Goal: Information Seeking & Learning: Learn about a topic

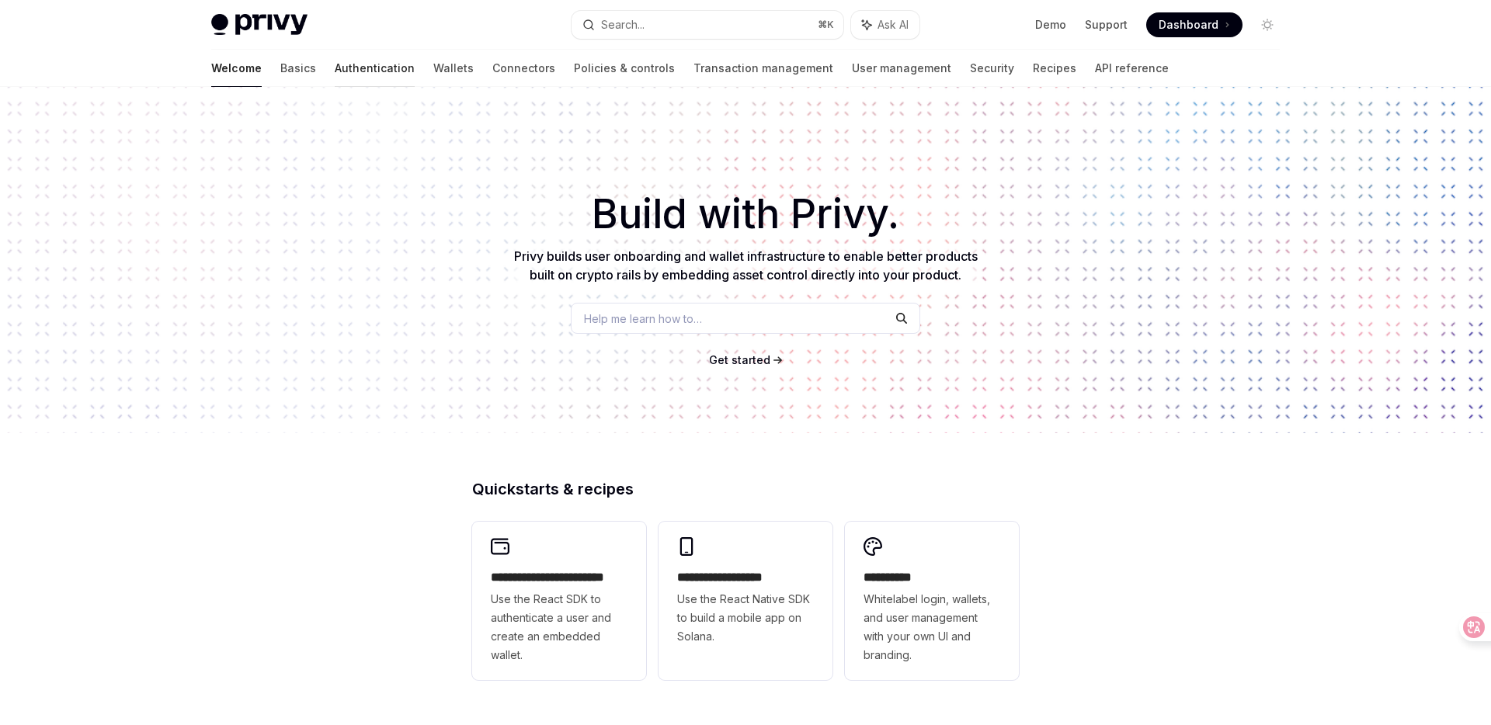
click at [335, 75] on link "Authentication" at bounding box center [375, 68] width 80 height 37
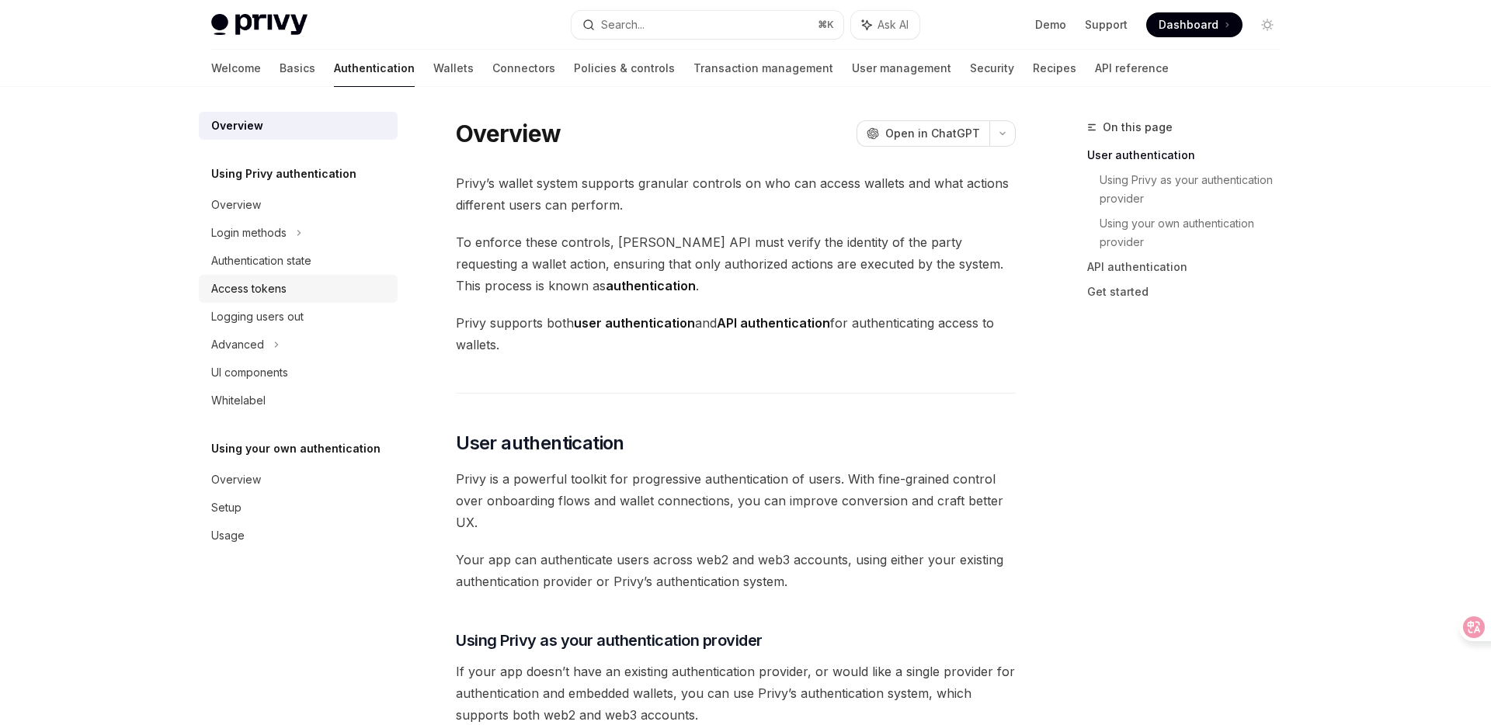
click at [262, 283] on div "Access tokens" at bounding box center [248, 289] width 75 height 19
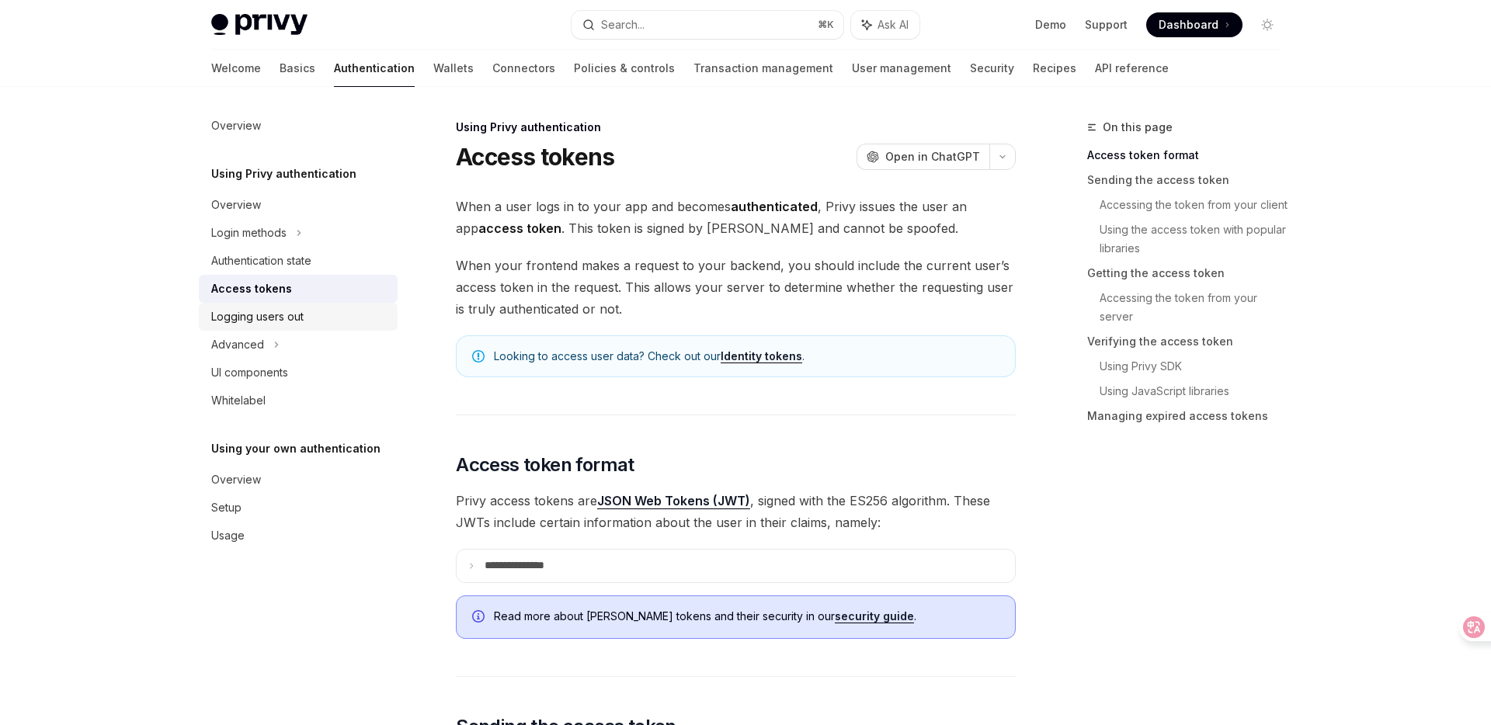
click at [264, 306] on link "Logging users out" at bounding box center [298, 317] width 199 height 28
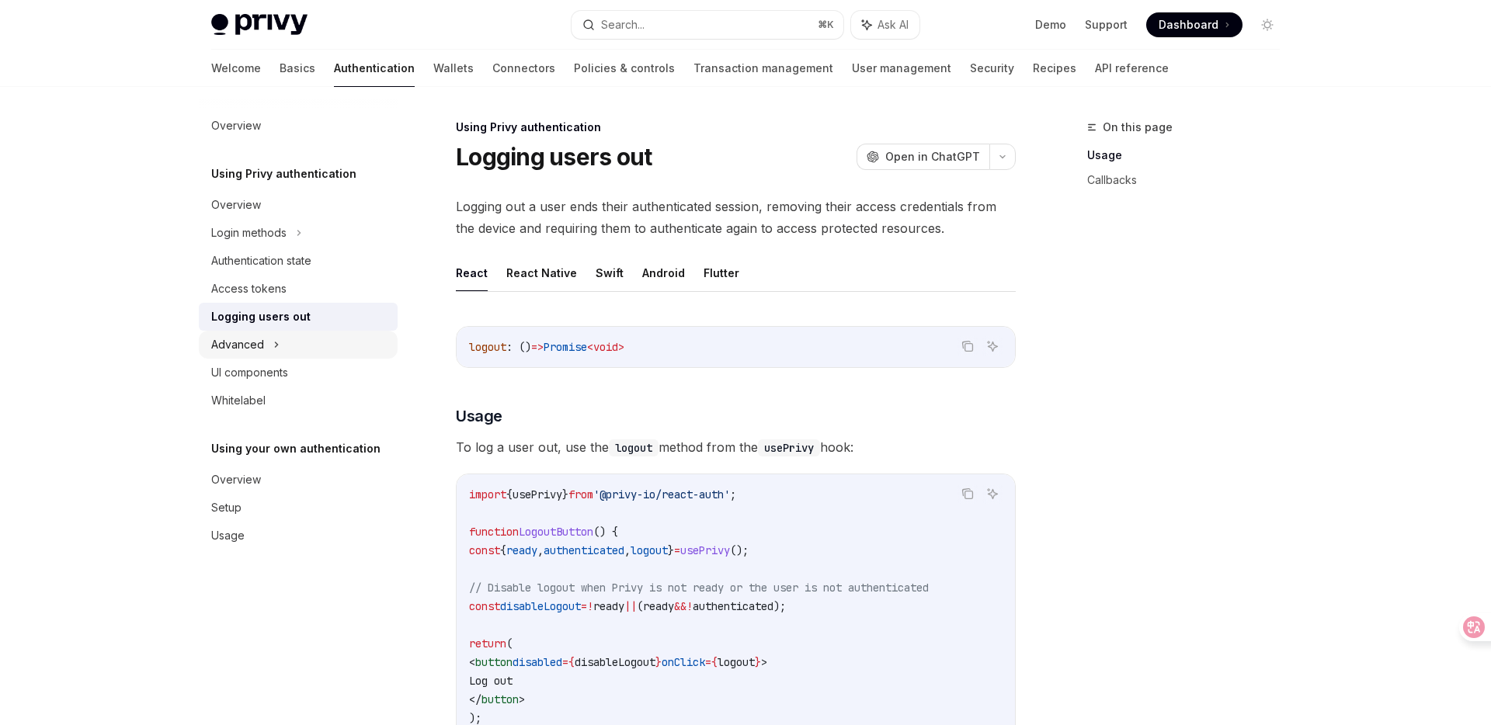
click at [254, 342] on div "Advanced" at bounding box center [237, 344] width 53 height 19
click at [243, 359] on div "MFA" at bounding box center [298, 373] width 199 height 28
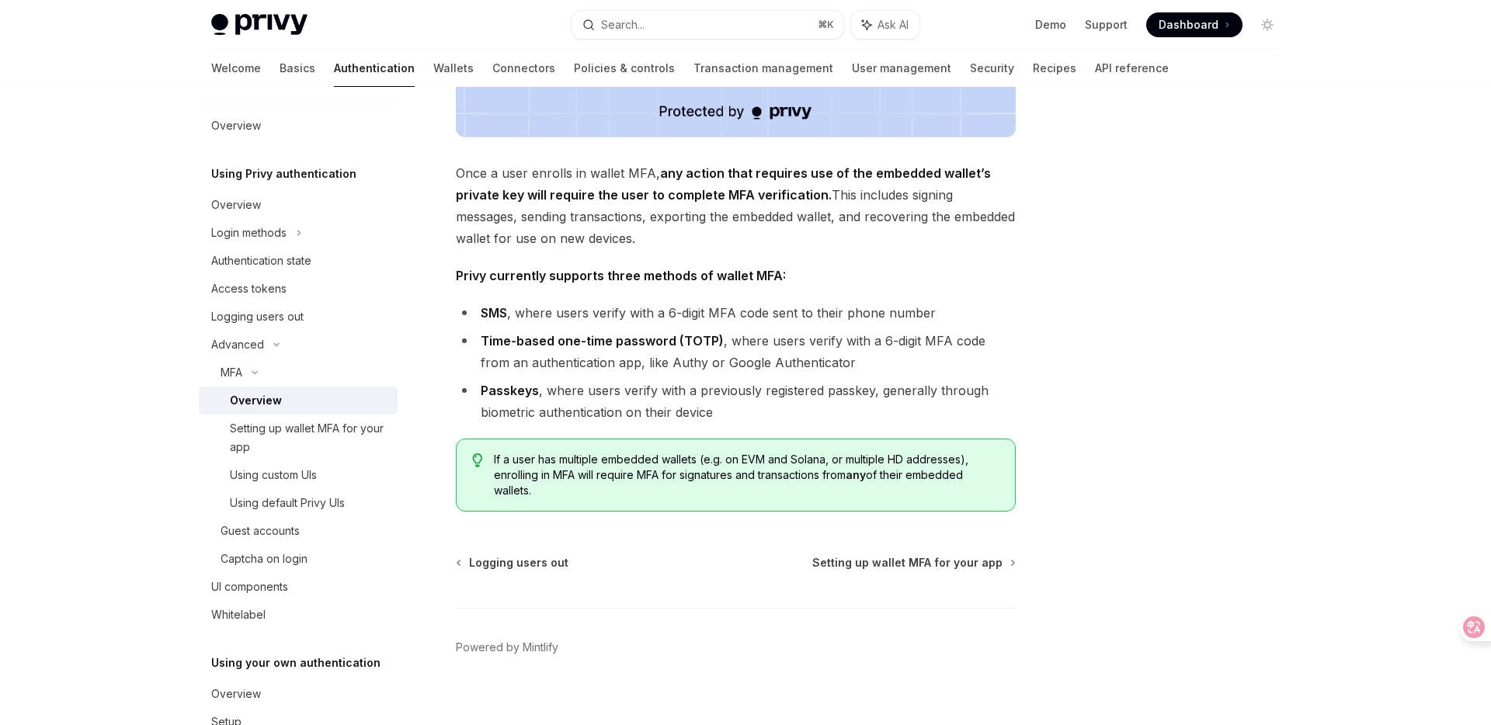
scroll to position [565, 0]
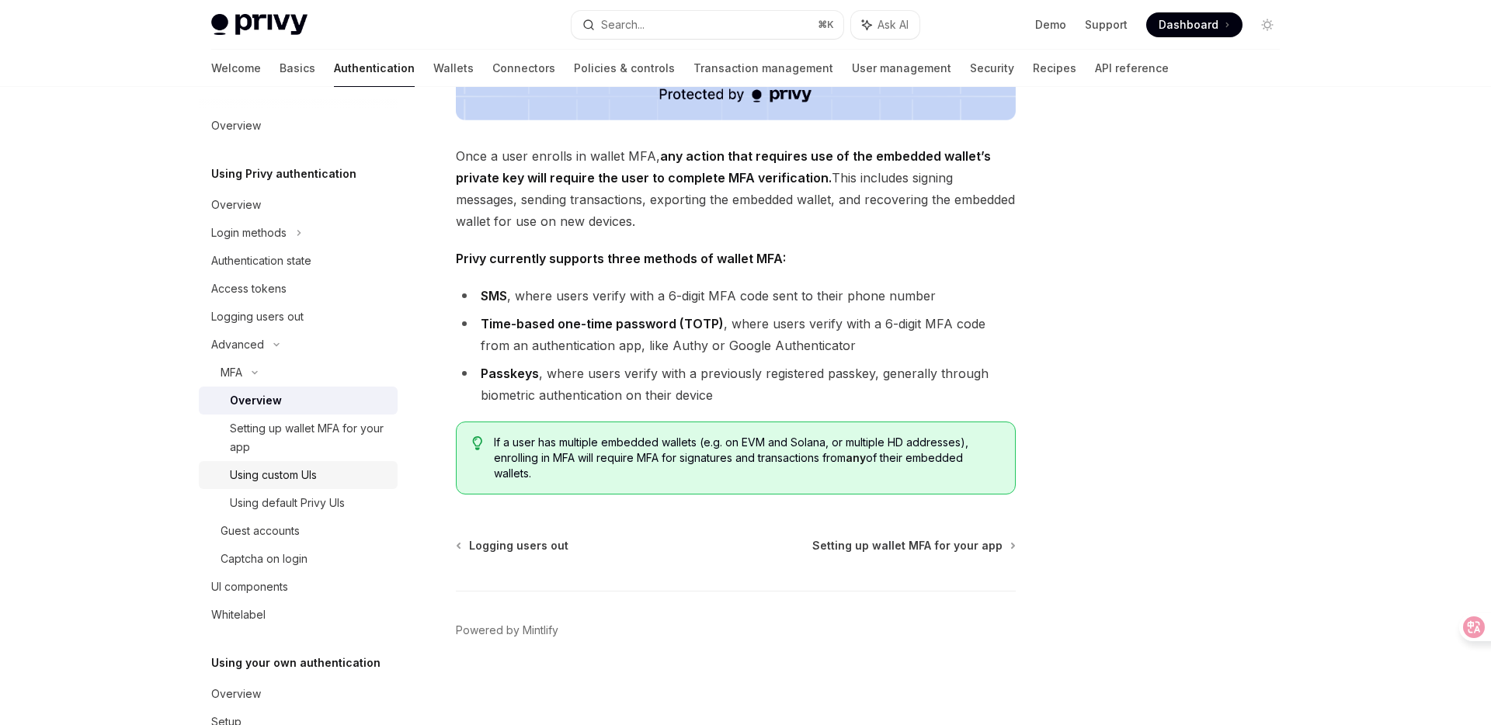
click at [275, 478] on div "Using custom UIs" at bounding box center [273, 475] width 87 height 19
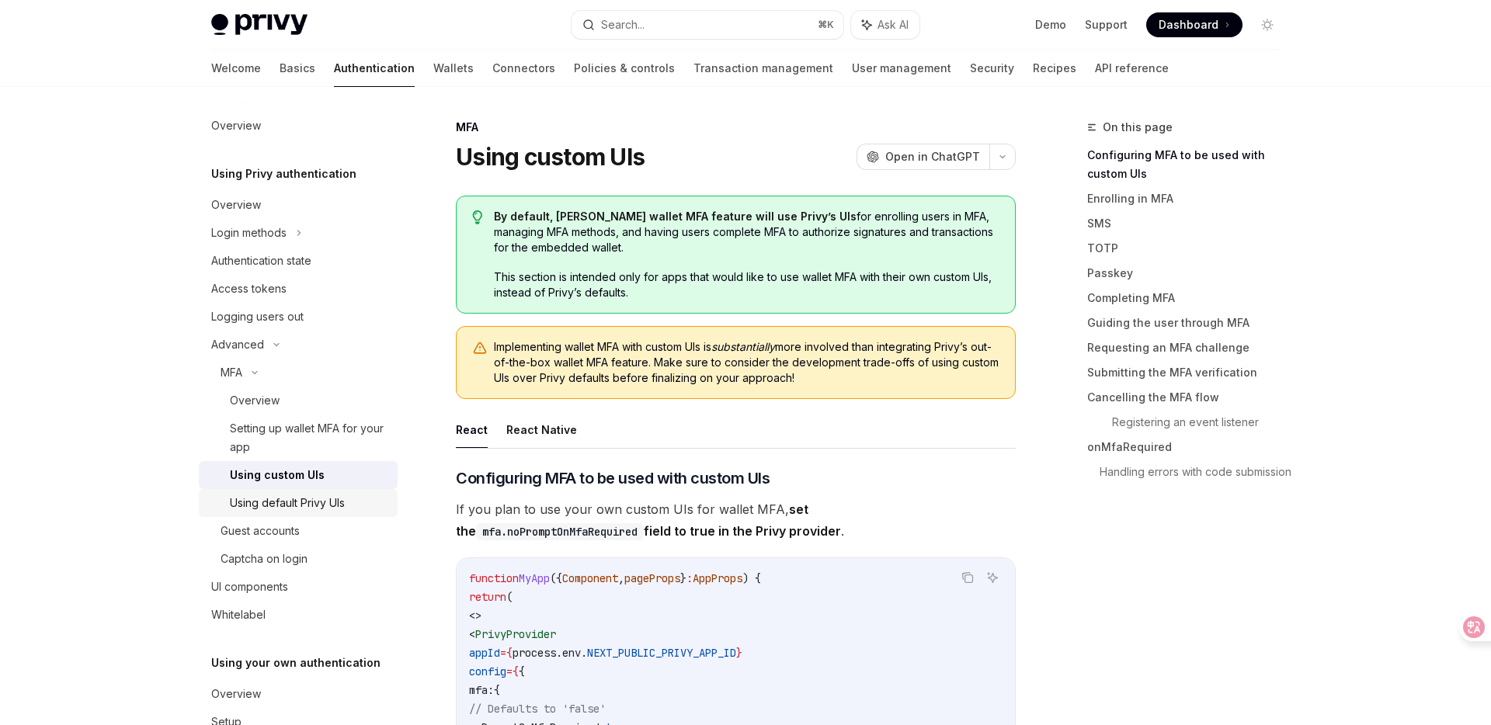
click at [273, 505] on div "Using default Privy UIs" at bounding box center [287, 503] width 115 height 19
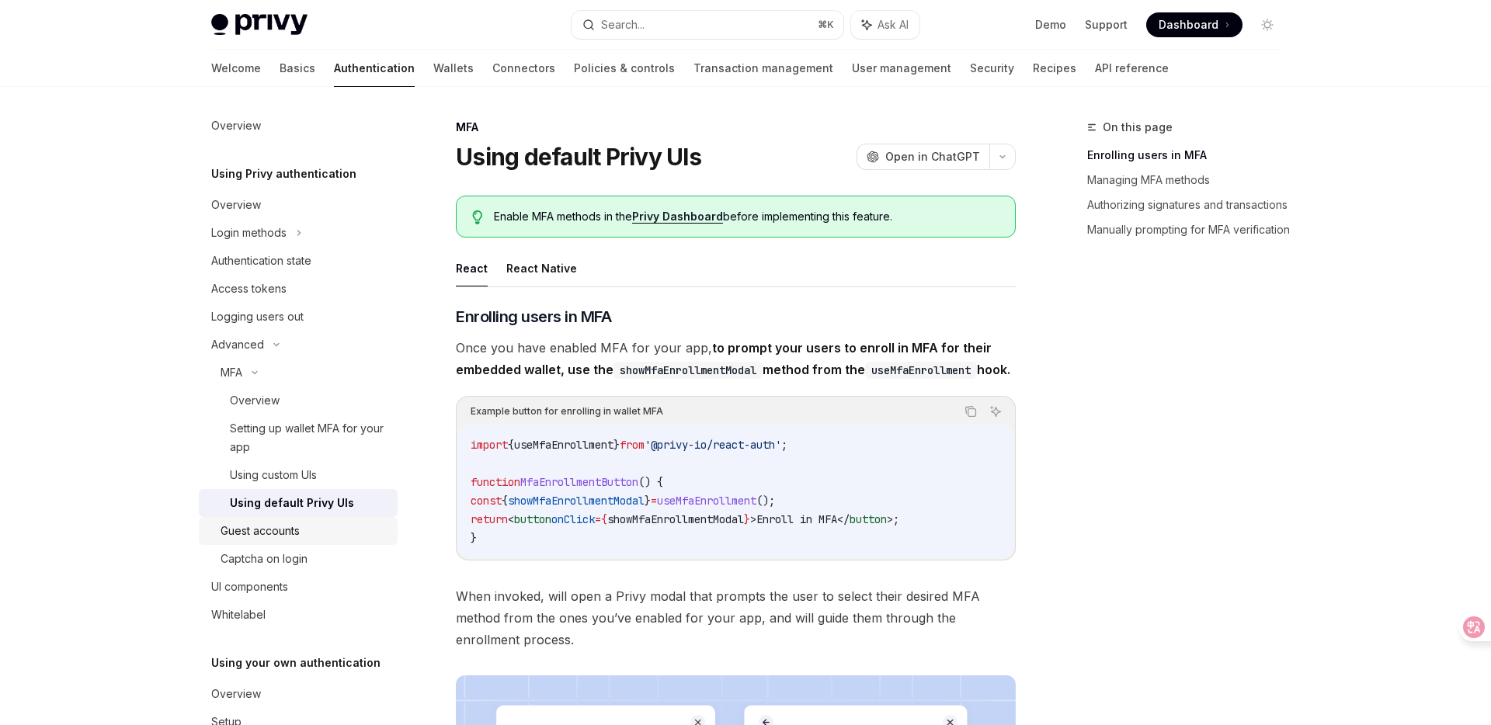
click at [269, 529] on div "Guest accounts" at bounding box center [260, 531] width 79 height 19
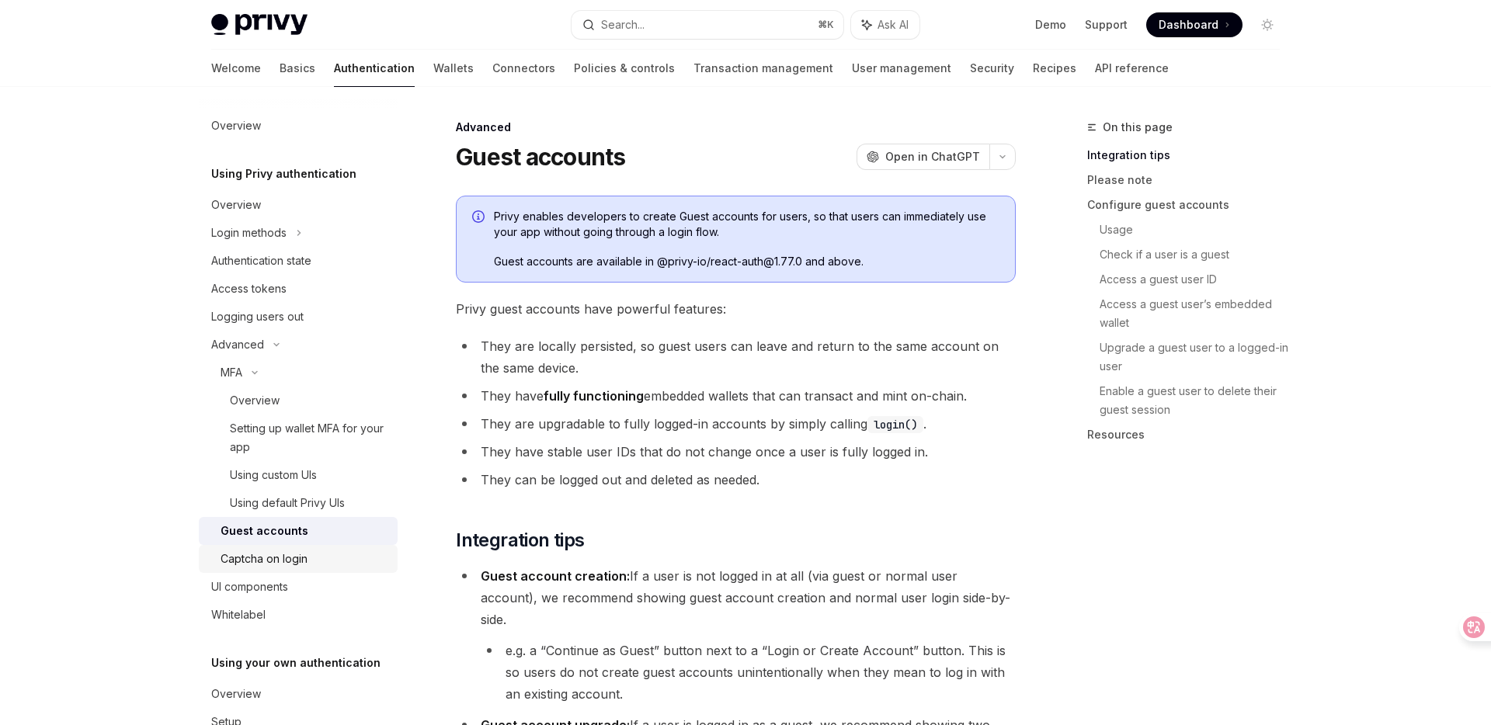
click at [269, 556] on div "Captcha on login" at bounding box center [264, 559] width 87 height 19
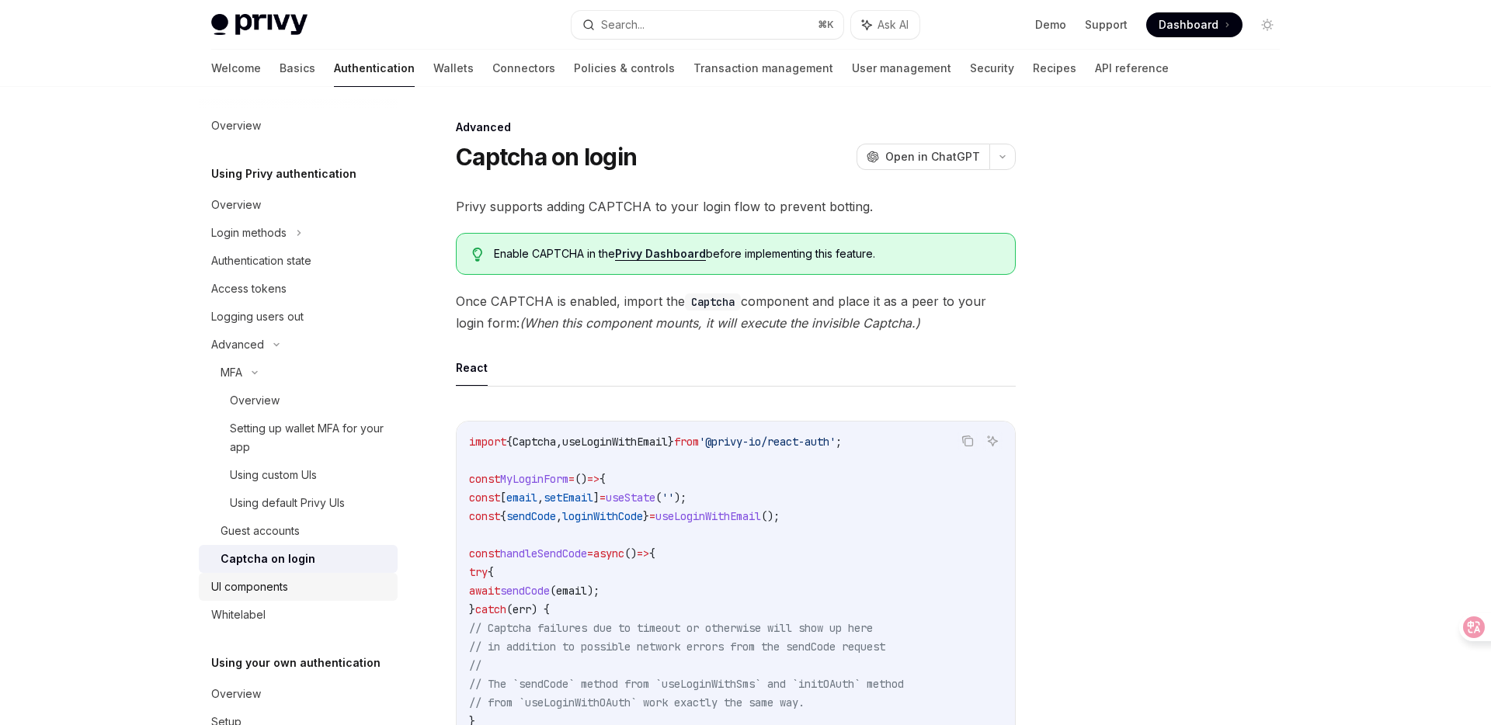
click at [266, 593] on div "UI components" at bounding box center [249, 587] width 77 height 19
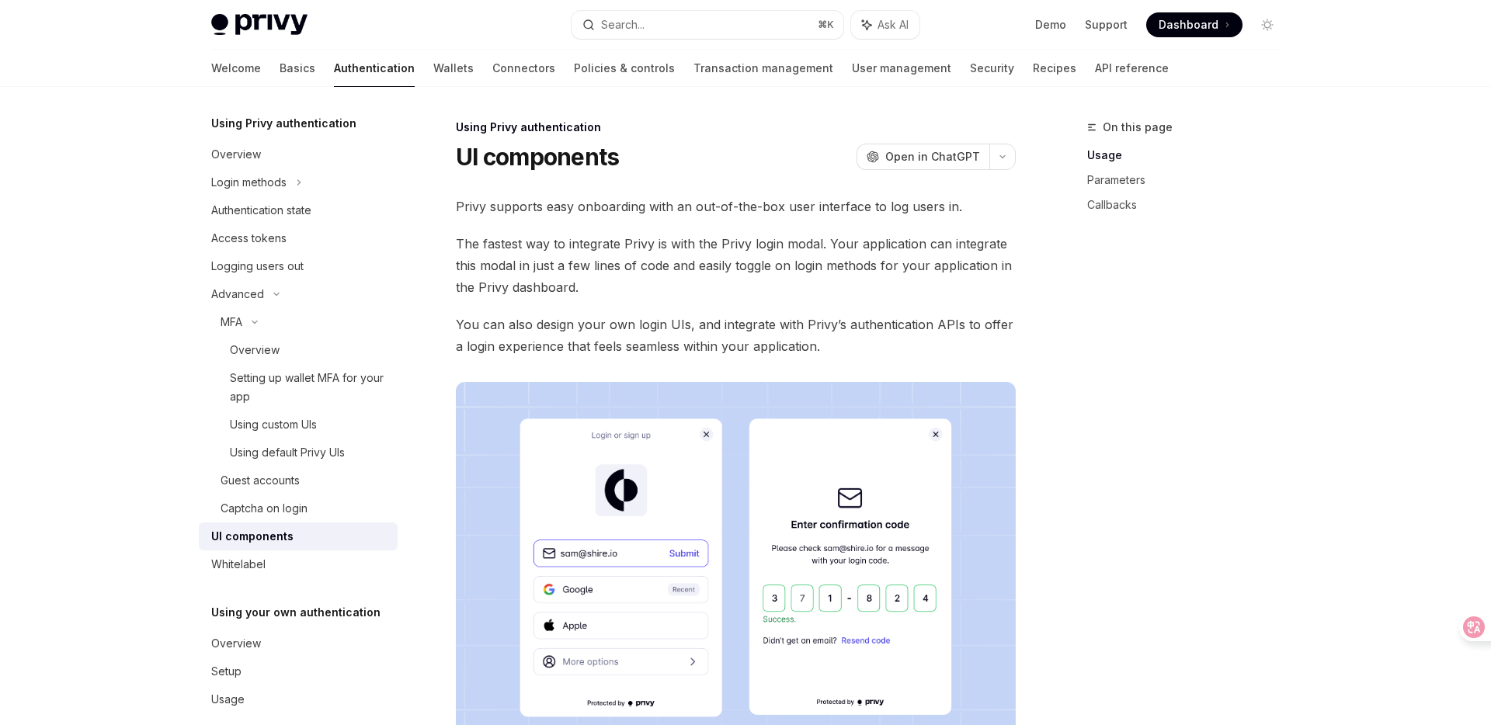
scroll to position [70, 0]
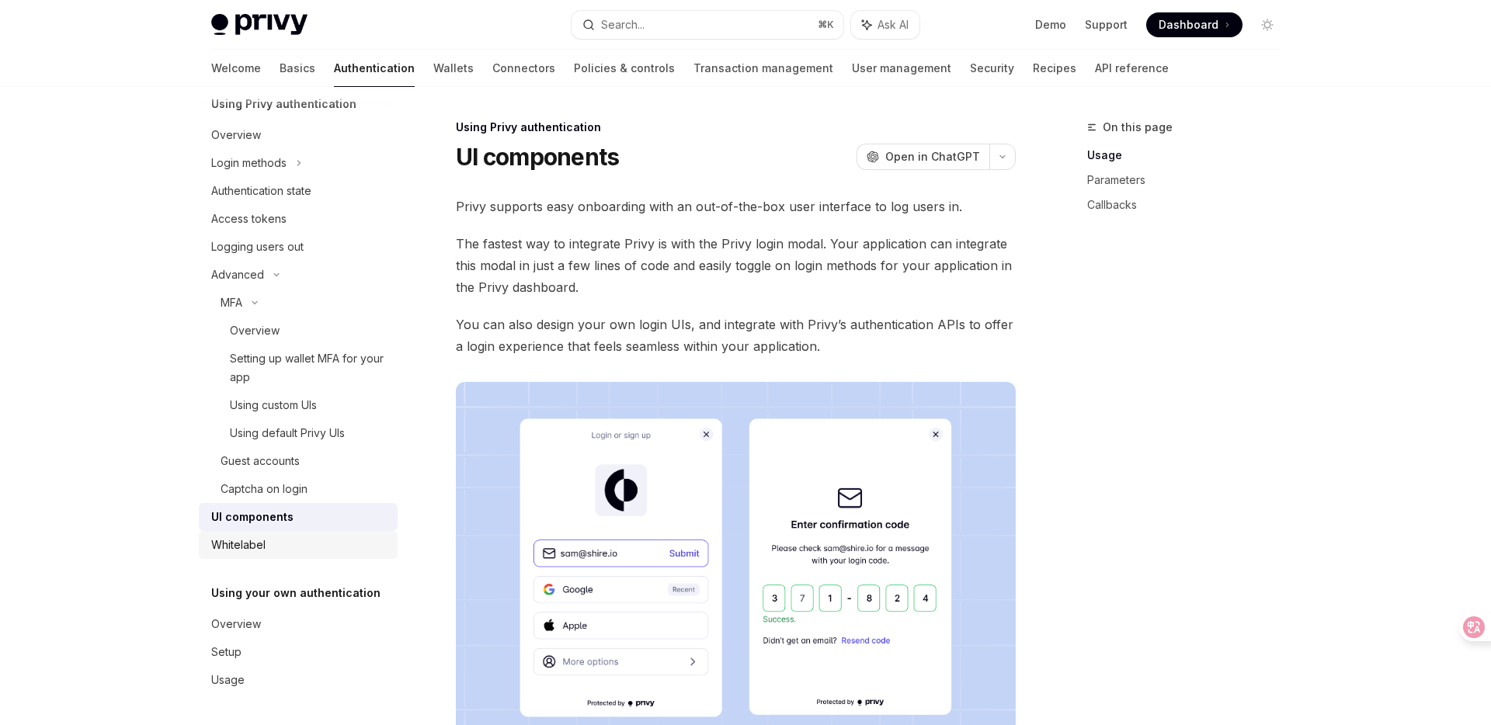
click at [266, 542] on div "Whitelabel" at bounding box center [299, 545] width 177 height 19
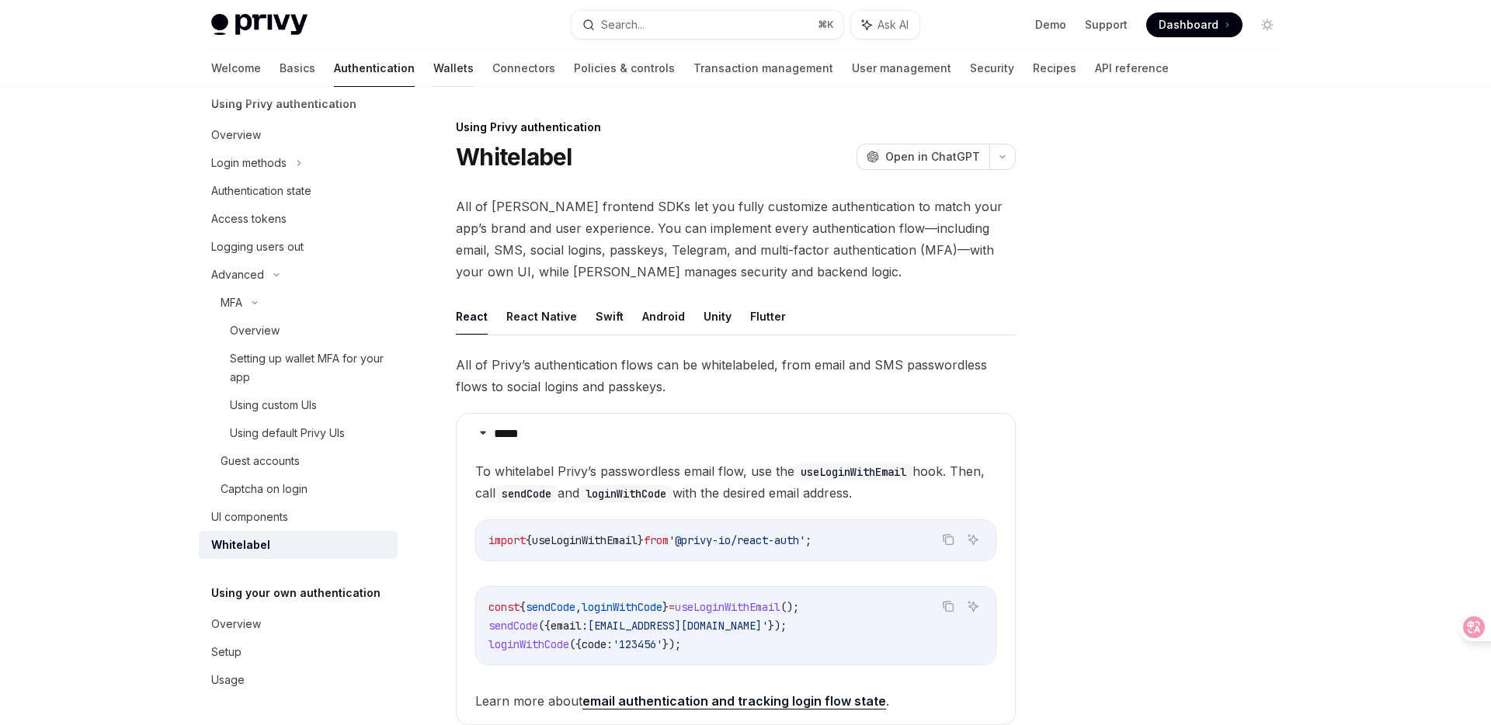
click at [433, 63] on link "Wallets" at bounding box center [453, 68] width 40 height 37
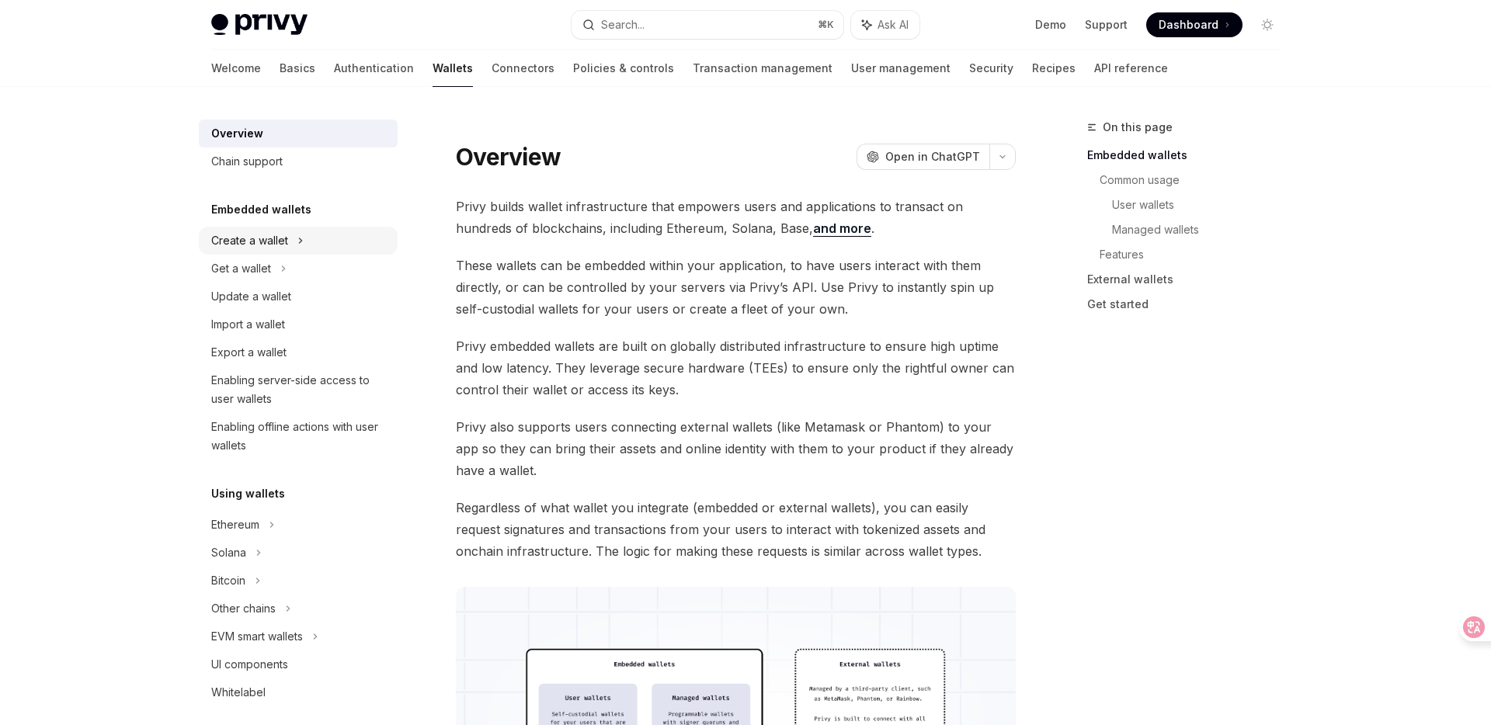
click at [299, 245] on icon at bounding box center [300, 240] width 6 height 19
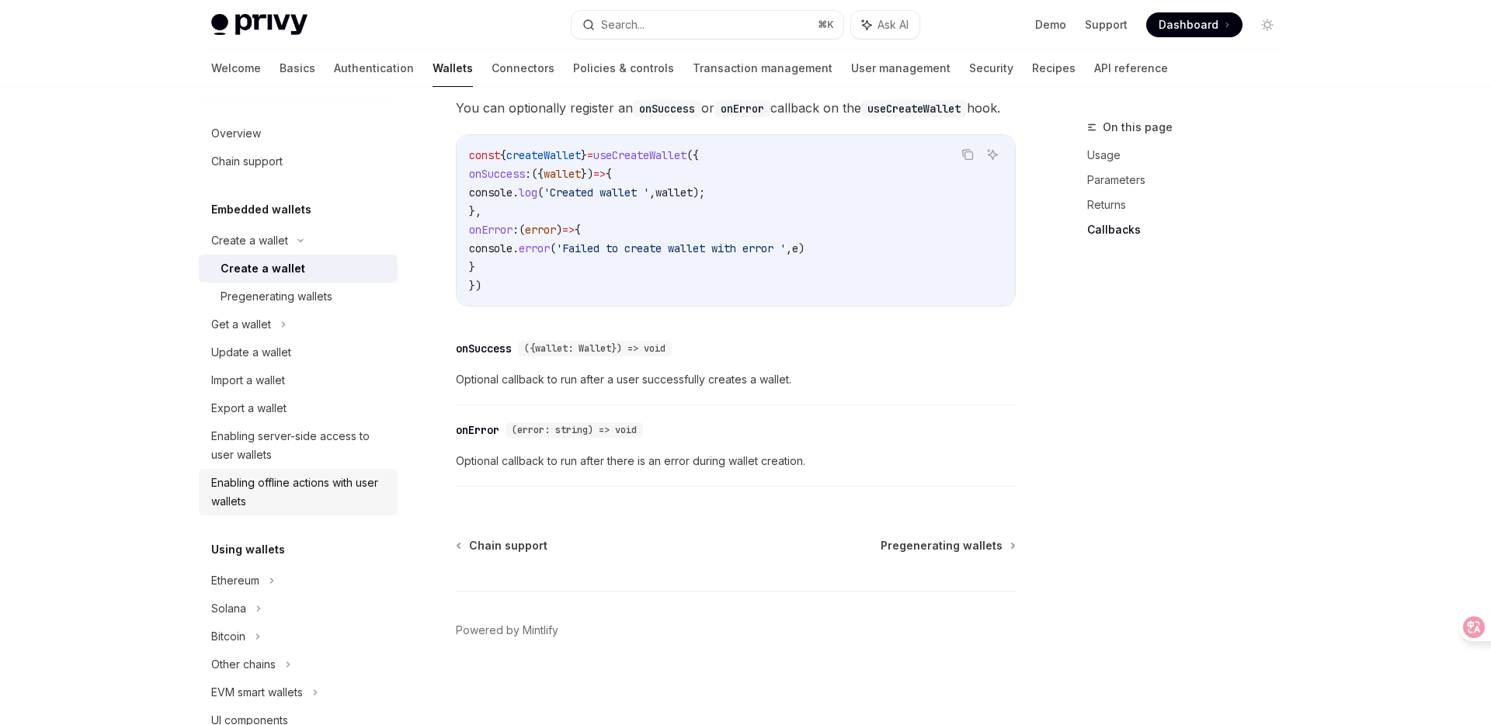
click at [293, 482] on div "Enabling offline actions with user wallets" at bounding box center [299, 492] width 177 height 37
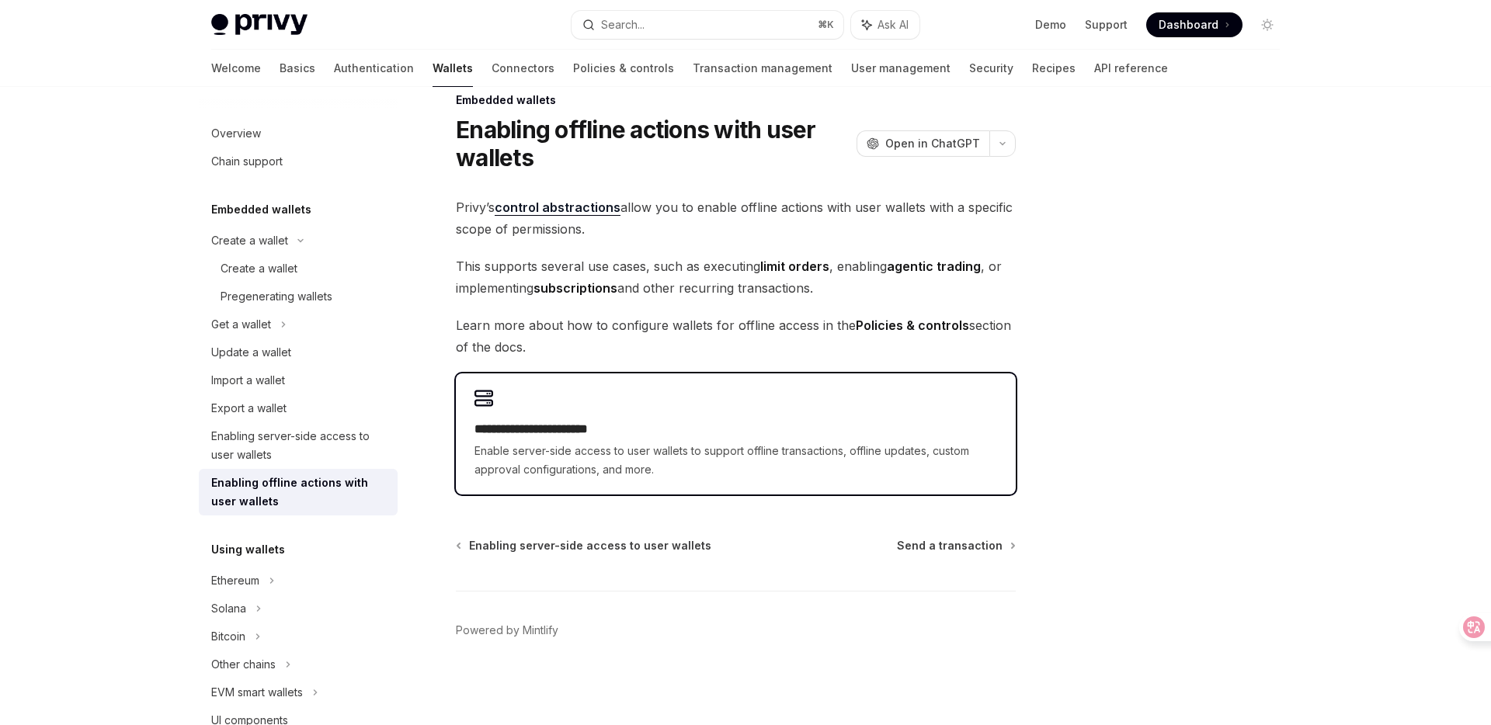
click at [629, 450] on span "Enable server-side access to user wallets to support offline transactions, offl…" at bounding box center [736, 460] width 523 height 37
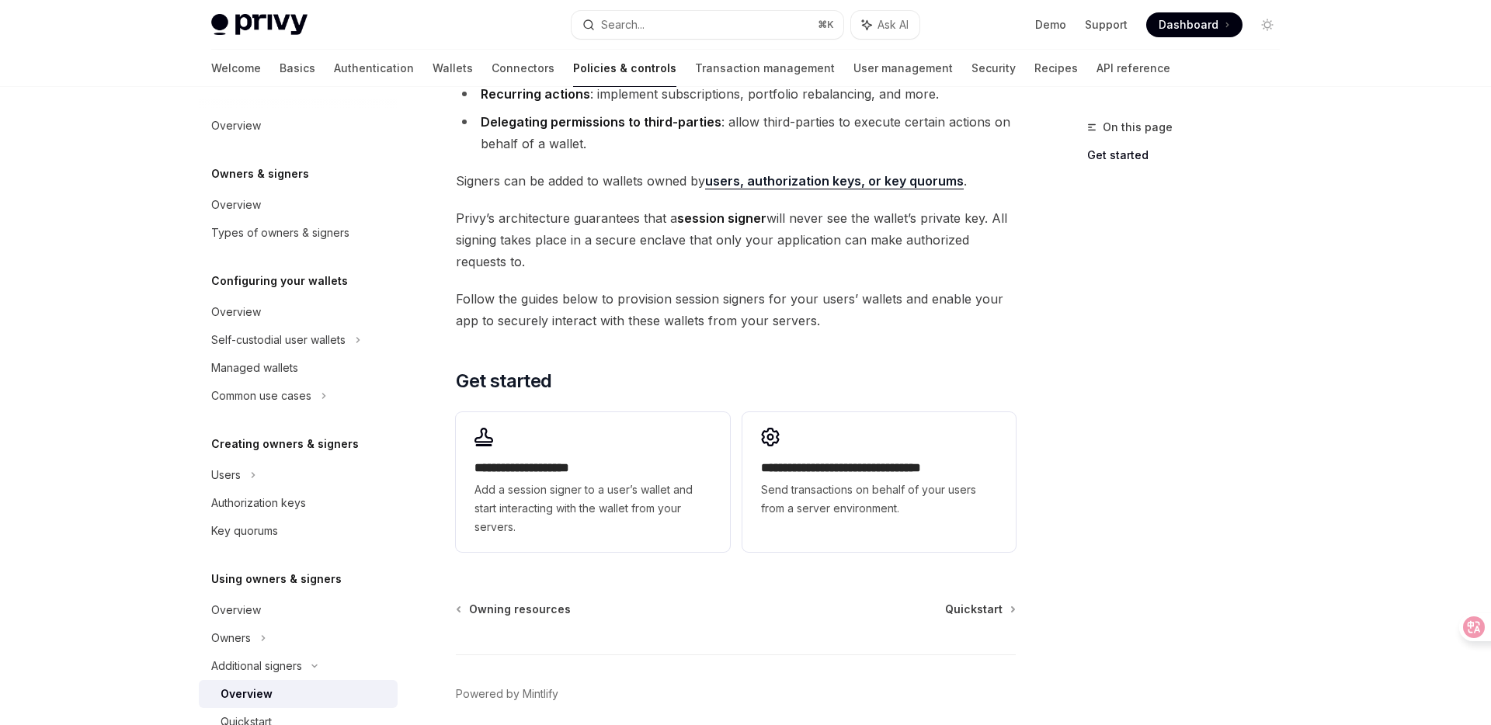
scroll to position [307, 0]
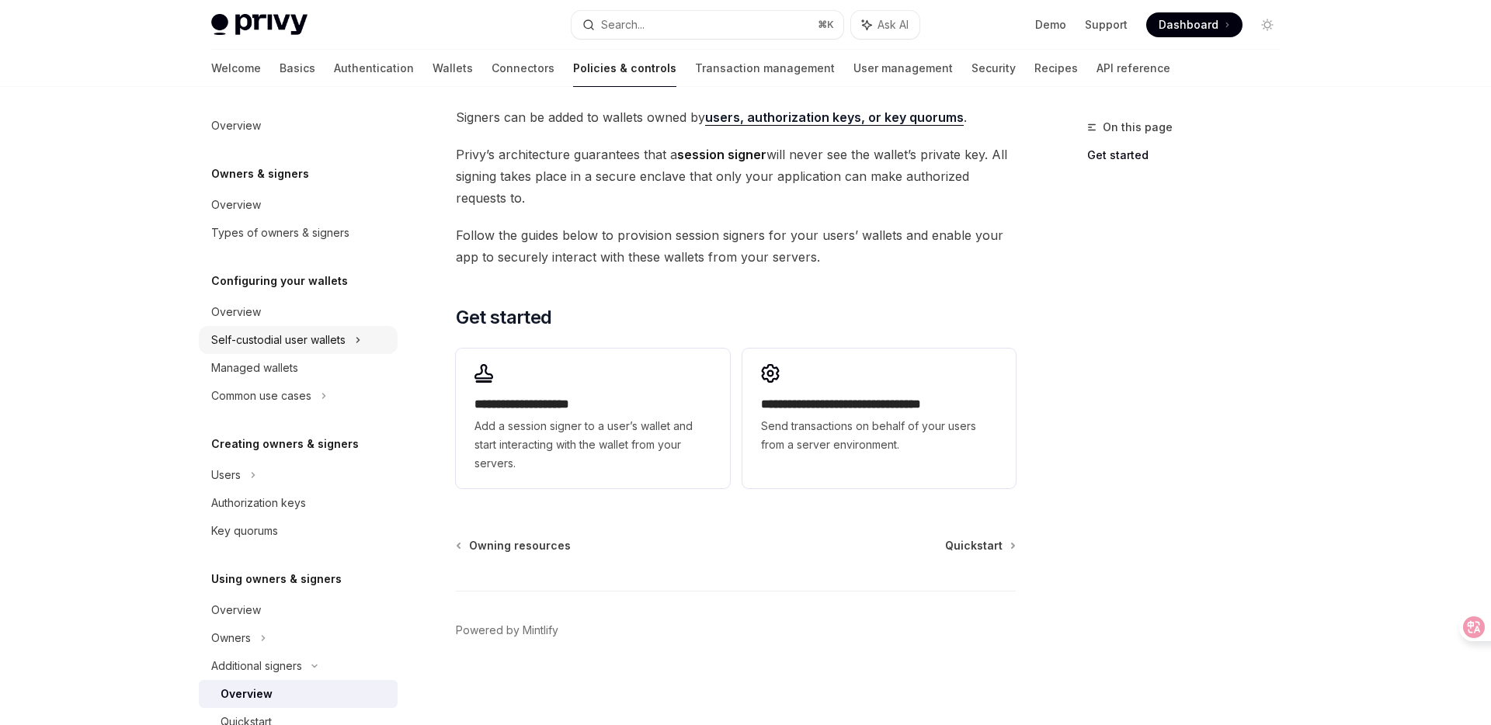
click at [298, 339] on div "Self-custodial user wallets" at bounding box center [278, 340] width 134 height 19
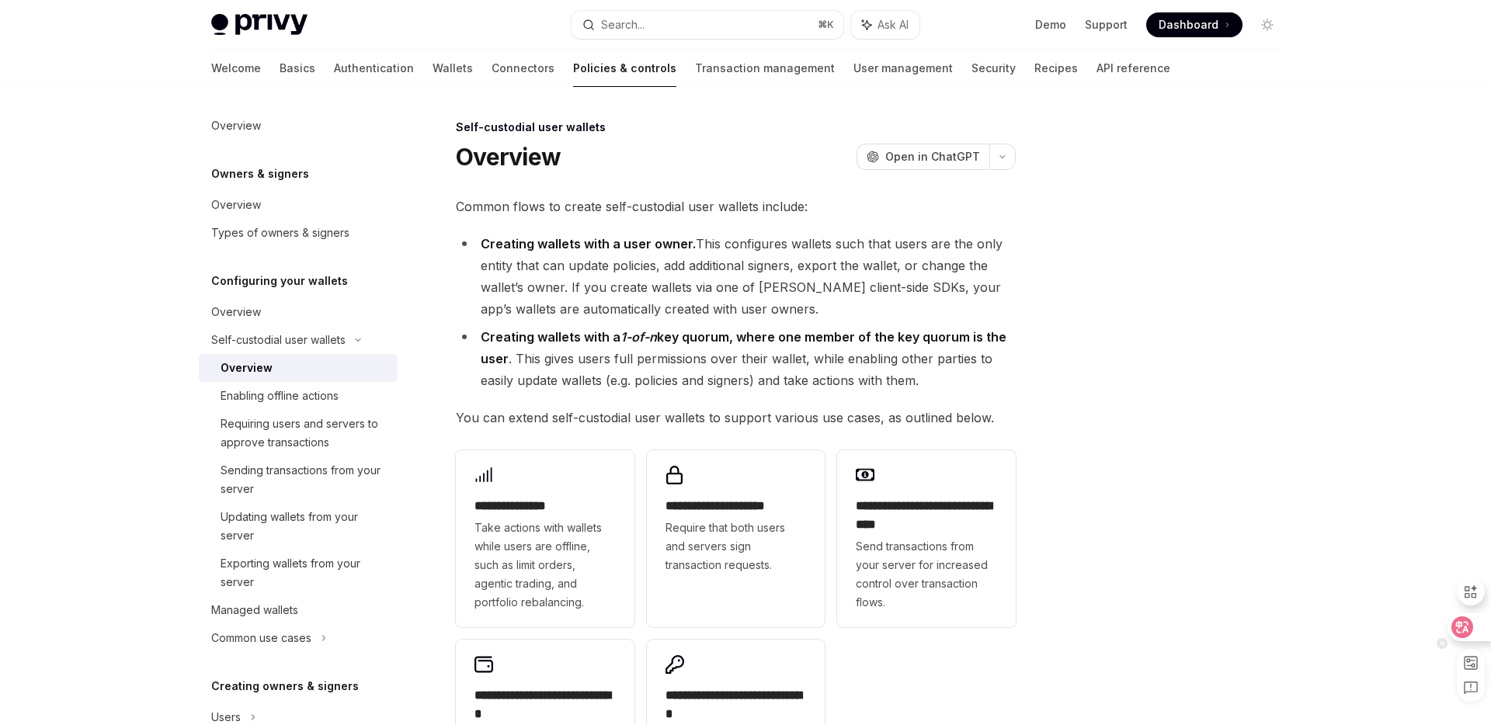
click at [1464, 638] on div at bounding box center [1469, 628] width 42 height 28
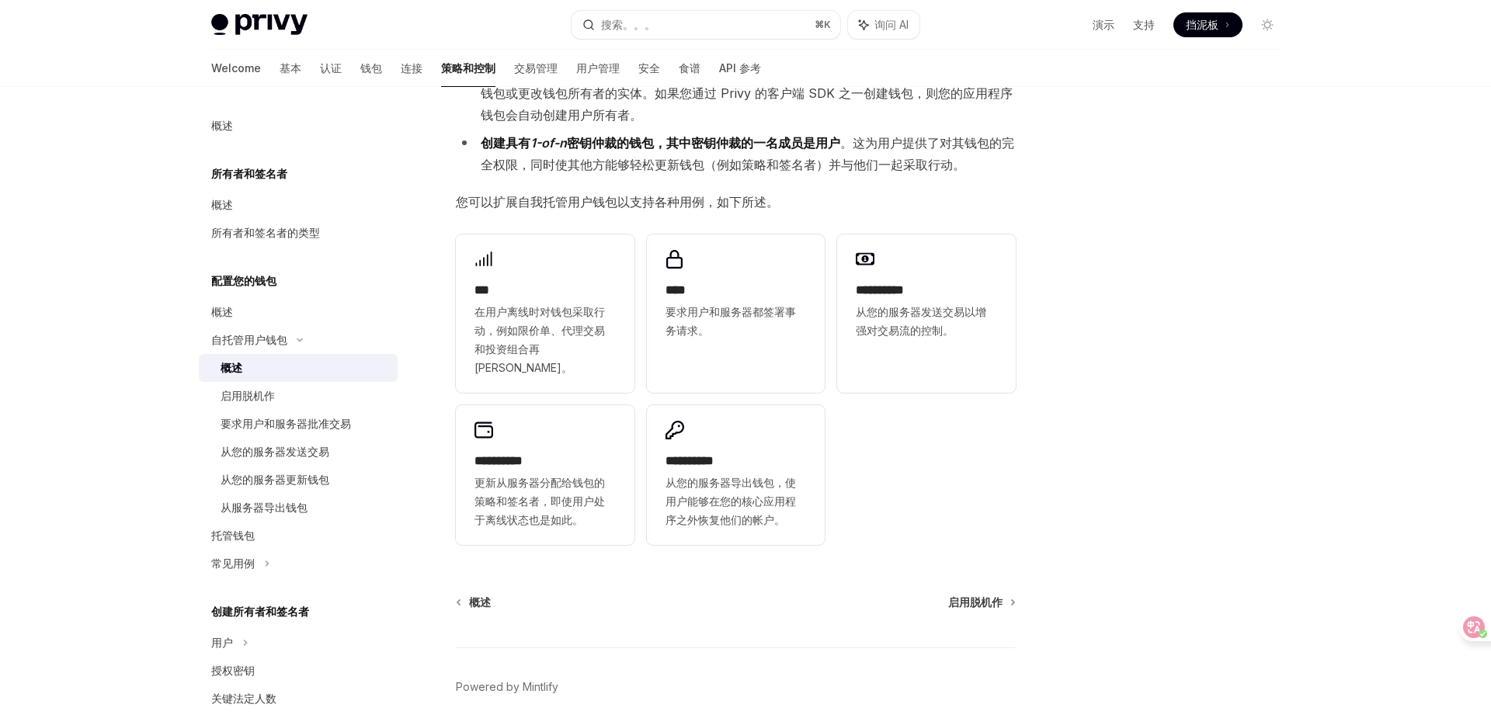
scroll to position [210, 0]
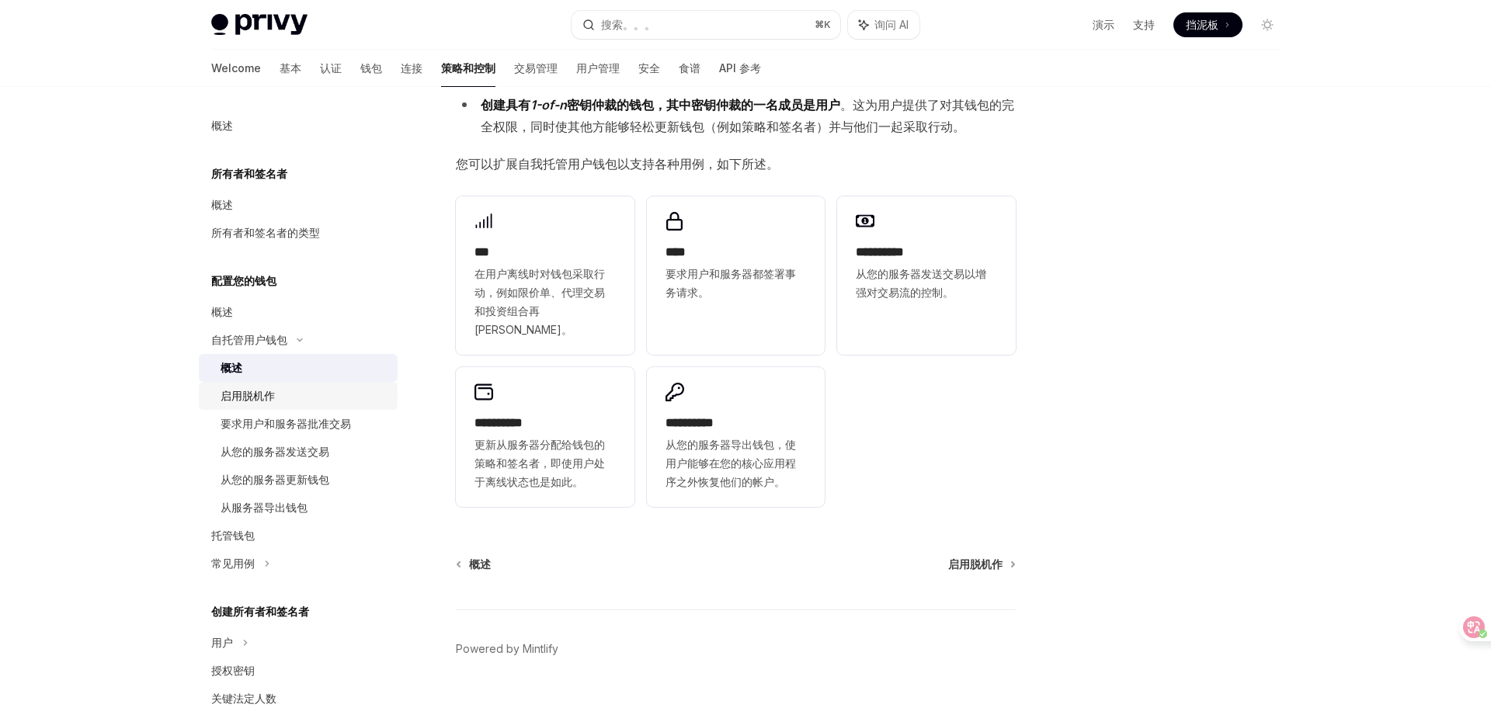
click at [238, 400] on font "启用脱机作" at bounding box center [248, 395] width 54 height 13
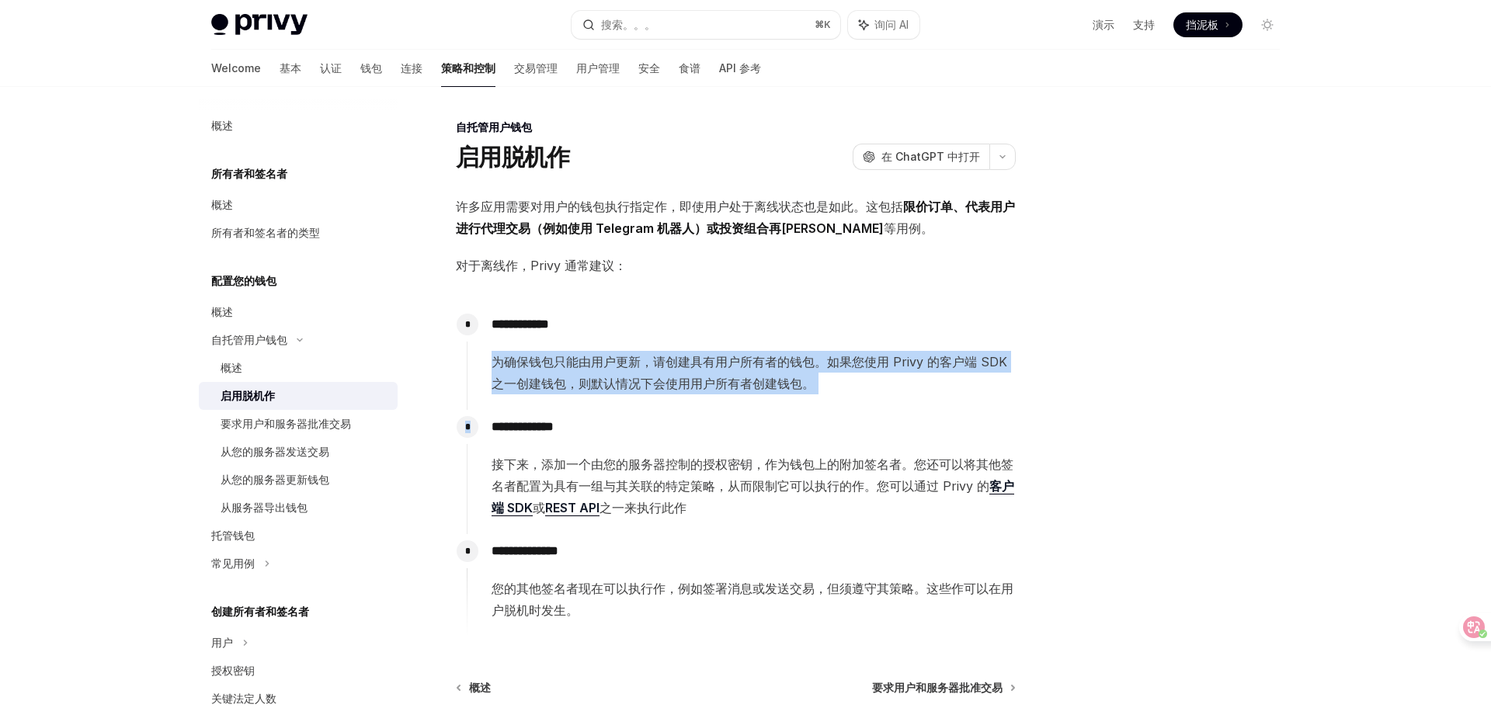
drag, startPoint x: 487, startPoint y: 360, endPoint x: 484, endPoint y: 415, distance: 55.2
click at [484, 415] on div "**********" at bounding box center [741, 472] width 549 height 329
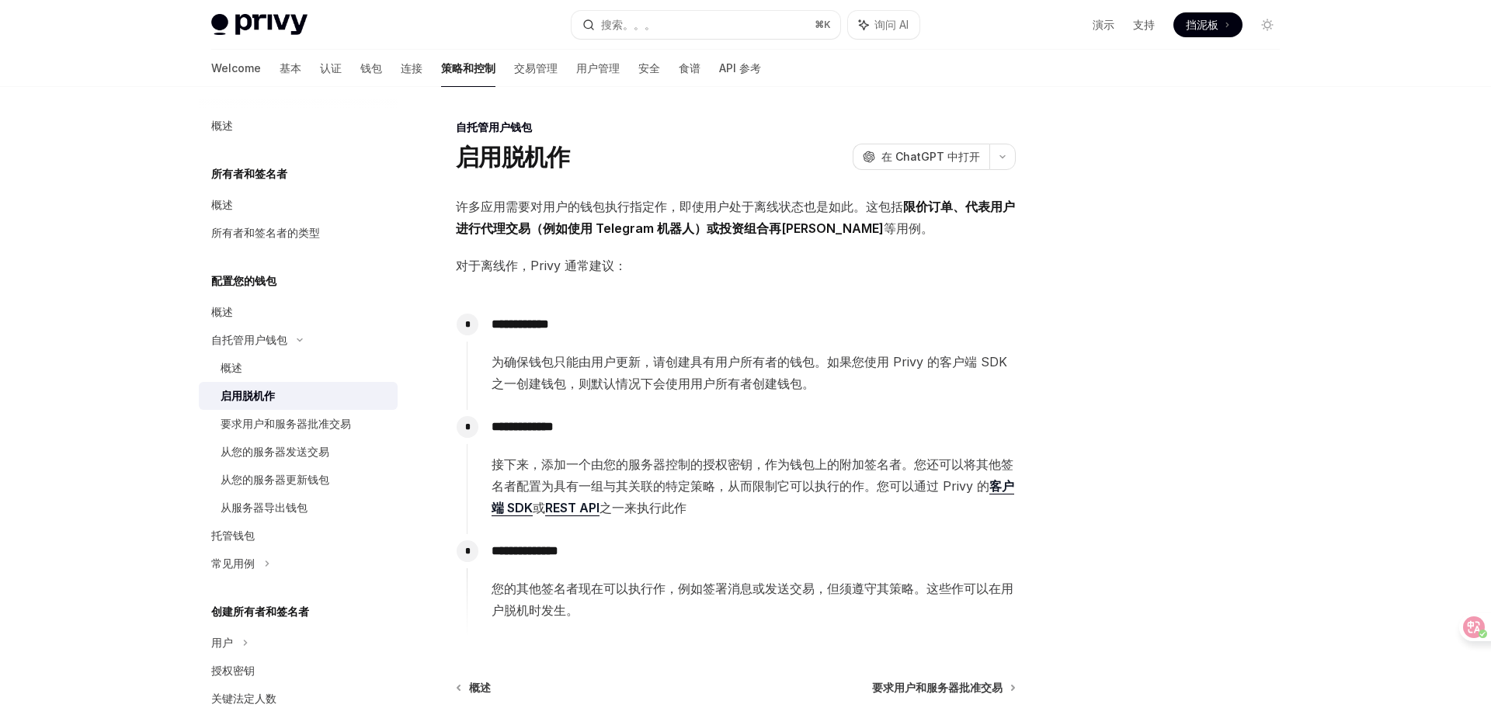
click at [469, 495] on div "**********" at bounding box center [741, 464] width 549 height 109
click at [297, 426] on font "要求用户和服务器批准交易" at bounding box center [286, 423] width 130 height 13
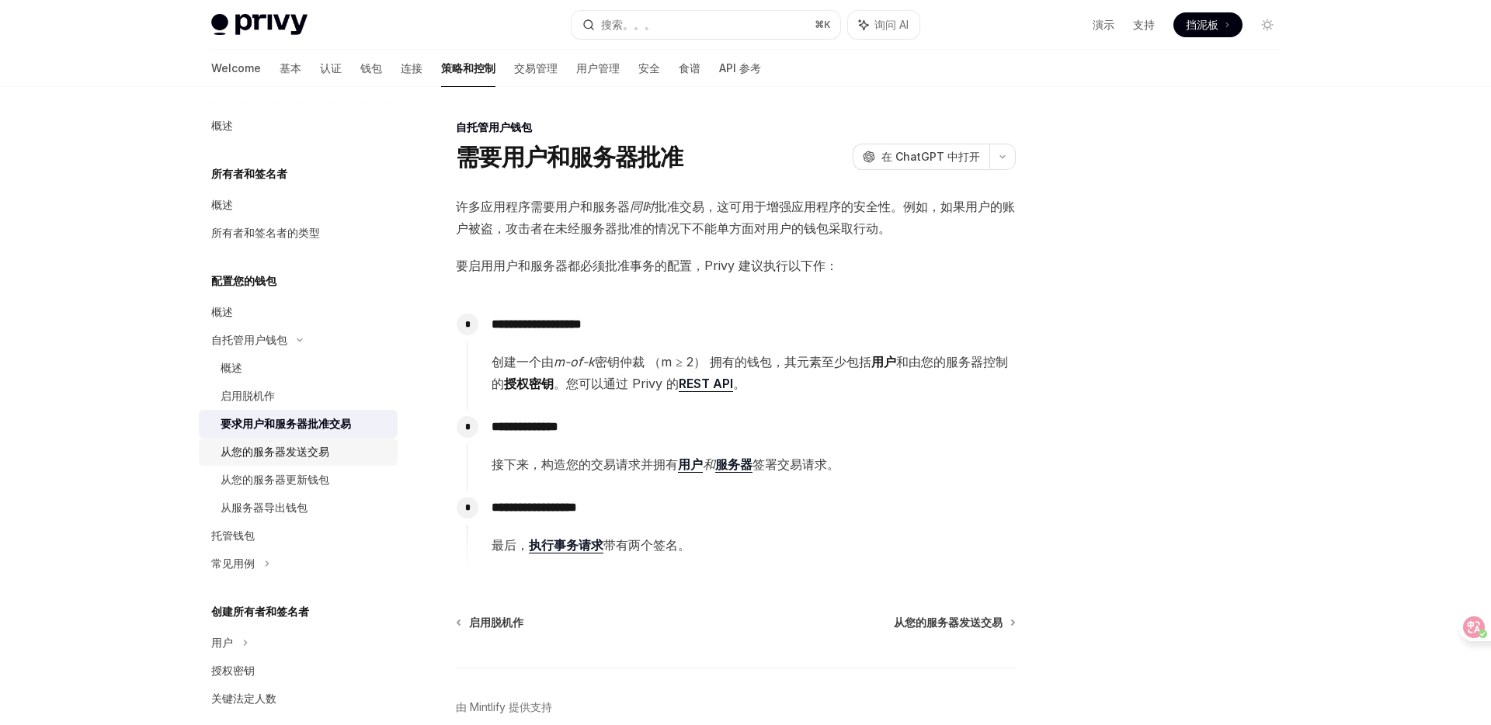
click at [292, 453] on font "从您的服务器发送交易" at bounding box center [275, 451] width 109 height 13
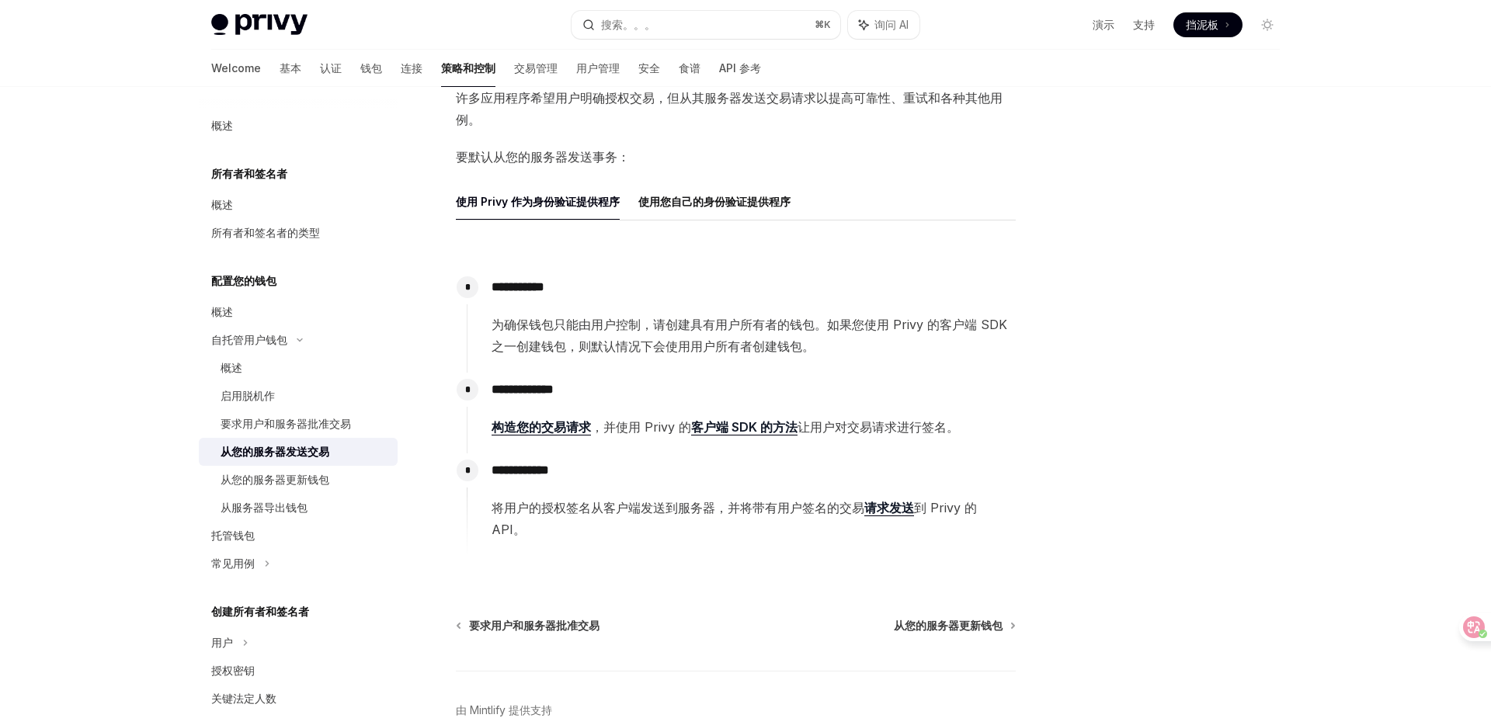
scroll to position [167, 0]
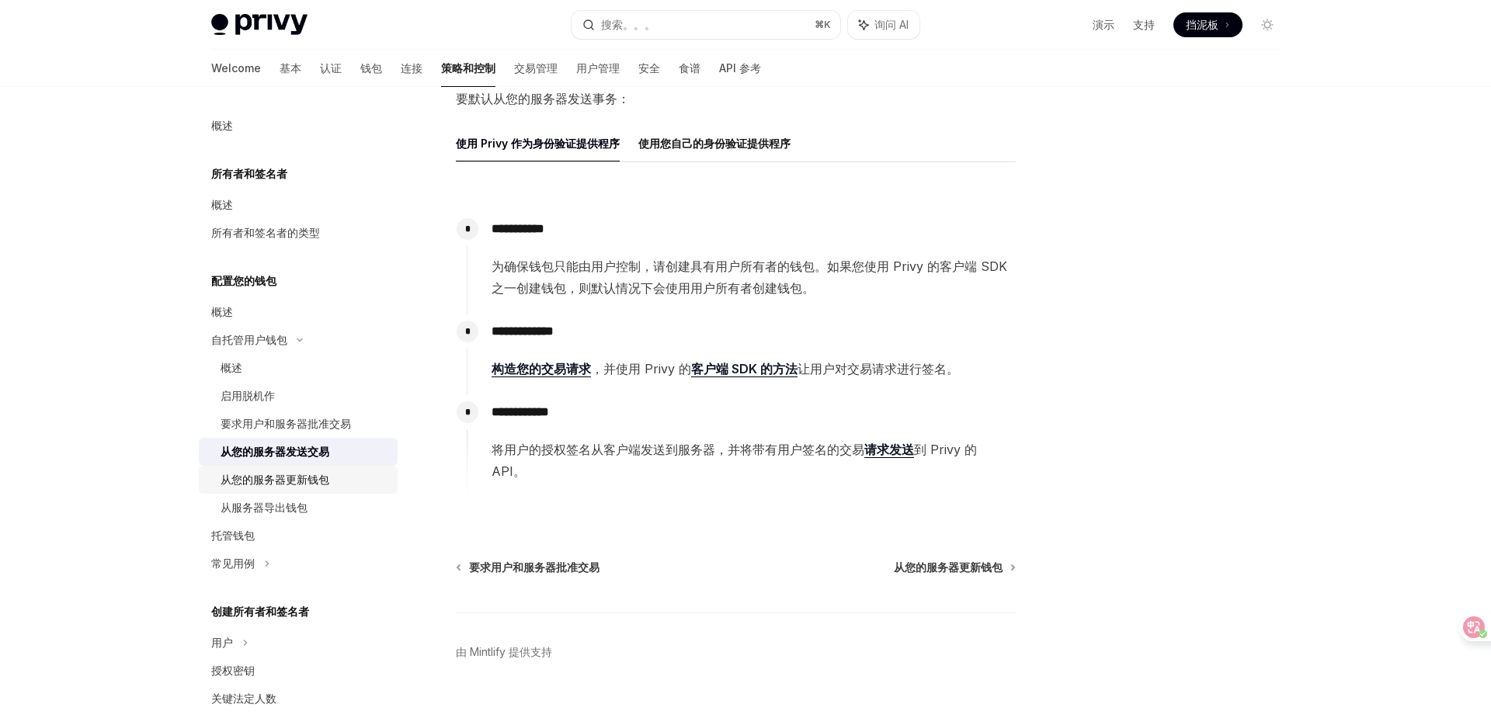
click at [294, 475] on font "从您的服务器更新钱包" at bounding box center [275, 479] width 109 height 13
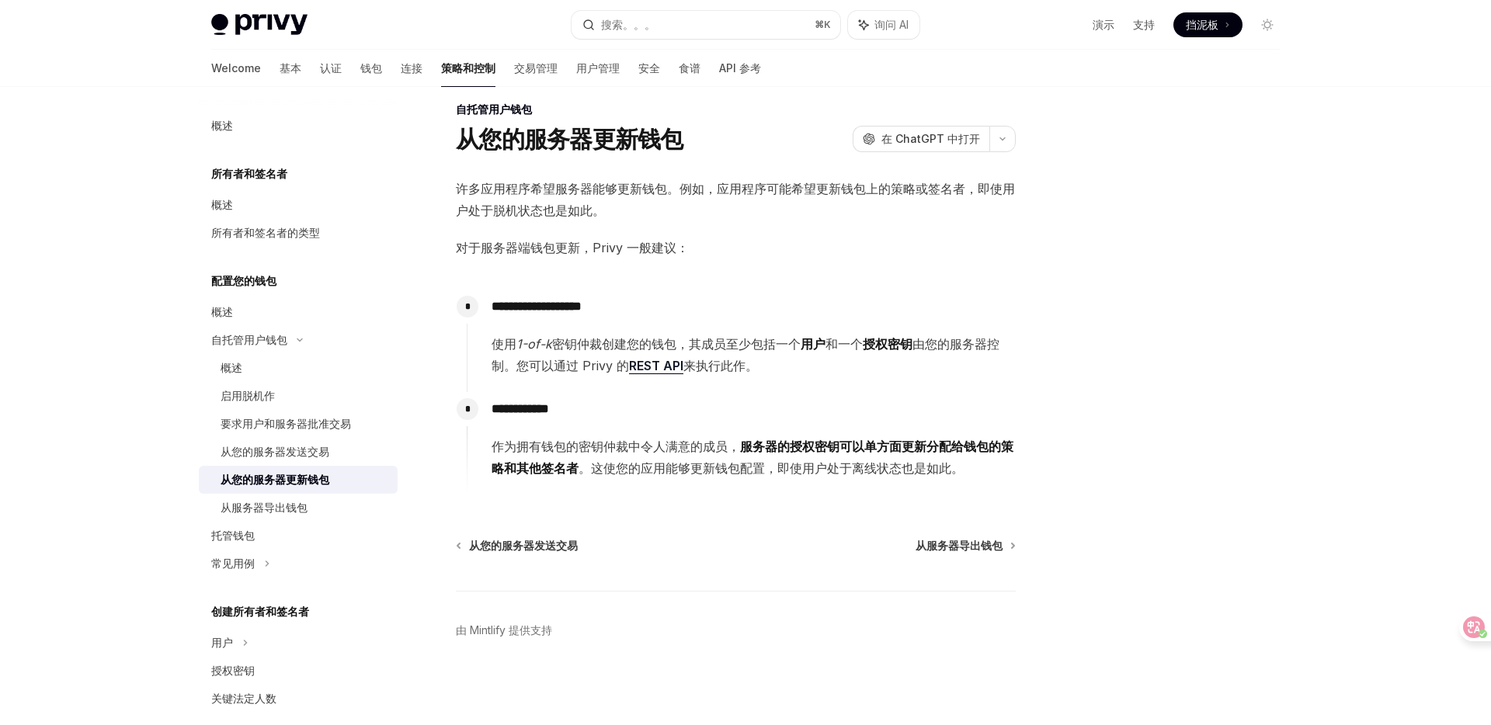
scroll to position [18, 0]
click at [315, 518] on link "从服务器导出钱包" at bounding box center [298, 508] width 199 height 28
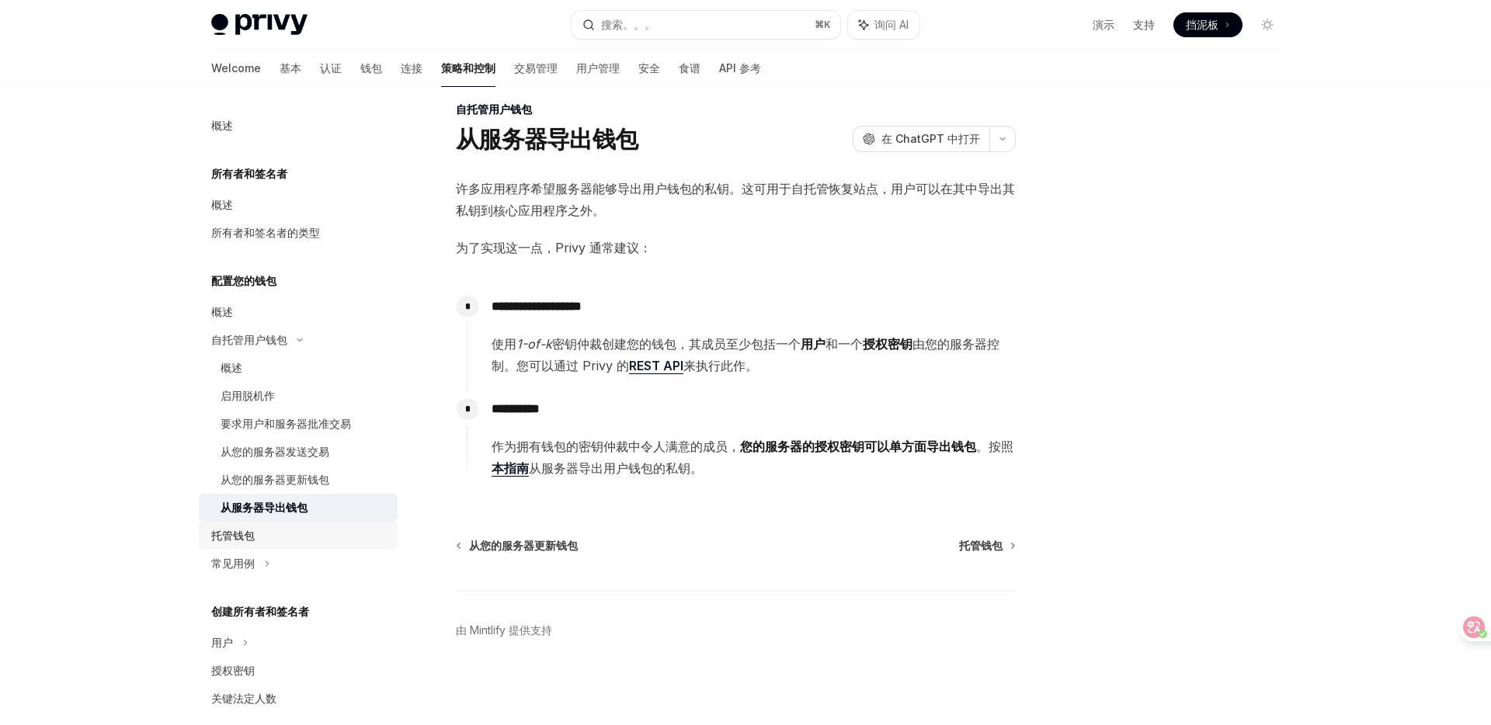
click at [276, 539] on div "托管钱包" at bounding box center [299, 536] width 177 height 19
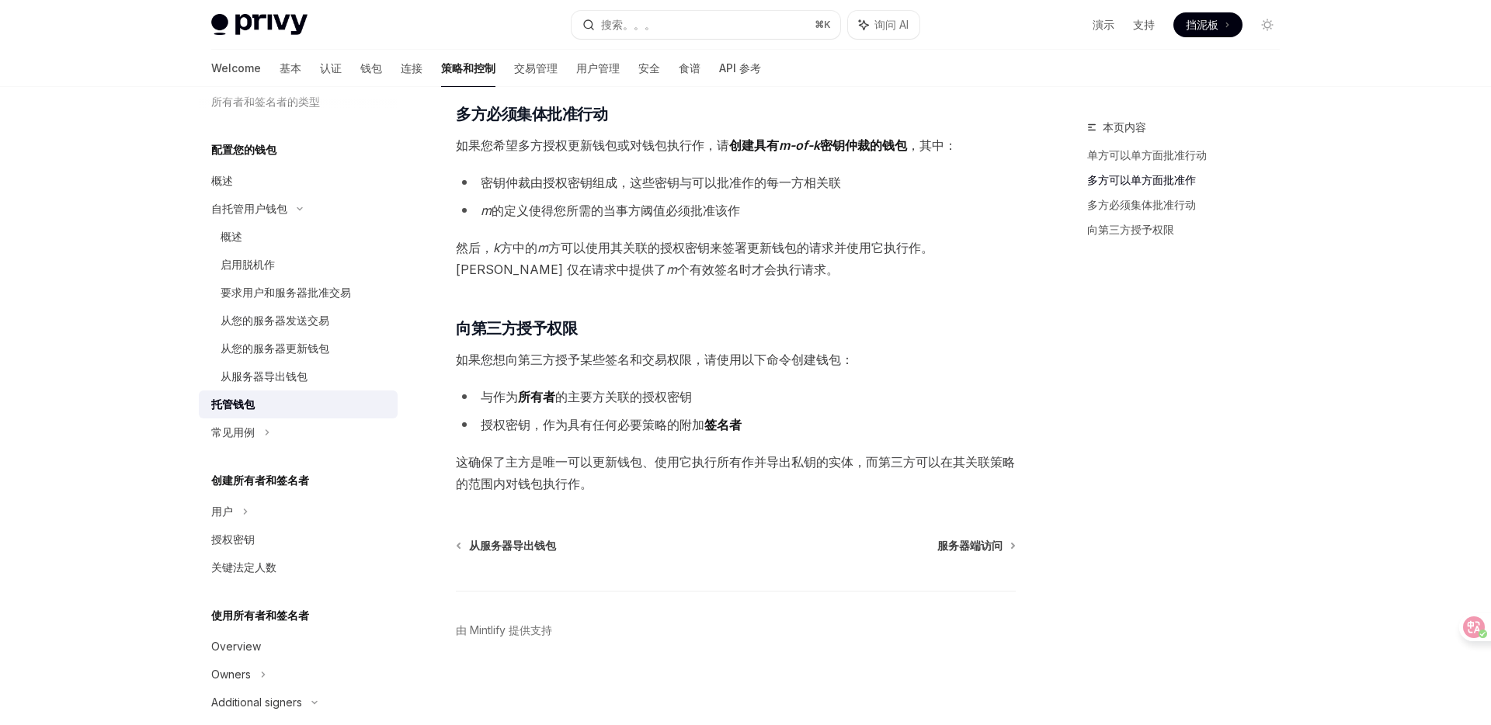
scroll to position [141, 0]
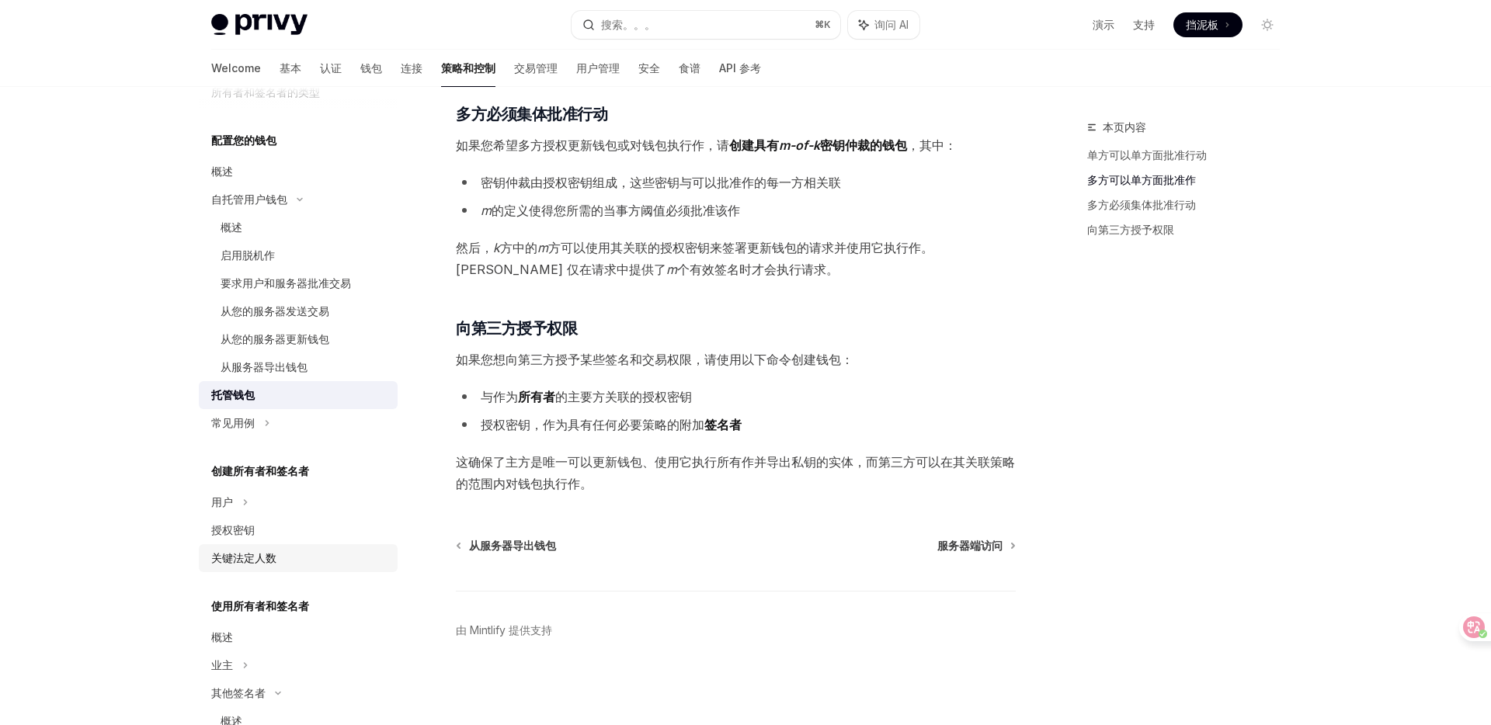
click at [274, 551] on div "关键法定人数" at bounding box center [243, 558] width 65 height 19
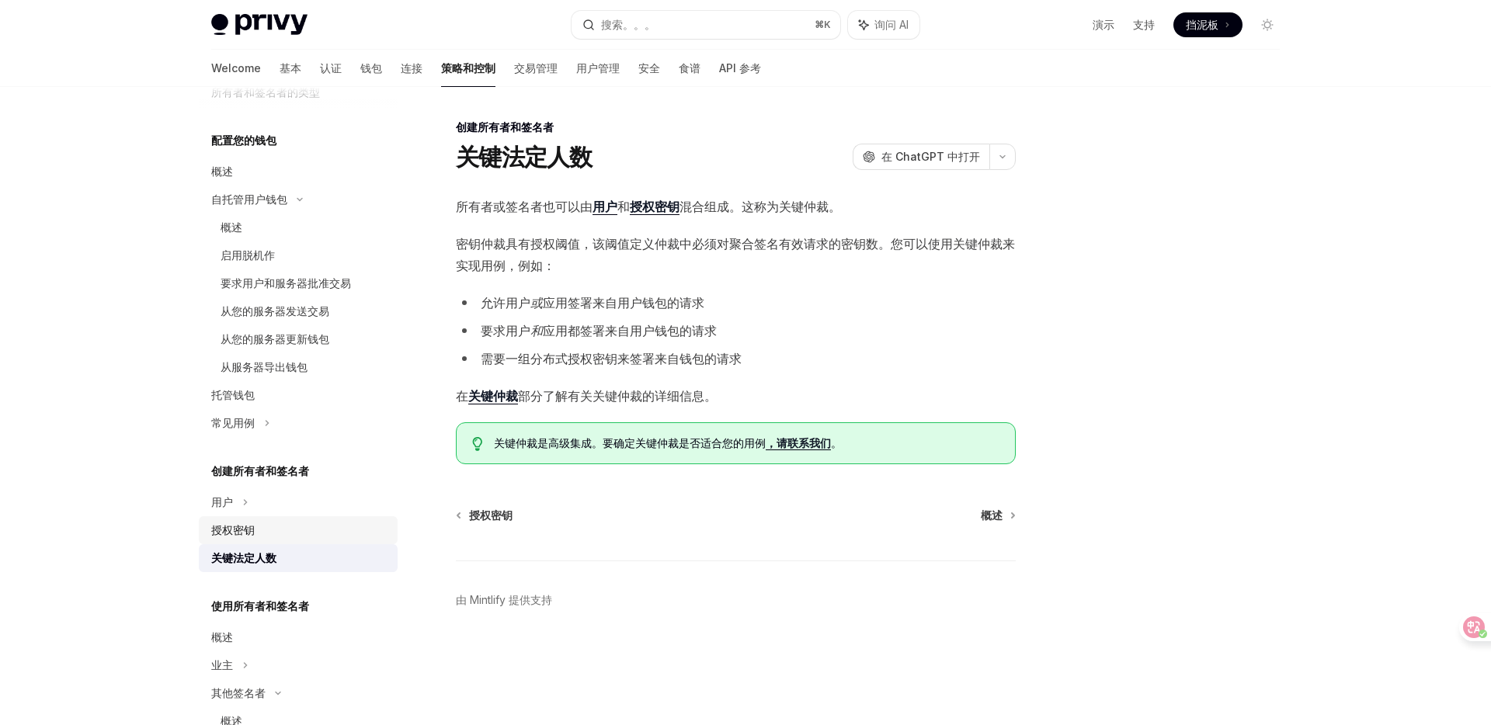
click at [242, 536] on font "授权密钥" at bounding box center [232, 529] width 43 height 13
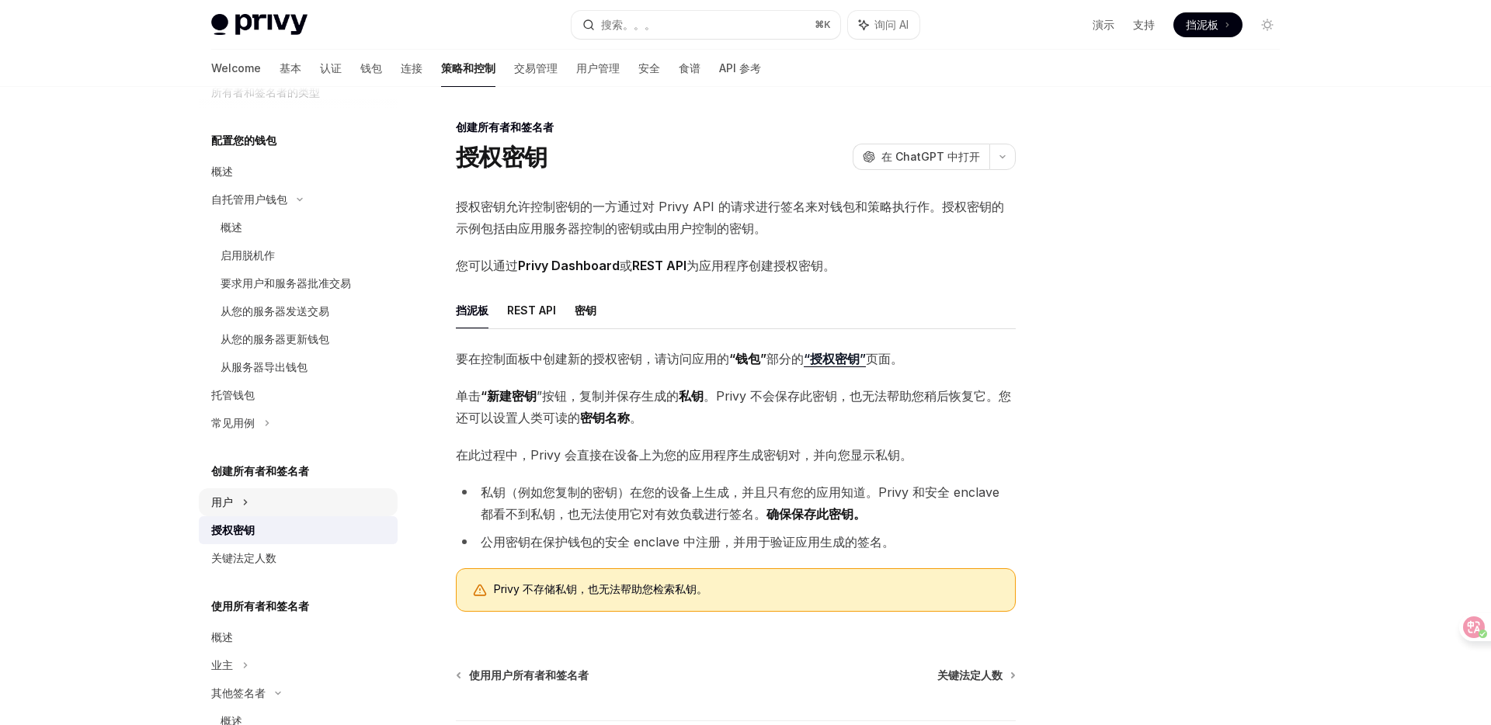
click at [231, 507] on font "用户" at bounding box center [222, 501] width 22 height 13
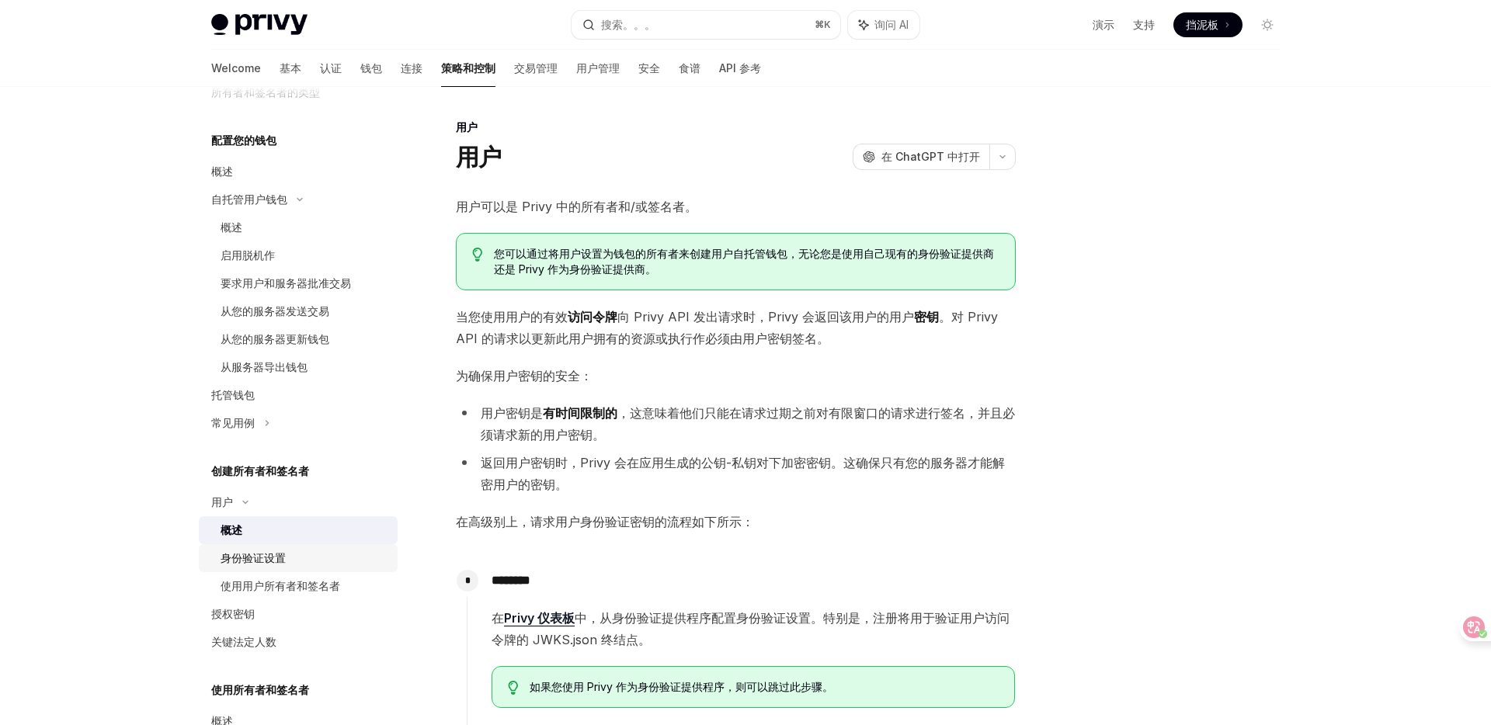
click at [285, 557] on font "身份验证设置" at bounding box center [253, 557] width 65 height 13
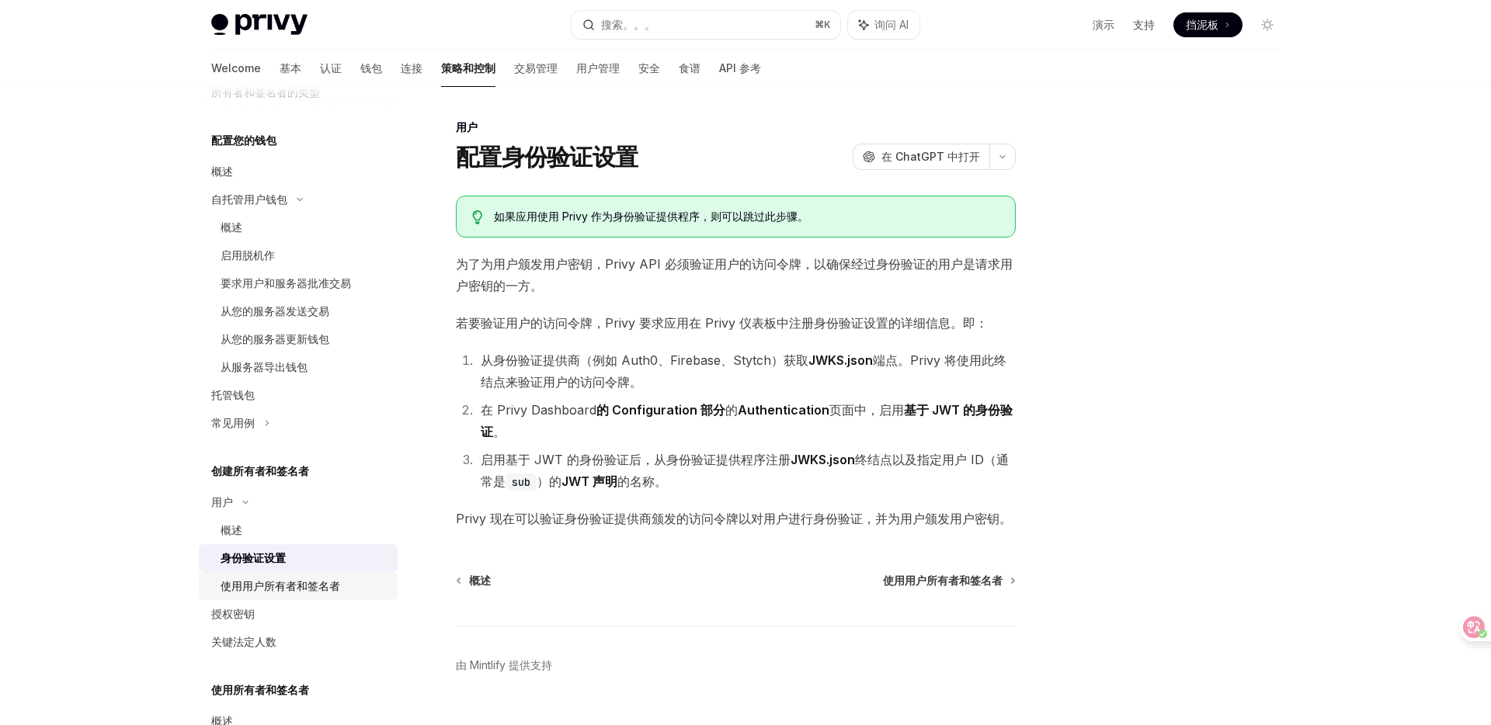
click at [290, 584] on font "使用用户所有者和签名者" at bounding box center [281, 585] width 120 height 13
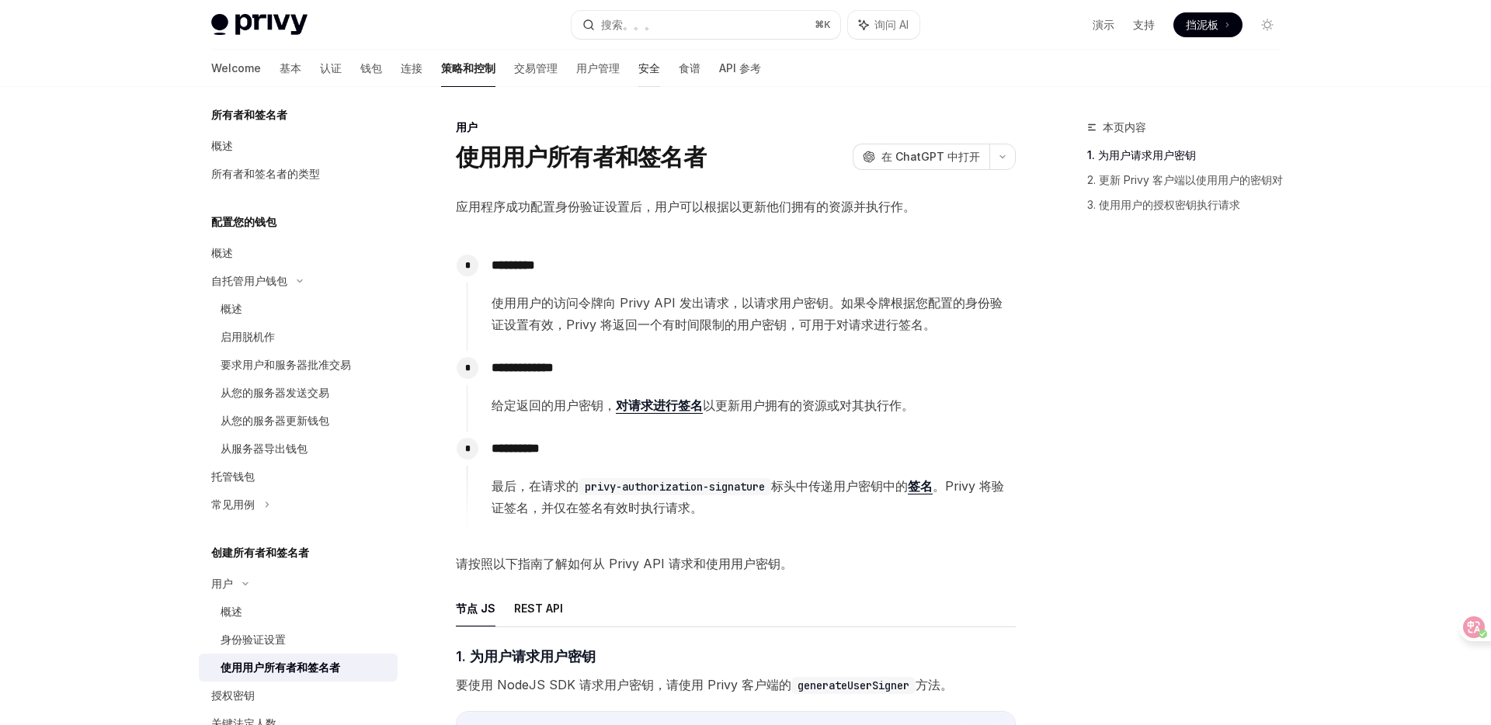
click at [638, 68] on font "安全" at bounding box center [649, 67] width 22 height 13
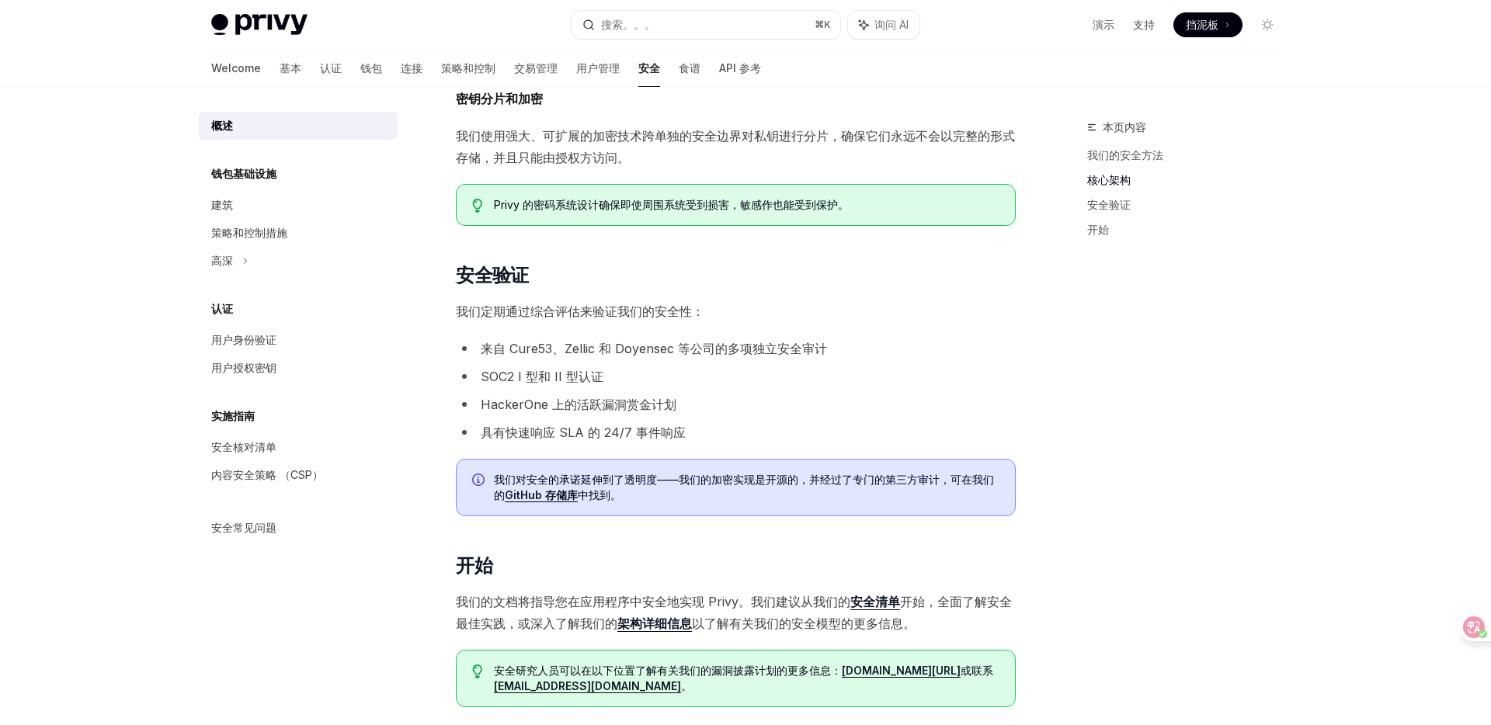
scroll to position [835, 0]
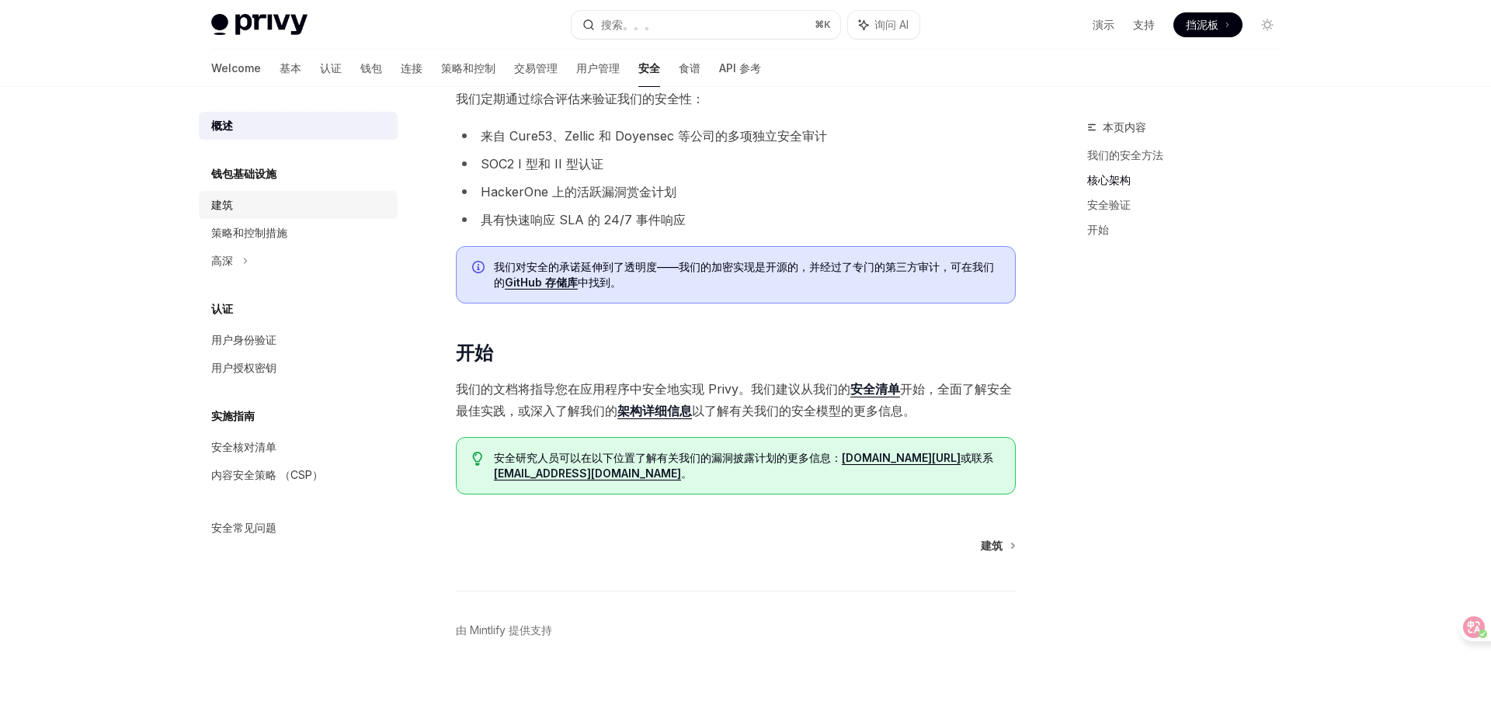
click at [252, 207] on div "建筑" at bounding box center [299, 205] width 177 height 19
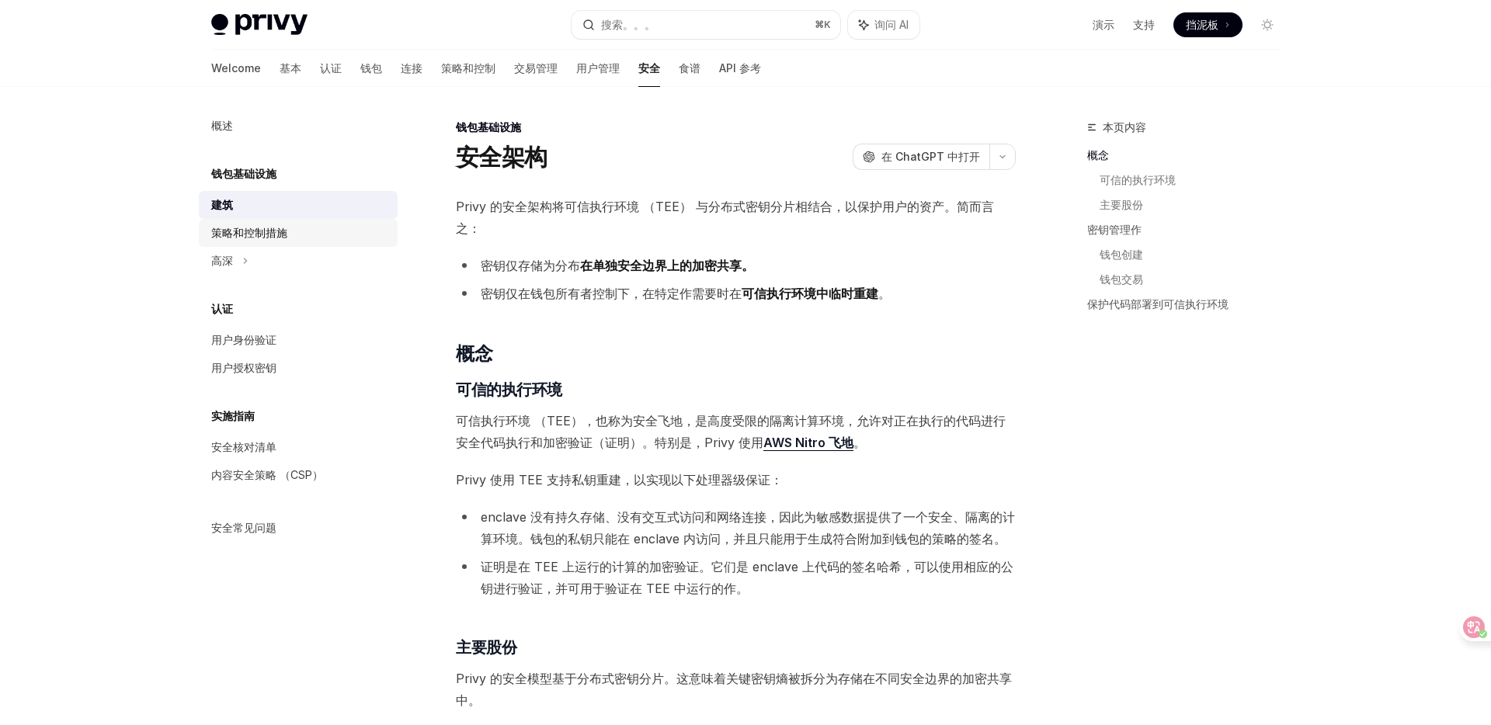
click at [256, 235] on font "策略和控制措施" at bounding box center [249, 232] width 76 height 13
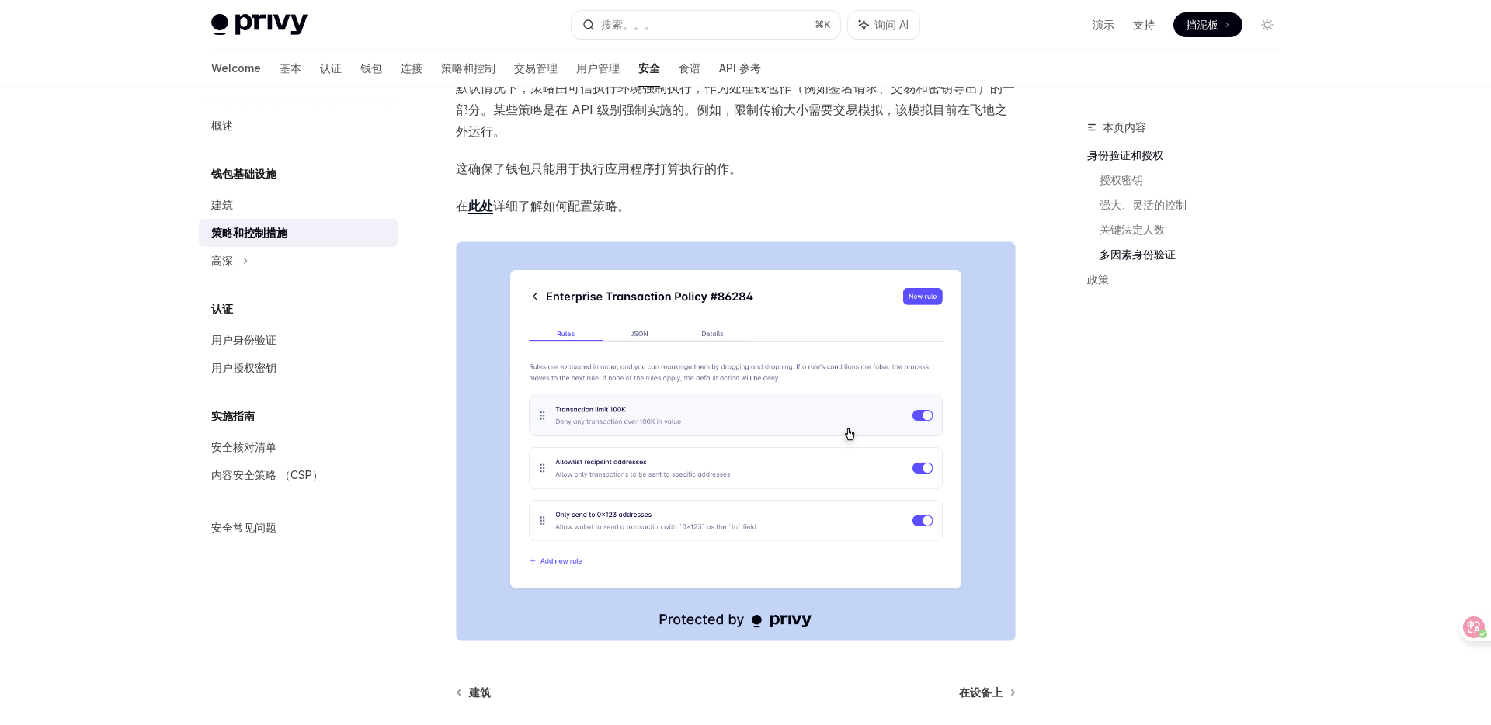
scroll to position [1640, 0]
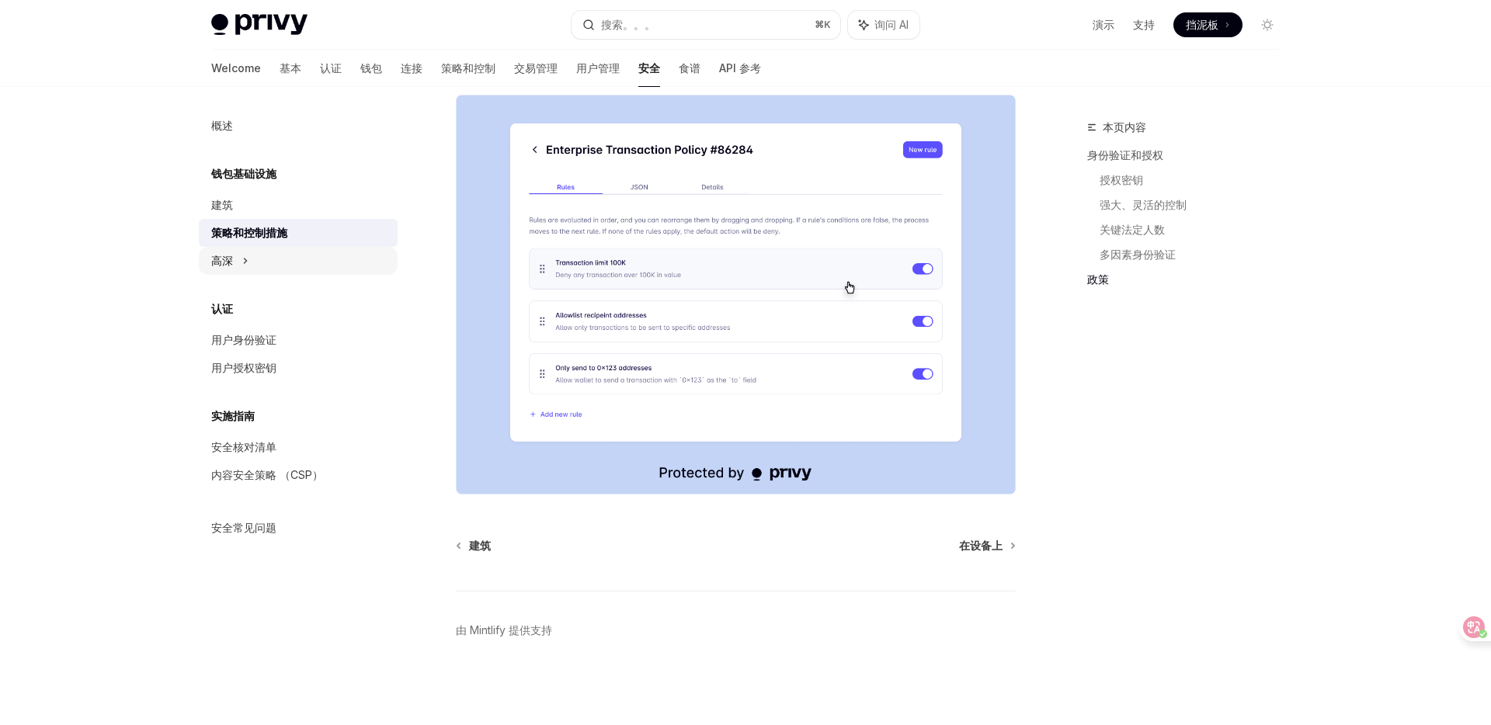
click at [249, 262] on div "高深" at bounding box center [298, 261] width 199 height 28
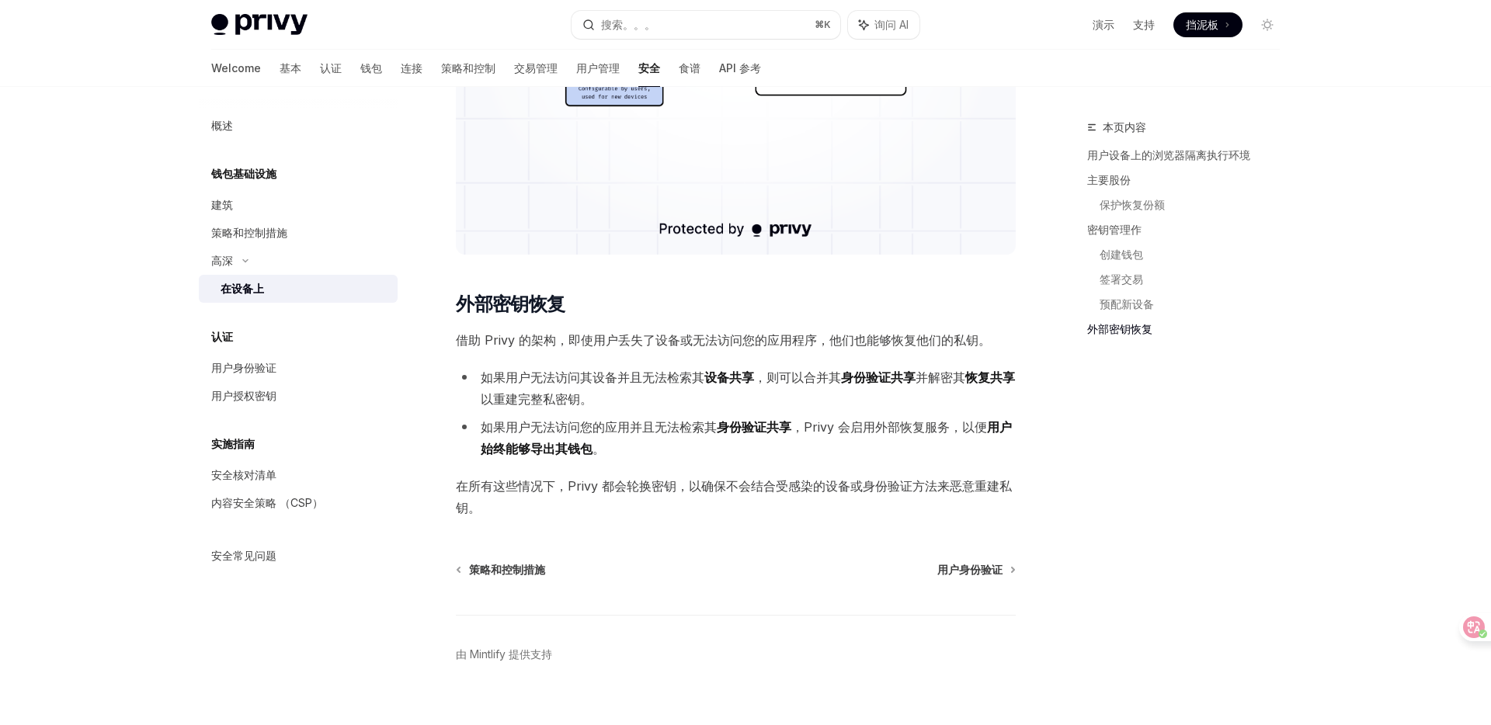
scroll to position [3620, 0]
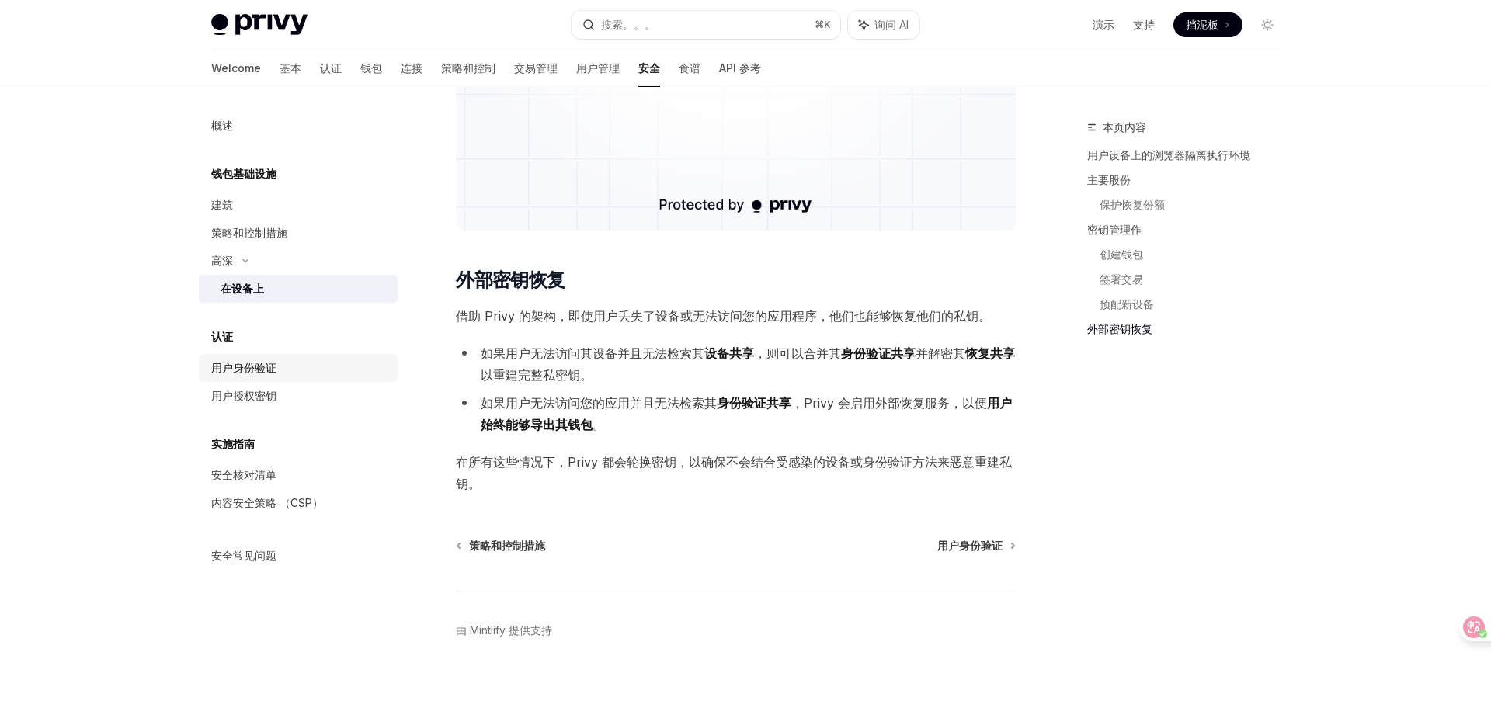
click at [287, 373] on div "用户身份验证" at bounding box center [299, 368] width 177 height 19
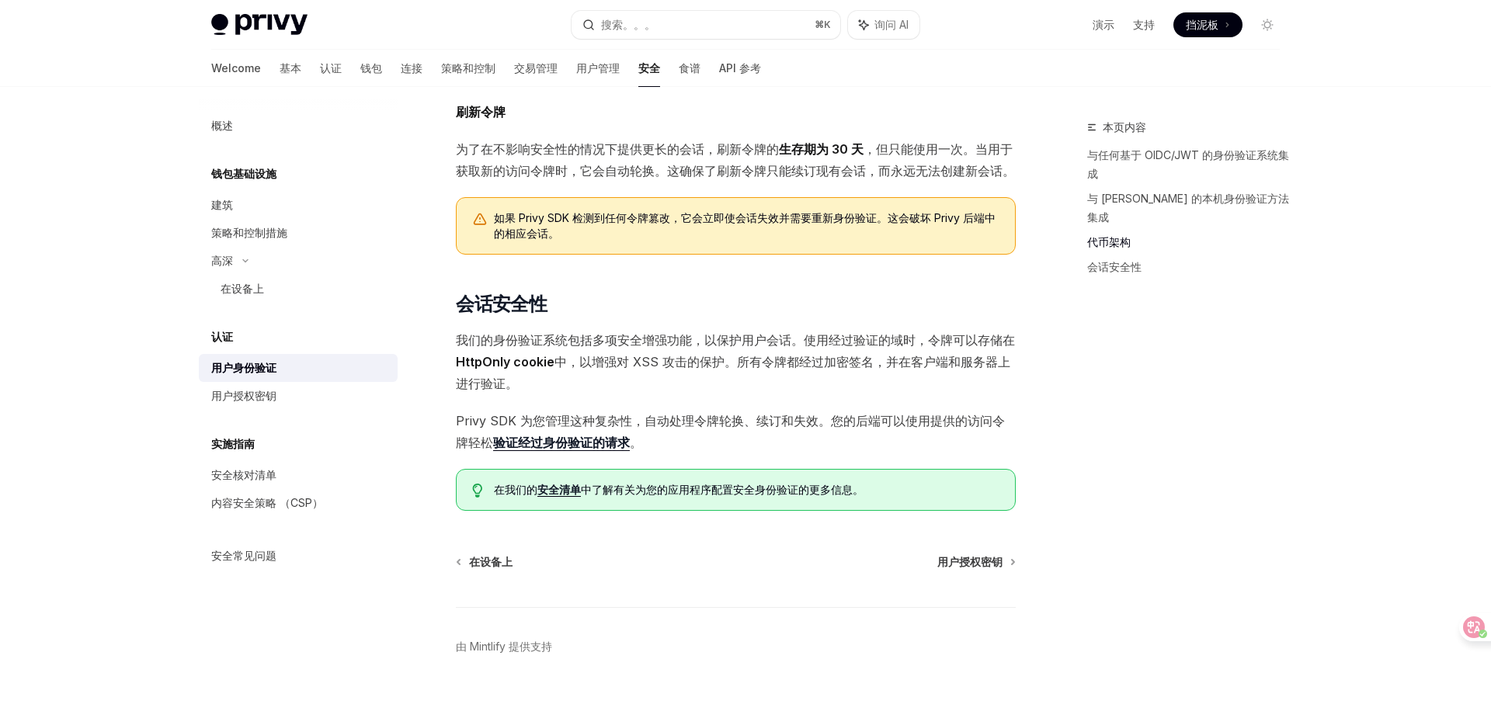
scroll to position [1027, 0]
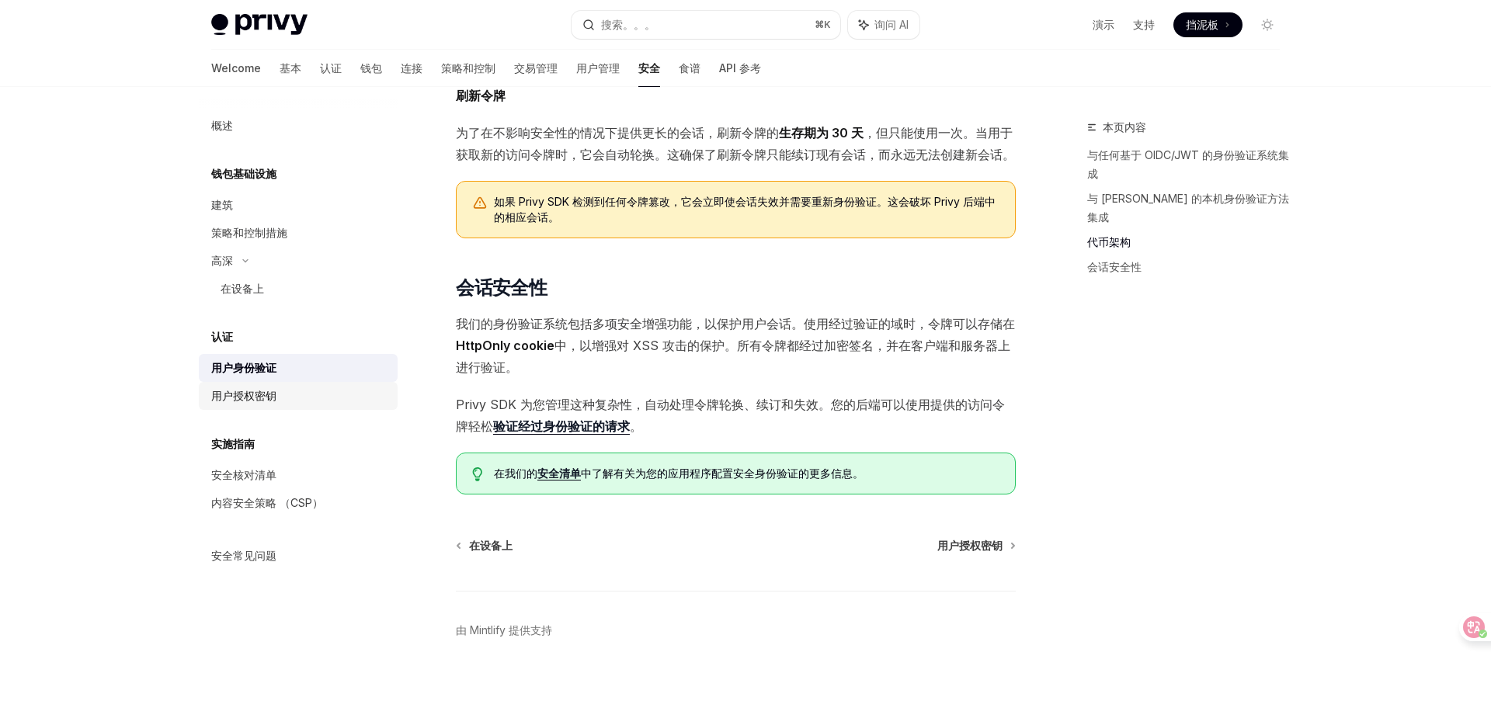
click at [270, 394] on font "用户授权密钥" at bounding box center [243, 395] width 65 height 13
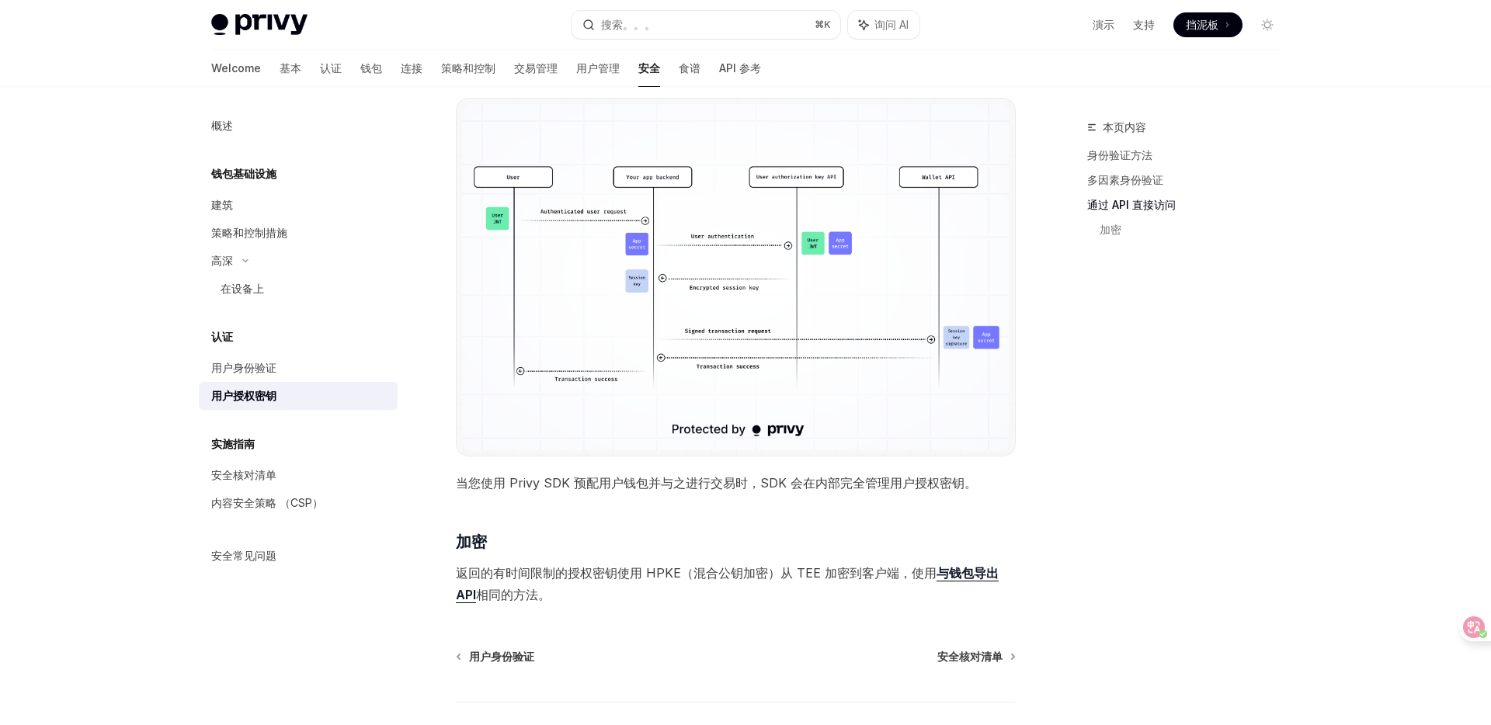
scroll to position [1147, 0]
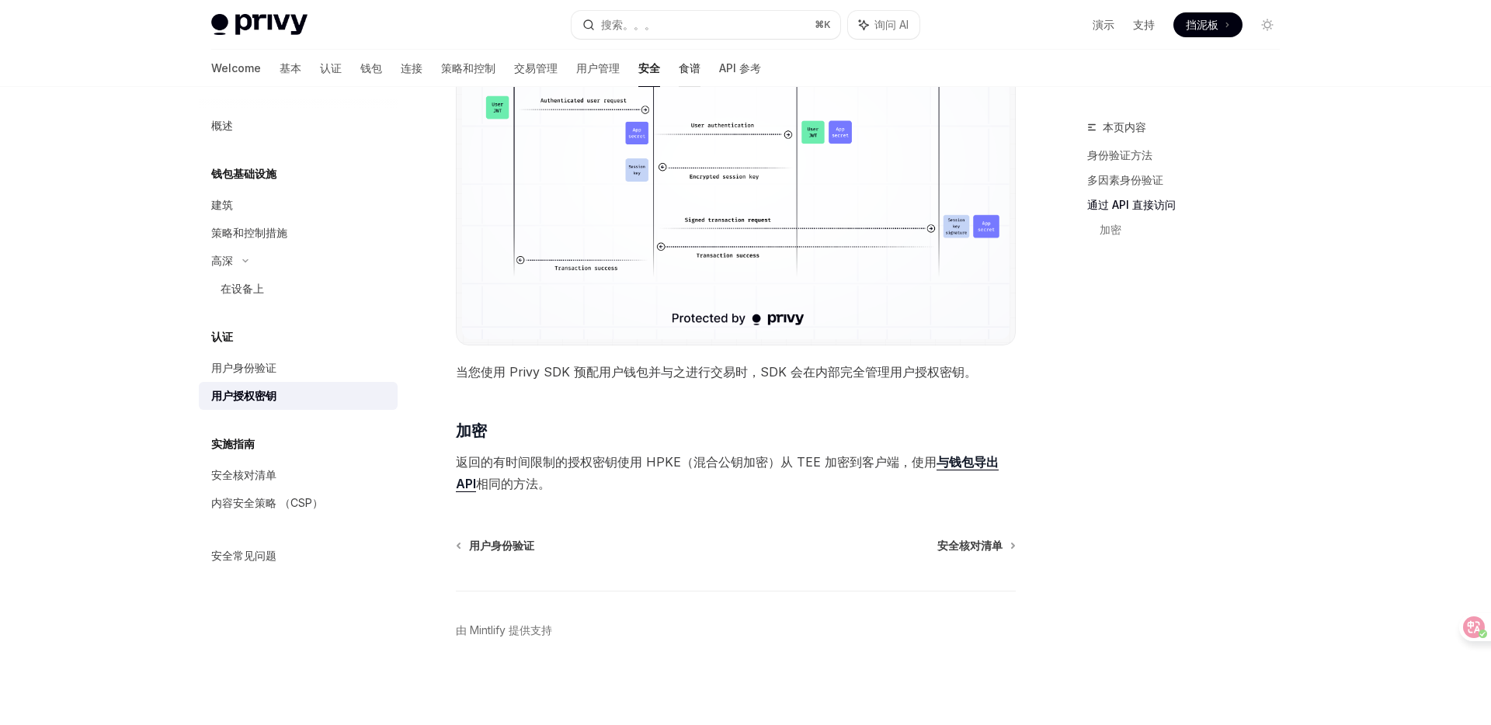
click at [679, 64] on font "食谱" at bounding box center [690, 67] width 22 height 13
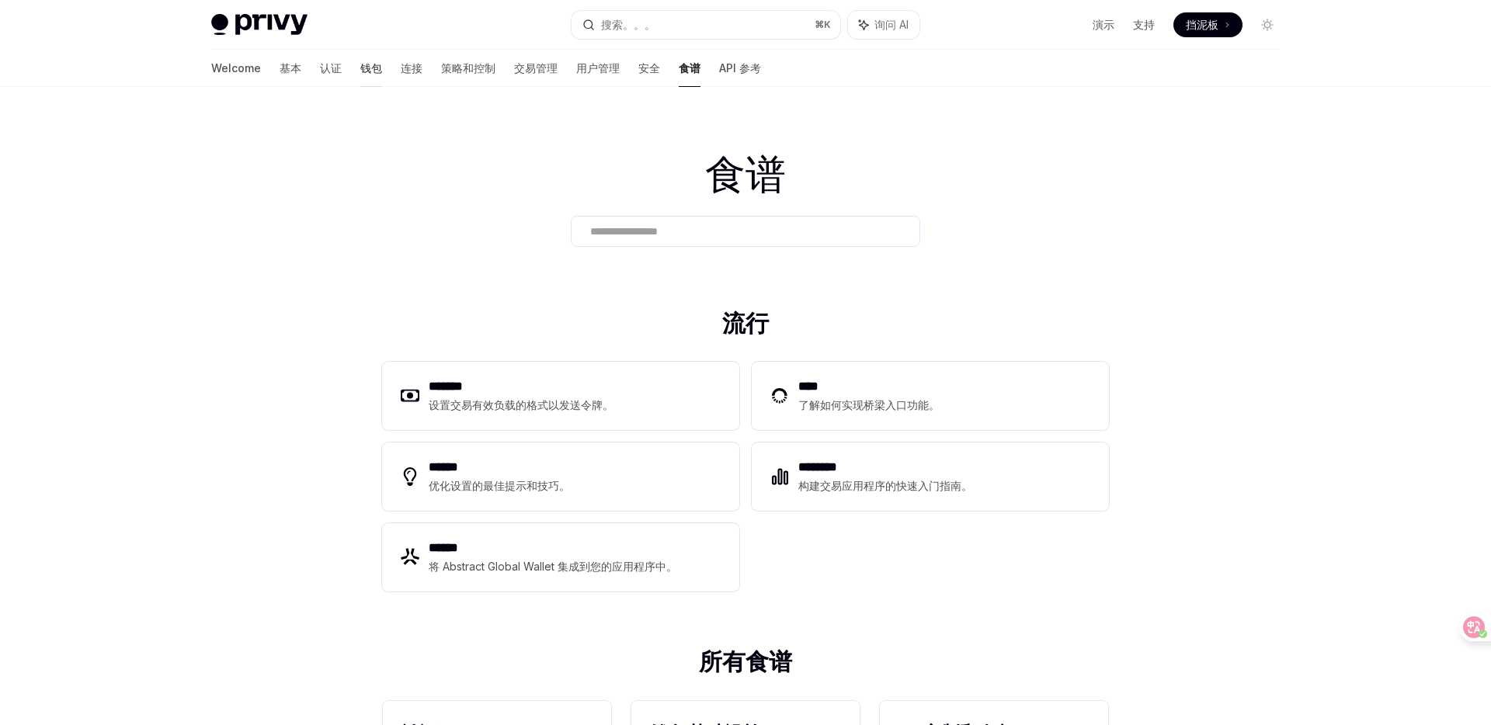
click at [360, 71] on font "钱包" at bounding box center [371, 67] width 22 height 13
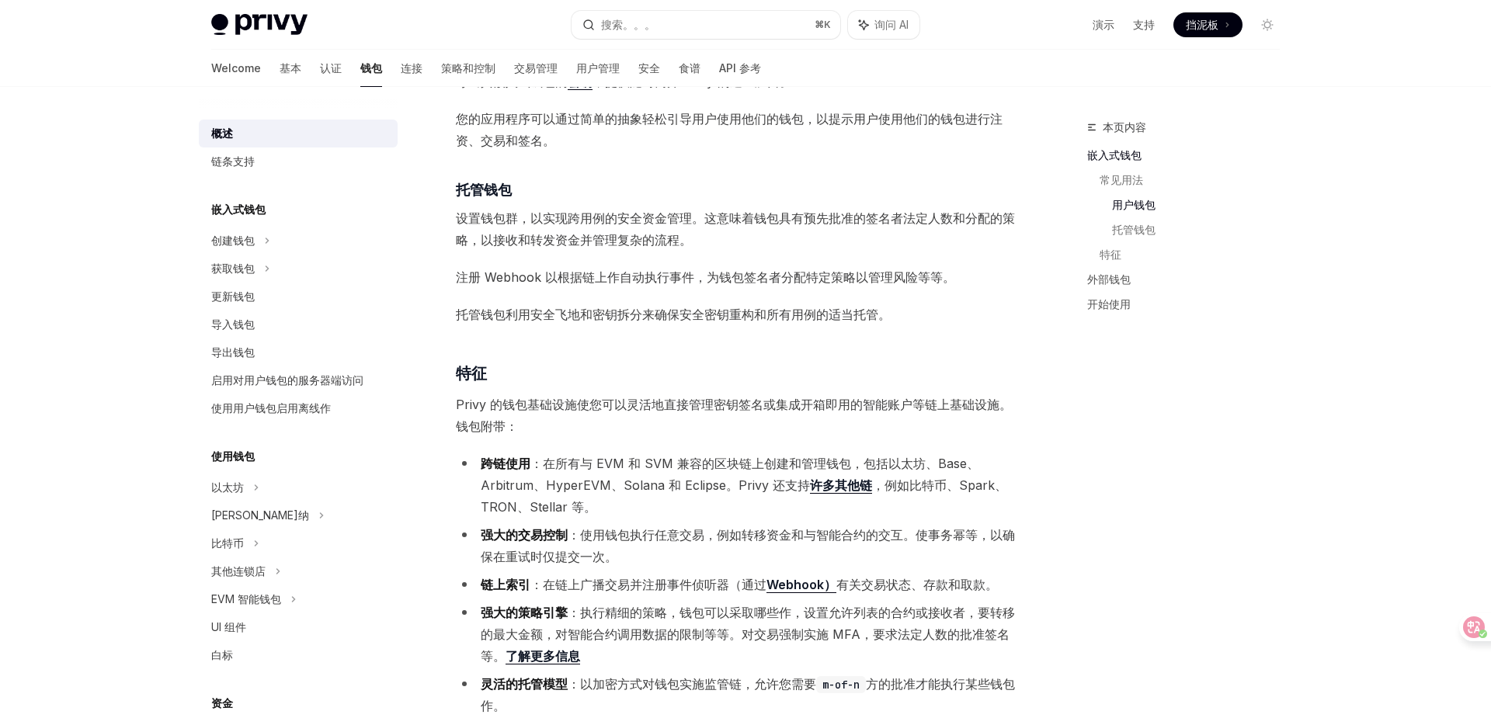
scroll to position [1156, 0]
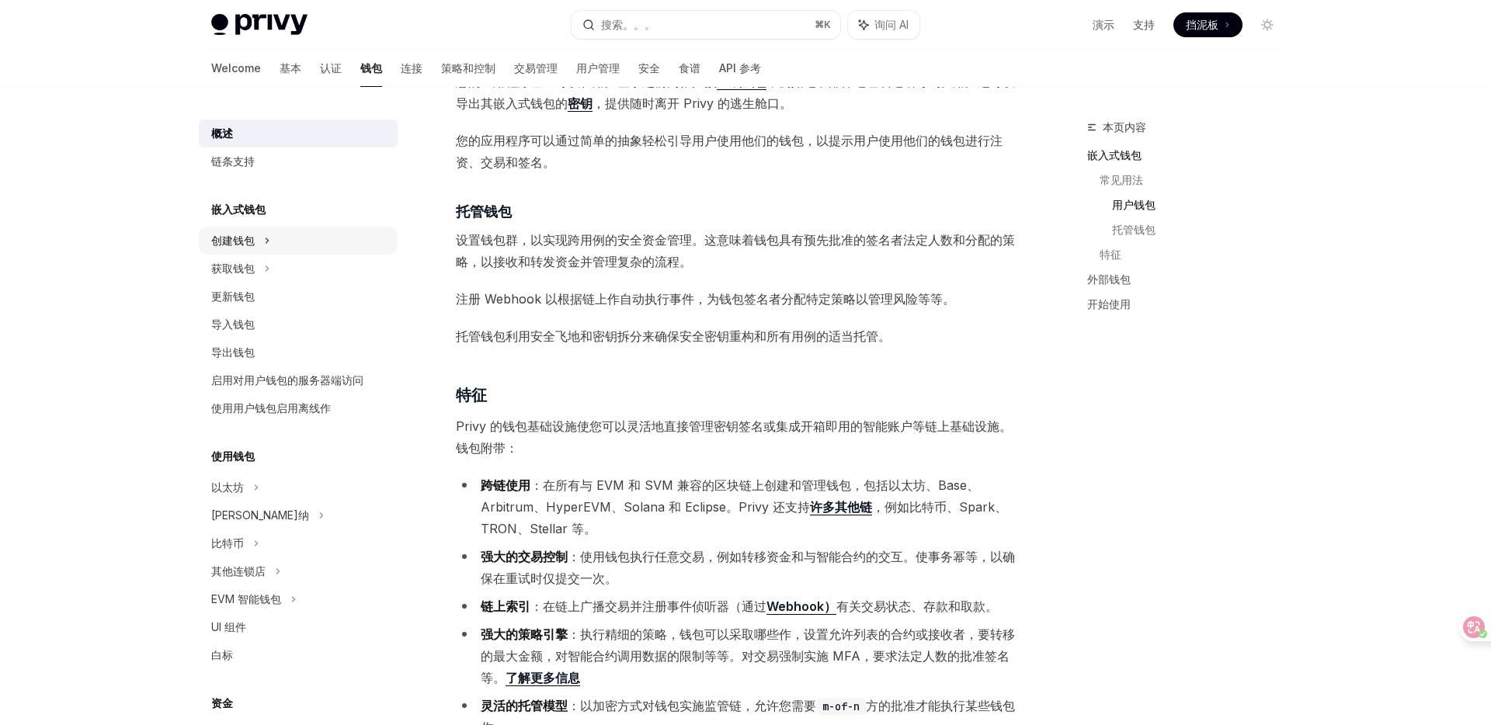
click at [255, 234] on div "创建钱包" at bounding box center [298, 241] width 199 height 28
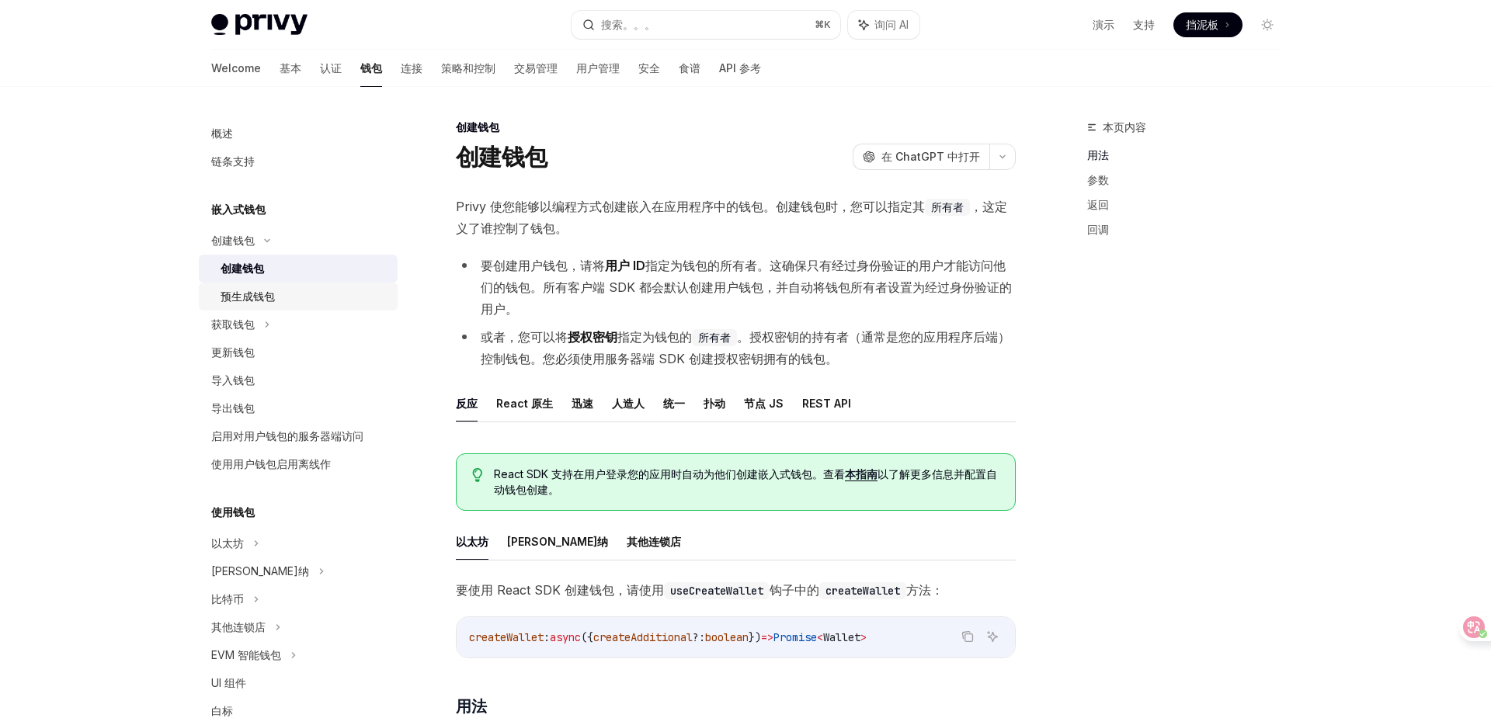
click at [269, 289] on div "预生成钱包" at bounding box center [248, 296] width 54 height 19
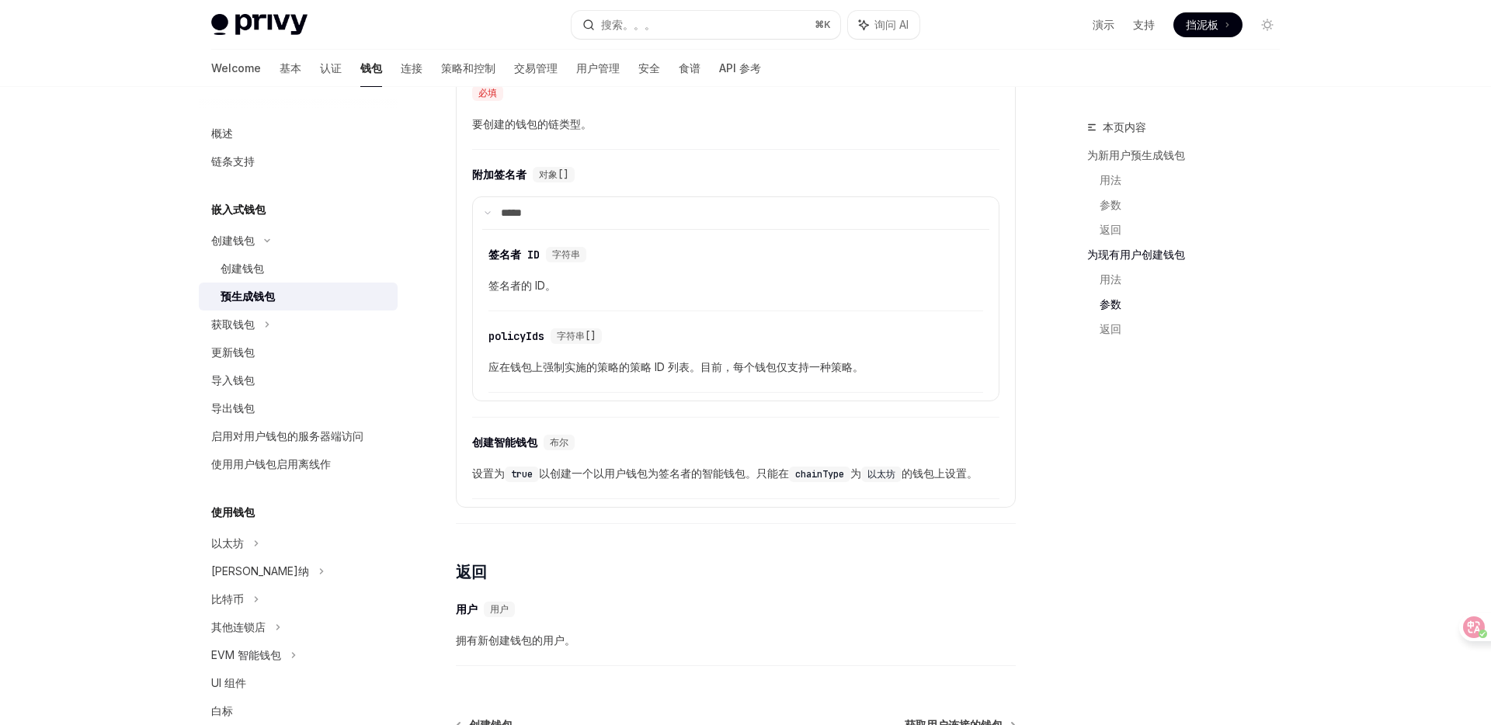
scroll to position [2609, 0]
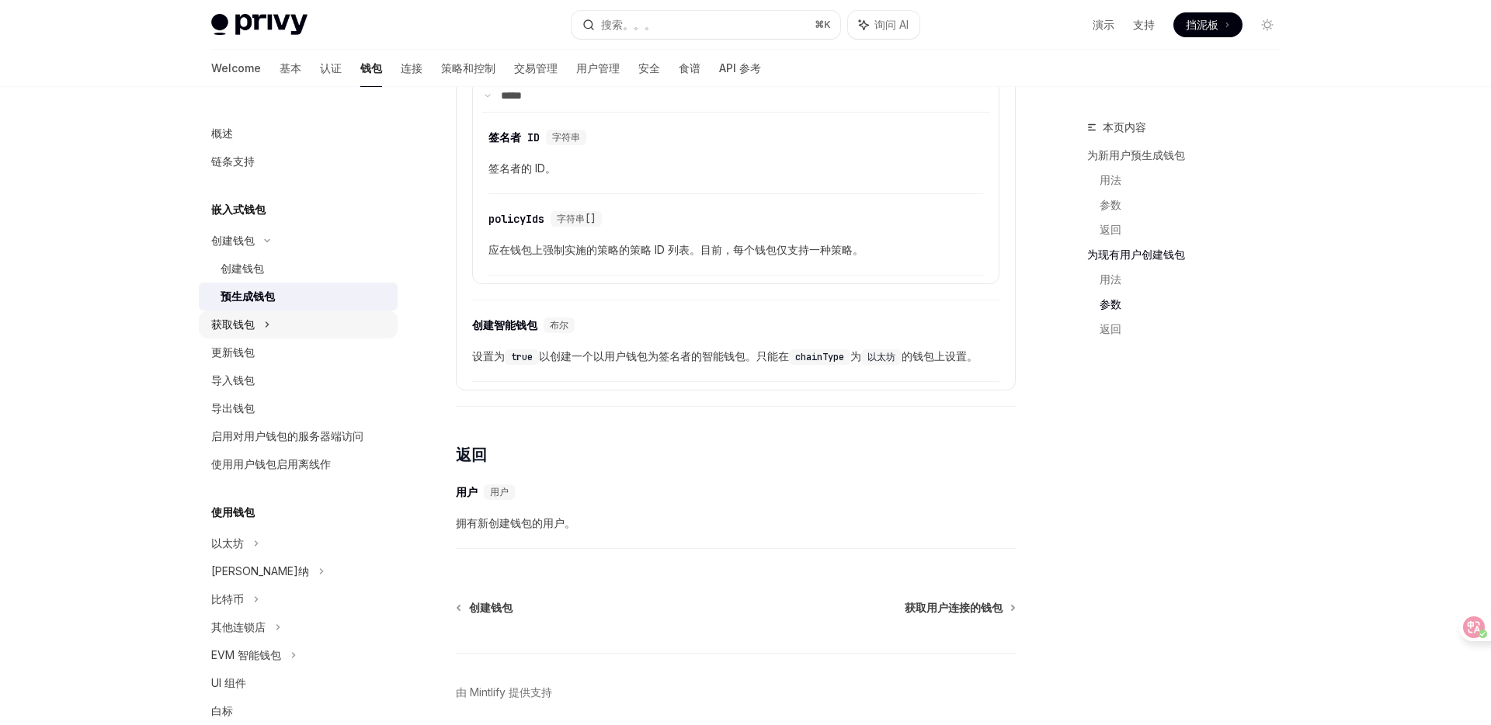
click at [273, 322] on div "获取钱包" at bounding box center [298, 325] width 199 height 28
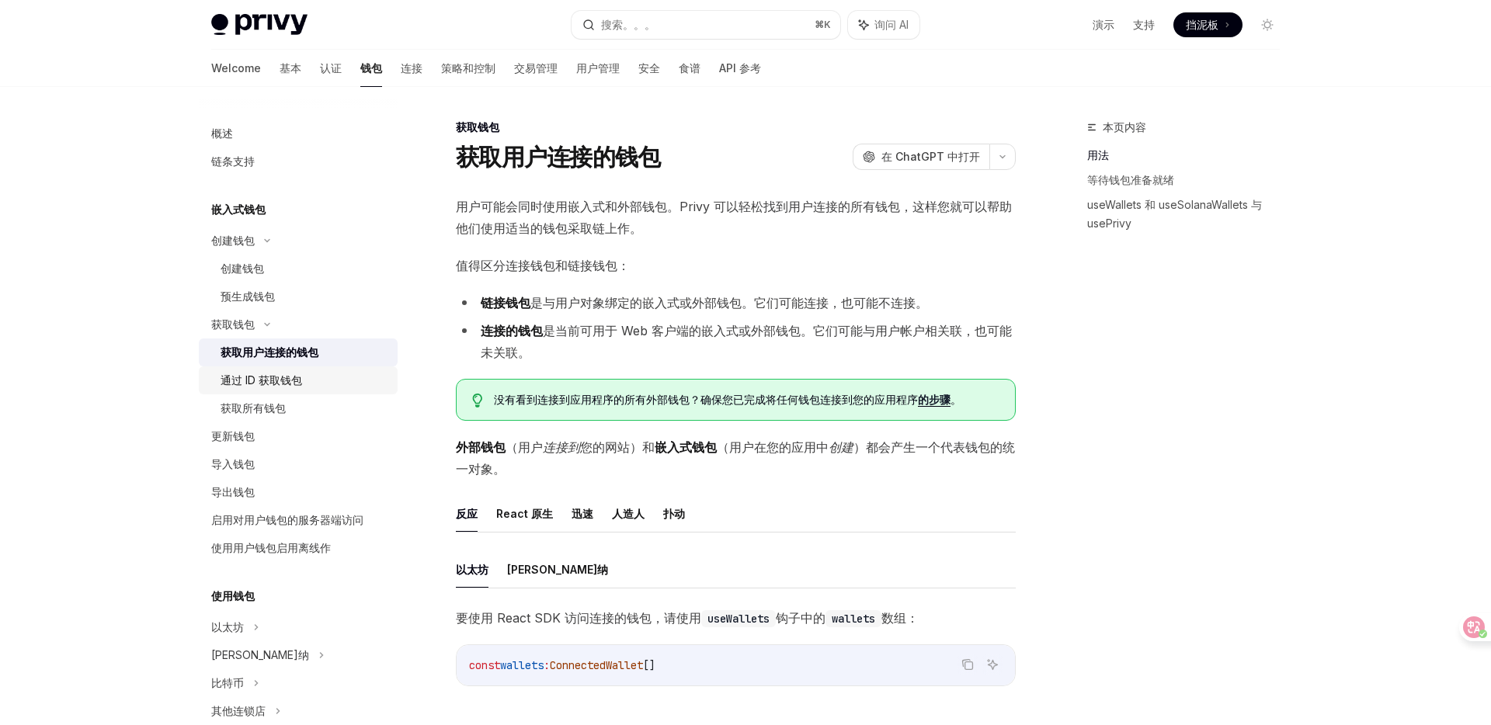
click at [287, 384] on font "通过 ID 获取钱包" at bounding box center [262, 380] width 82 height 13
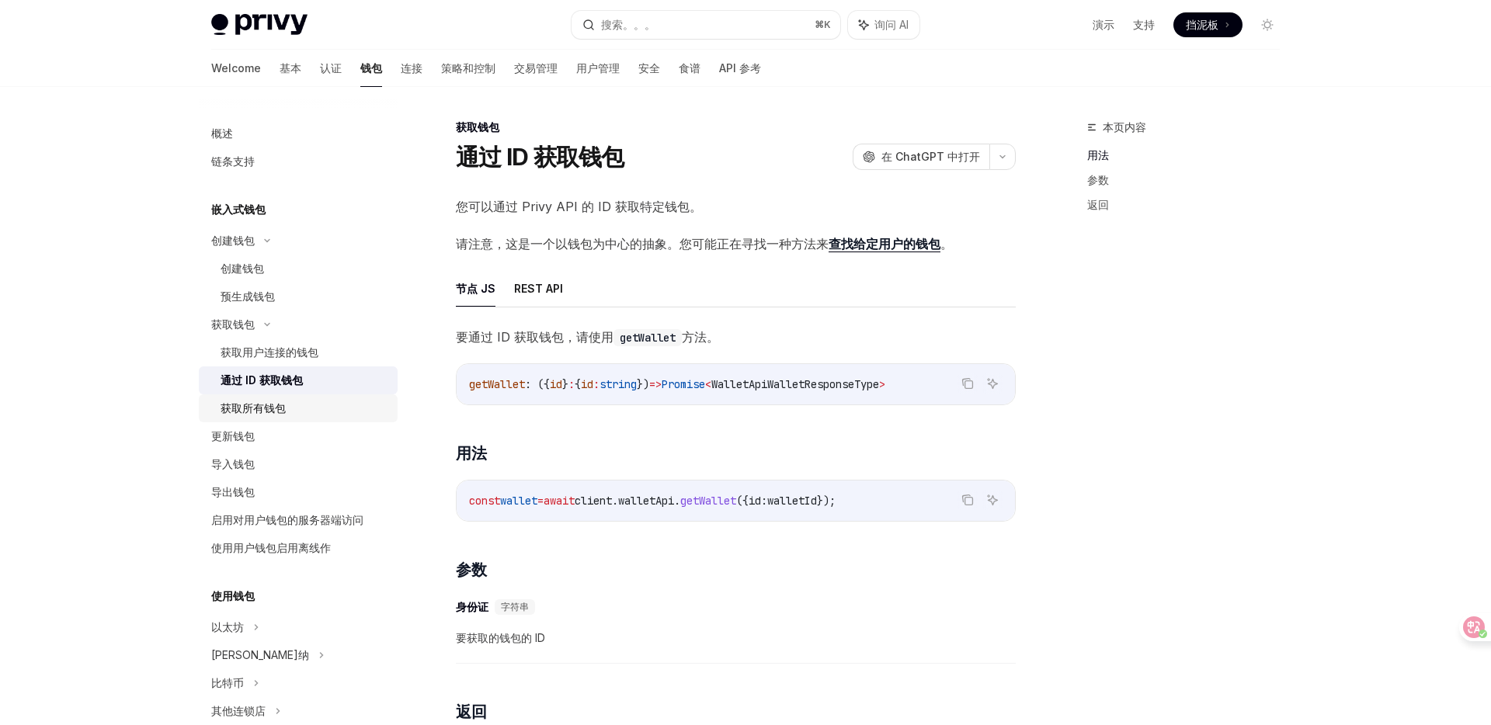
click at [283, 408] on font "获取所有钱包" at bounding box center [253, 408] width 65 height 13
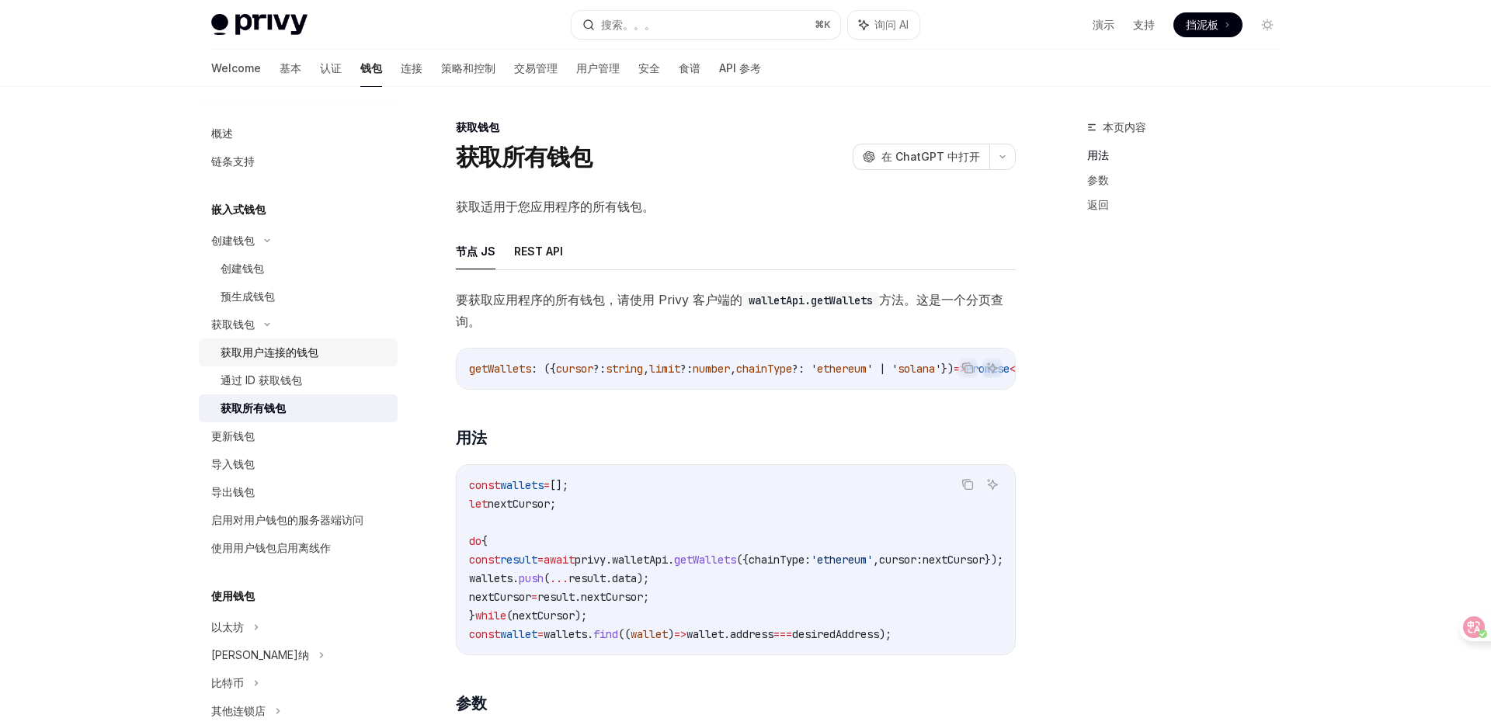
click at [294, 363] on link "获取用户连接的钱包" at bounding box center [298, 353] width 199 height 28
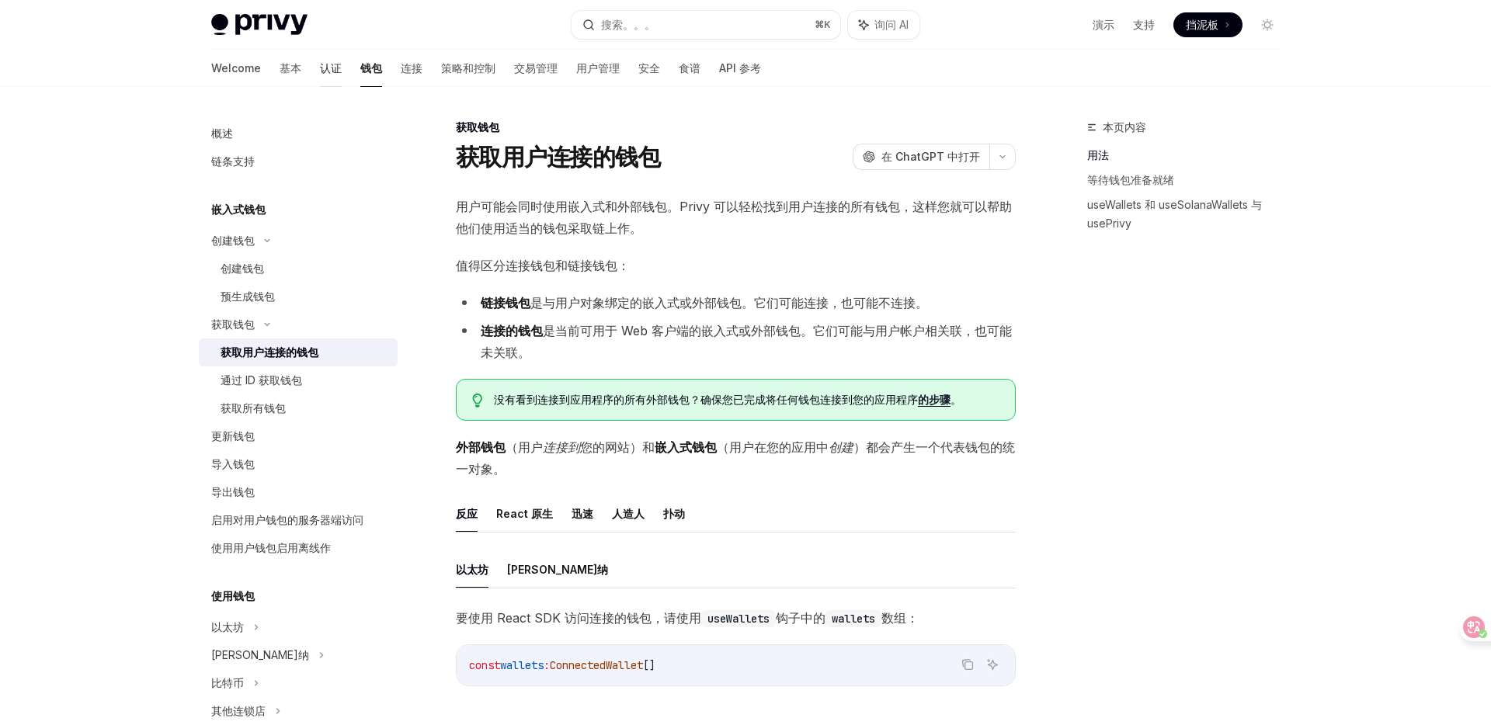
click at [320, 67] on font "认证" at bounding box center [331, 67] width 22 height 13
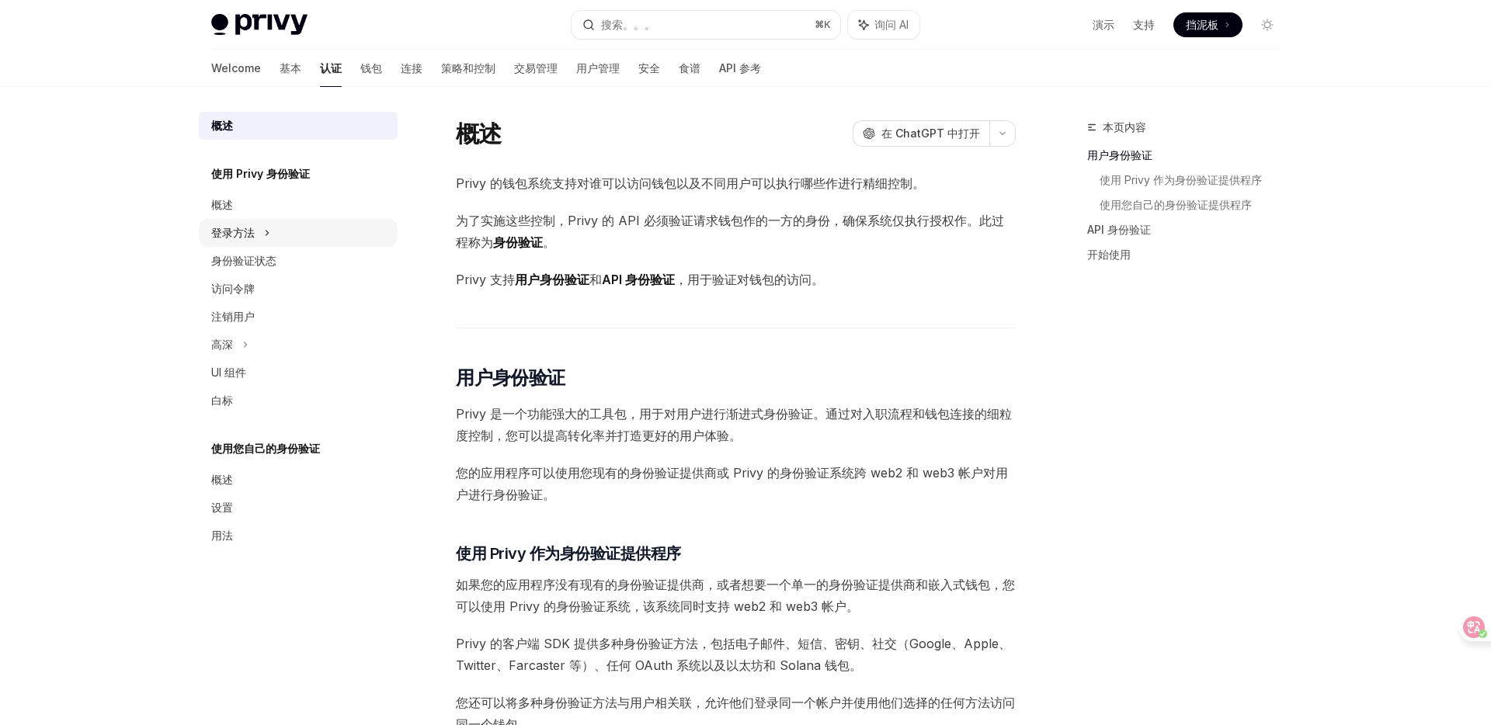
click at [256, 224] on div "登录方法" at bounding box center [298, 233] width 199 height 28
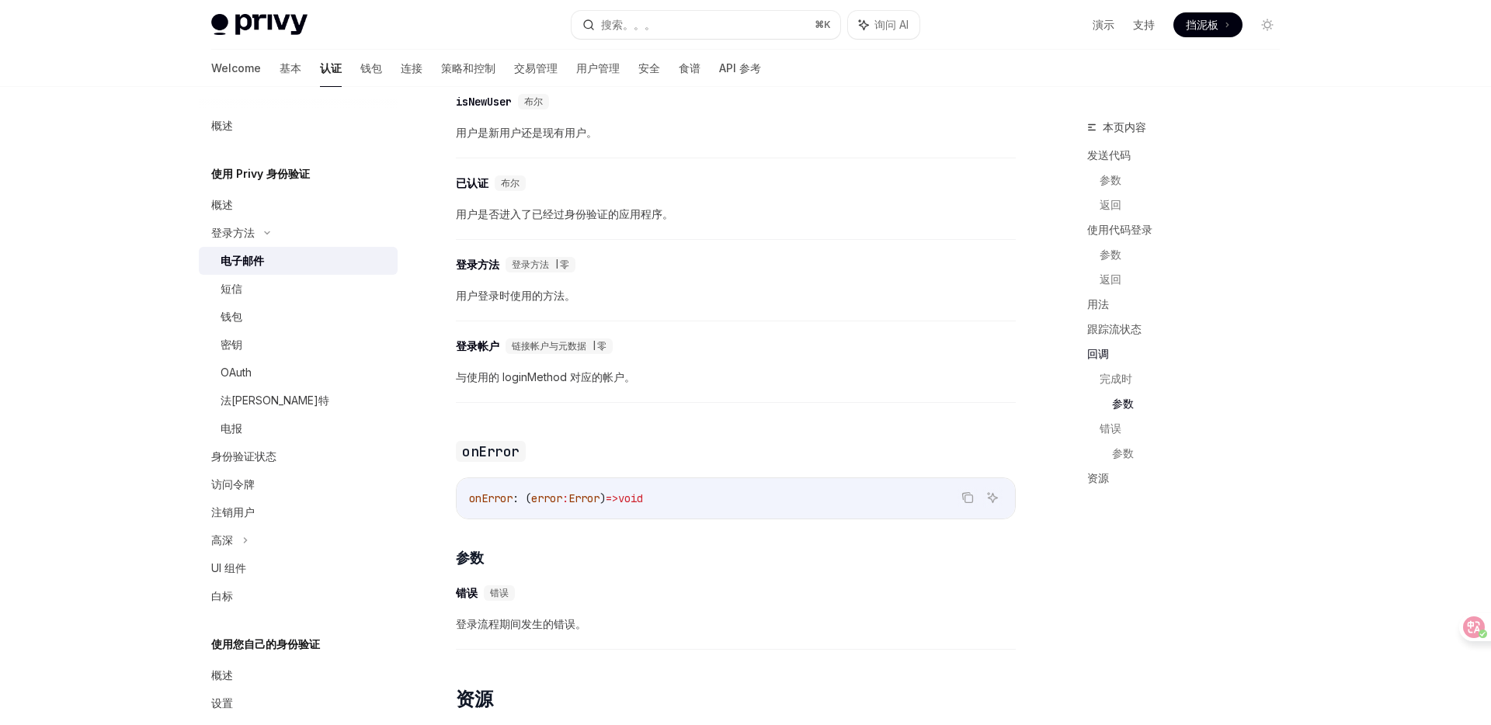
scroll to position [2974, 0]
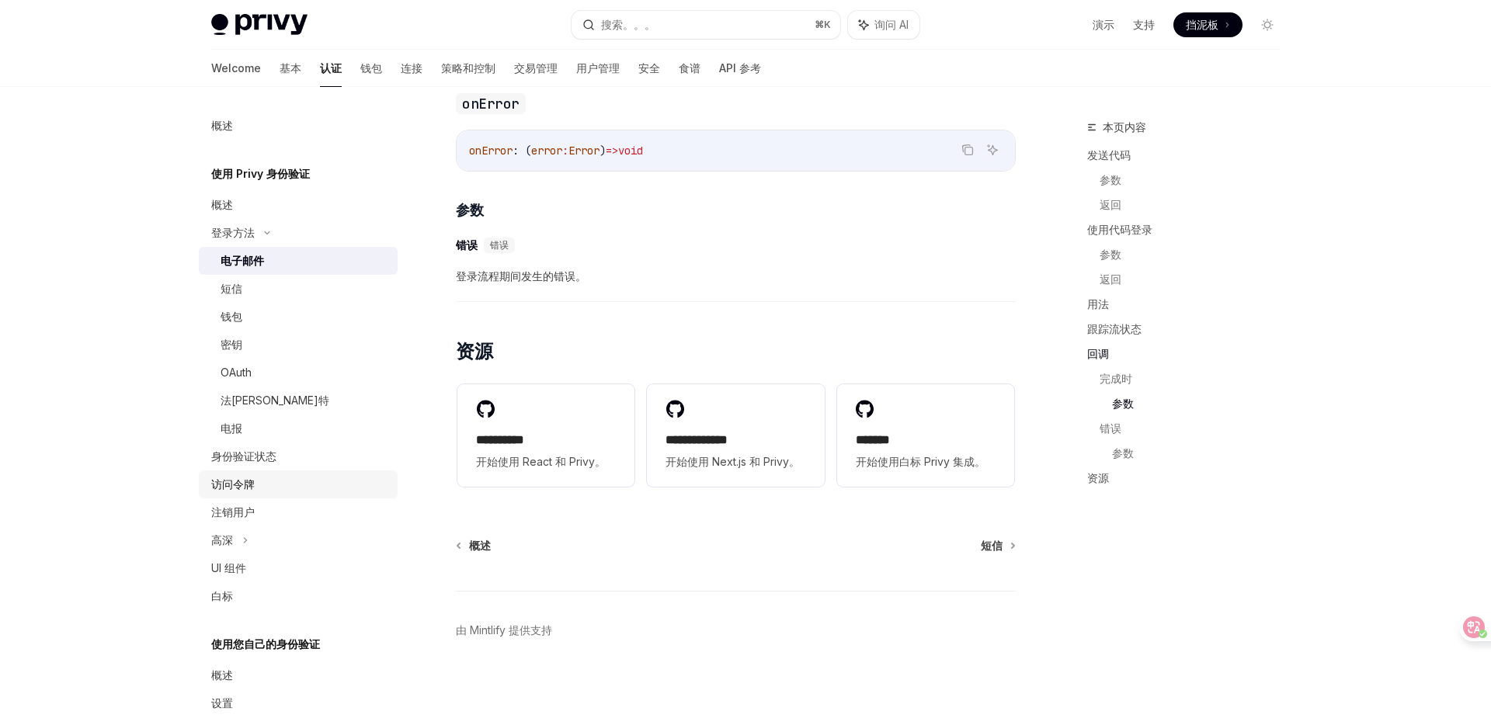
click at [248, 479] on font "访问令牌" at bounding box center [232, 484] width 43 height 13
type textarea "*"
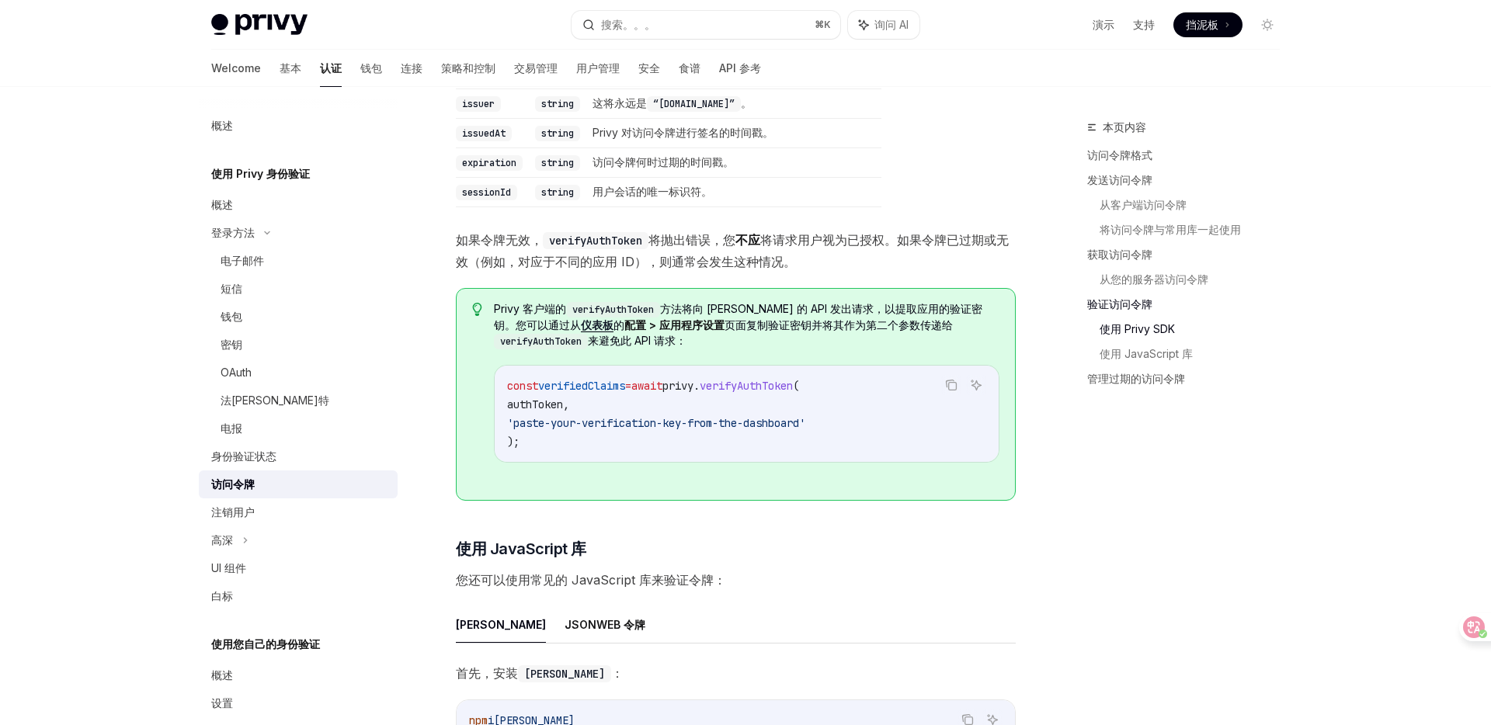
scroll to position [2613, 0]
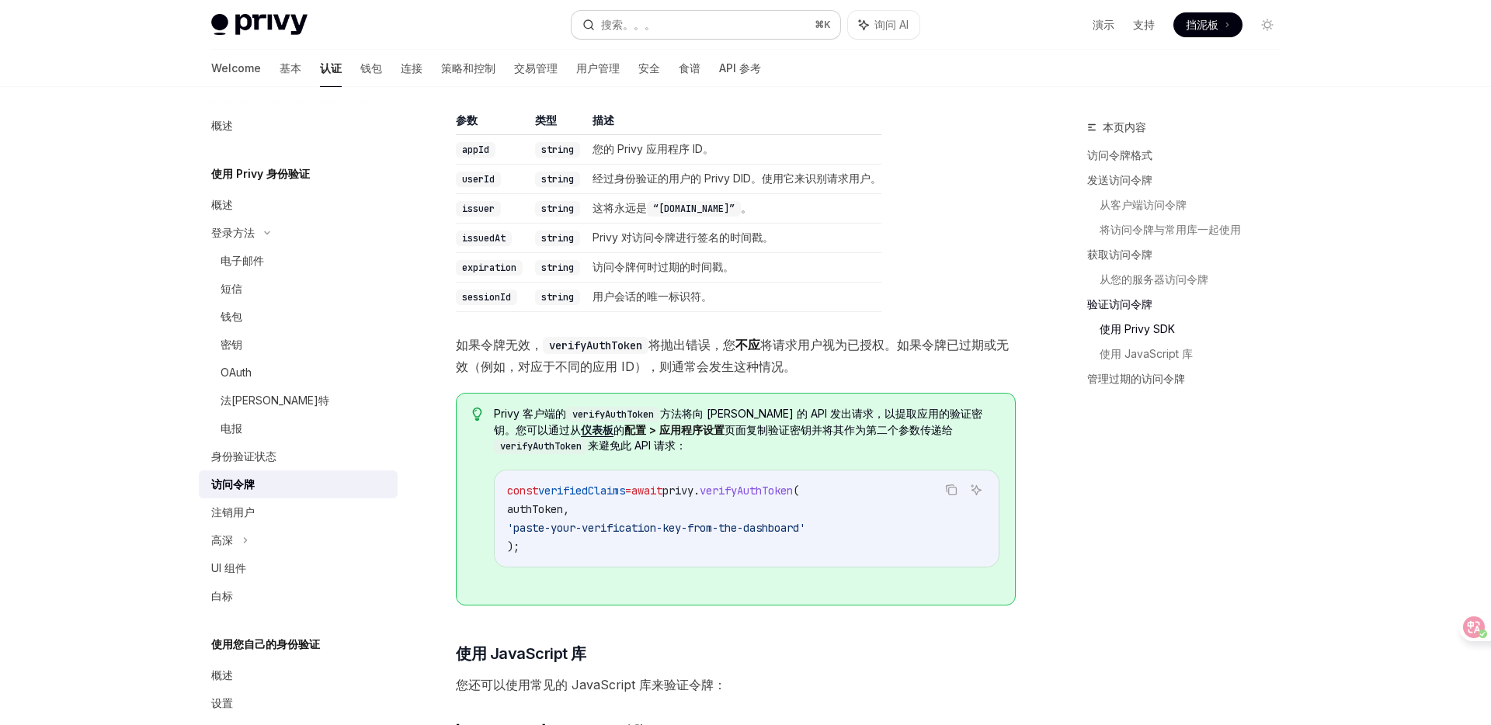
click at [721, 22] on button "搜索。。。 ⌘ K" at bounding box center [706, 25] width 269 height 28
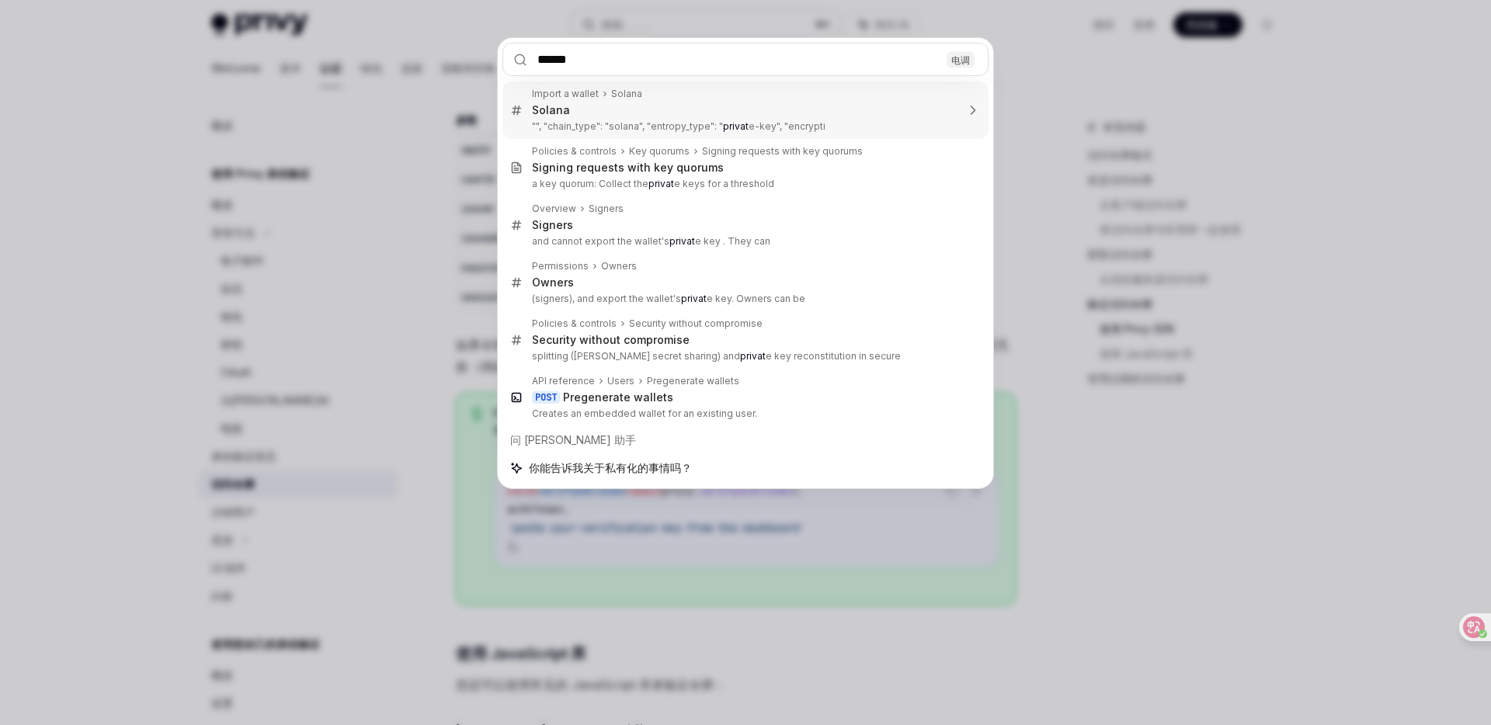
type input "*******"
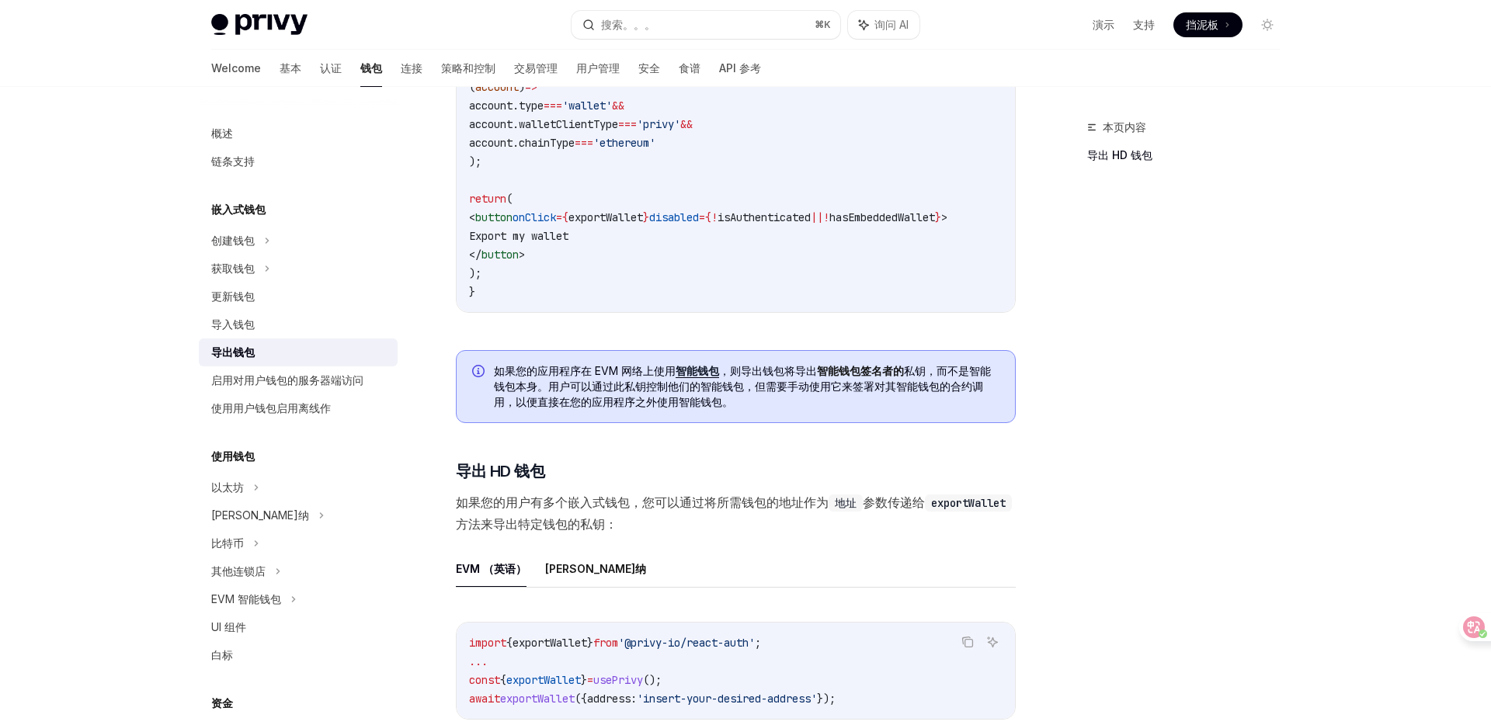
scroll to position [957, 0]
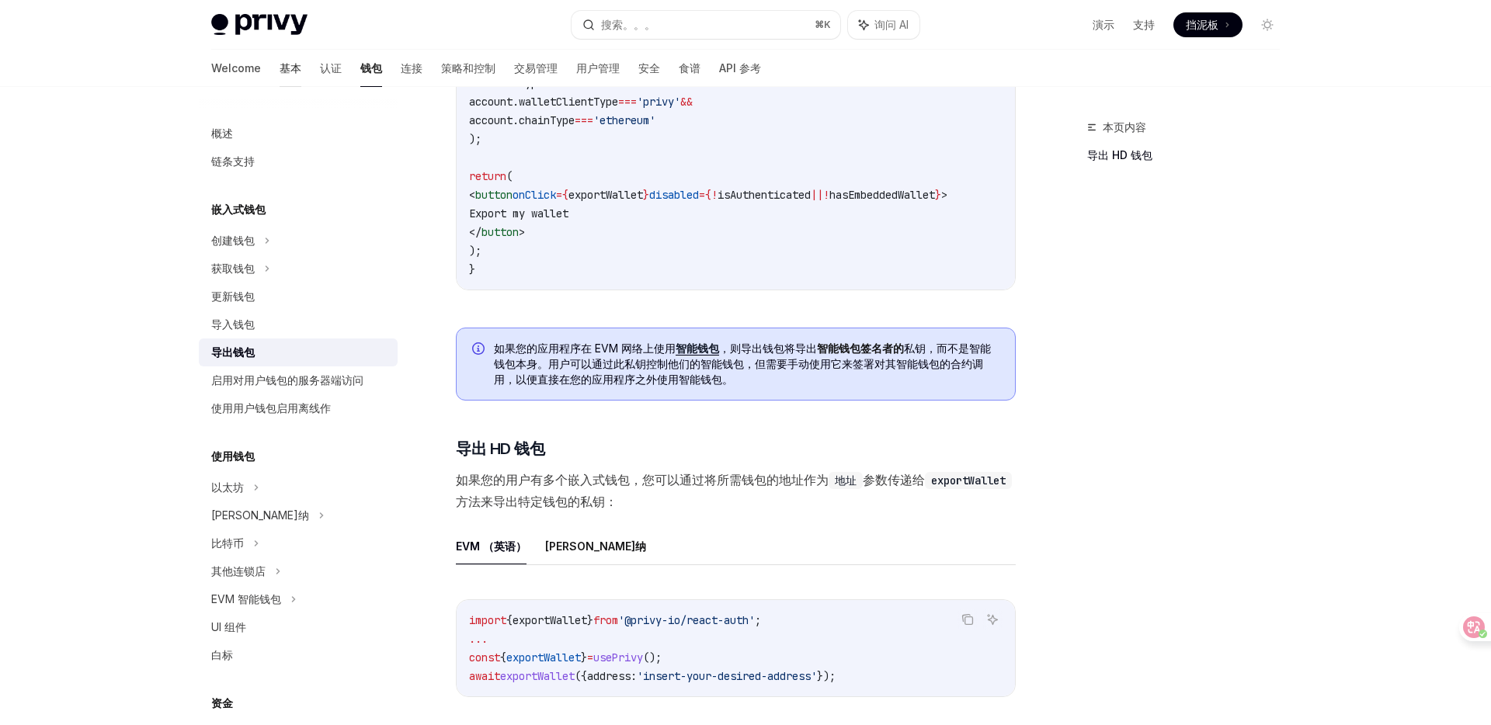
click at [280, 67] on font "基本" at bounding box center [291, 67] width 22 height 13
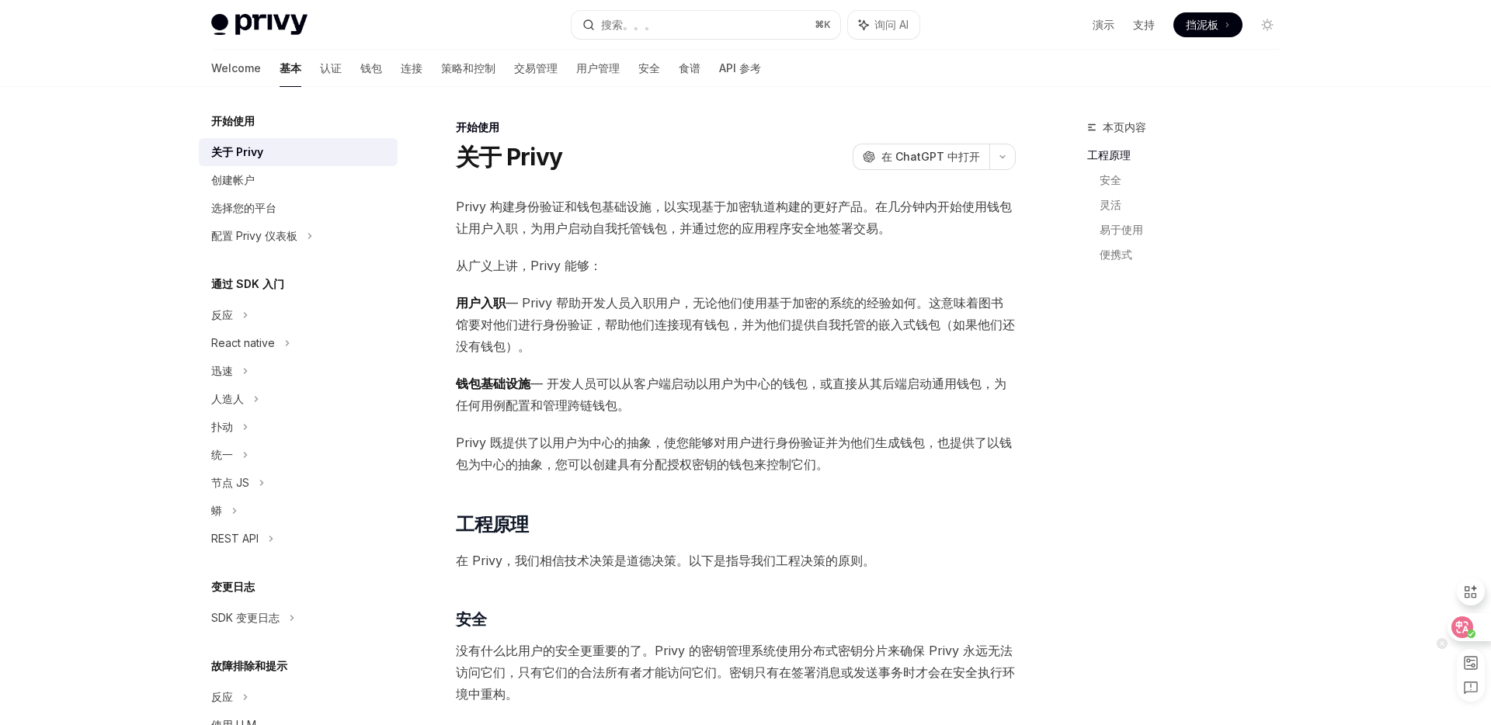
click at [1469, 625] on icon at bounding box center [1463, 628] width 16 height 16
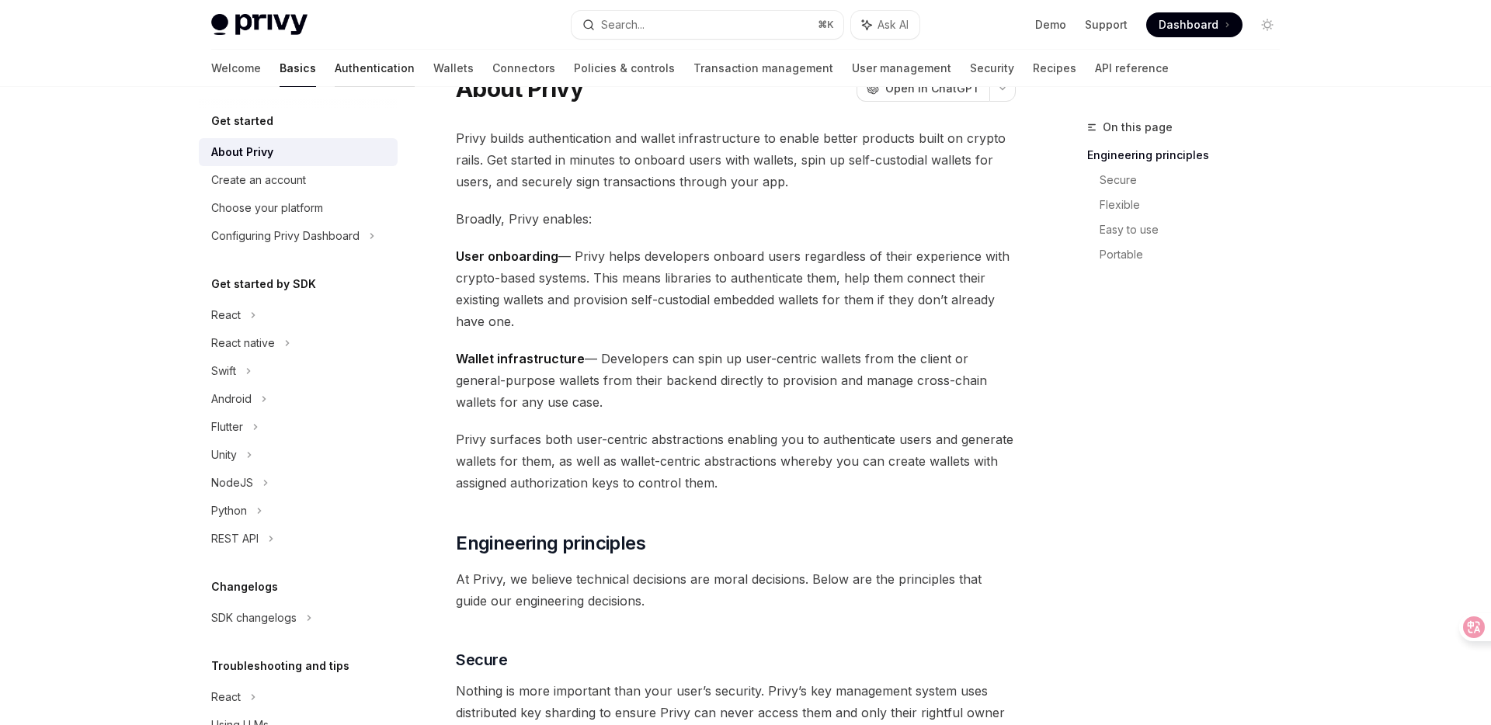
click at [335, 63] on link "Authentication" at bounding box center [375, 68] width 80 height 37
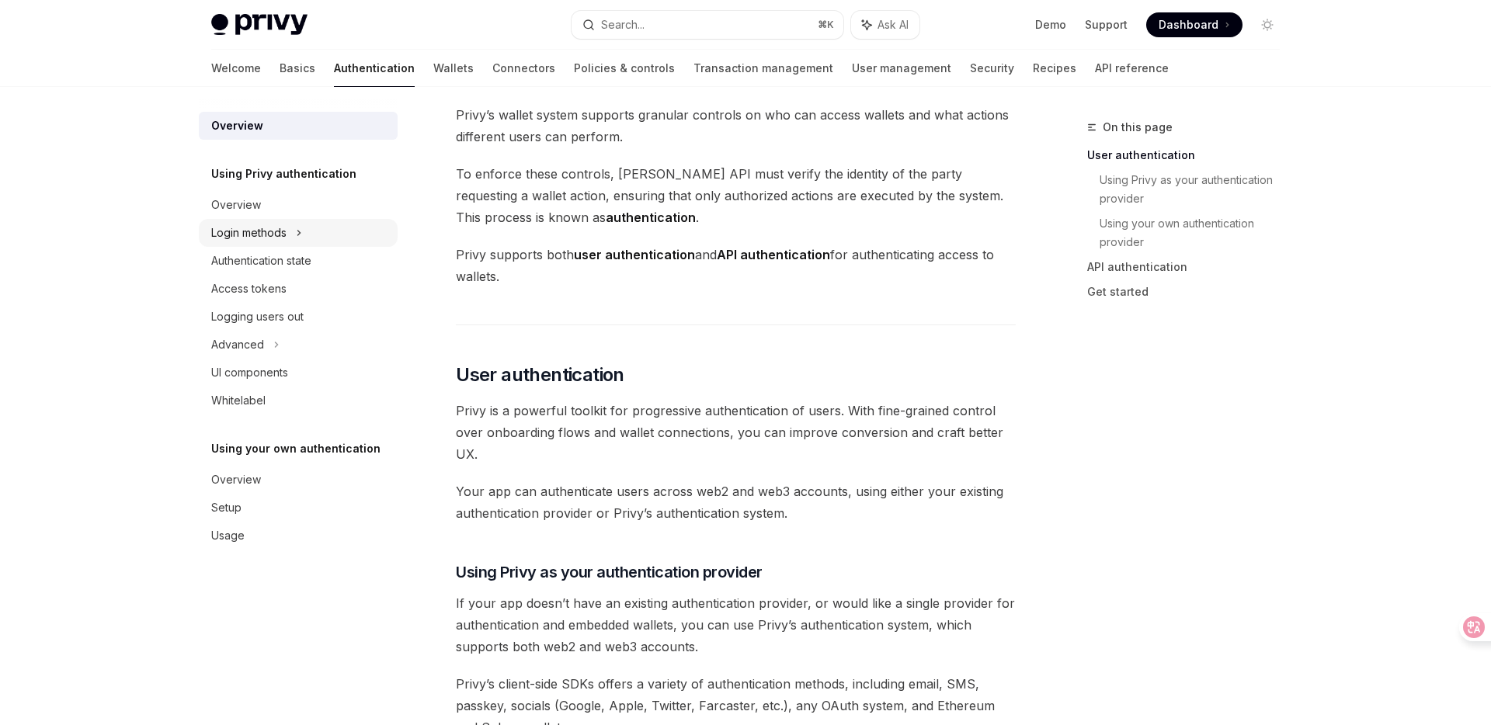
click at [286, 246] on div "Login methods" at bounding box center [298, 233] width 199 height 28
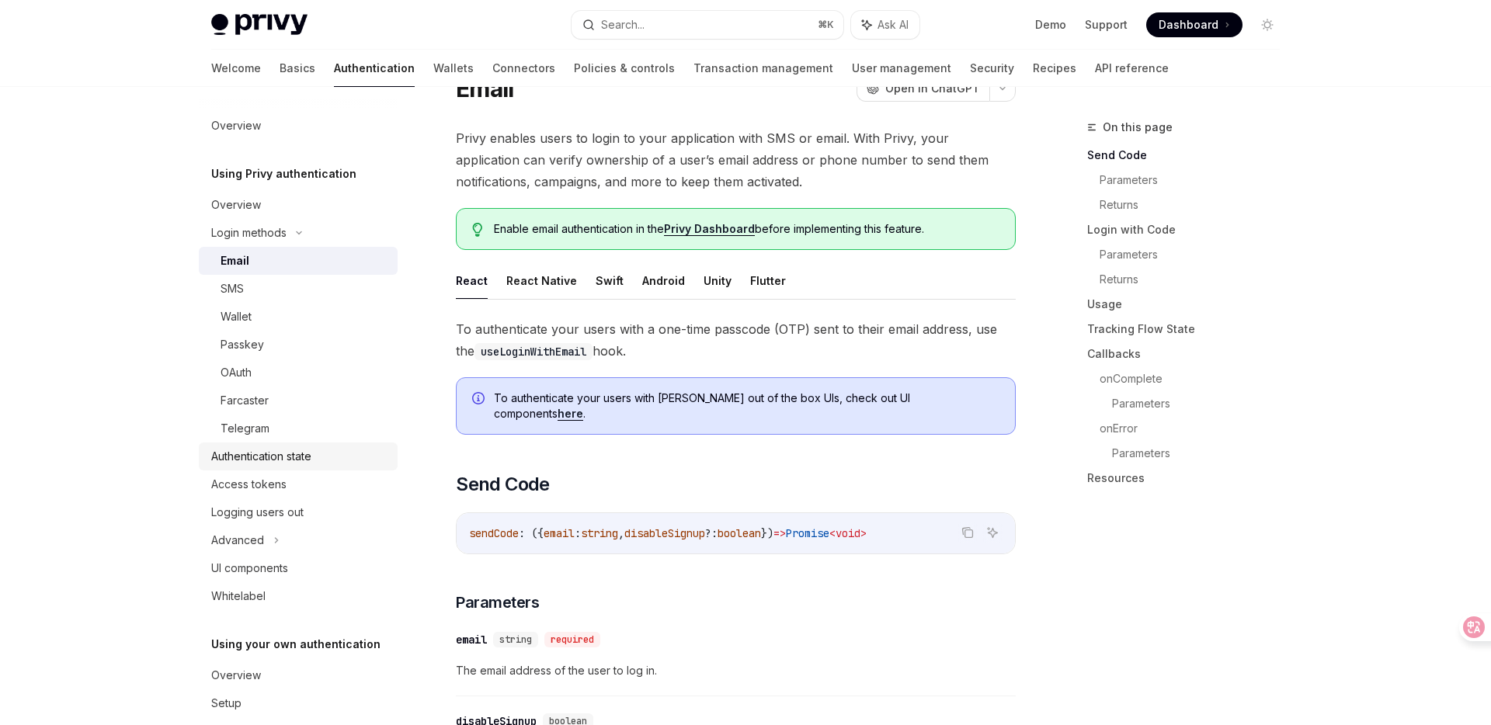
scroll to position [51, 0]
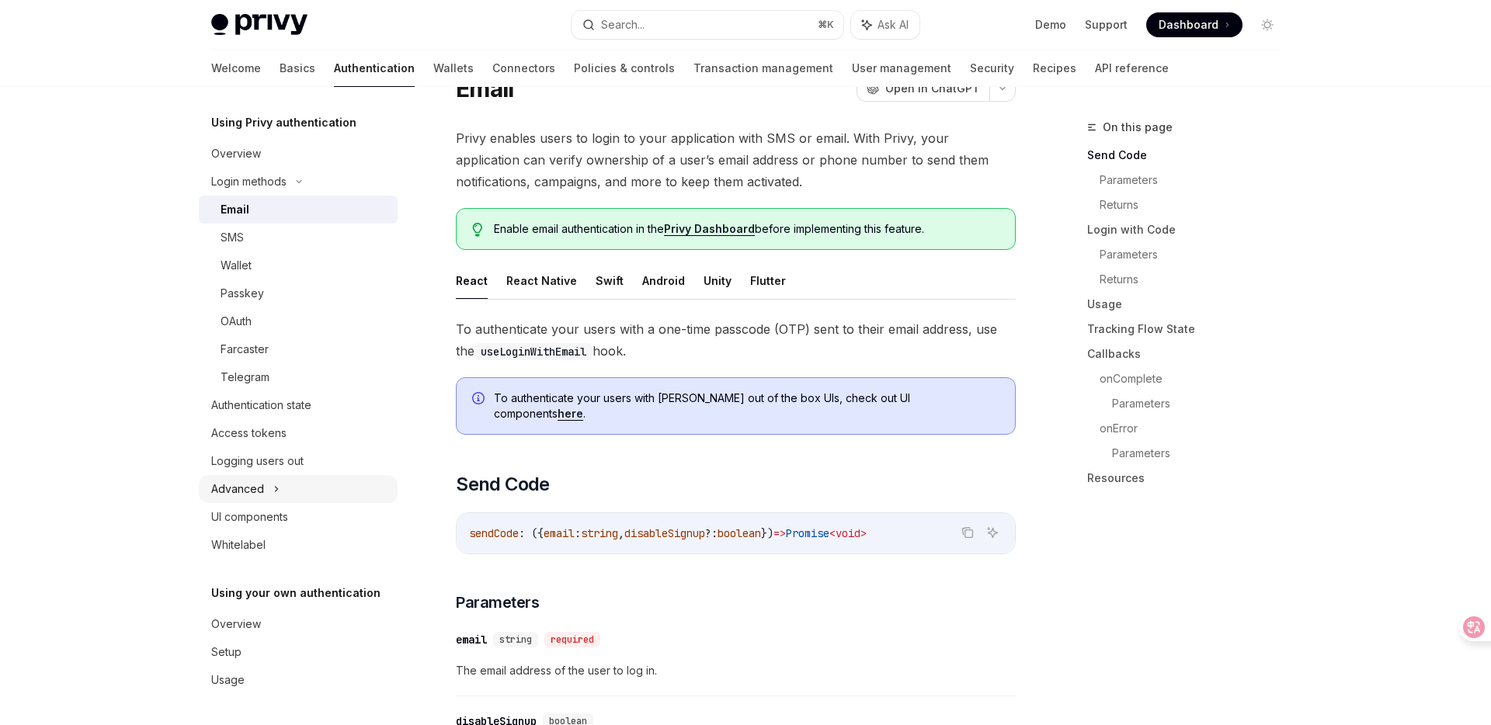
click at [278, 478] on div "Advanced" at bounding box center [298, 489] width 199 height 28
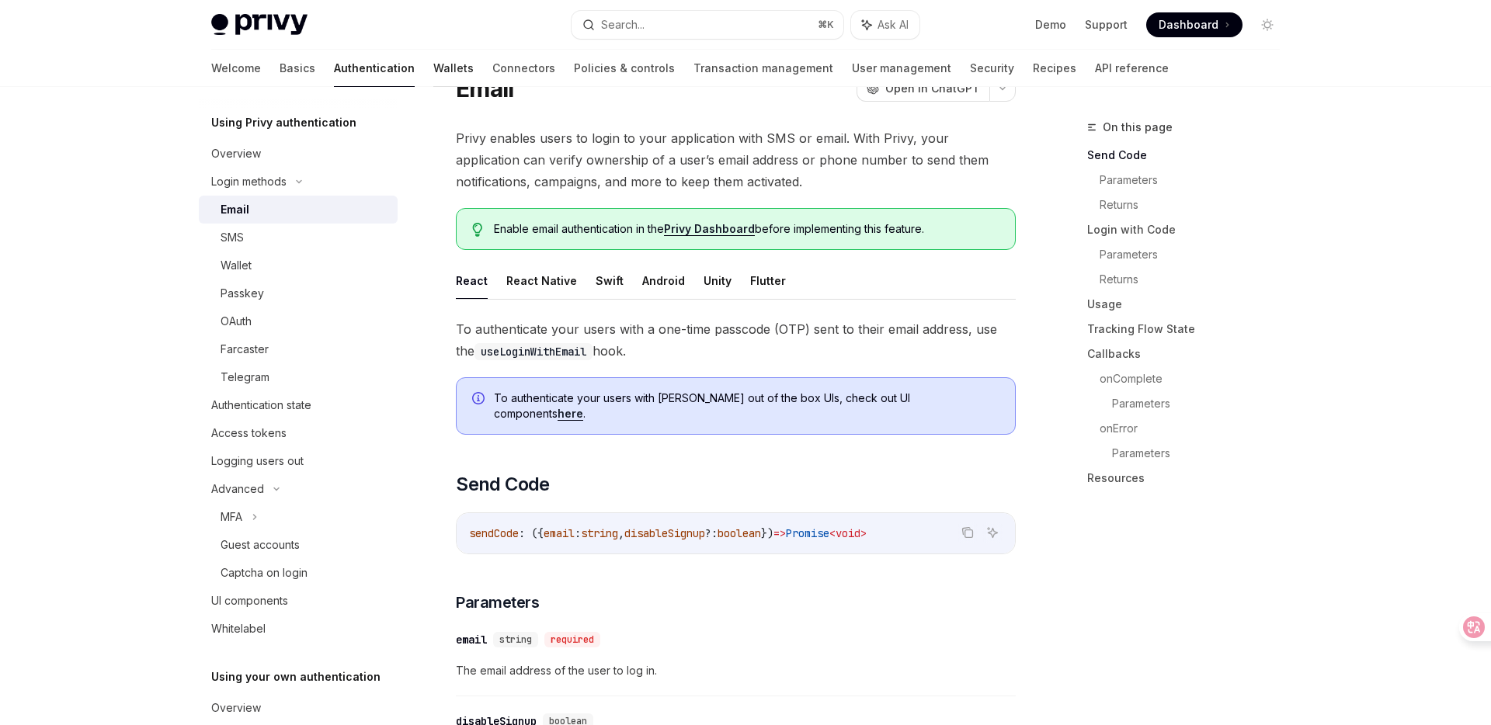
click at [433, 71] on link "Wallets" at bounding box center [453, 68] width 40 height 37
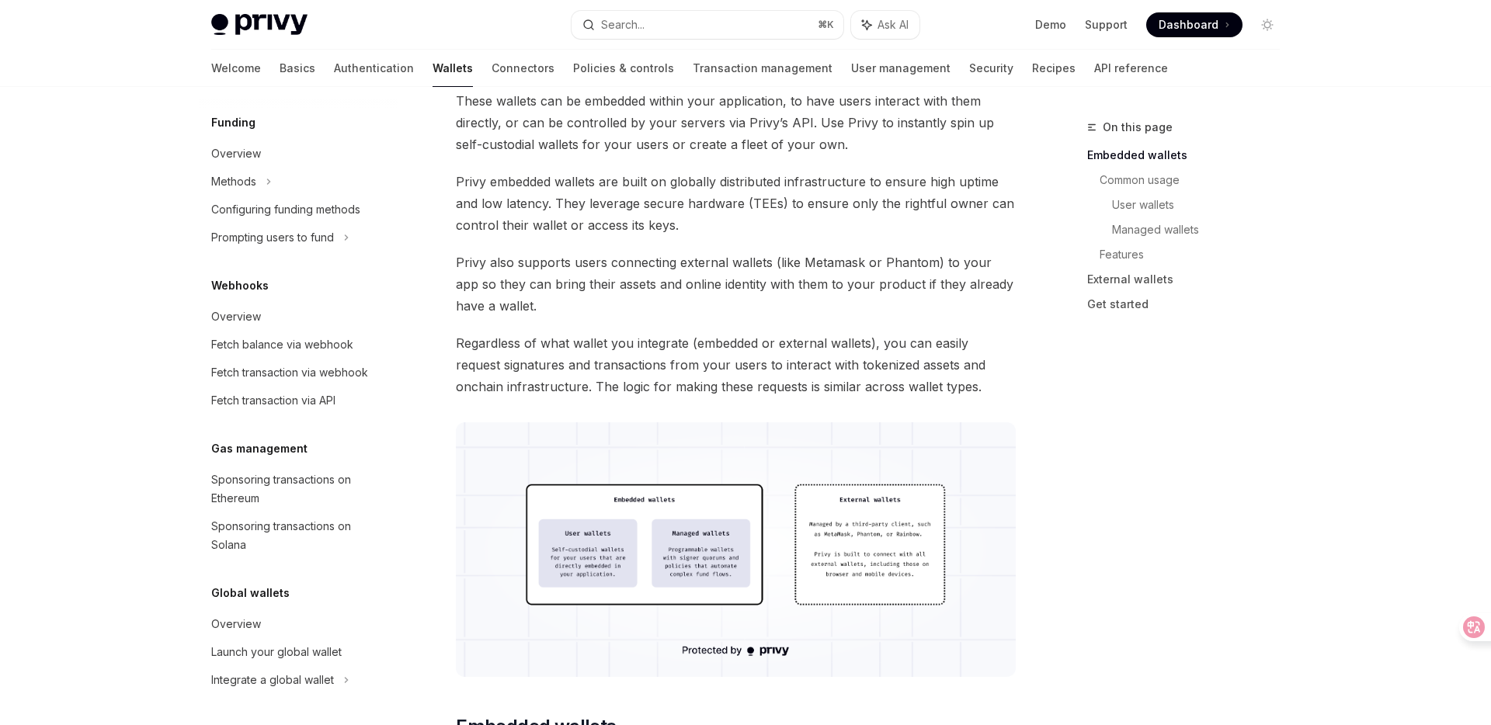
scroll to position [165, 0]
click at [492, 68] on link "Connectors" at bounding box center [523, 68] width 63 height 37
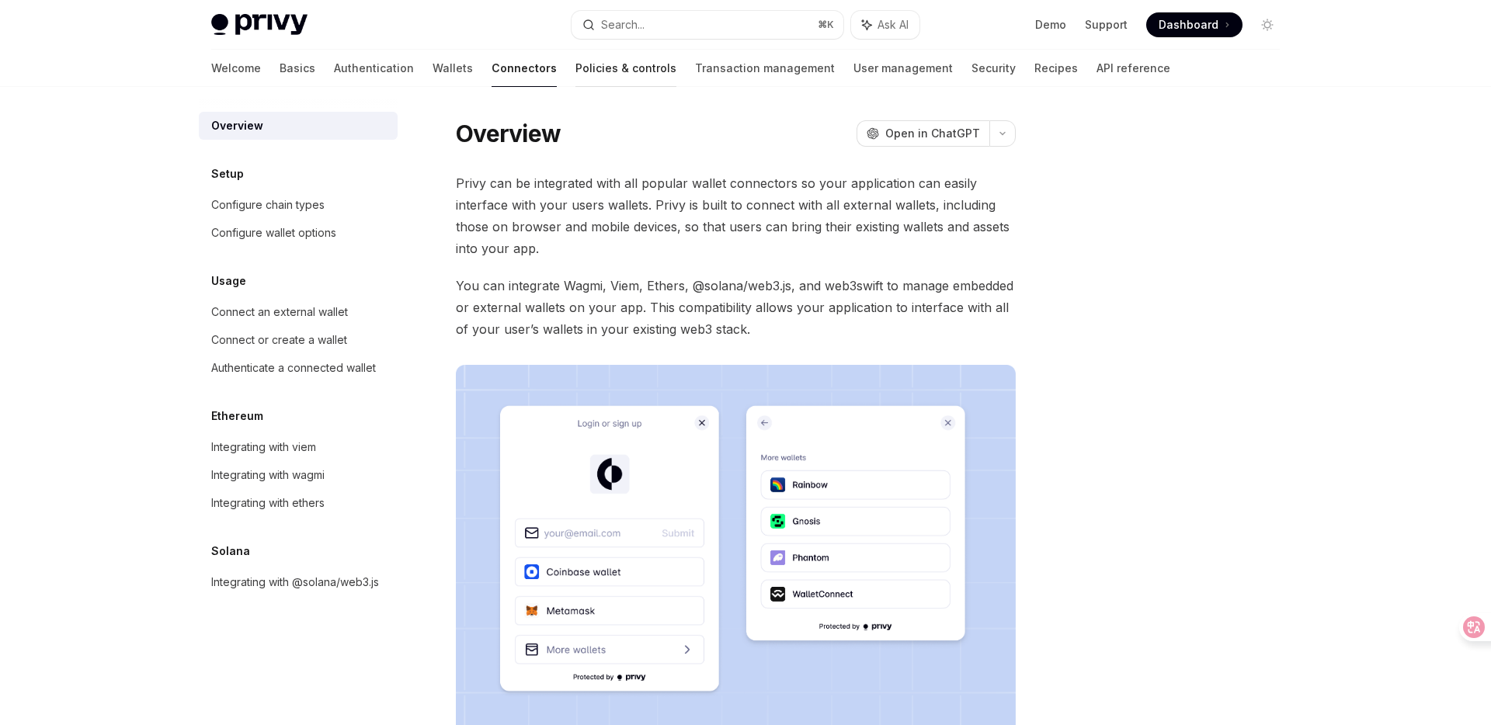
click at [575, 74] on link "Policies & controls" at bounding box center [625, 68] width 101 height 37
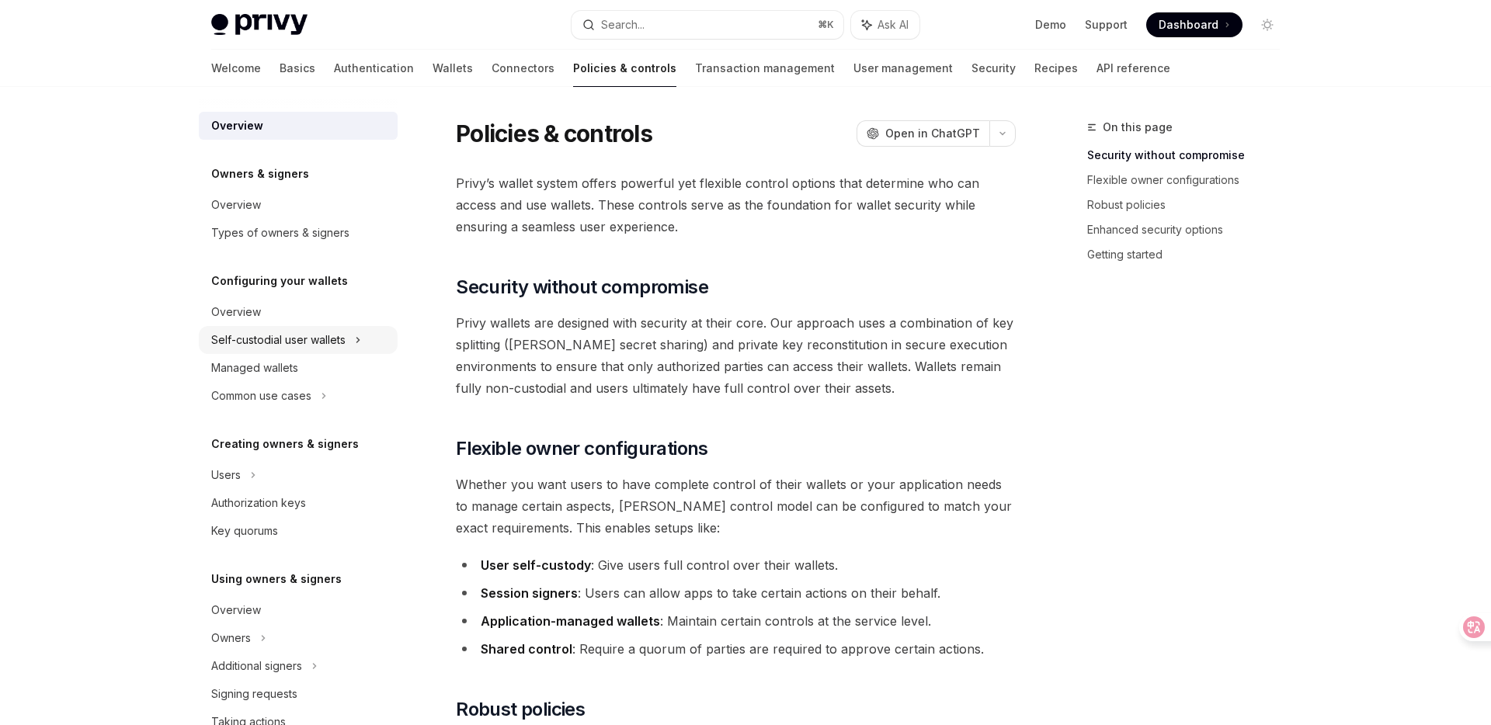
click at [298, 332] on div "Self-custodial user wallets" at bounding box center [278, 340] width 134 height 19
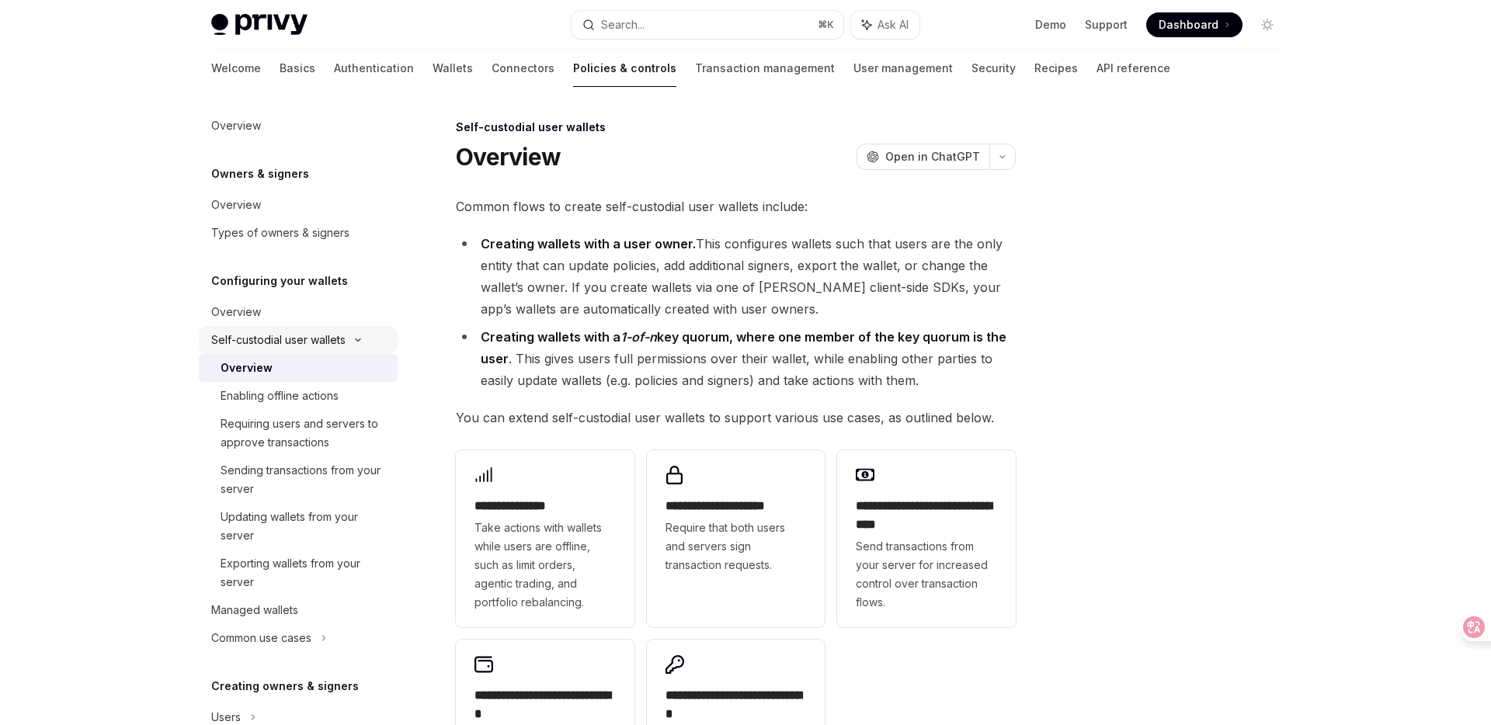
type textarea "*"
click at [1467, 631] on icon at bounding box center [1462, 627] width 13 height 12
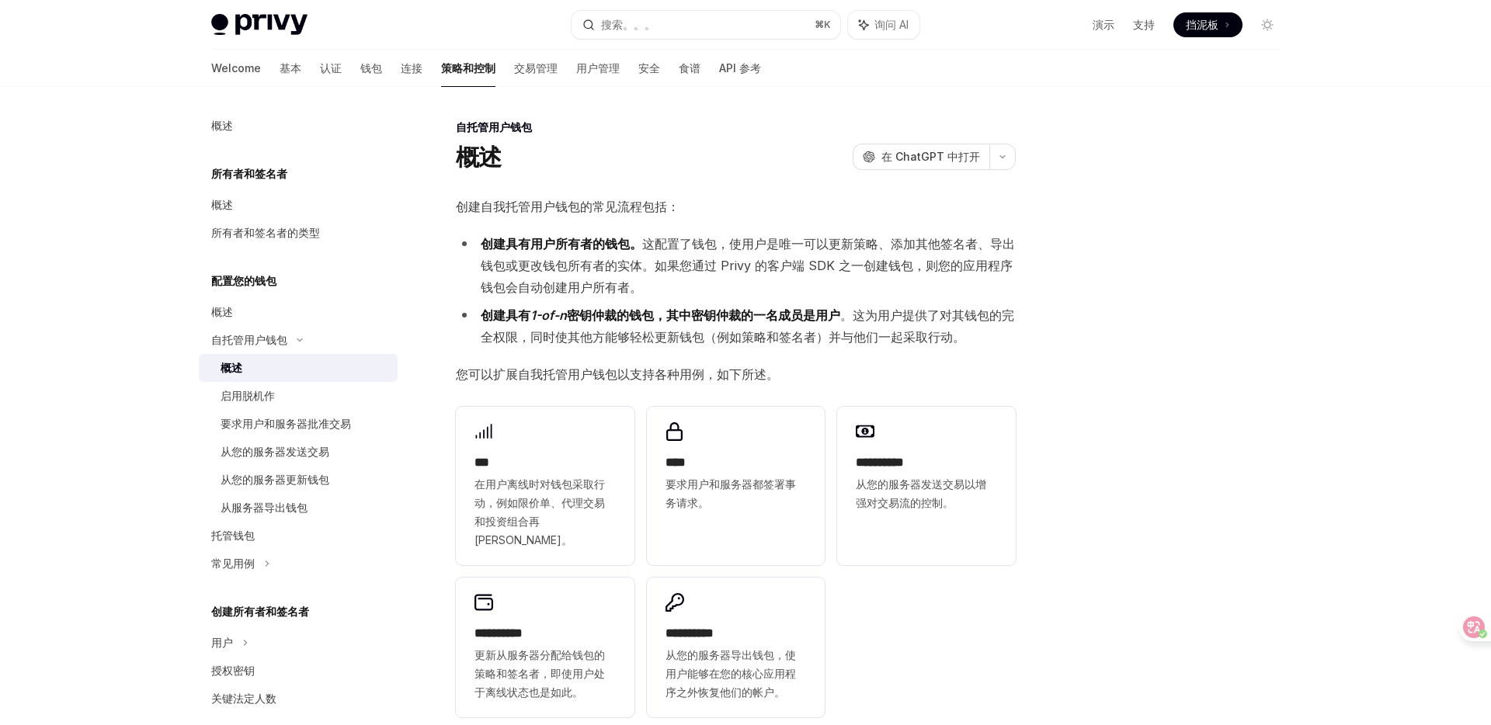
click at [736, 9] on div "Privy Docs home page 搜索。。。 ⌘ K 询问 AI 演示 支持 Dashboard 挡泥板 Search..." at bounding box center [745, 25] width 1069 height 50
click at [730, 21] on button "搜索。。。 ⌘ K" at bounding box center [706, 25] width 269 height 28
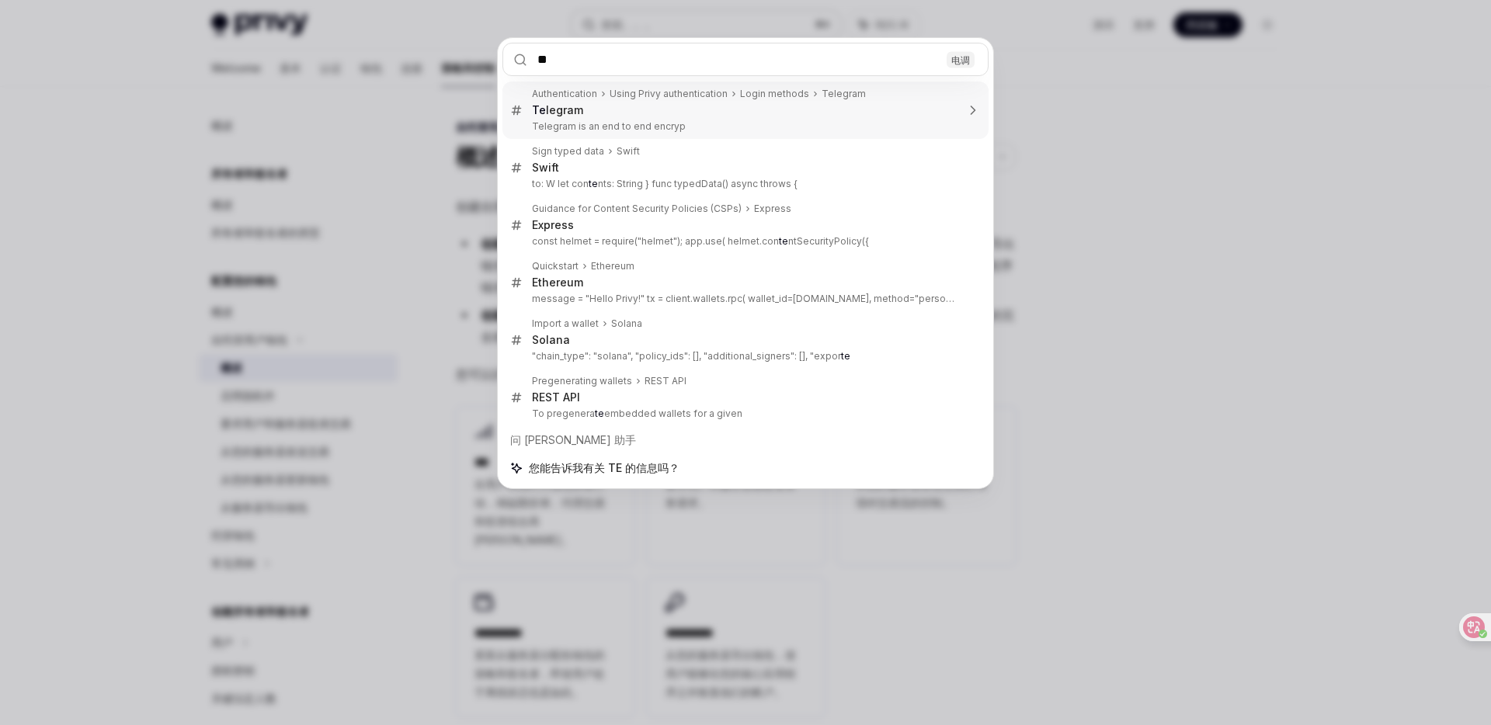
type input "***"
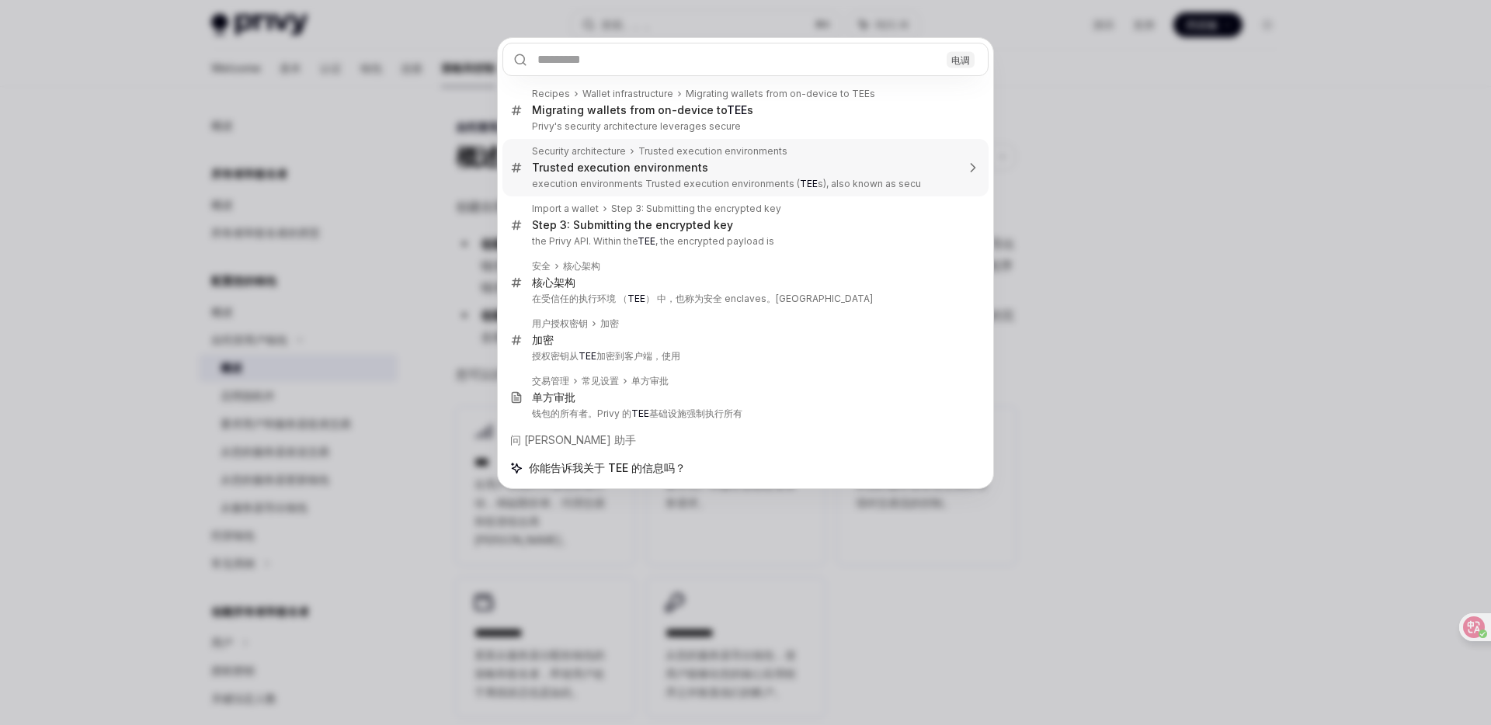
type textarea "*"
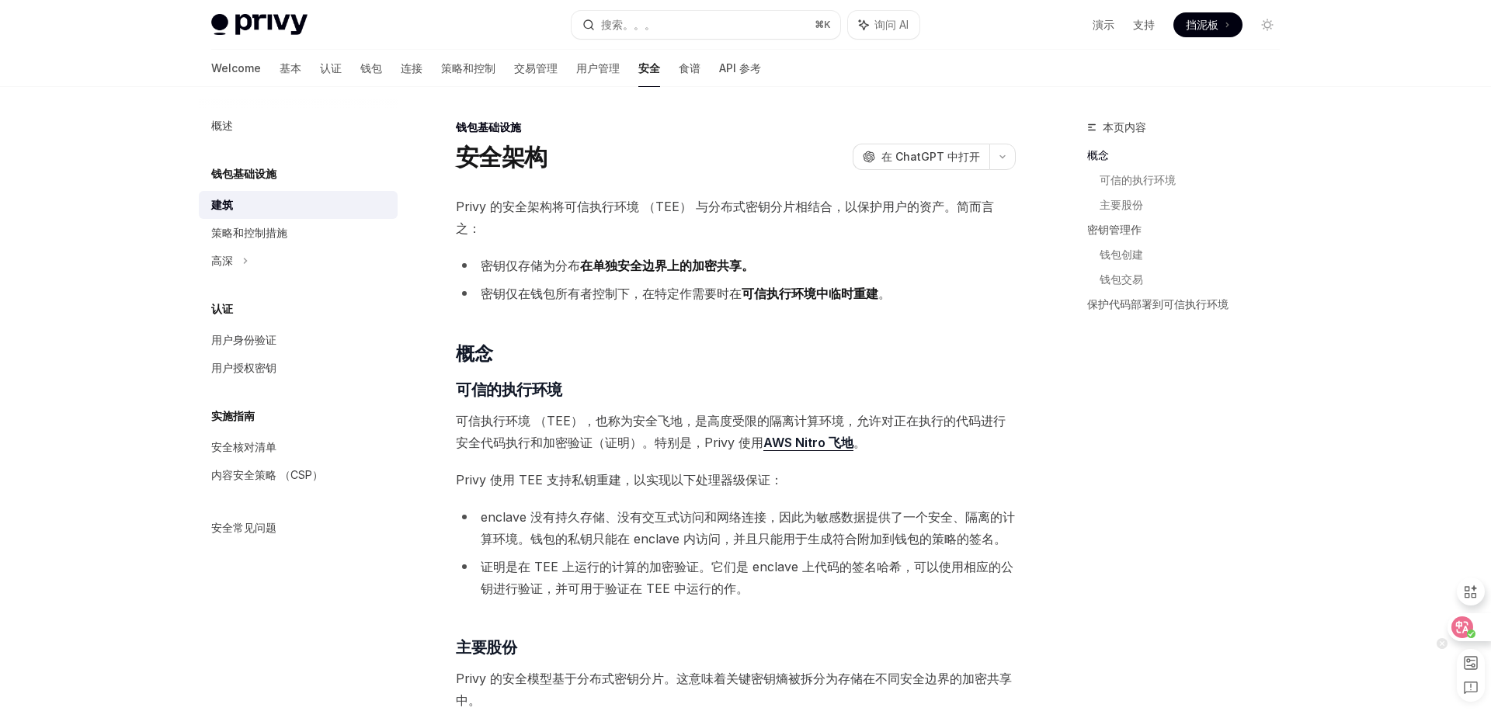
click at [1469, 632] on circle at bounding box center [1471, 634] width 9 height 9
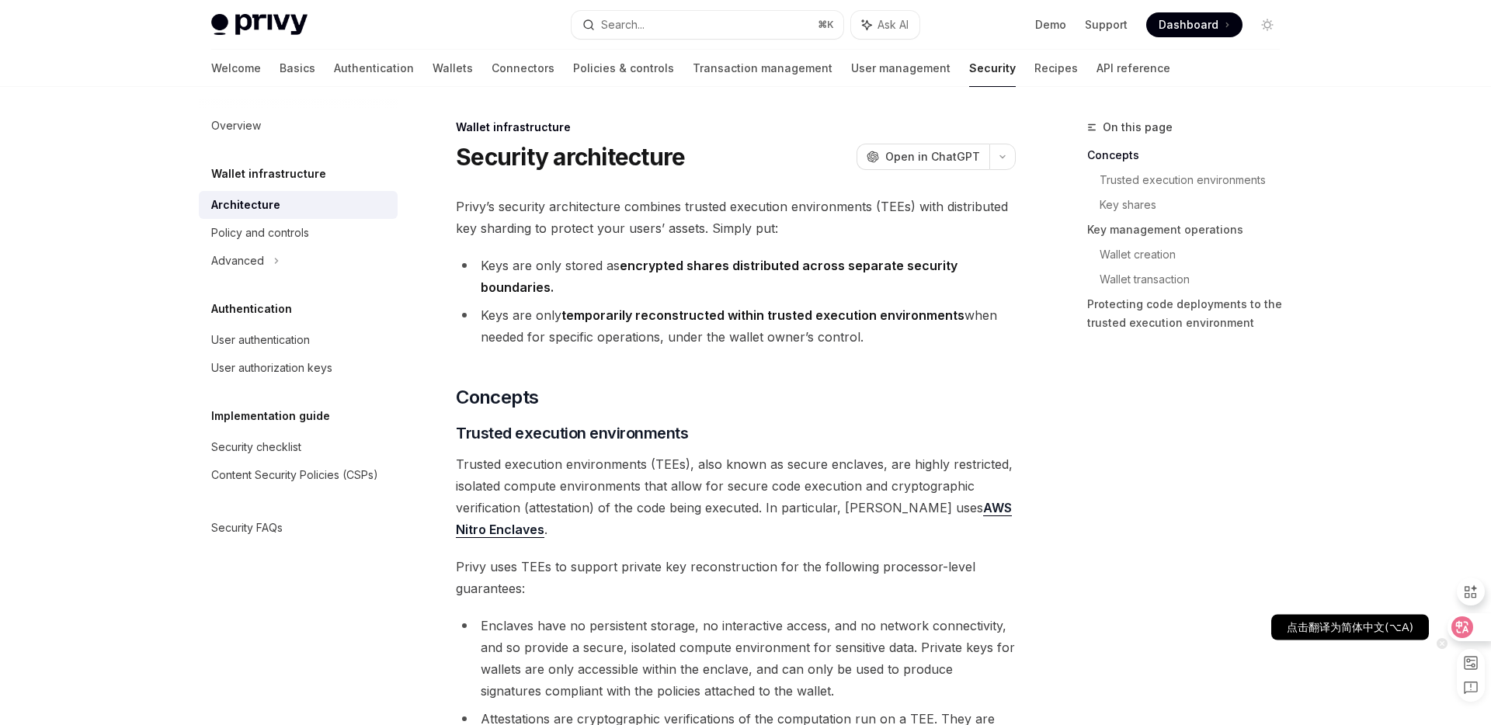
click at [1469, 632] on icon at bounding box center [1463, 628] width 16 height 16
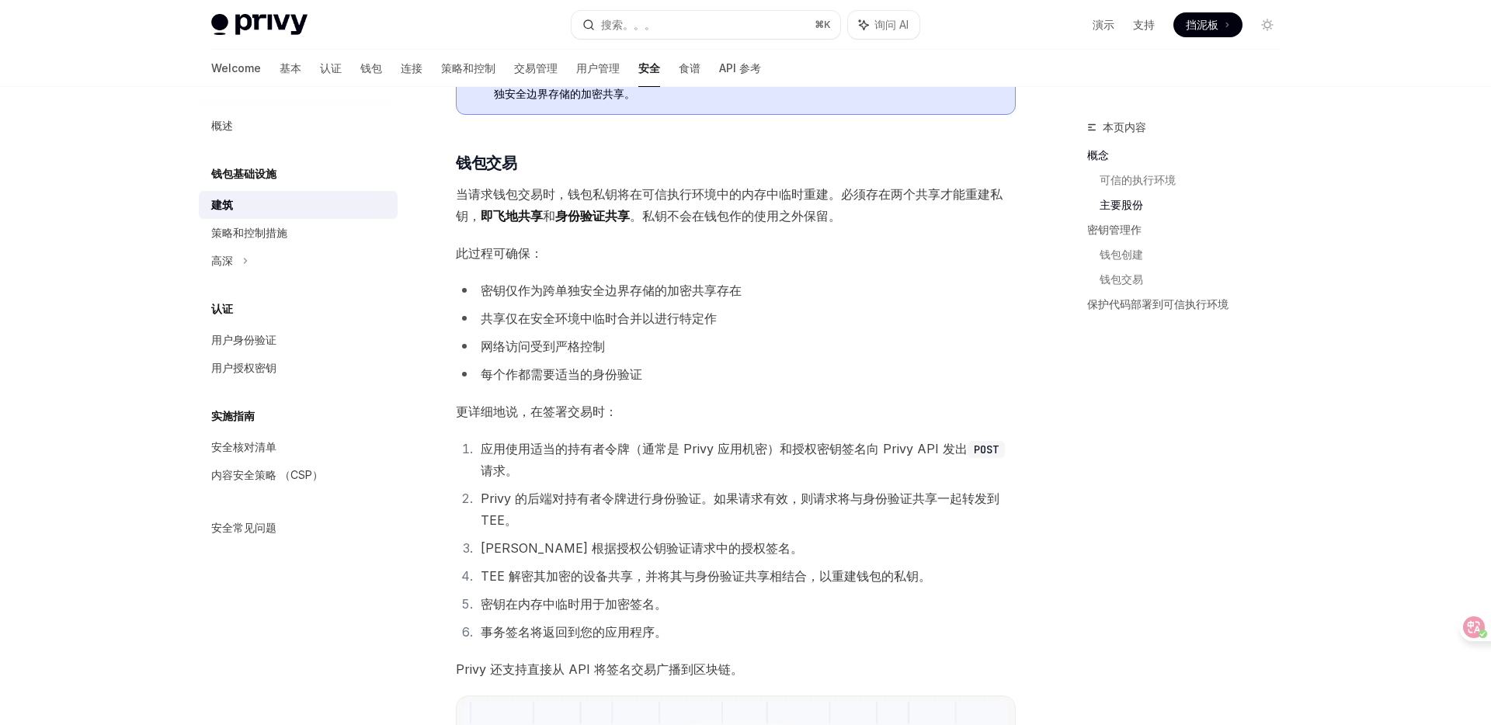
scroll to position [1774, 0]
drag, startPoint x: 593, startPoint y: 576, endPoint x: 617, endPoint y: 579, distance: 24.2
click at [610, 577] on font "TEE 解密其加密的设备共享，并将其与身份验证共享相结合，以重建钱包的私钥。" at bounding box center [706, 575] width 450 height 16
click at [1460, 620] on icon at bounding box center [1463, 628] width 16 height 16
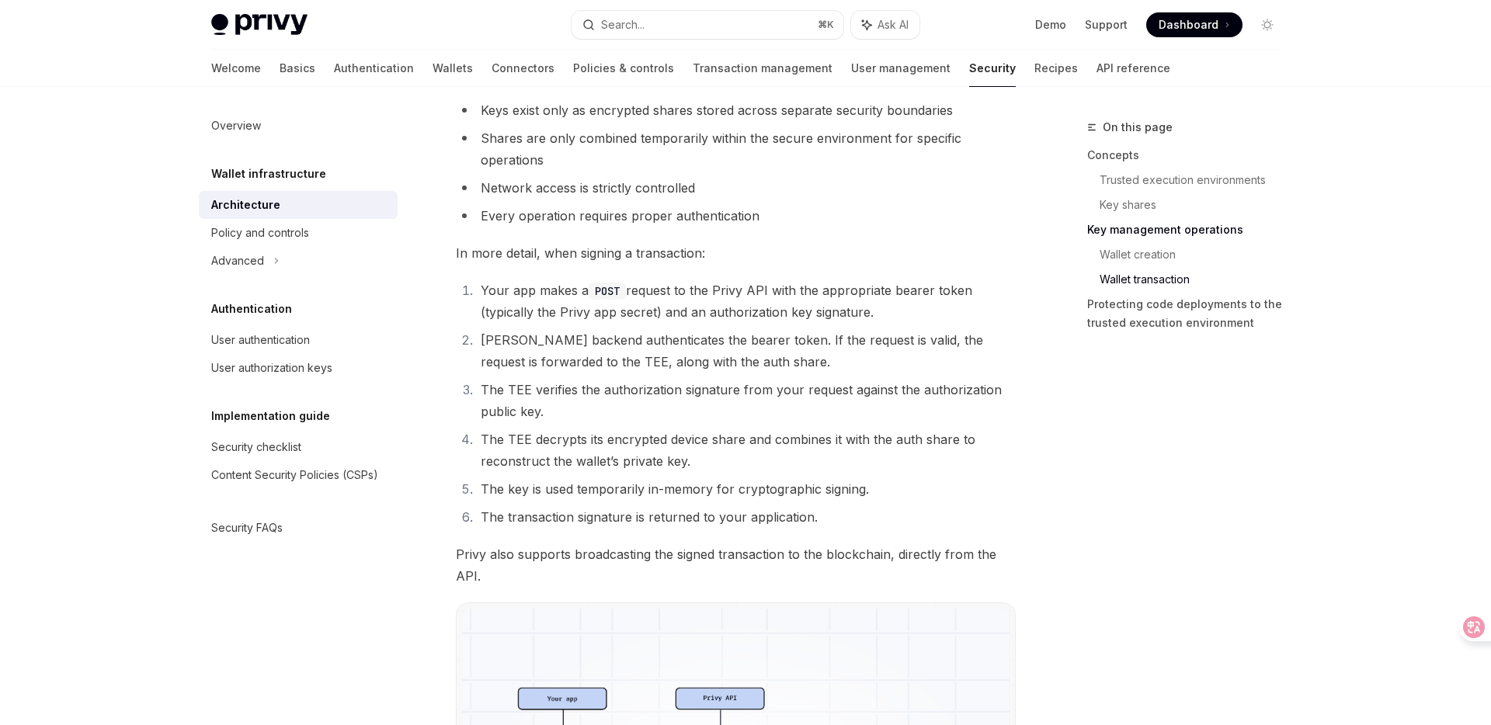
scroll to position [2422, 0]
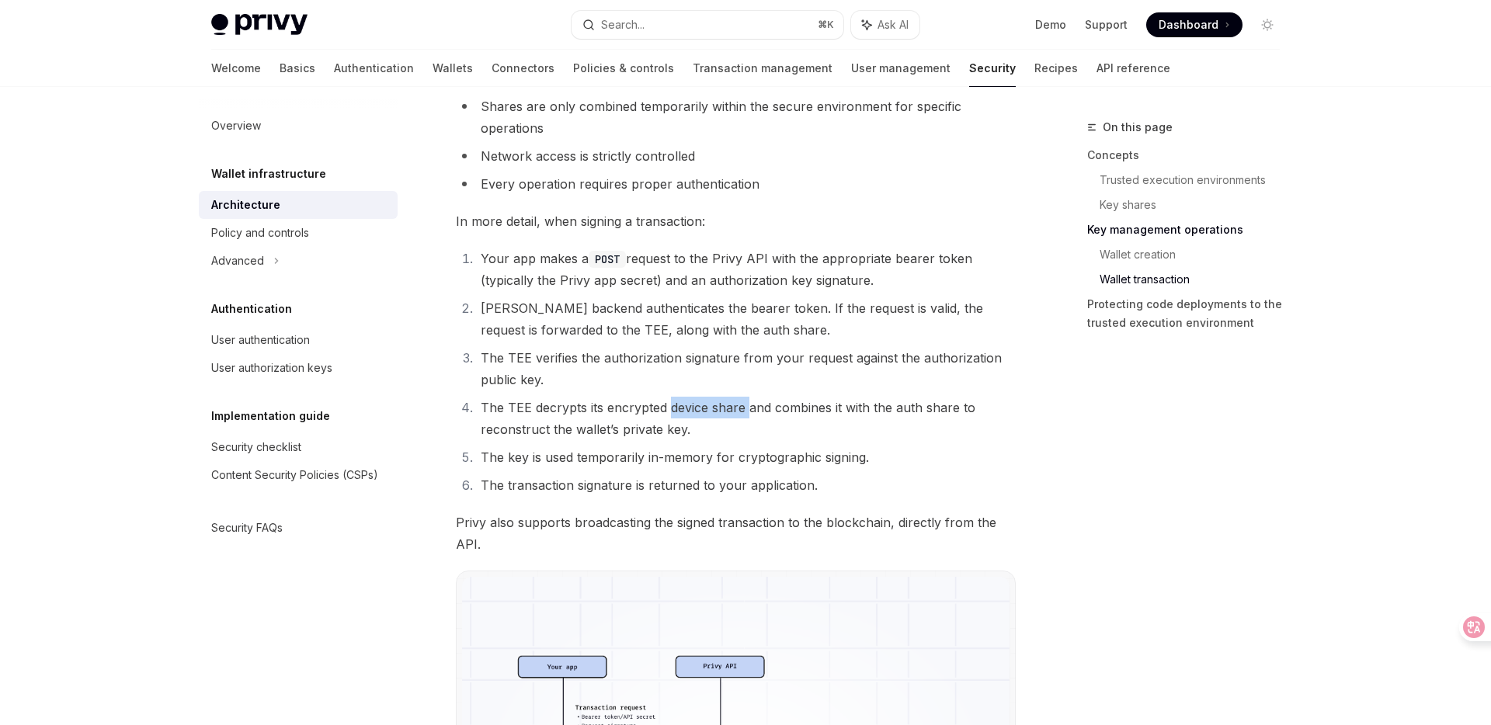
drag, startPoint x: 669, startPoint y: 409, endPoint x: 747, endPoint y: 406, distance: 78.5
click at [747, 406] on li "The TEE decrypts its encrypted device share and combines it with the auth share…" at bounding box center [746, 418] width 540 height 43
click at [740, 336] on li "Privy’s backend authenticates the bearer token. If the request is valid, the re…" at bounding box center [746, 318] width 540 height 43
drag, startPoint x: 698, startPoint y: 329, endPoint x: 766, endPoint y: 325, distance: 67.7
click at [766, 325] on li "Privy’s backend authenticates the bearer token. If the request is valid, the re…" at bounding box center [746, 318] width 540 height 43
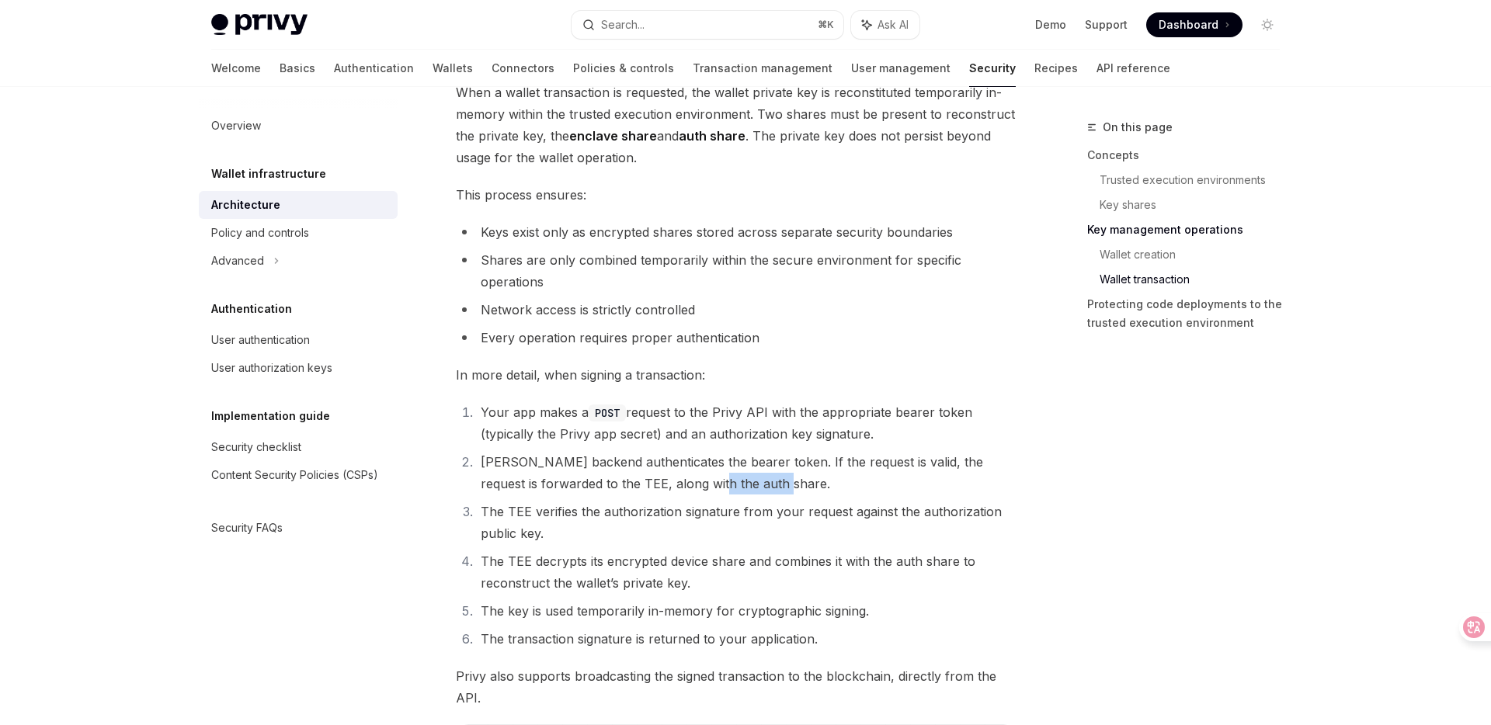
scroll to position [2328, 0]
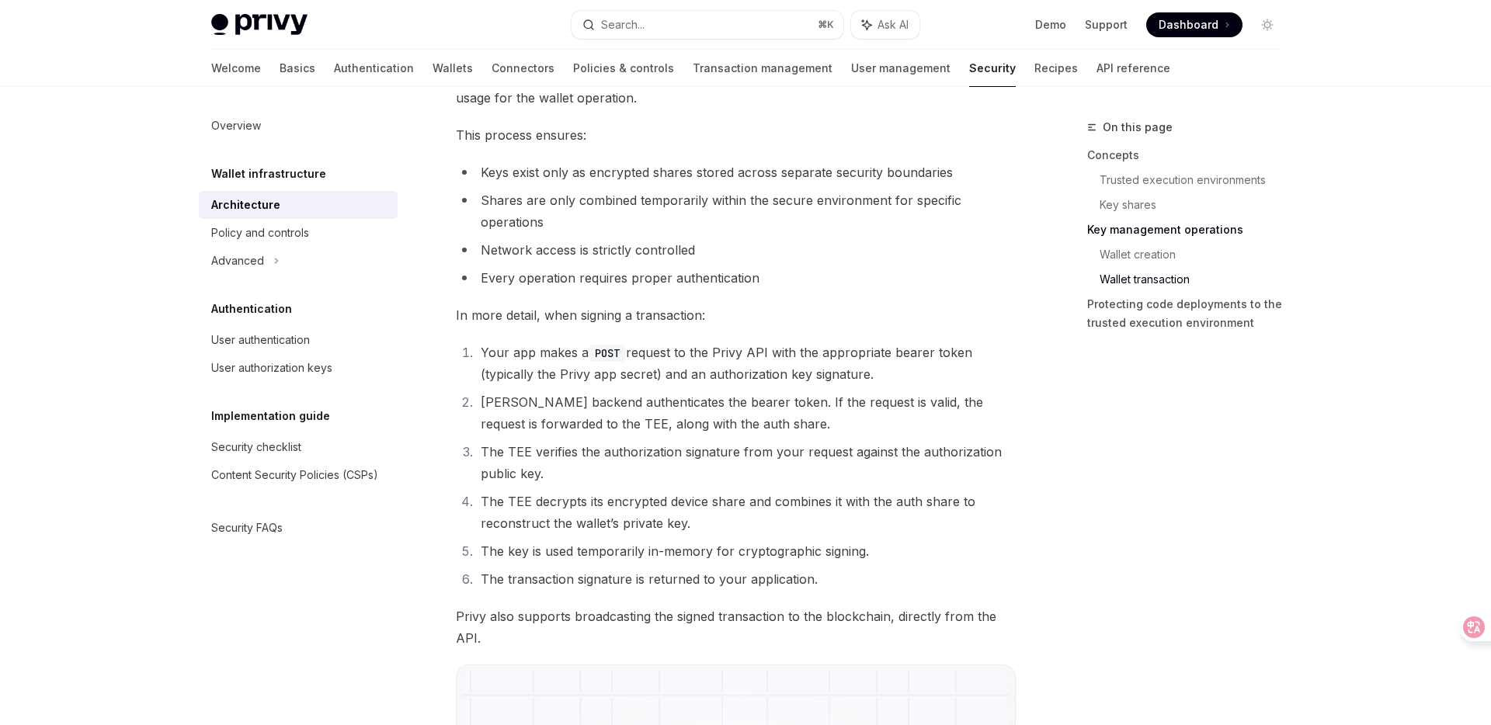
click at [691, 509] on li "The TEE decrypts its encrypted device share and combines it with the auth share…" at bounding box center [746, 512] width 540 height 43
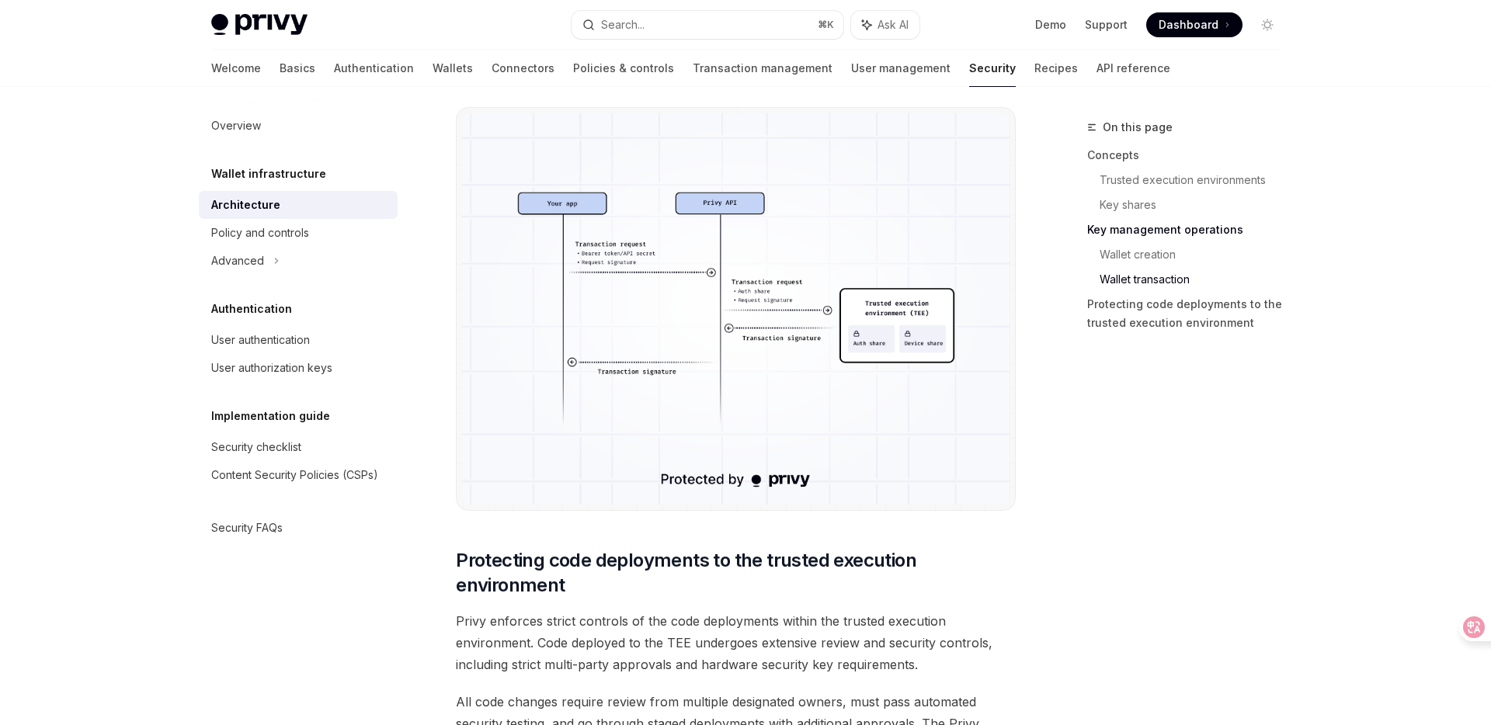
scroll to position [2903, 0]
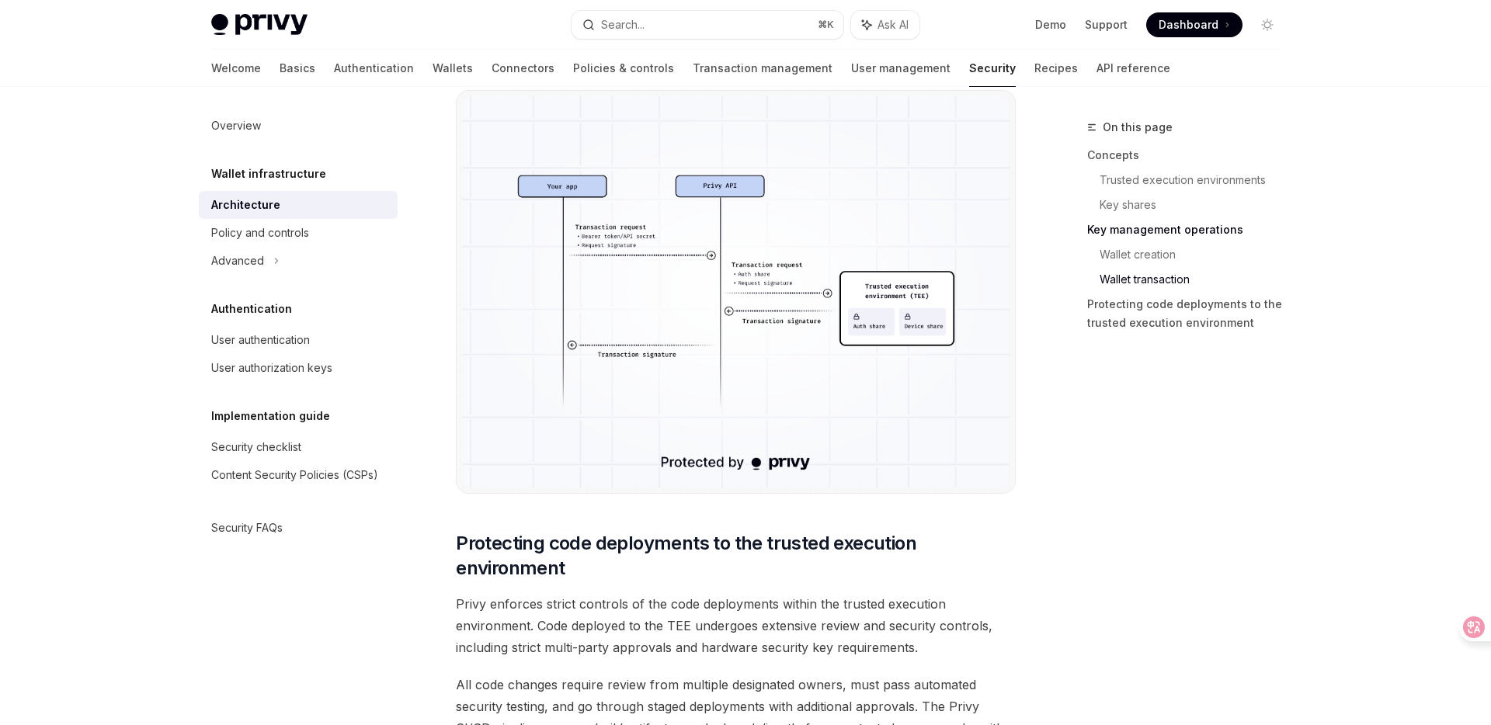
click at [671, 372] on img at bounding box center [736, 291] width 548 height 391
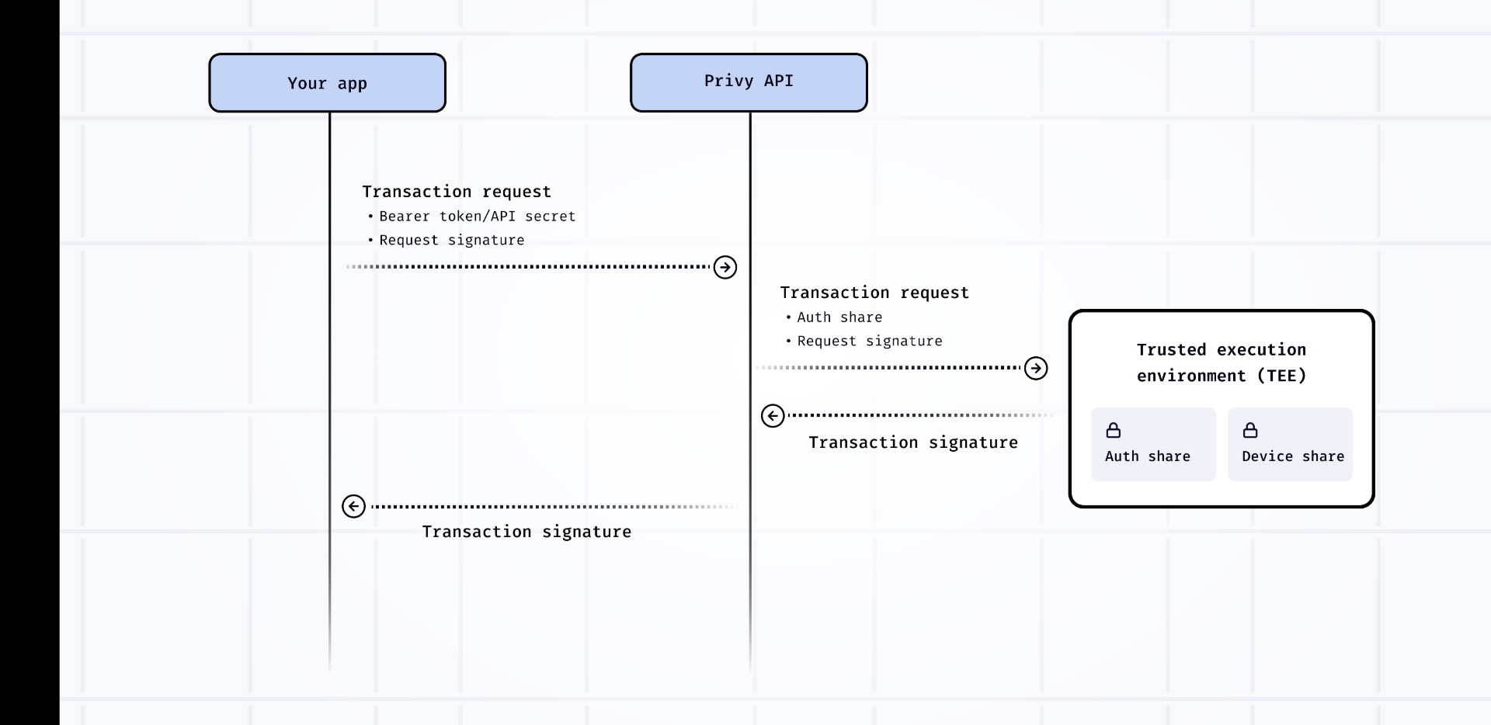
click at [741, 472] on img at bounding box center [745, 363] width 907 height 648
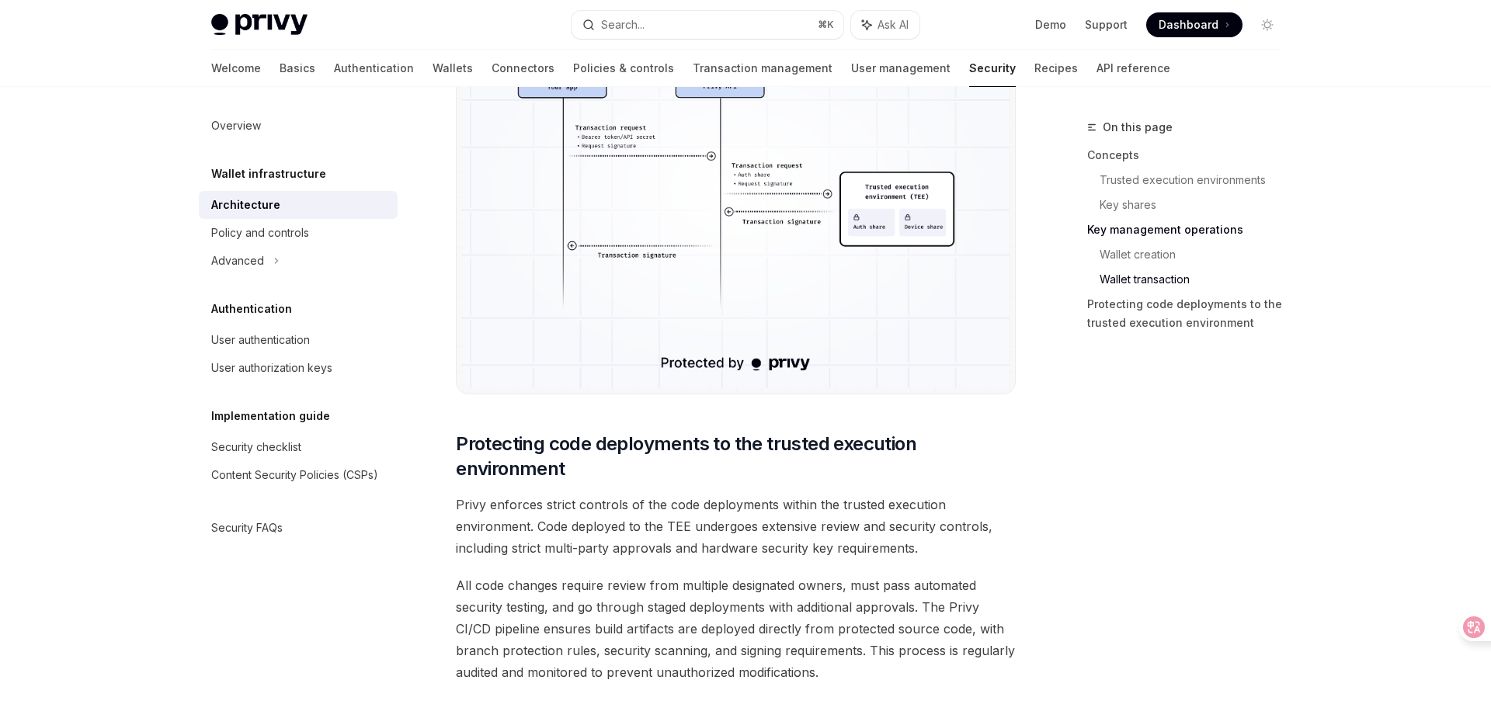
scroll to position [3073, 0]
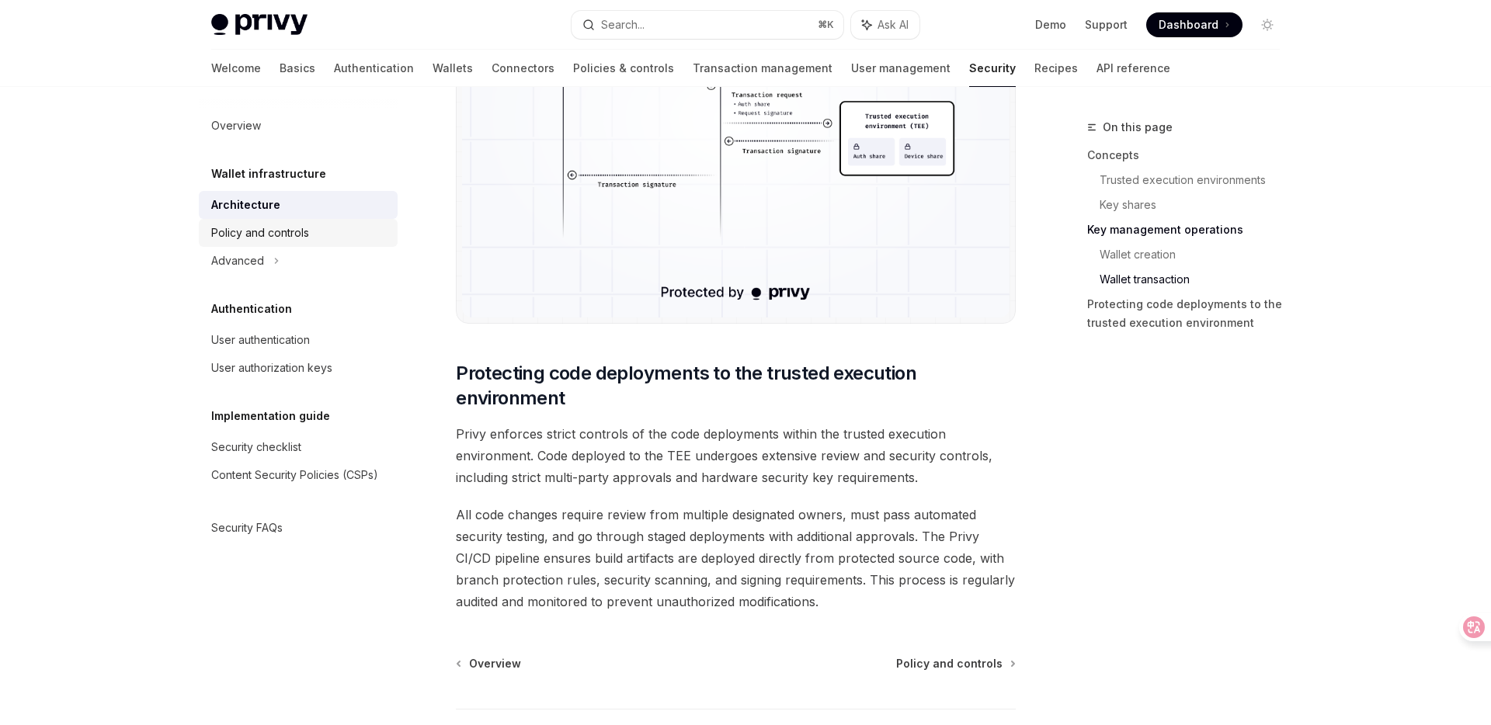
click at [310, 235] on div "Policy and controls" at bounding box center [299, 233] width 177 height 19
click at [275, 233] on div "Policy and controls" at bounding box center [260, 233] width 98 height 19
click at [269, 238] on div "Policy and controls" at bounding box center [260, 233] width 98 height 19
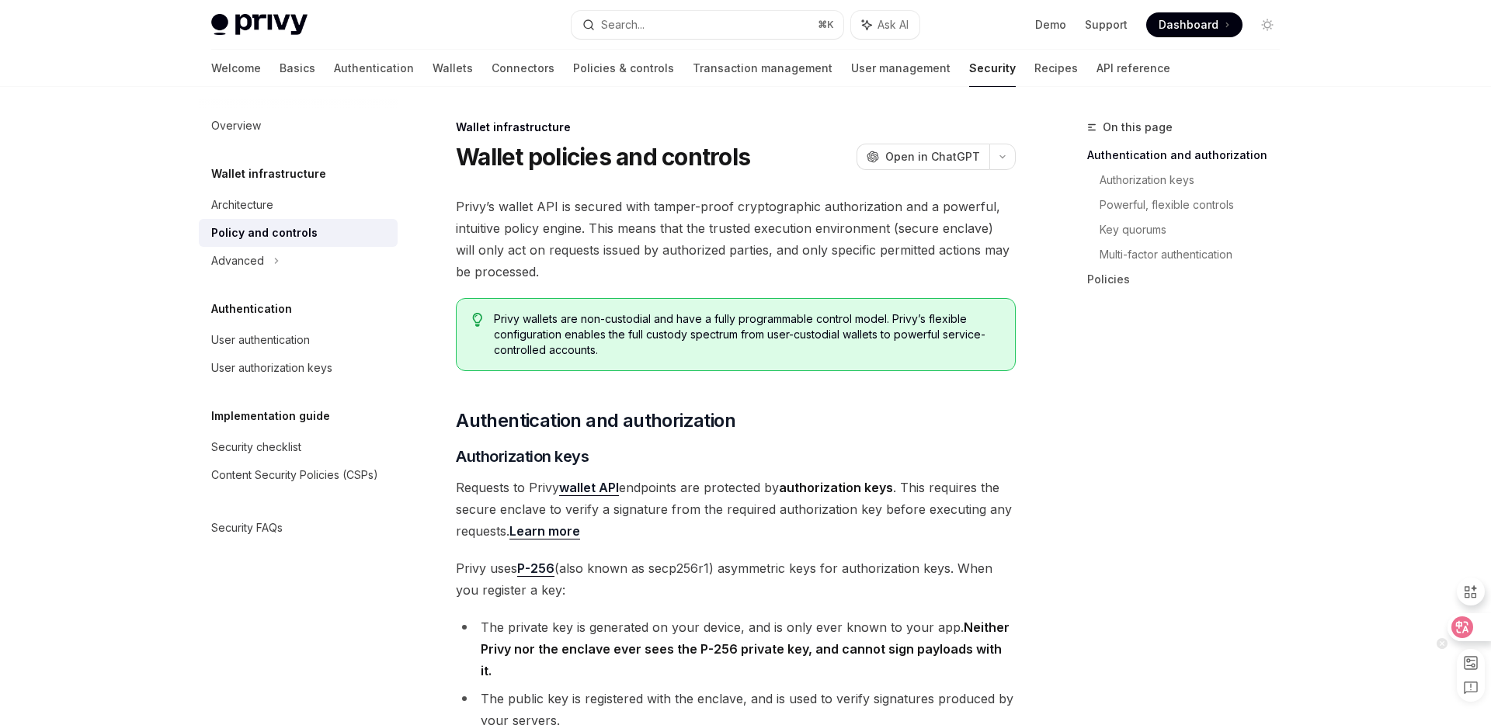
click at [1466, 625] on icon at bounding box center [1462, 628] width 22 height 22
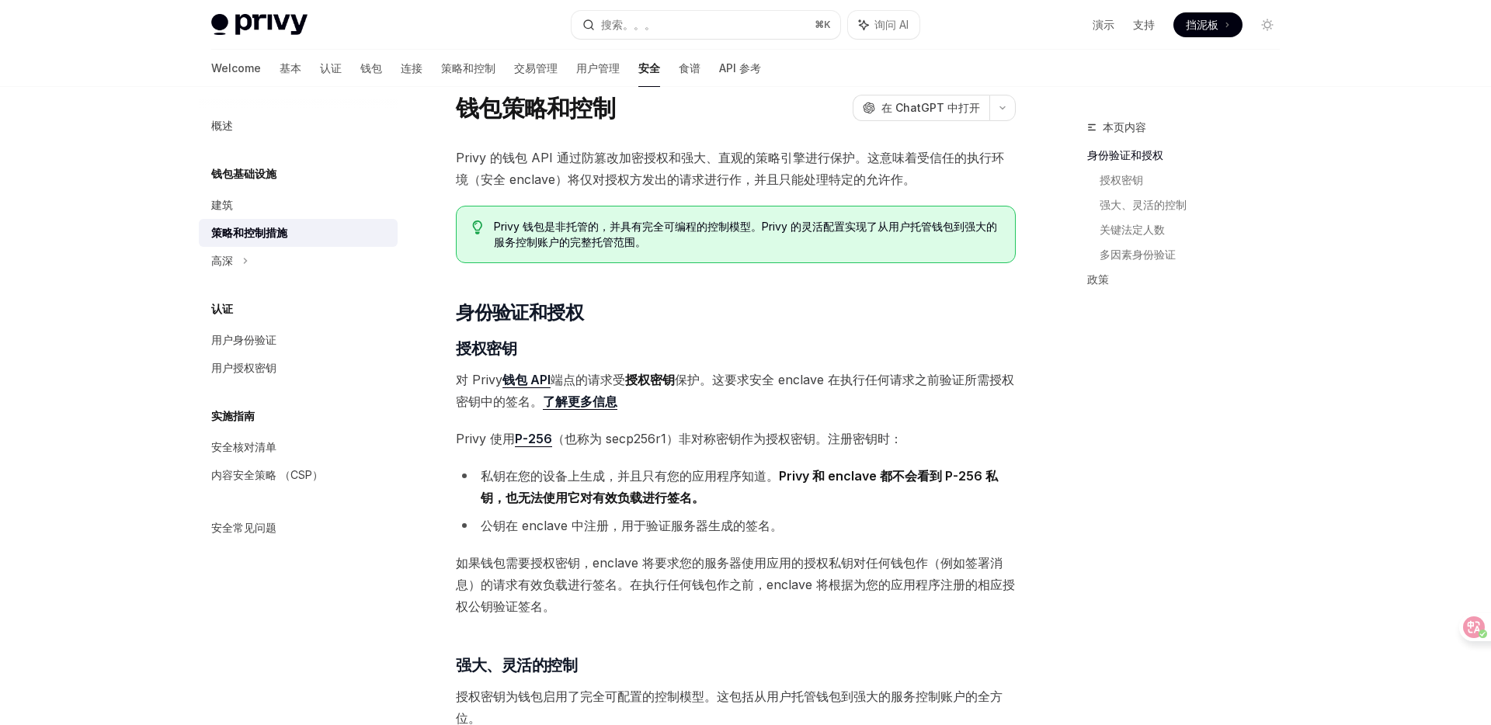
scroll to position [53, 0]
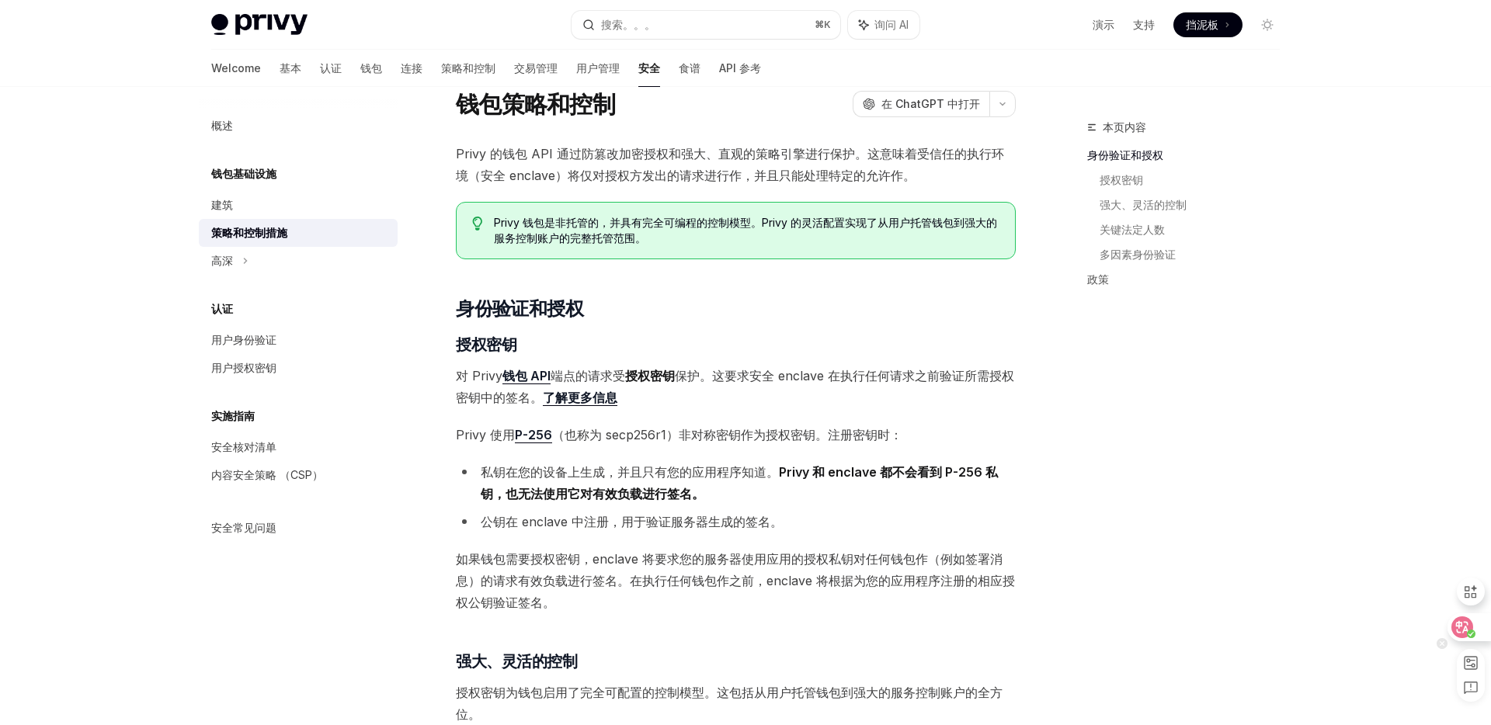
click at [1468, 625] on icon at bounding box center [1462, 627] width 13 height 12
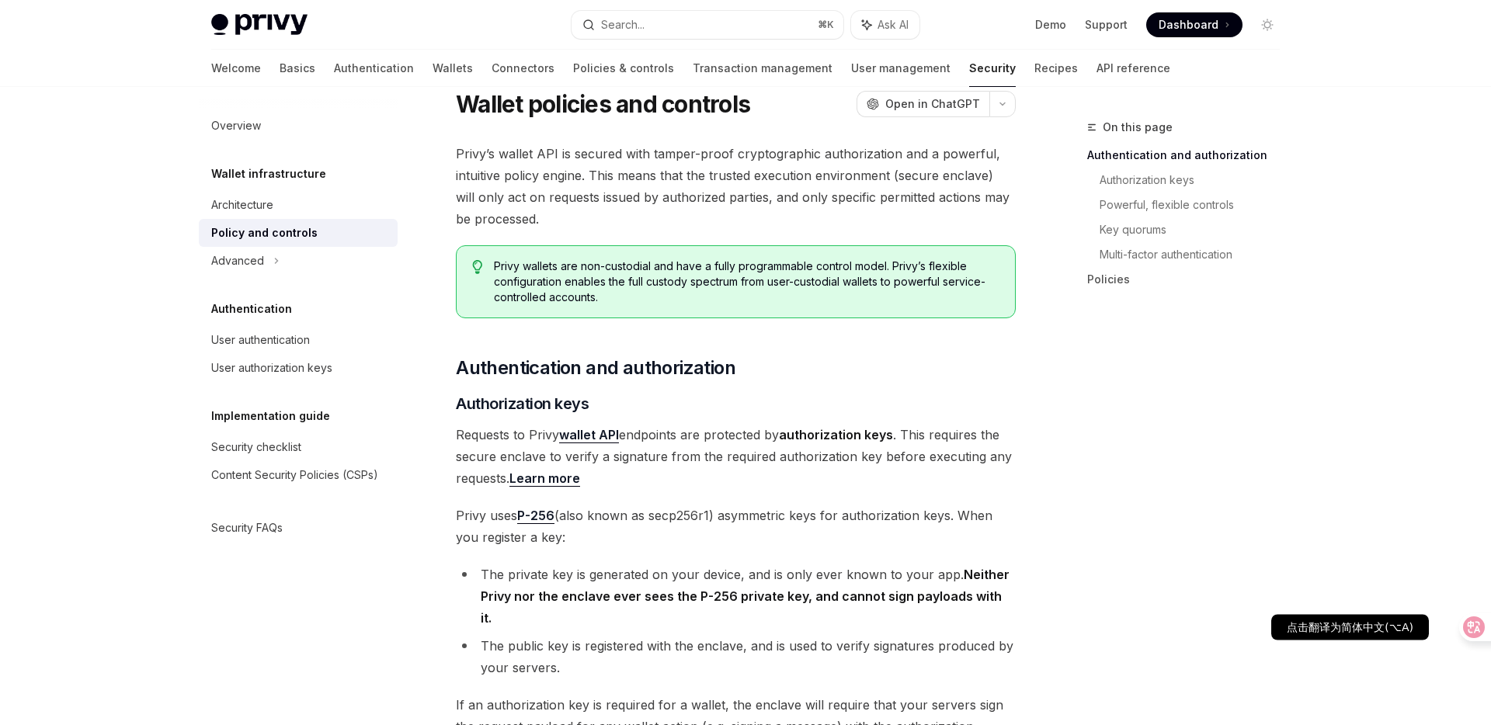
click at [1468, 625] on icon at bounding box center [1474, 627] width 13 height 12
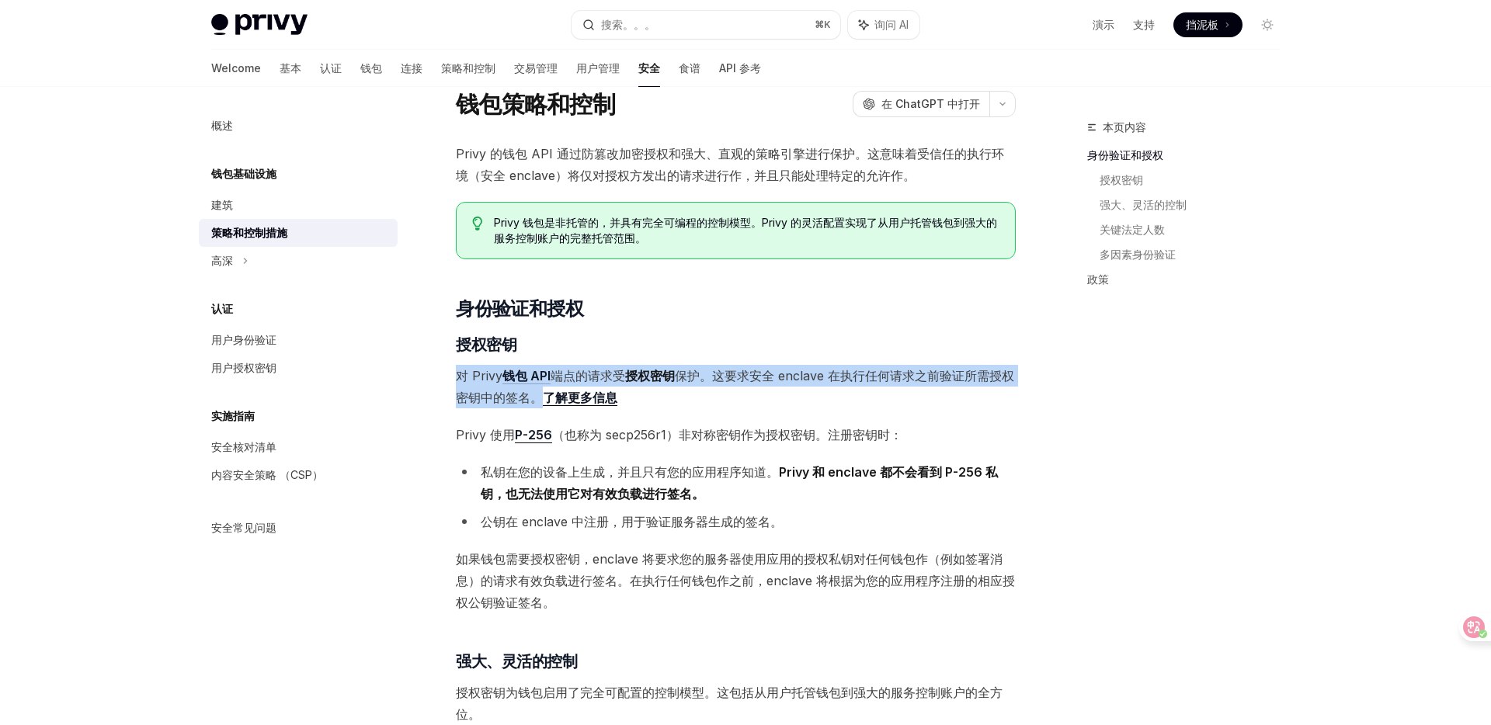
drag, startPoint x: 458, startPoint y: 378, endPoint x: 551, endPoint y: 393, distance: 93.6
click at [551, 393] on font "对 Privy 钱包 API 端点的请求受 授权密钥 保护。这要求安全 enclave 在执行任何请求之前验证所需授权密钥中的签名。 了解更多信息" at bounding box center [735, 387] width 558 height 38
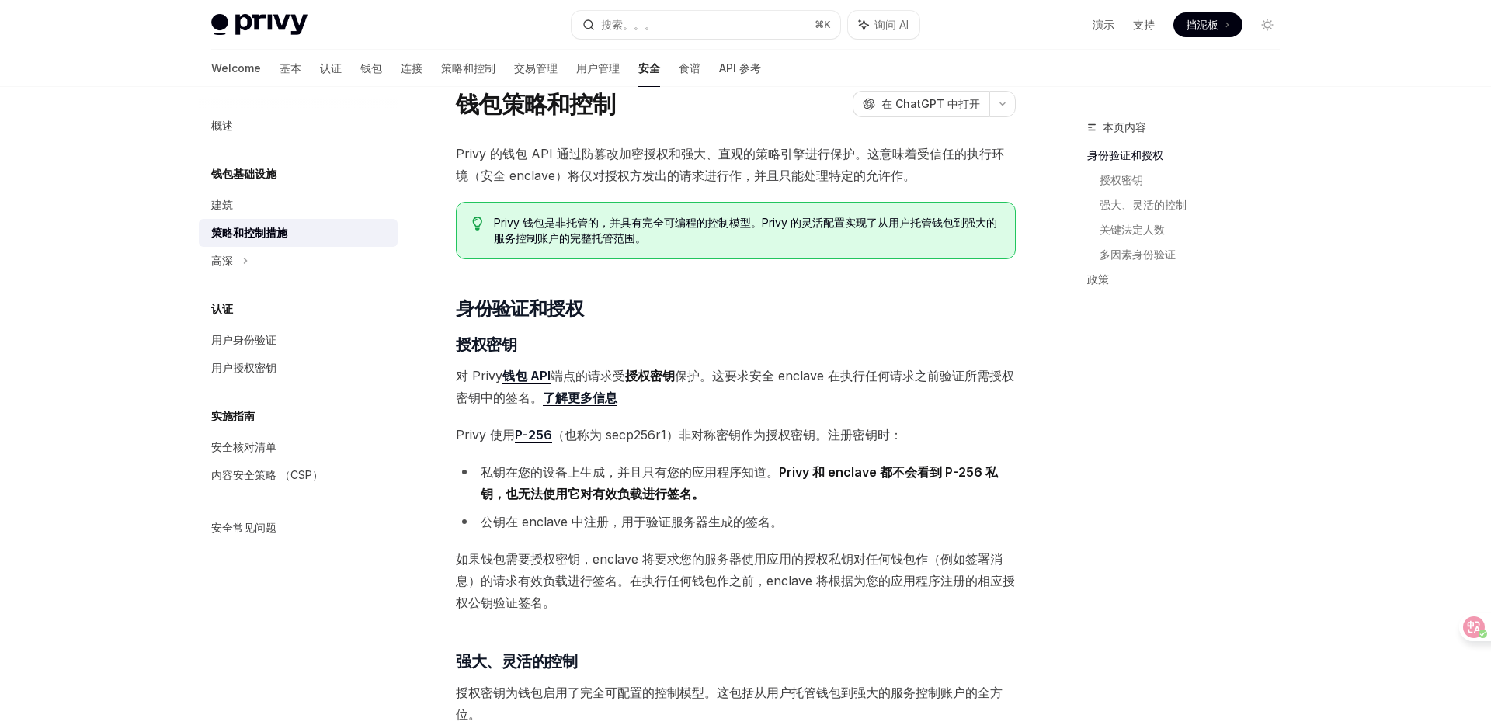
drag, startPoint x: 457, startPoint y: 433, endPoint x: 452, endPoint y: 469, distance: 36.0
click at [493, 490] on strong "Privy 和 enclave 都不会看到 P-256 私钥，也无法使用它对有效负载进行签名。" at bounding box center [739, 482] width 517 height 37
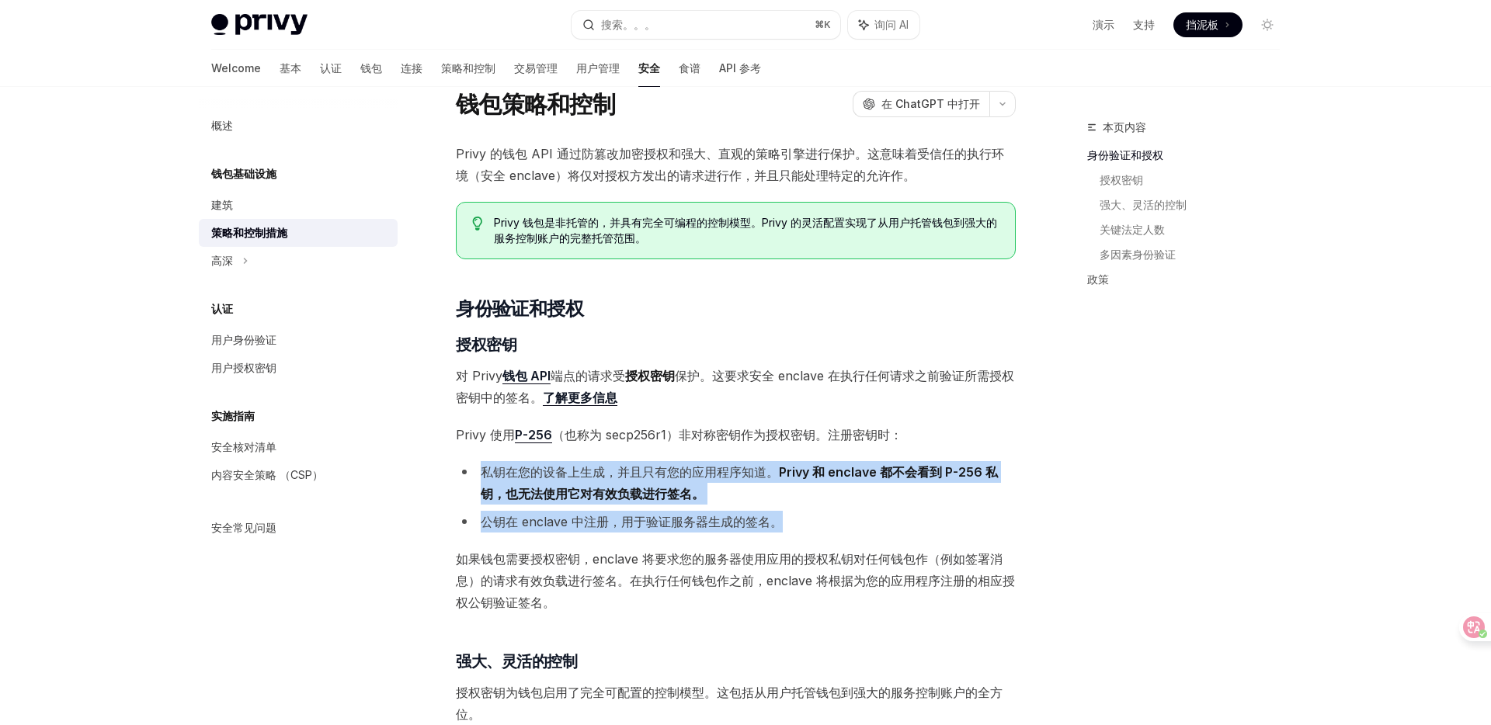
drag, startPoint x: 486, startPoint y: 472, endPoint x: 499, endPoint y: 534, distance: 62.8
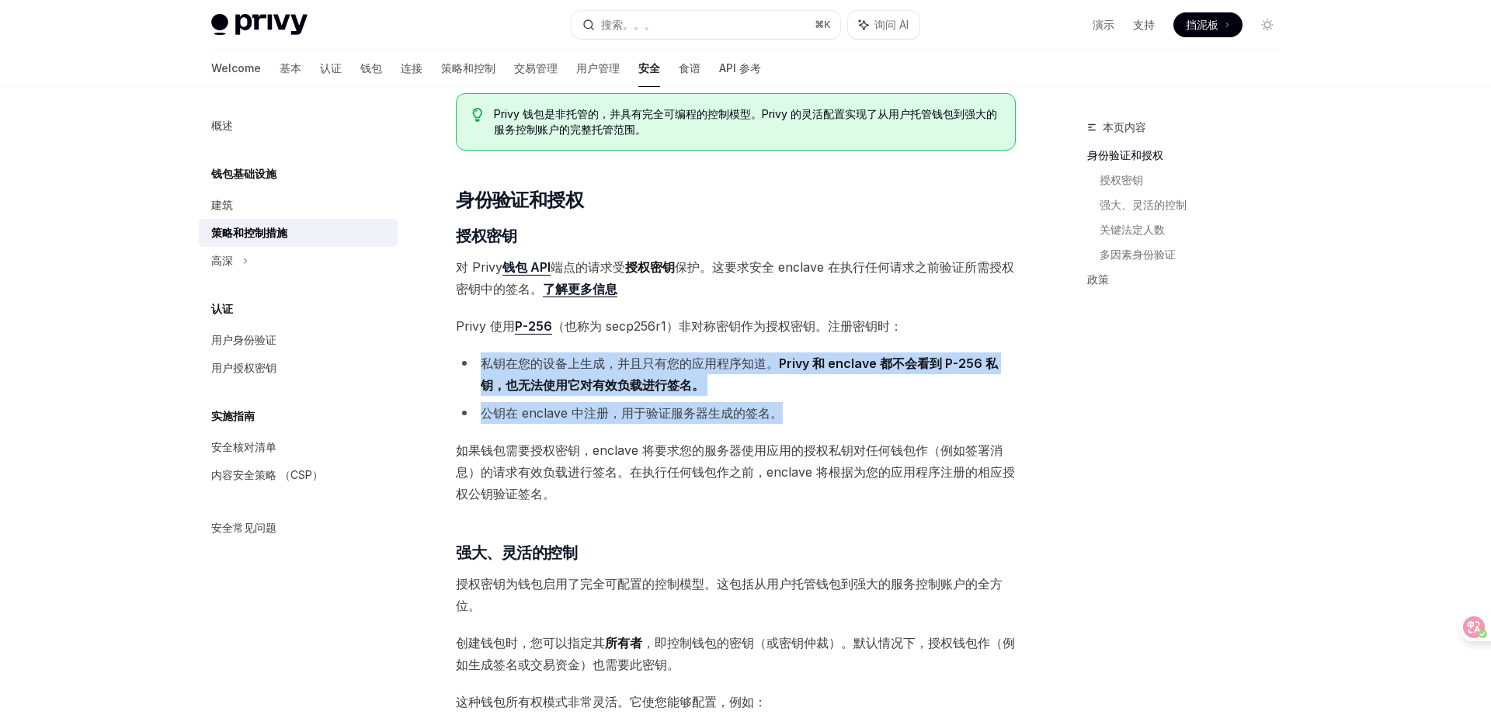
scroll to position [242, 0]
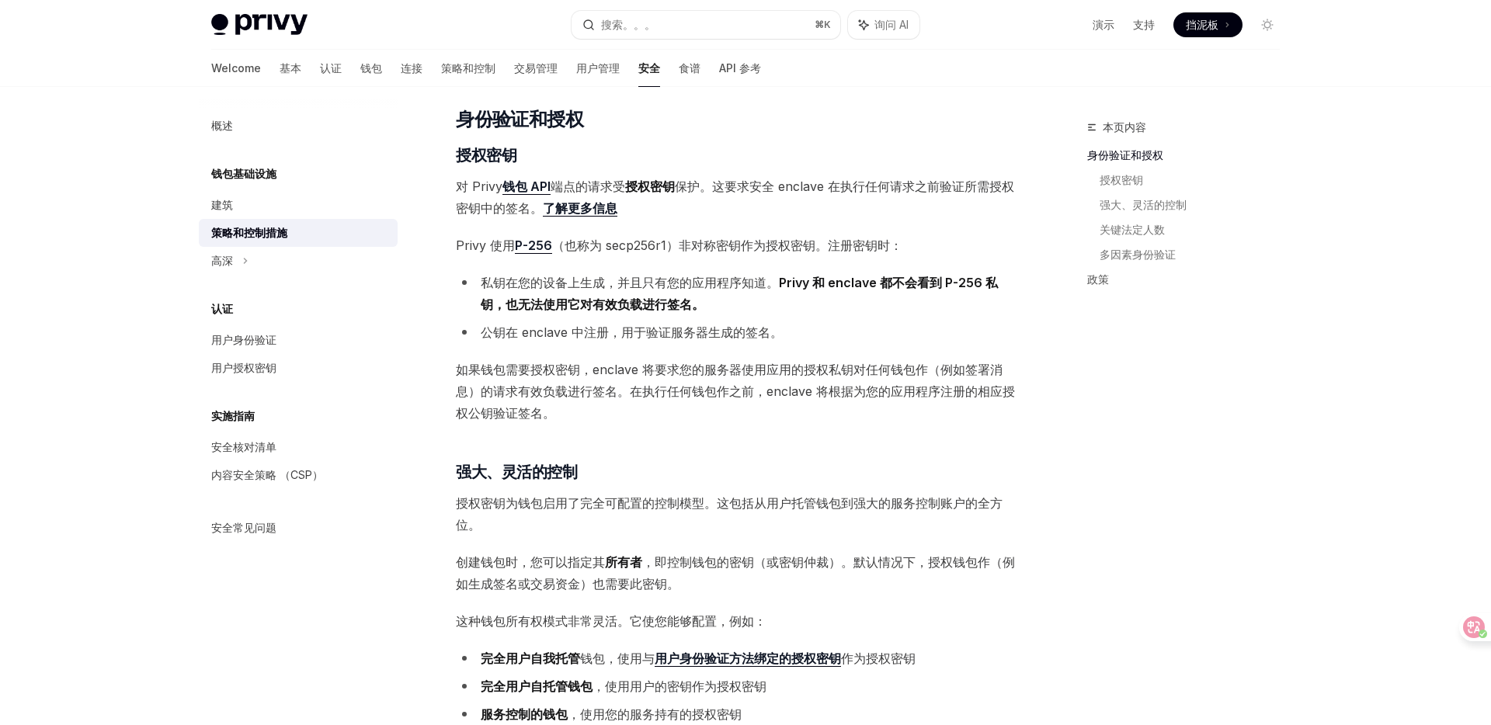
click at [499, 534] on span "授权密钥为钱包启用了完全可配置的控制模型。这包括从用户托管钱包到强大的服务控制账户的全方位。" at bounding box center [736, 513] width 560 height 43
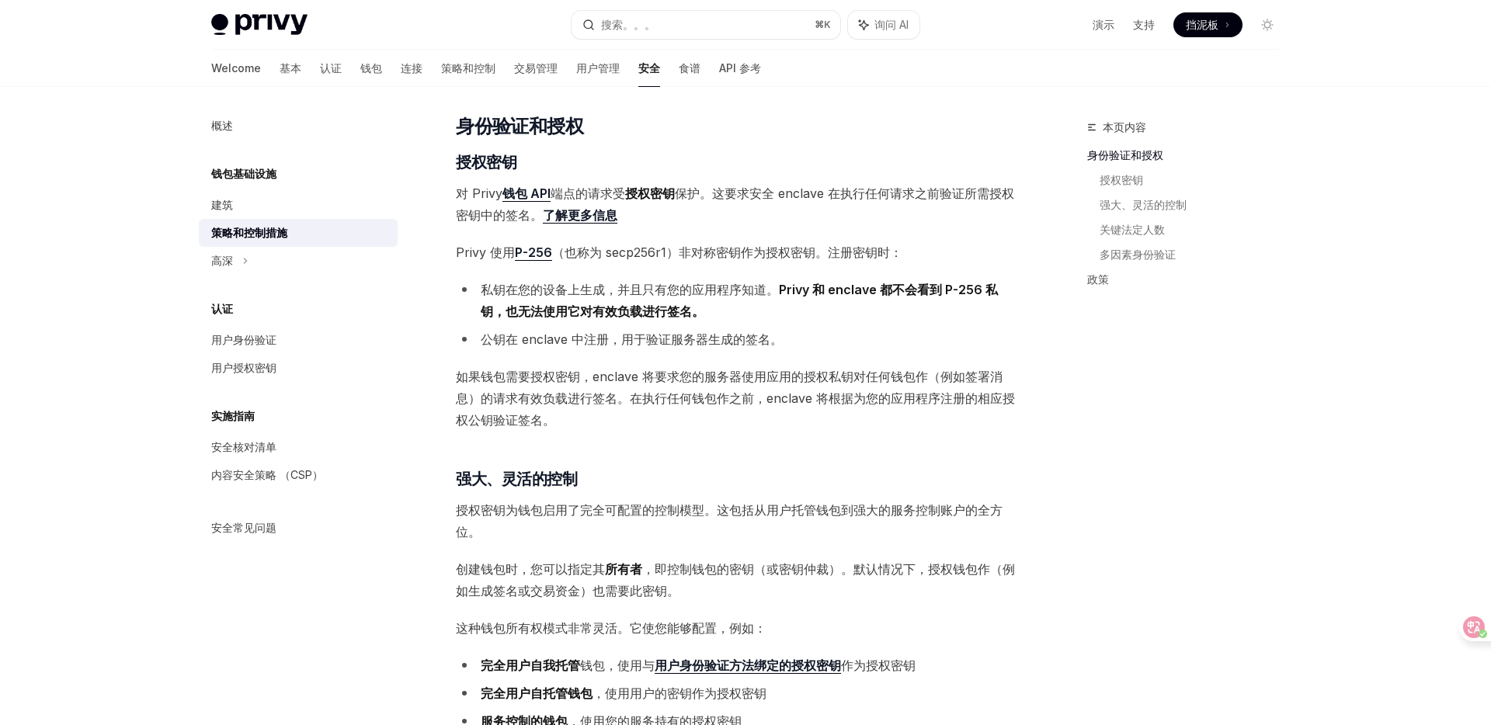
scroll to position [229, 0]
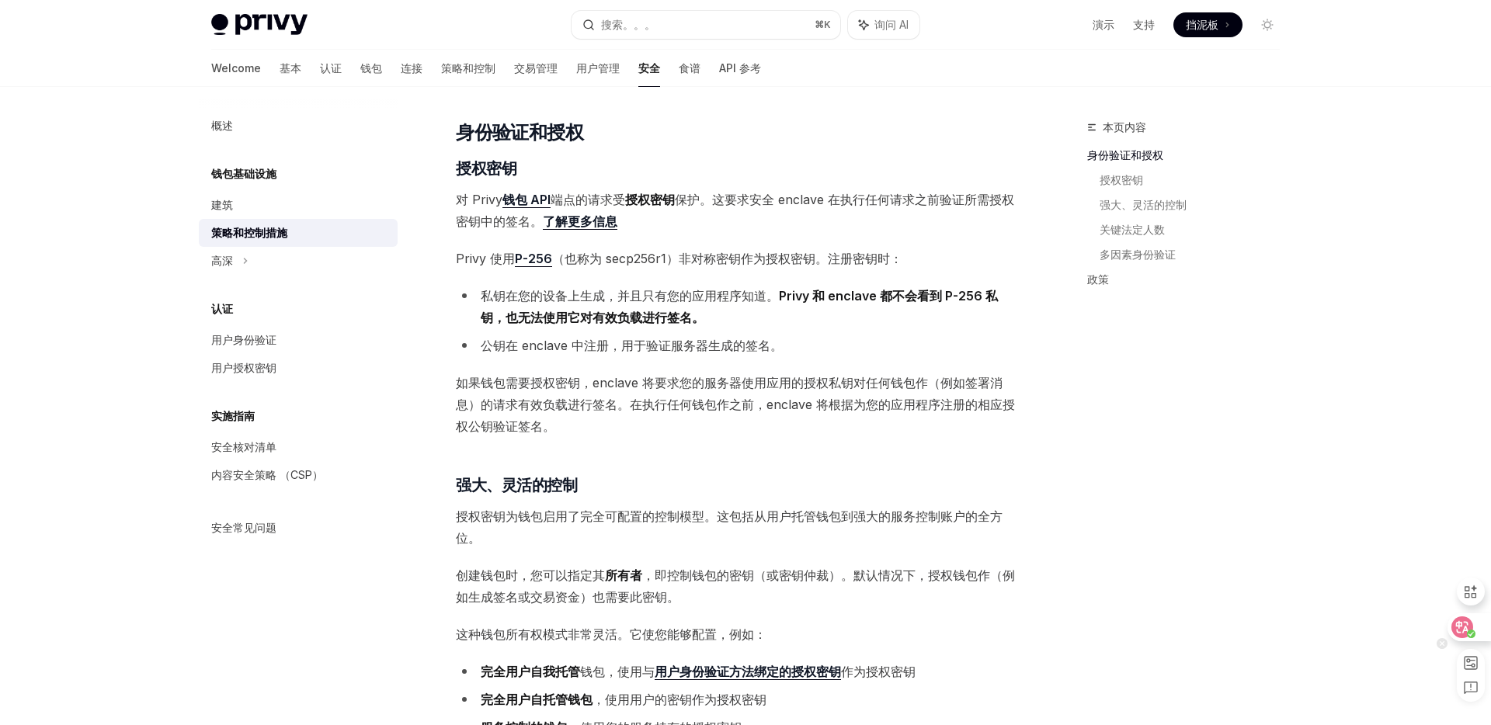
click at [1463, 627] on icon at bounding box center [1463, 628] width 16 height 16
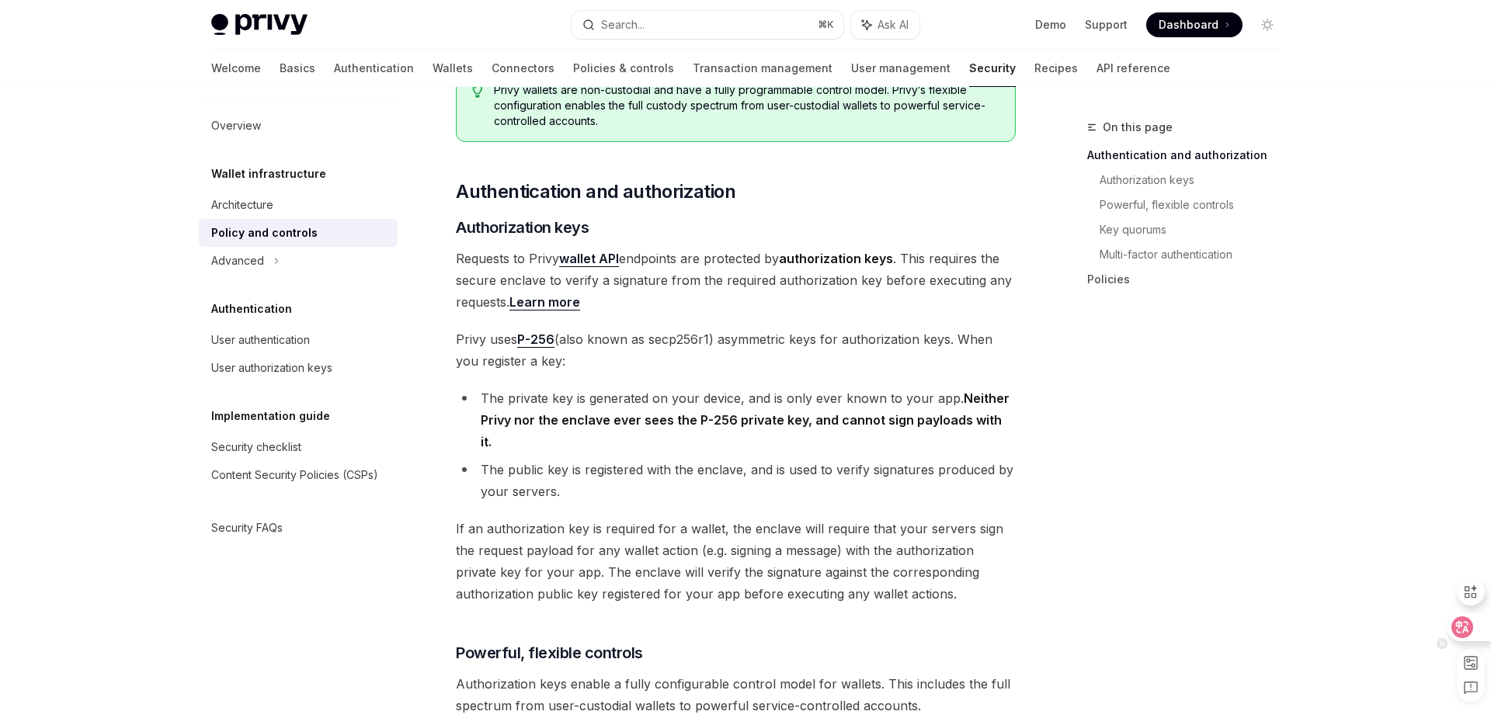
click at [1462, 621] on icon at bounding box center [1463, 628] width 16 height 16
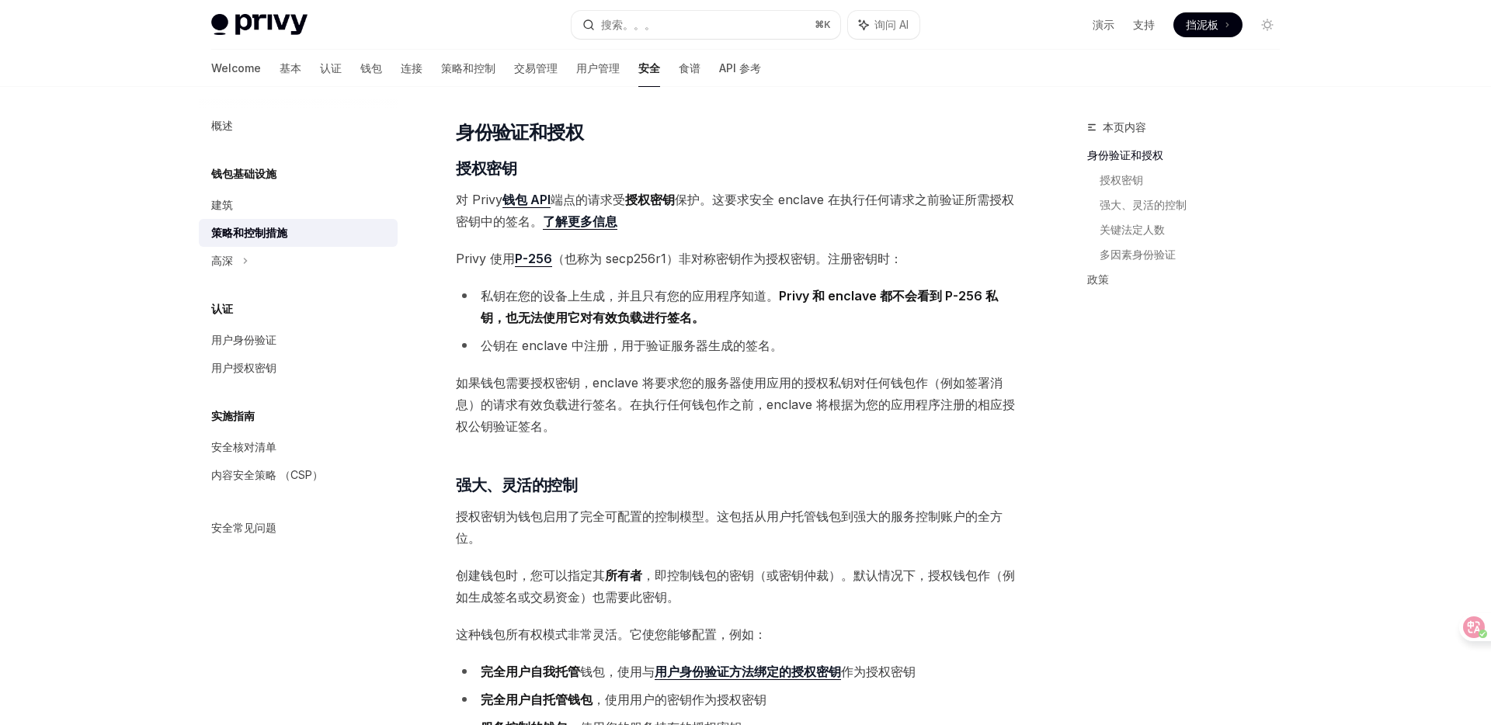
click at [965, 326] on li "私钥在您的设备上生成，并且只有您的应用程序知道。 Privy 和 enclave 都不会看到 P-256 私钥，也无法使用它对有效负载进行签名。" at bounding box center [736, 306] width 560 height 43
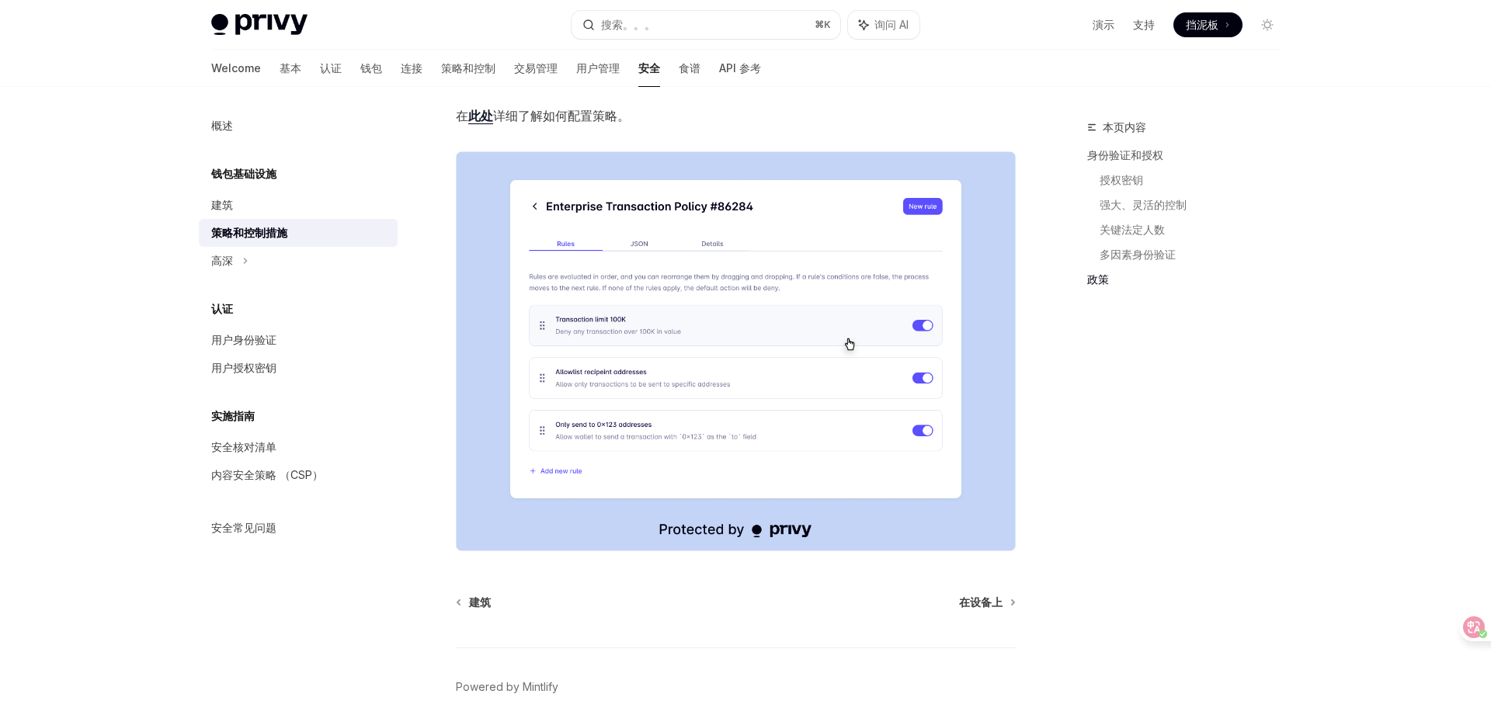
scroll to position [1640, 0]
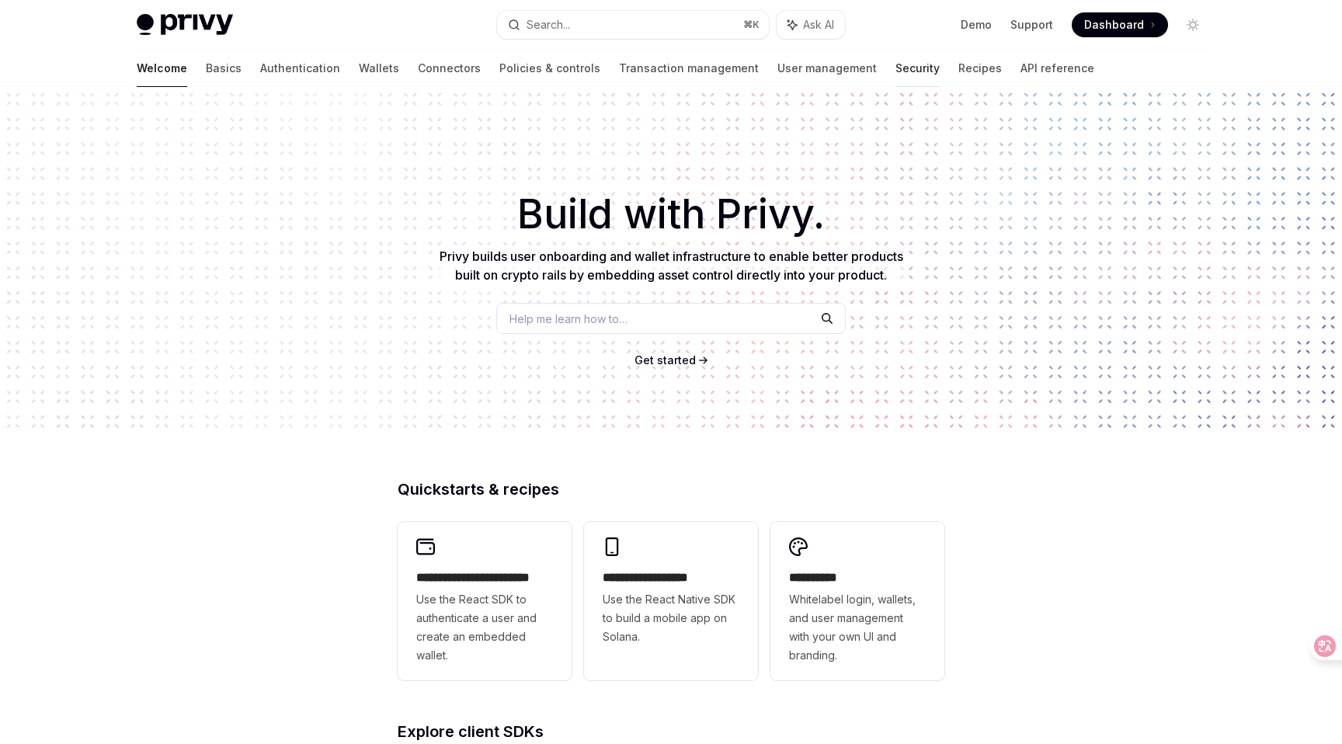
click at [895, 68] on link "Security" at bounding box center [917, 68] width 44 height 37
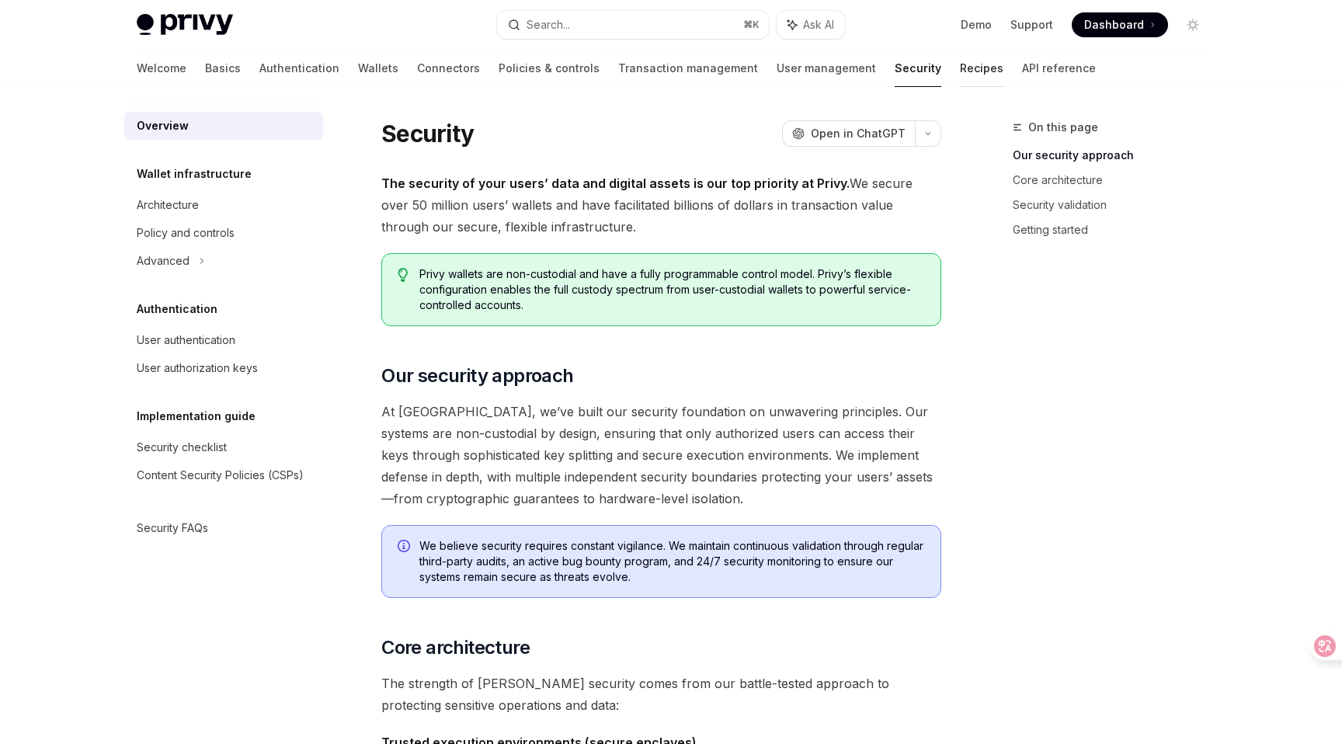
click at [960, 64] on link "Recipes" at bounding box center [981, 68] width 43 height 37
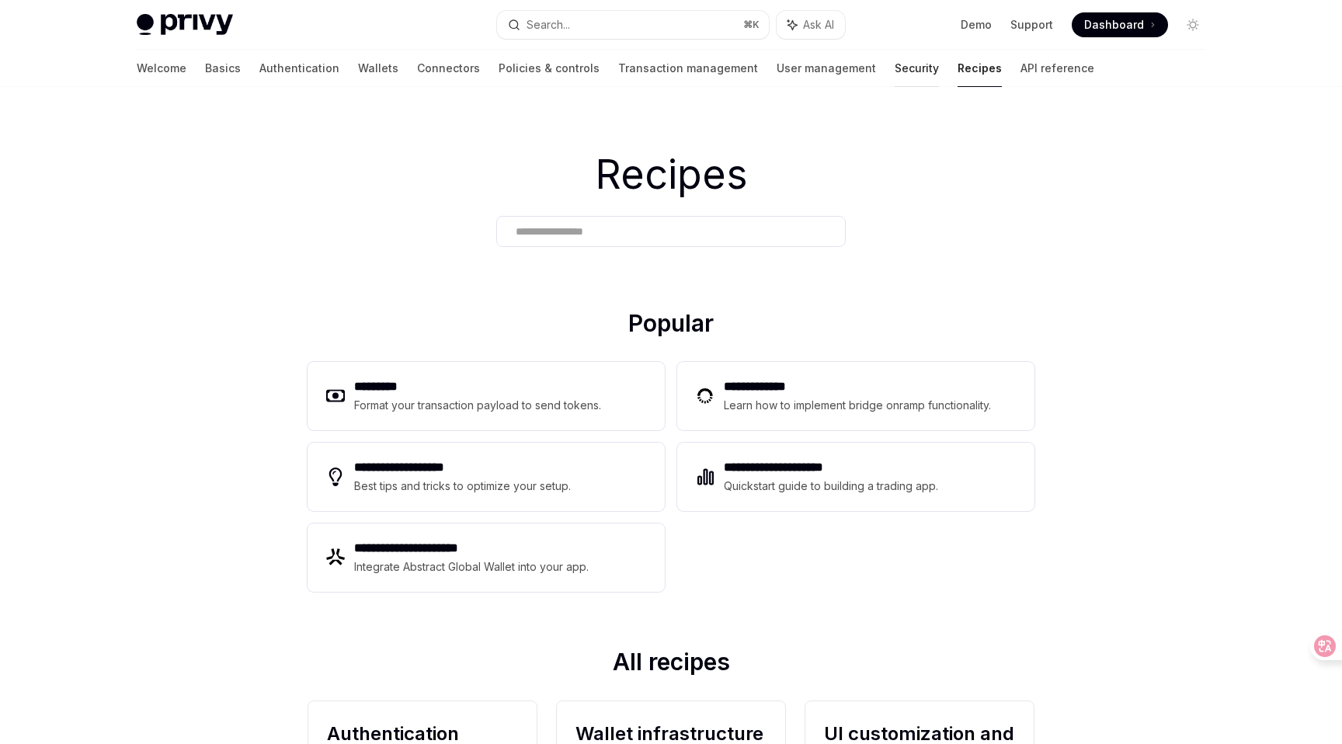
click at [895, 74] on link "Security" at bounding box center [917, 68] width 44 height 37
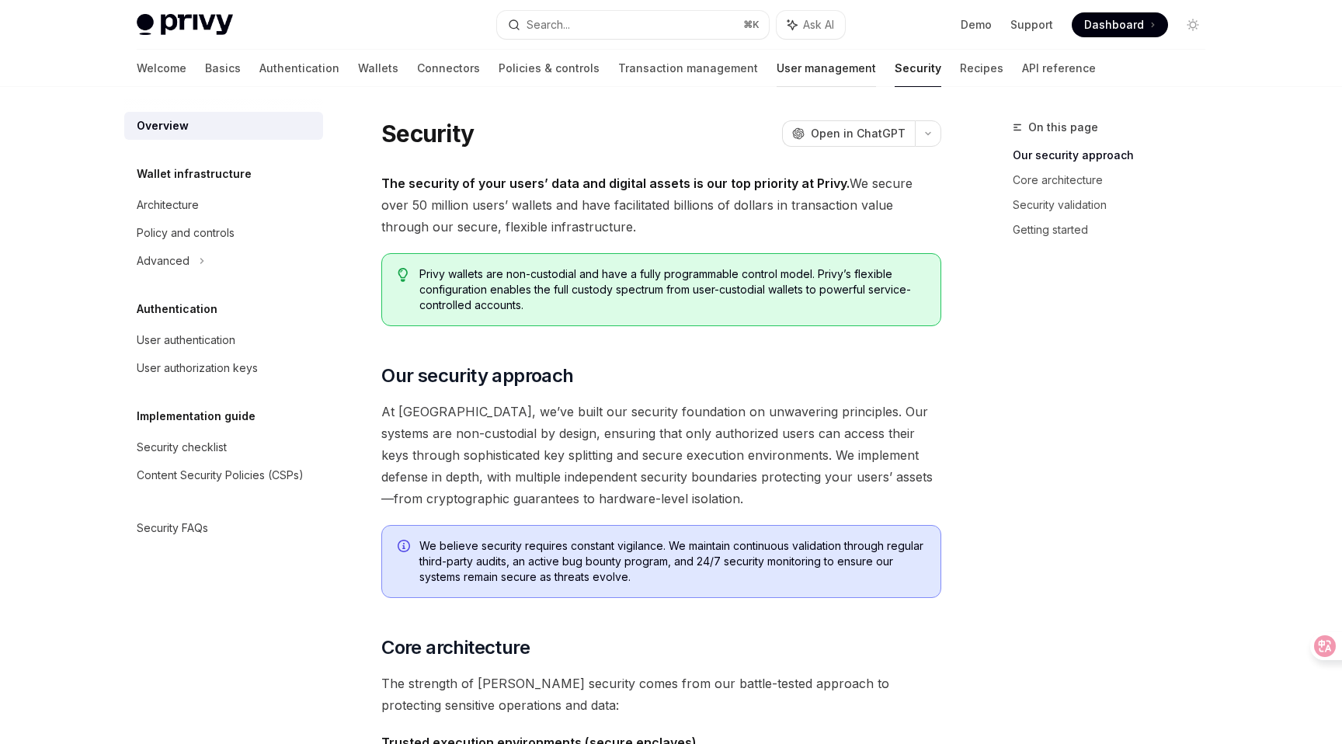
click at [777, 71] on link "User management" at bounding box center [826, 68] width 99 height 37
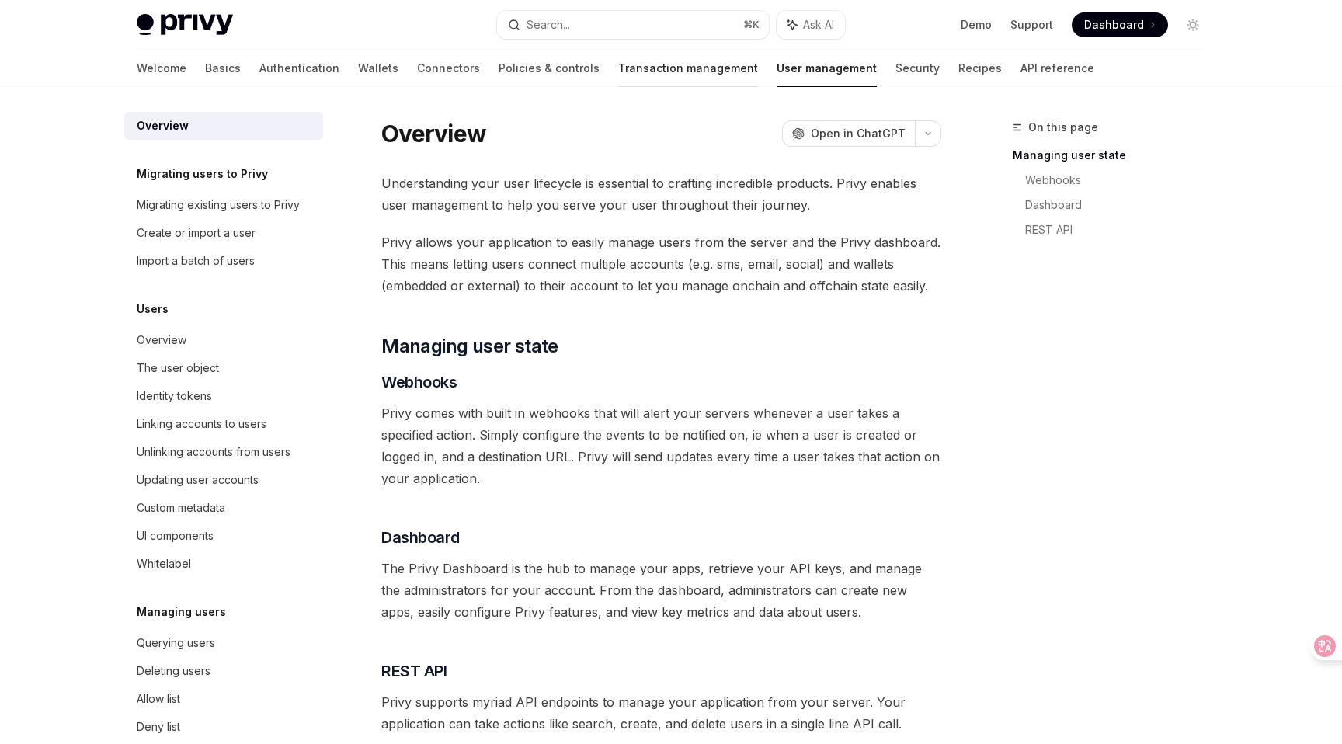
click at [618, 80] on link "Transaction management" at bounding box center [688, 68] width 140 height 37
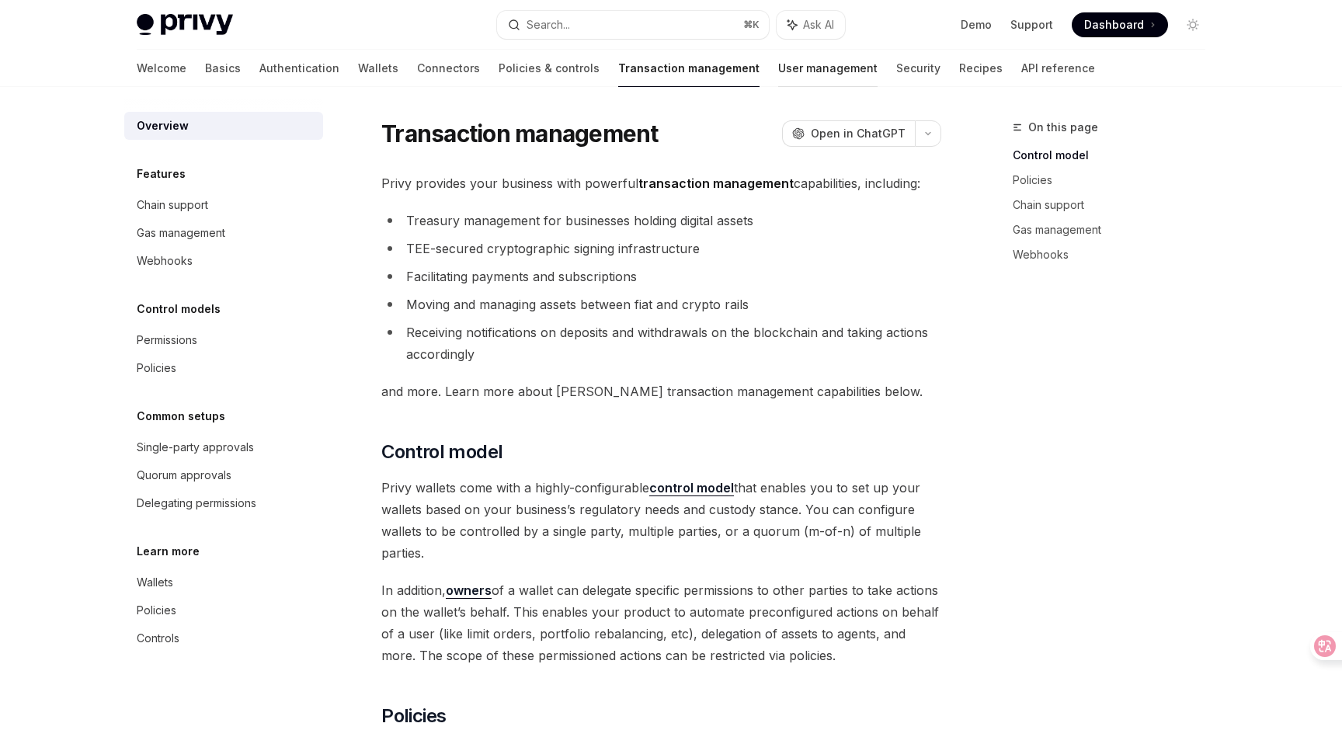
click at [778, 73] on link "User management" at bounding box center [827, 68] width 99 height 37
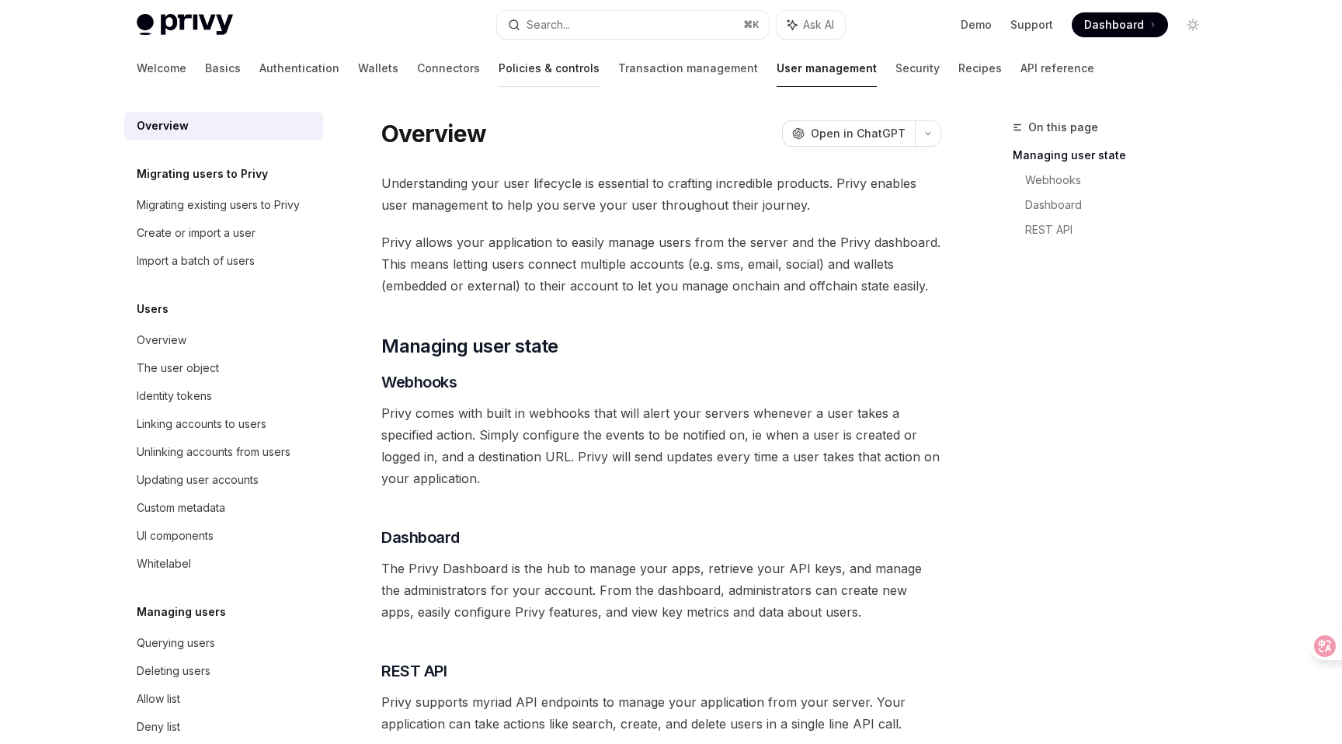
click at [499, 75] on link "Policies & controls" at bounding box center [549, 68] width 101 height 37
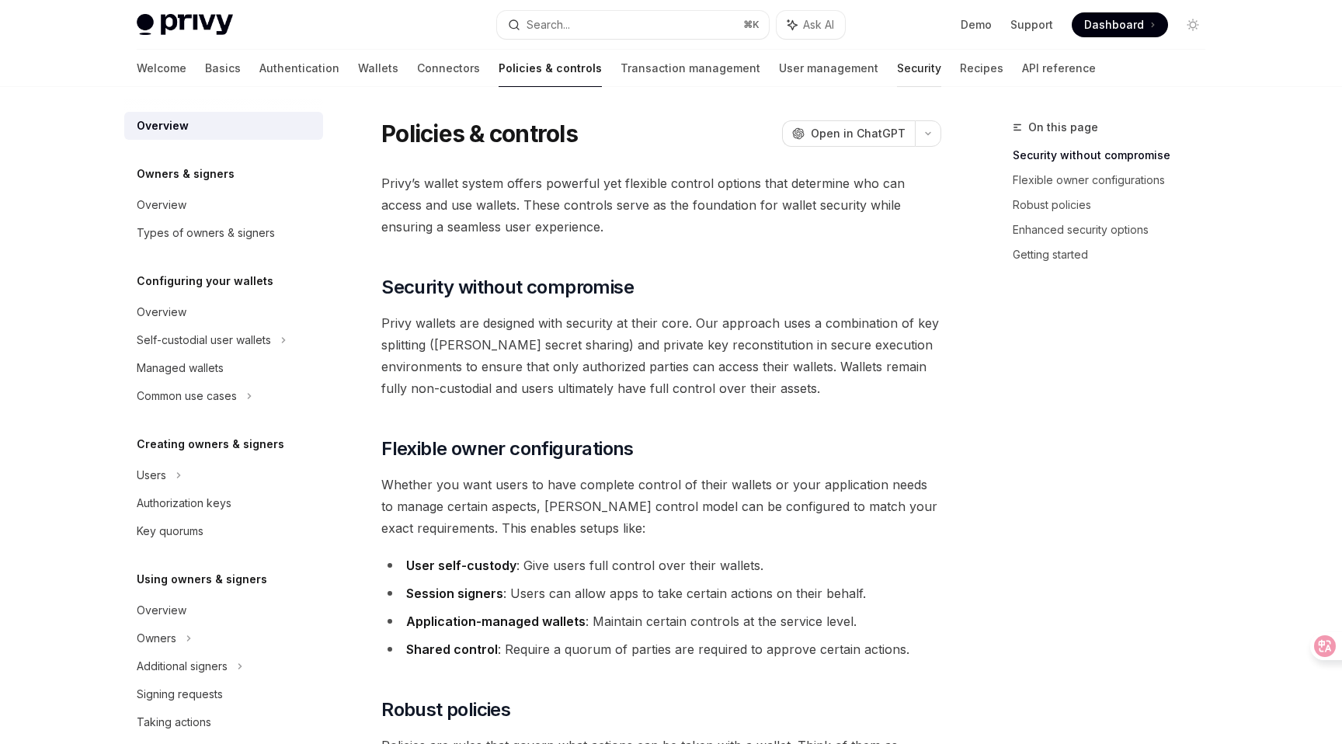
click at [897, 75] on link "Security" at bounding box center [919, 68] width 44 height 37
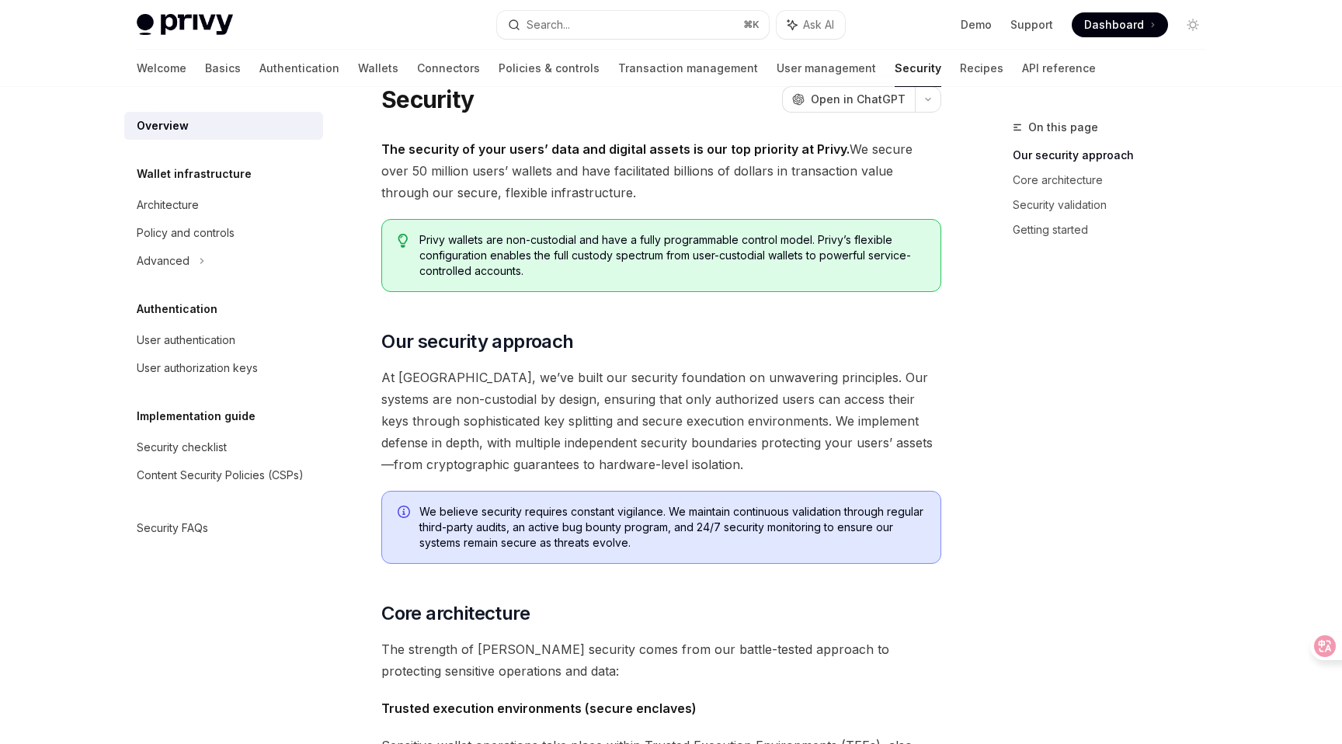
scroll to position [38, 0]
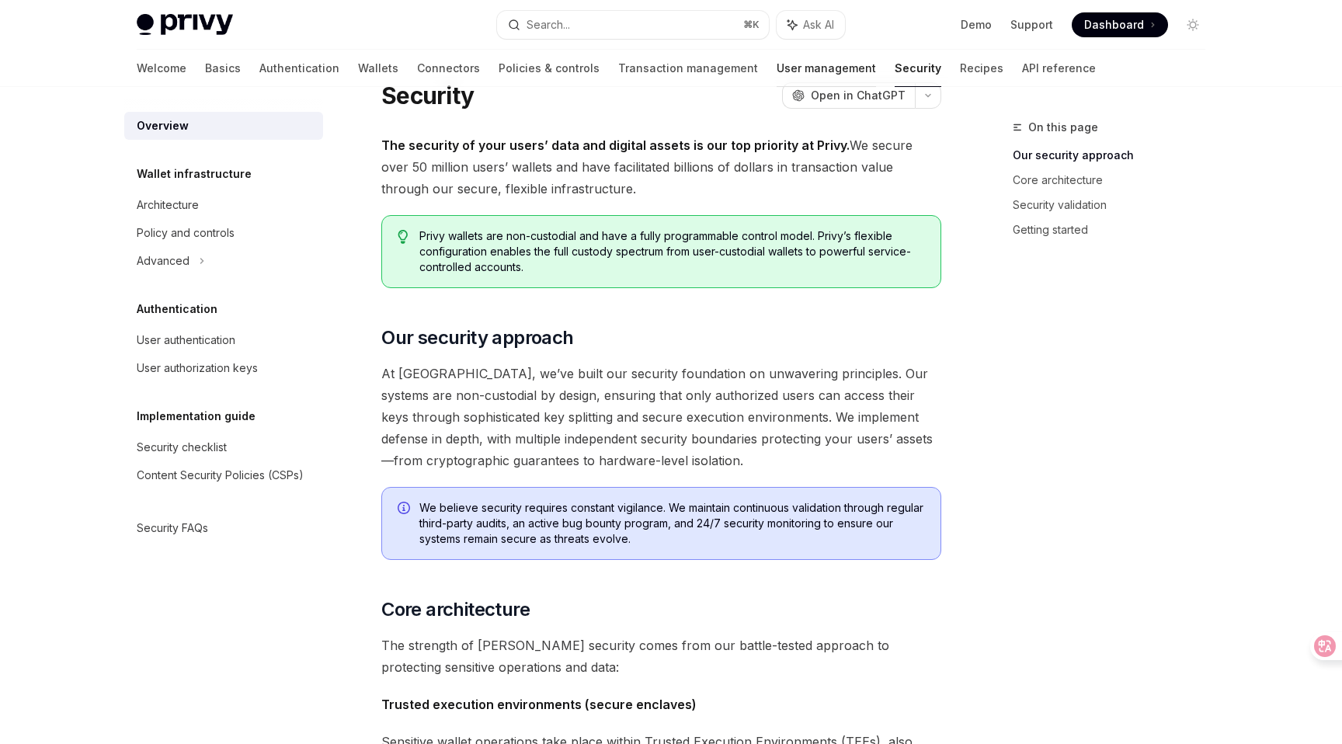
click at [777, 72] on link "User management" at bounding box center [826, 68] width 99 height 37
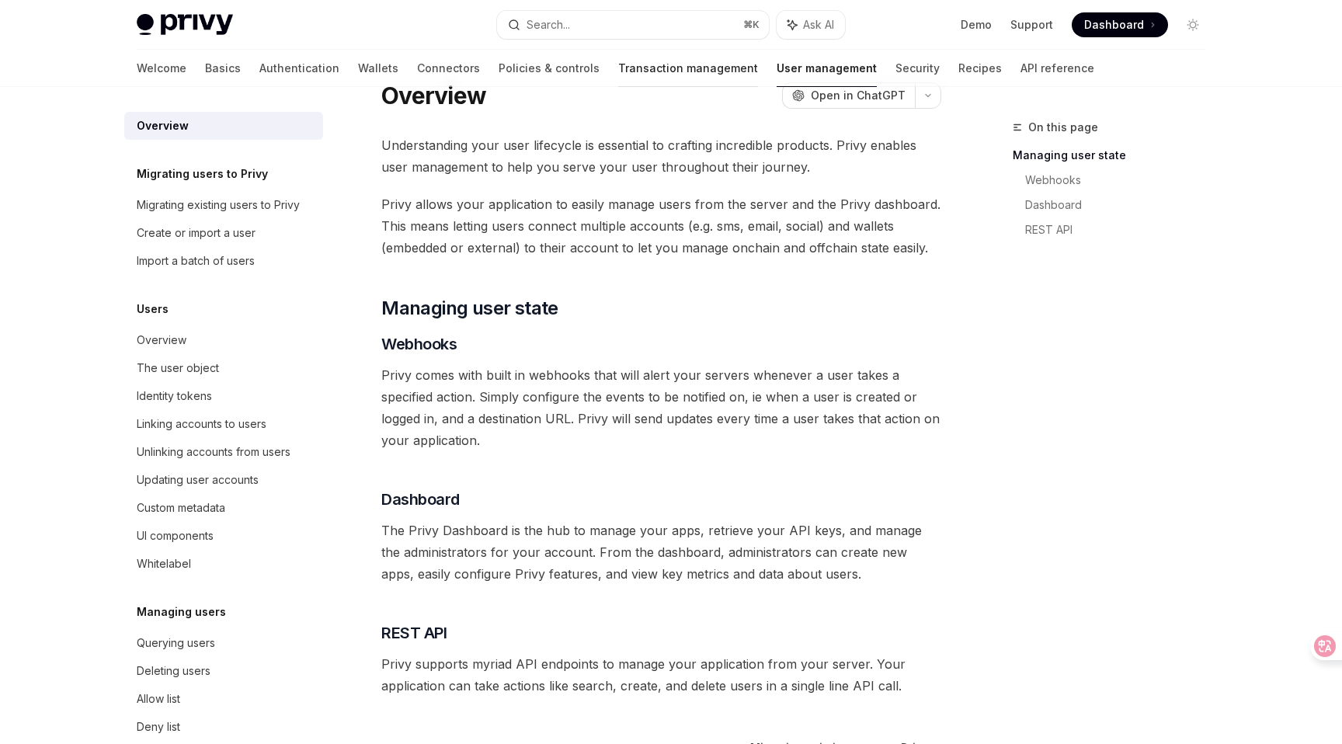
click at [621, 70] on link "Transaction management" at bounding box center [688, 68] width 140 height 37
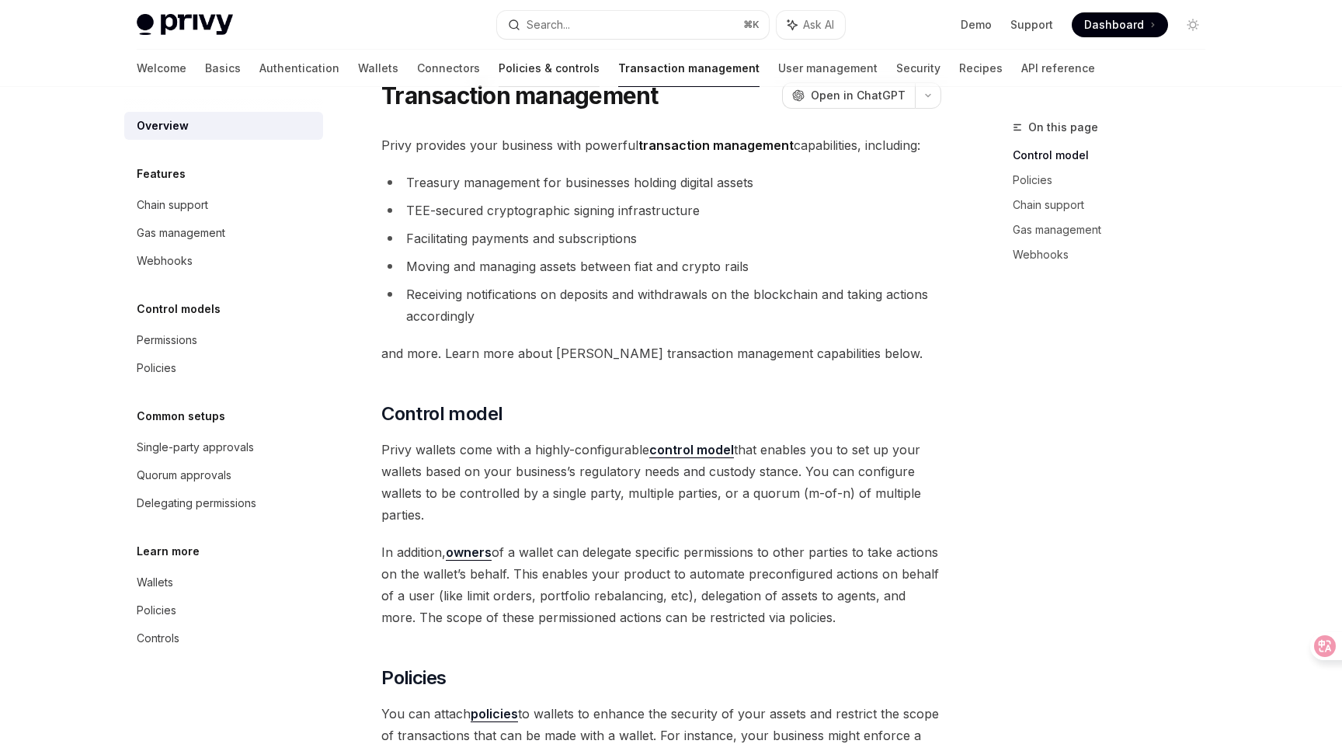
click at [513, 68] on link "Policies & controls" at bounding box center [549, 68] width 101 height 37
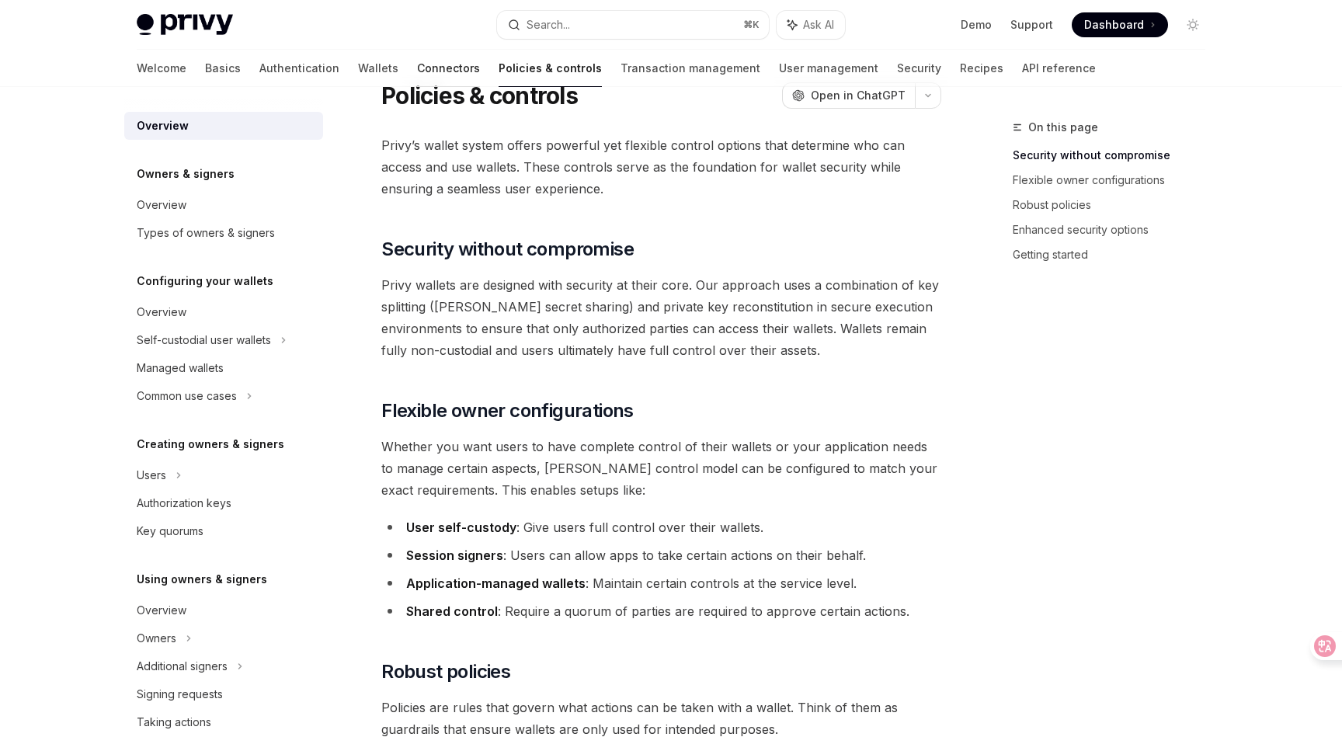
click at [417, 71] on link "Connectors" at bounding box center [448, 68] width 63 height 37
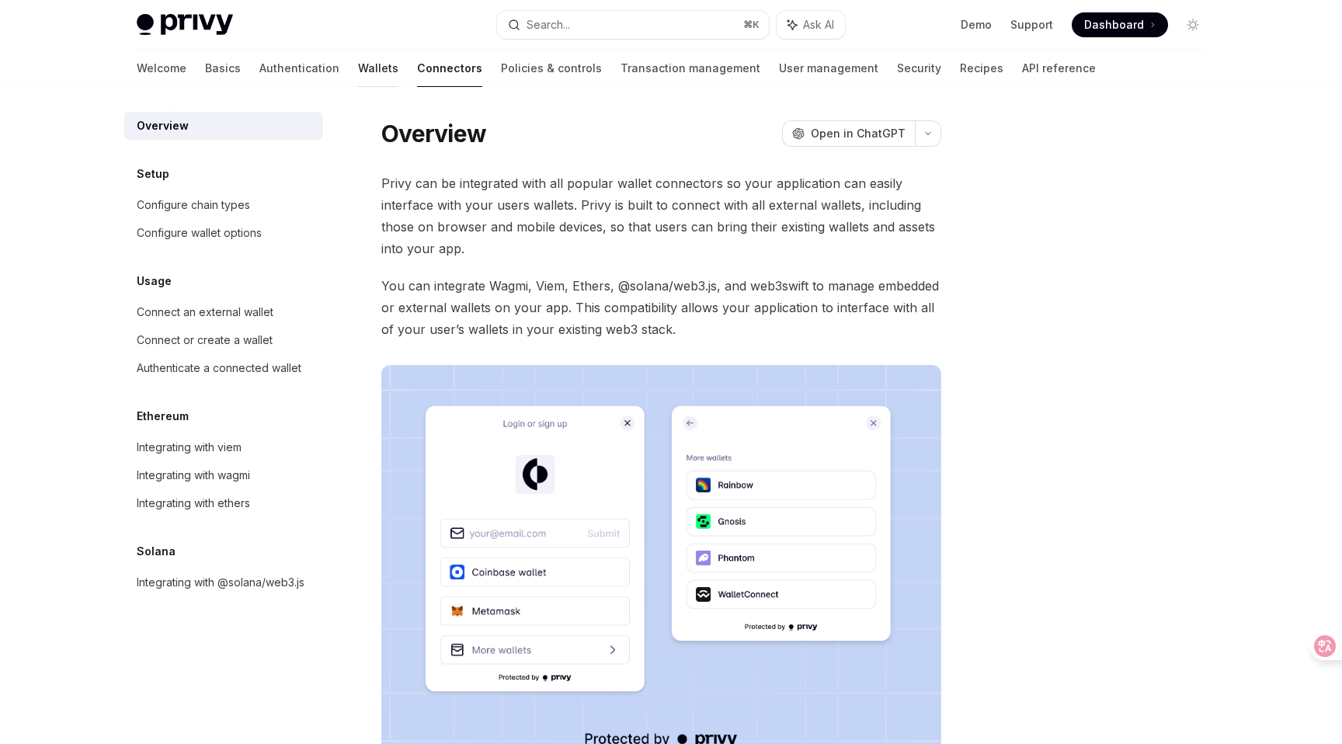
click at [358, 66] on link "Wallets" at bounding box center [378, 68] width 40 height 37
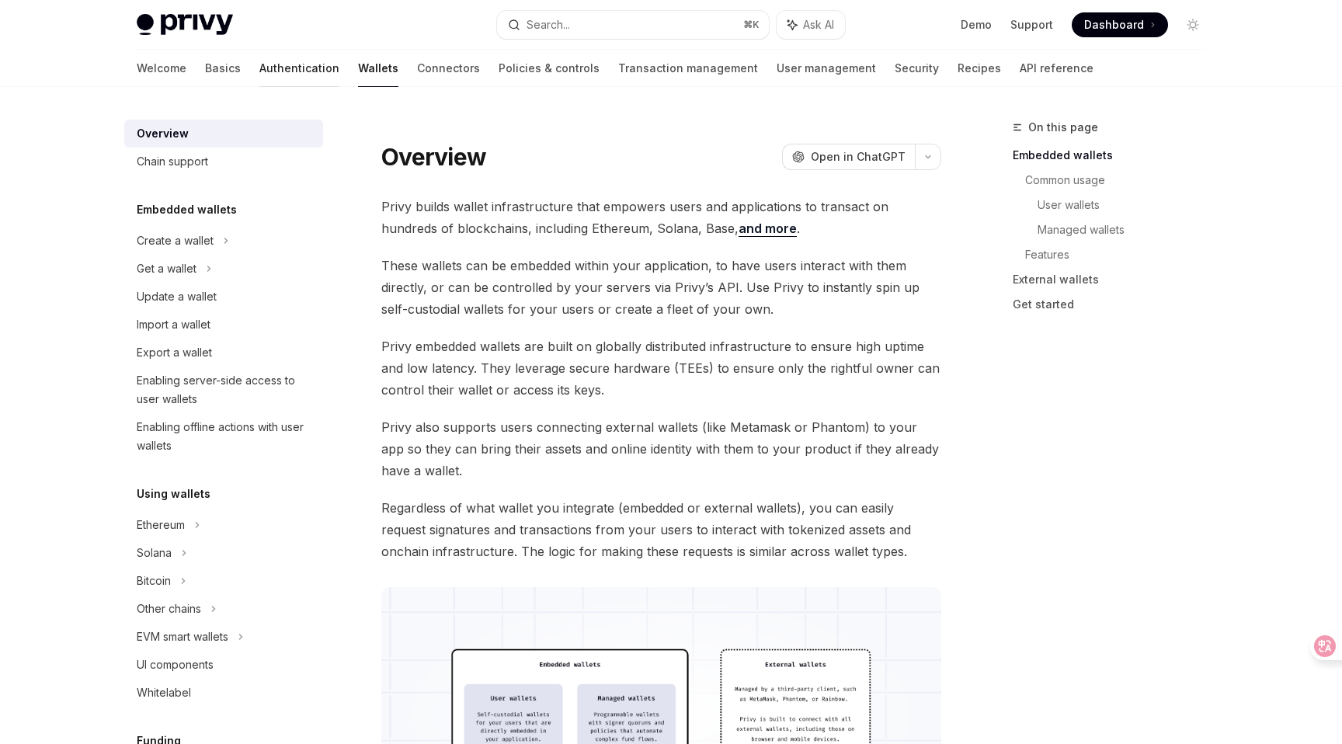
click at [259, 75] on link "Authentication" at bounding box center [299, 68] width 80 height 37
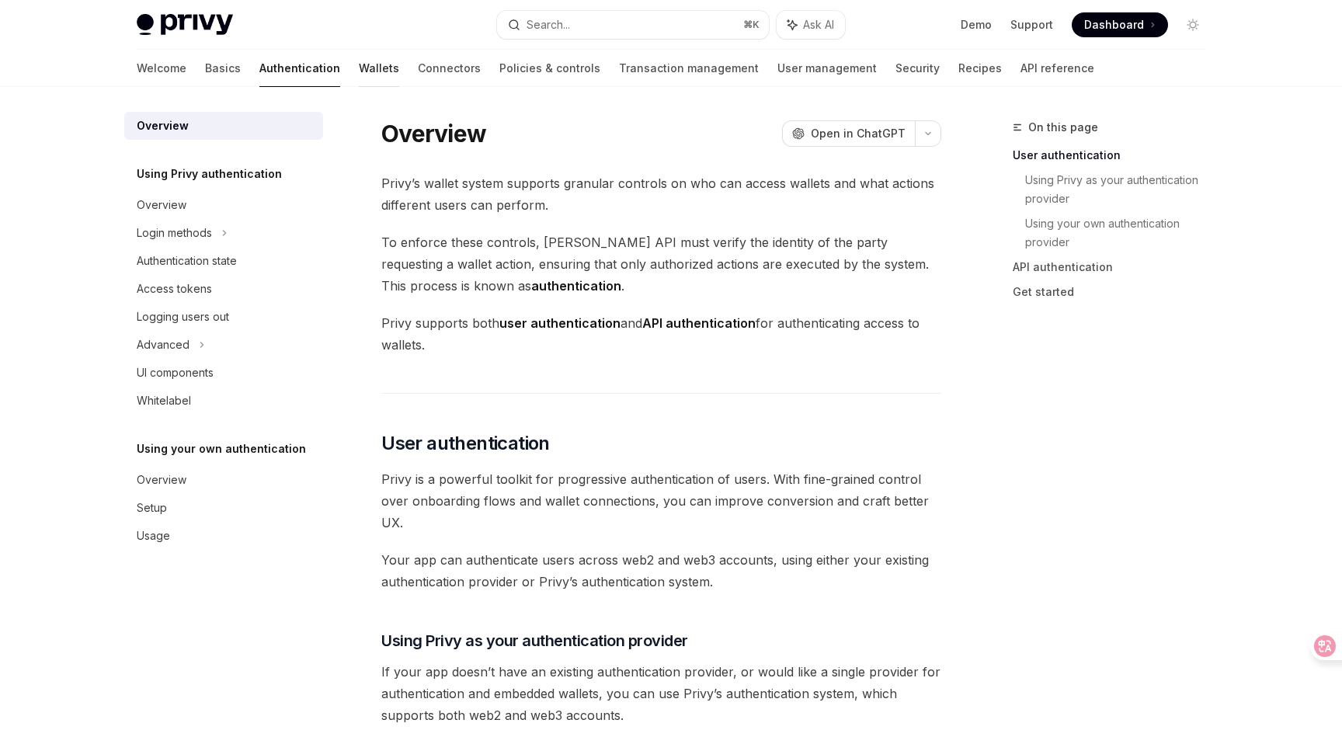
click at [359, 70] on link "Wallets" at bounding box center [379, 68] width 40 height 37
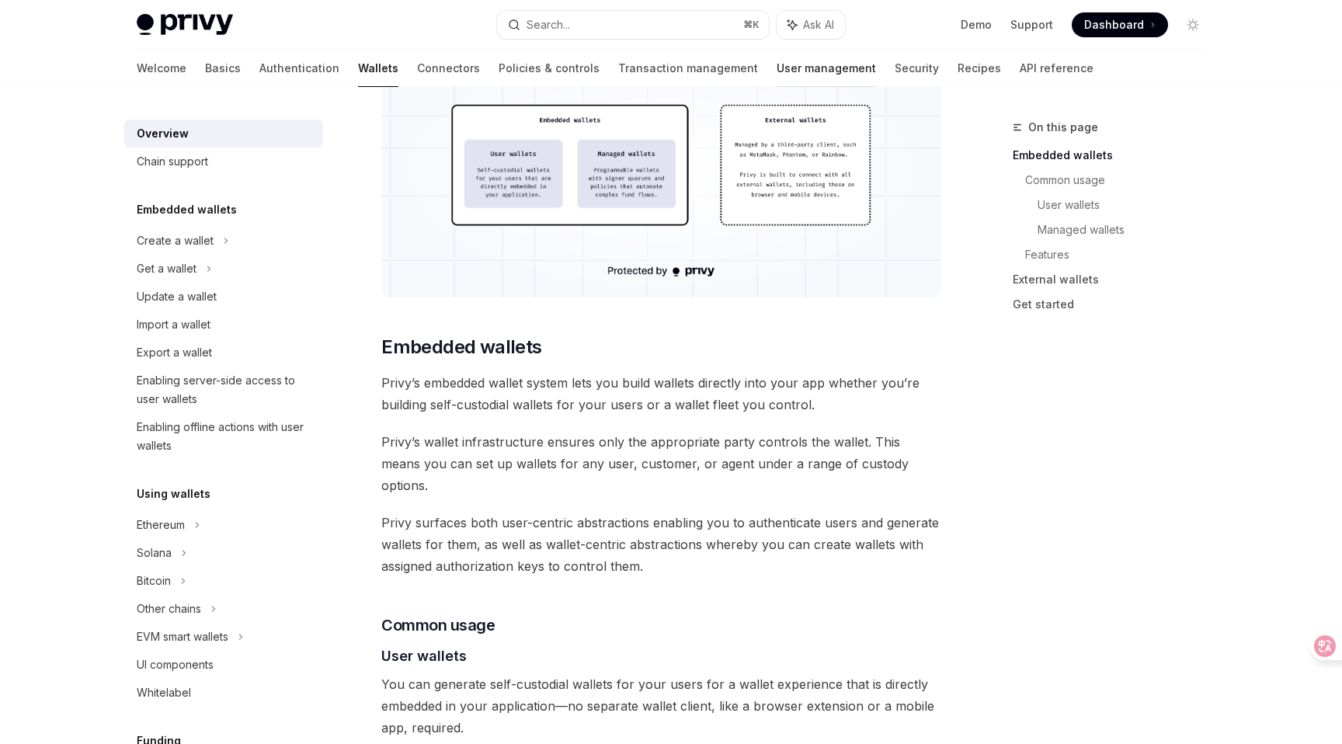
click at [777, 73] on link "User management" at bounding box center [826, 68] width 99 height 37
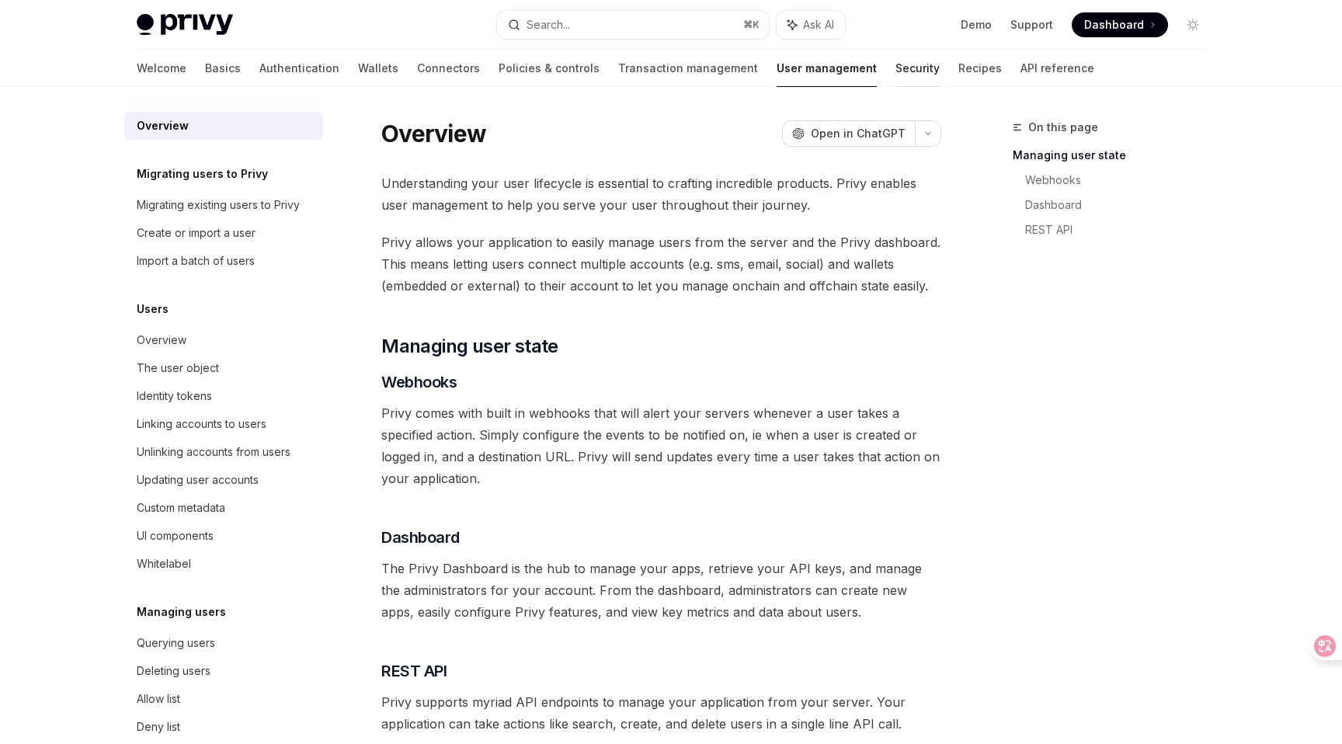
click at [895, 72] on link "Security" at bounding box center [917, 68] width 44 height 37
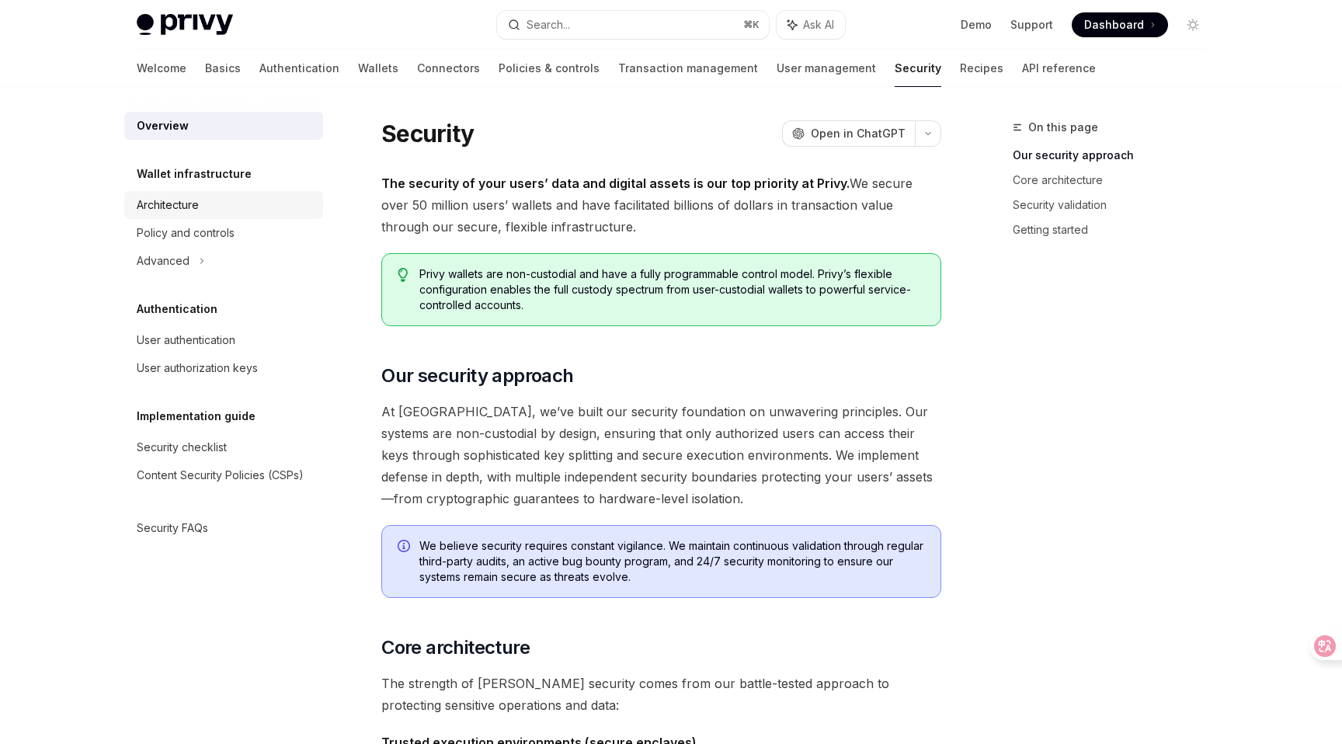
click at [176, 200] on div "Architecture" at bounding box center [168, 205] width 62 height 19
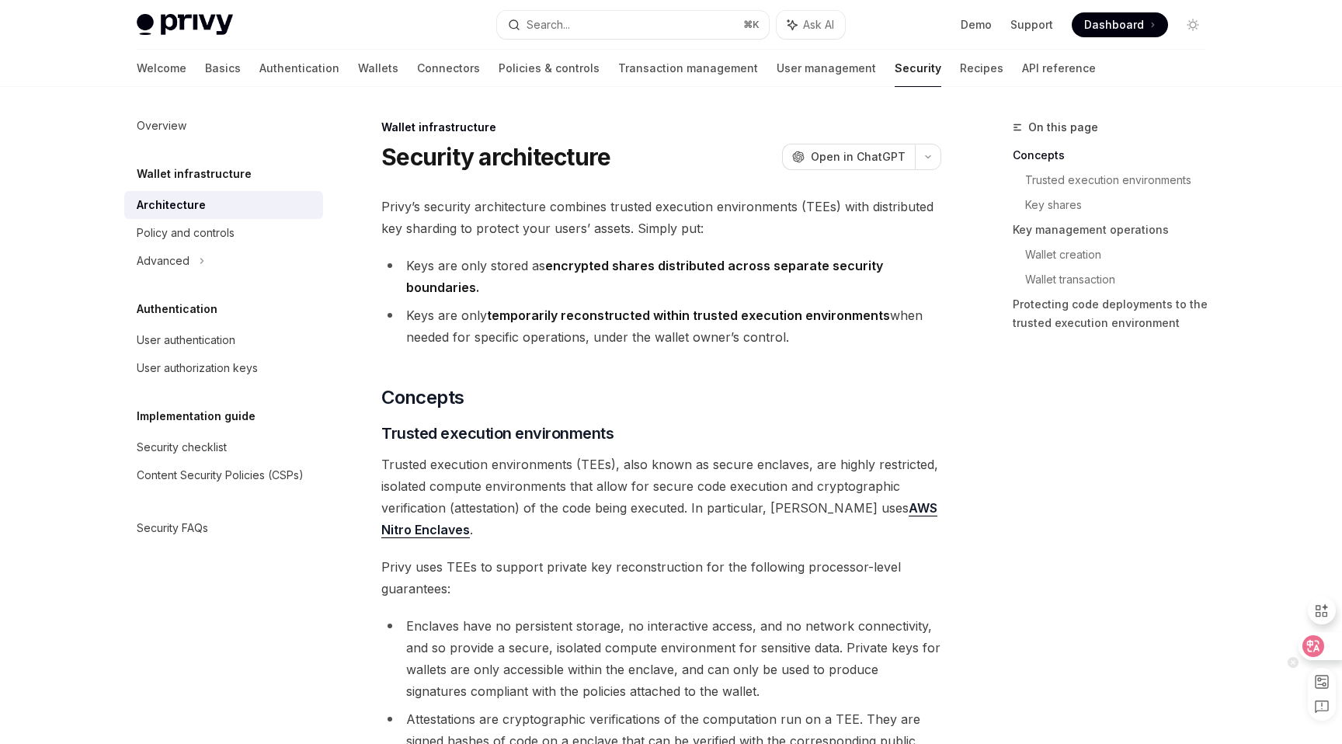
click at [1312, 649] on icon at bounding box center [1313, 646] width 16 height 16
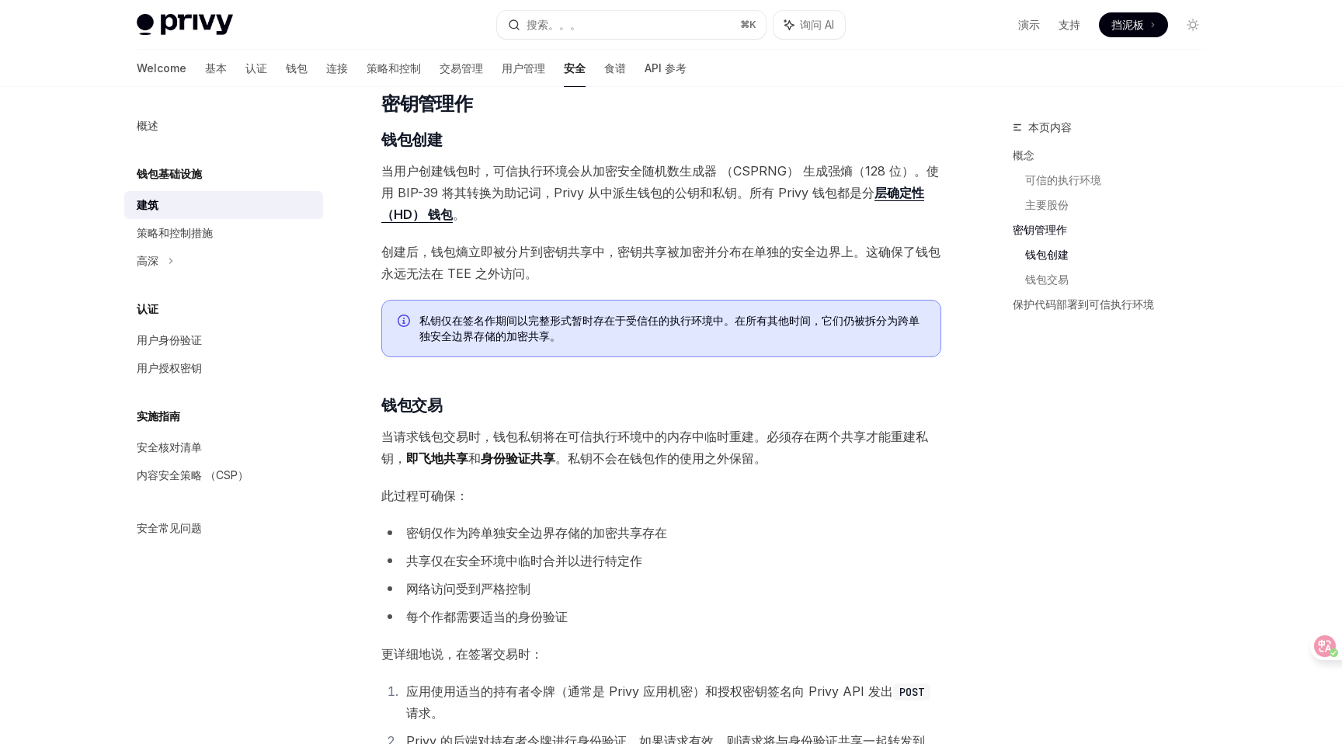
scroll to position [1391, 0]
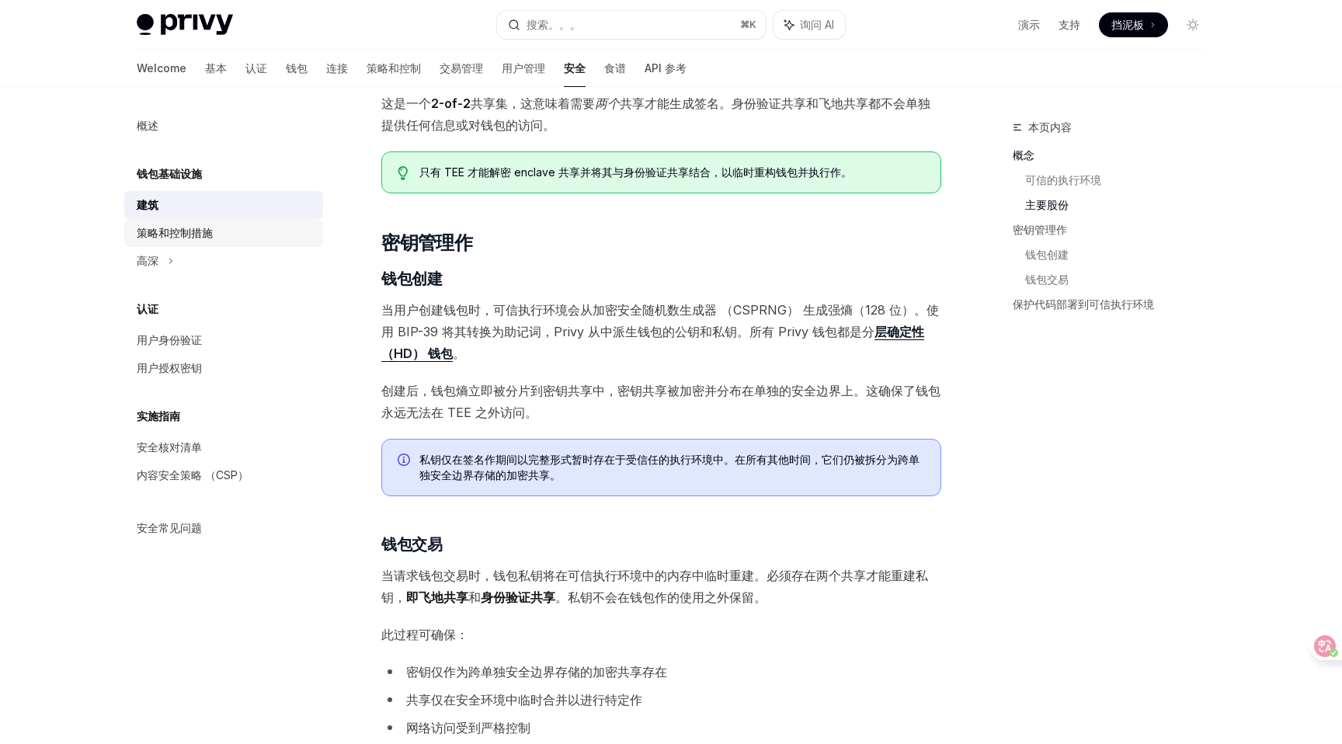
click at [186, 237] on font "策略和控制措施" at bounding box center [175, 232] width 76 height 13
type textarea "*"
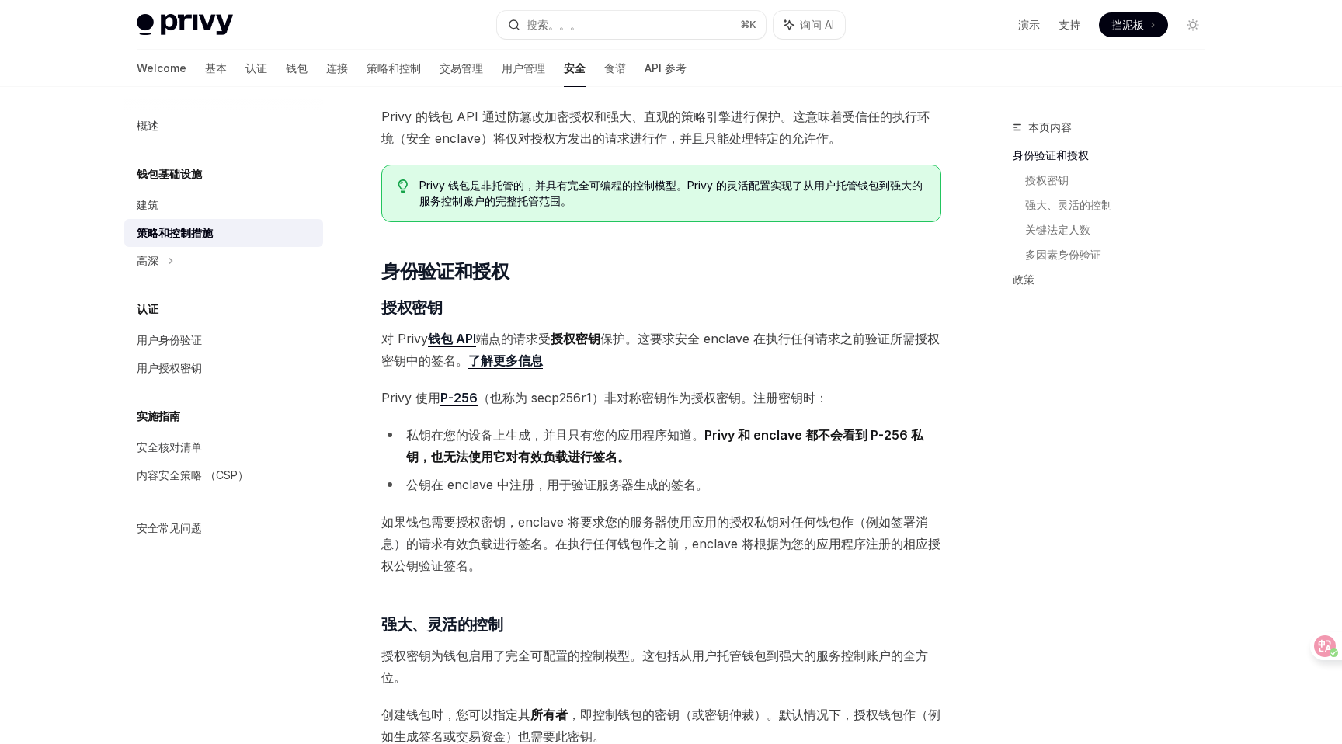
scroll to position [98, 0]
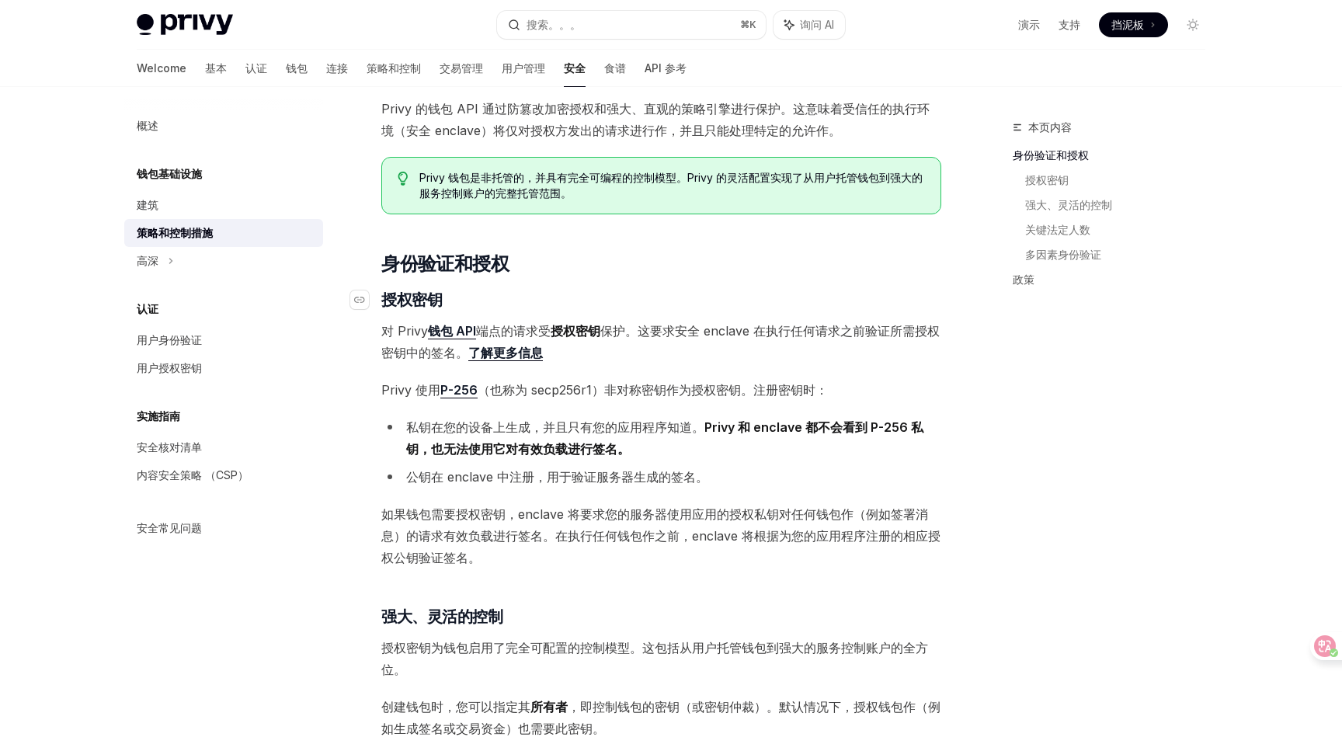
click at [674, 310] on h3 "​ 授权密钥" at bounding box center [661, 300] width 560 height 22
click at [537, 357] on link "了解更多信息" at bounding box center [505, 353] width 75 height 16
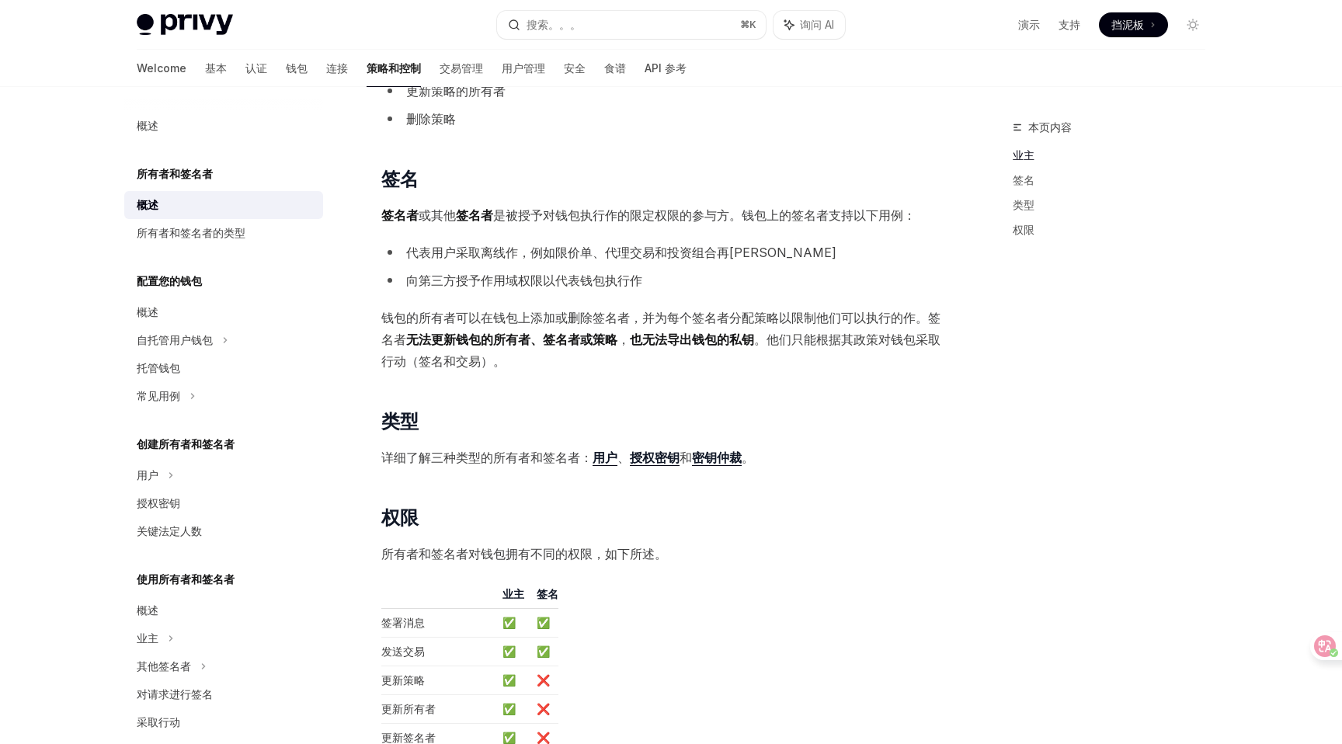
scroll to position [806, 0]
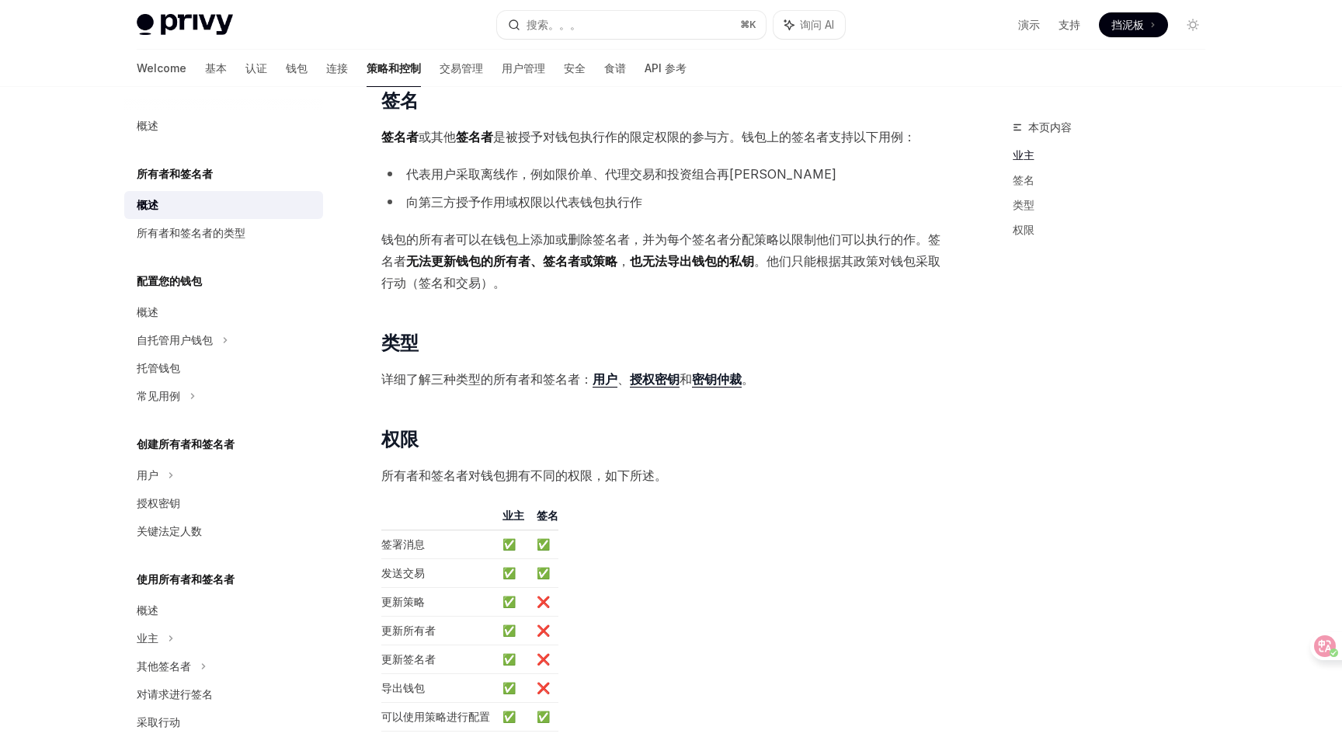
click at [666, 381] on strong "授权密钥" at bounding box center [655, 379] width 50 height 16
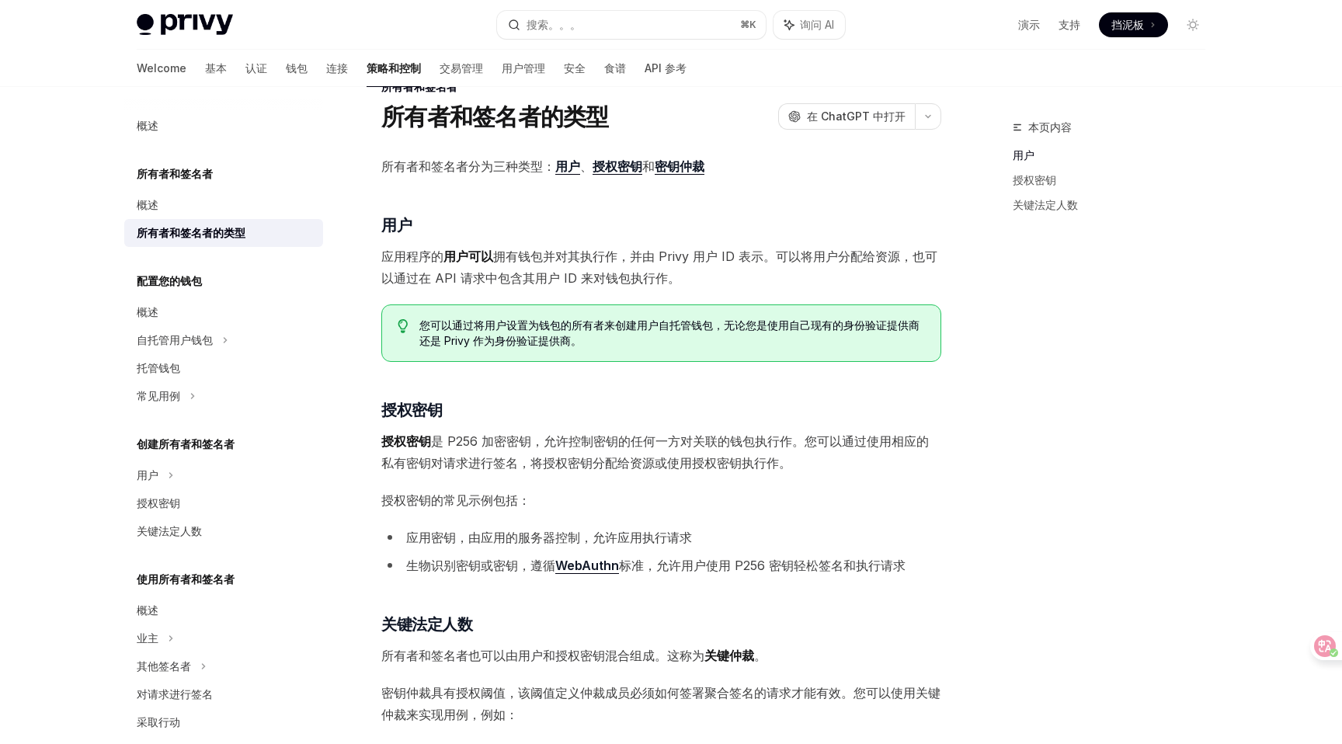
scroll to position [48, 0]
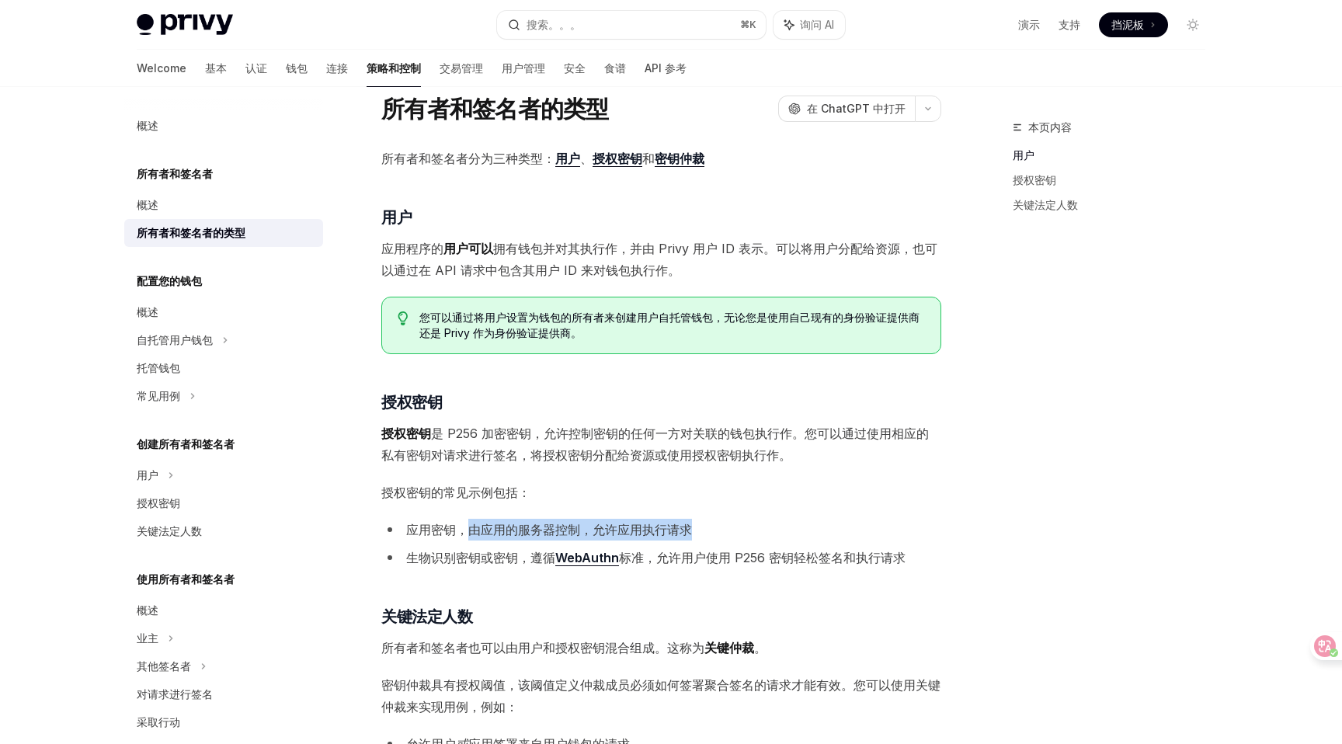
drag, startPoint x: 467, startPoint y: 530, endPoint x: 714, endPoint y: 530, distance: 247.7
click at [714, 530] on li "应用密钥，由应用的服务器控制，允许应用执行请求" at bounding box center [661, 530] width 560 height 22
drag, startPoint x: 594, startPoint y: 527, endPoint x: 724, endPoint y: 527, distance: 129.7
click at [724, 527] on li "应用密钥，由应用的服务器控制，允许应用执行请求" at bounding box center [661, 530] width 560 height 22
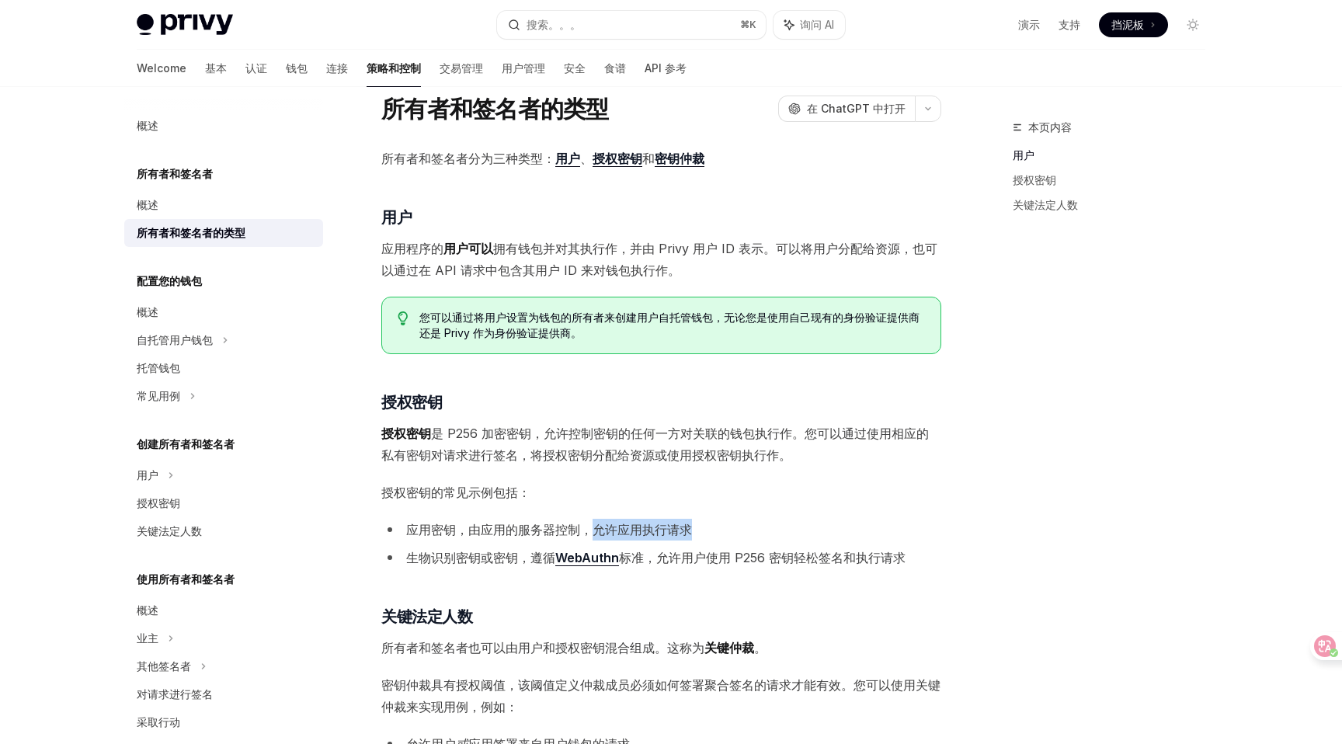
click at [724, 527] on li "应用密钥，由应用的服务器控制，允许应用执行请求" at bounding box center [661, 530] width 560 height 22
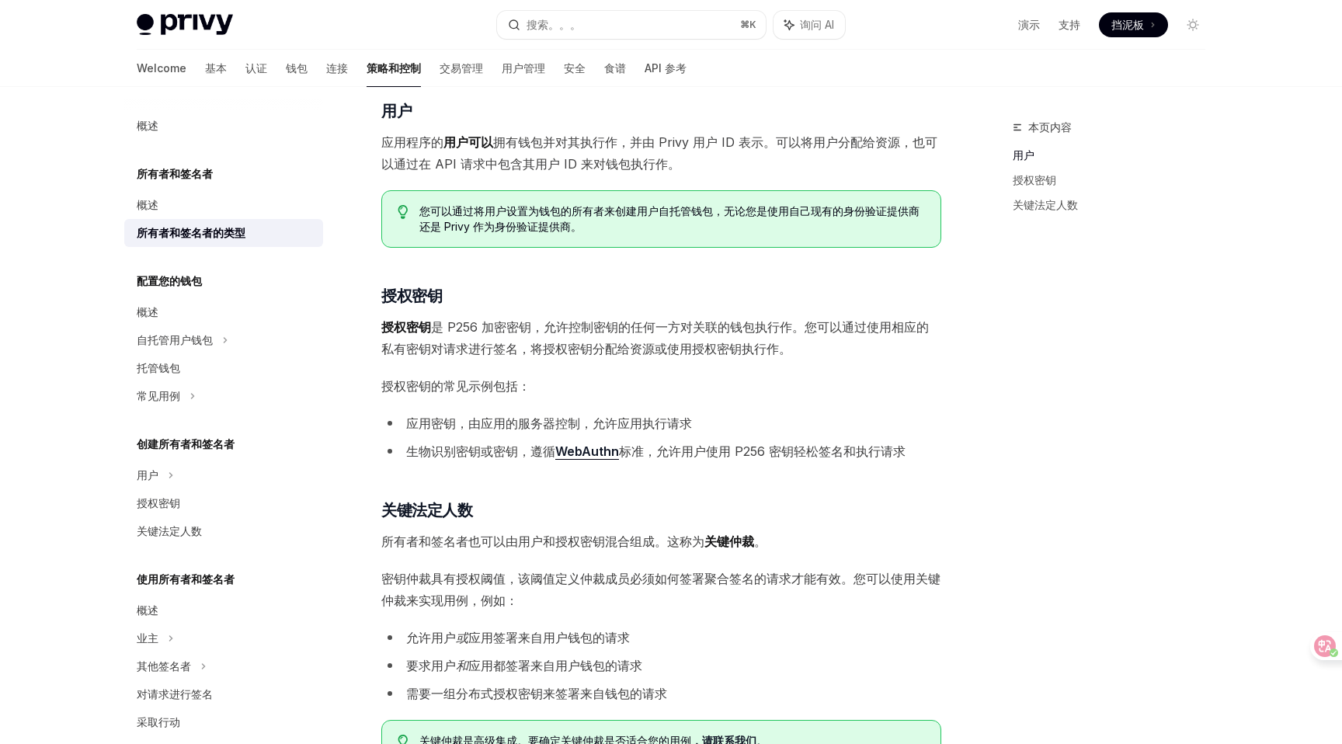
scroll to position [170, 0]
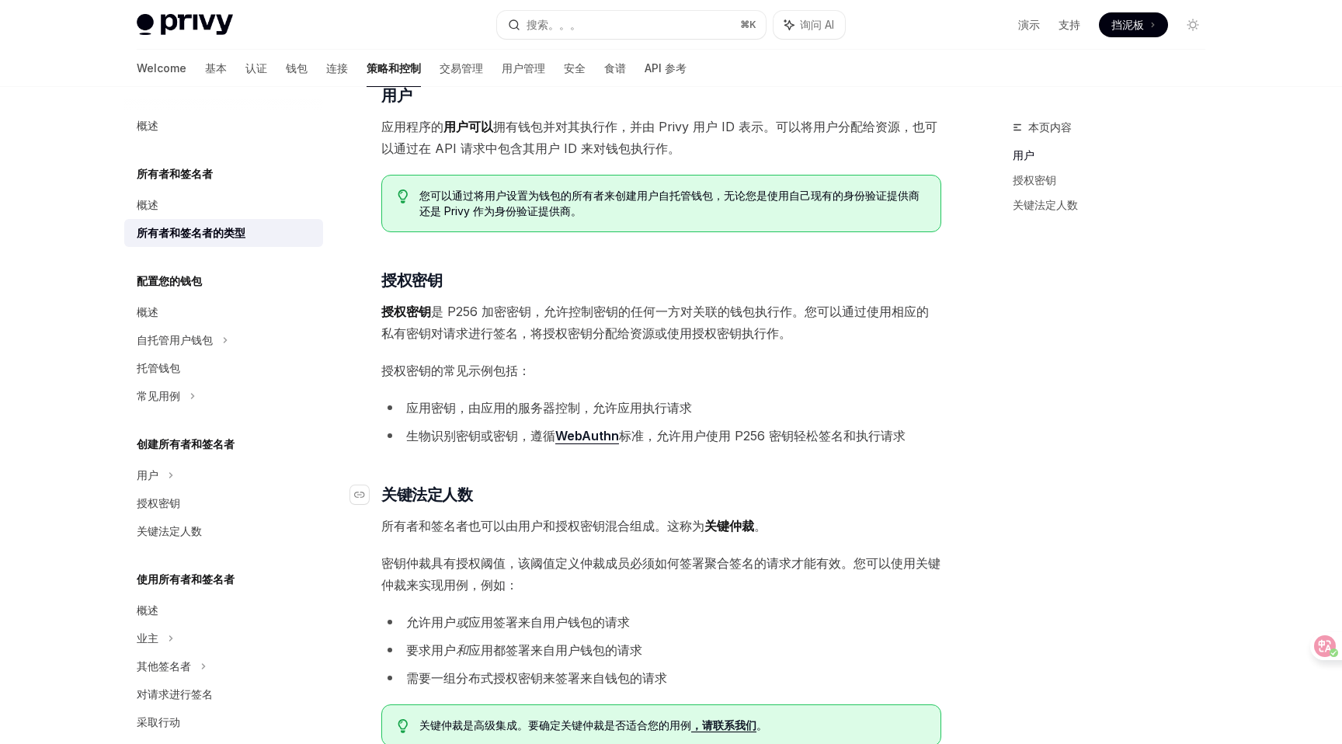
click at [604, 485] on h3 "​ 关键法定人数" at bounding box center [661, 495] width 560 height 22
click at [553, 495] on h3 "​ 关键法定人数" at bounding box center [661, 495] width 560 height 22
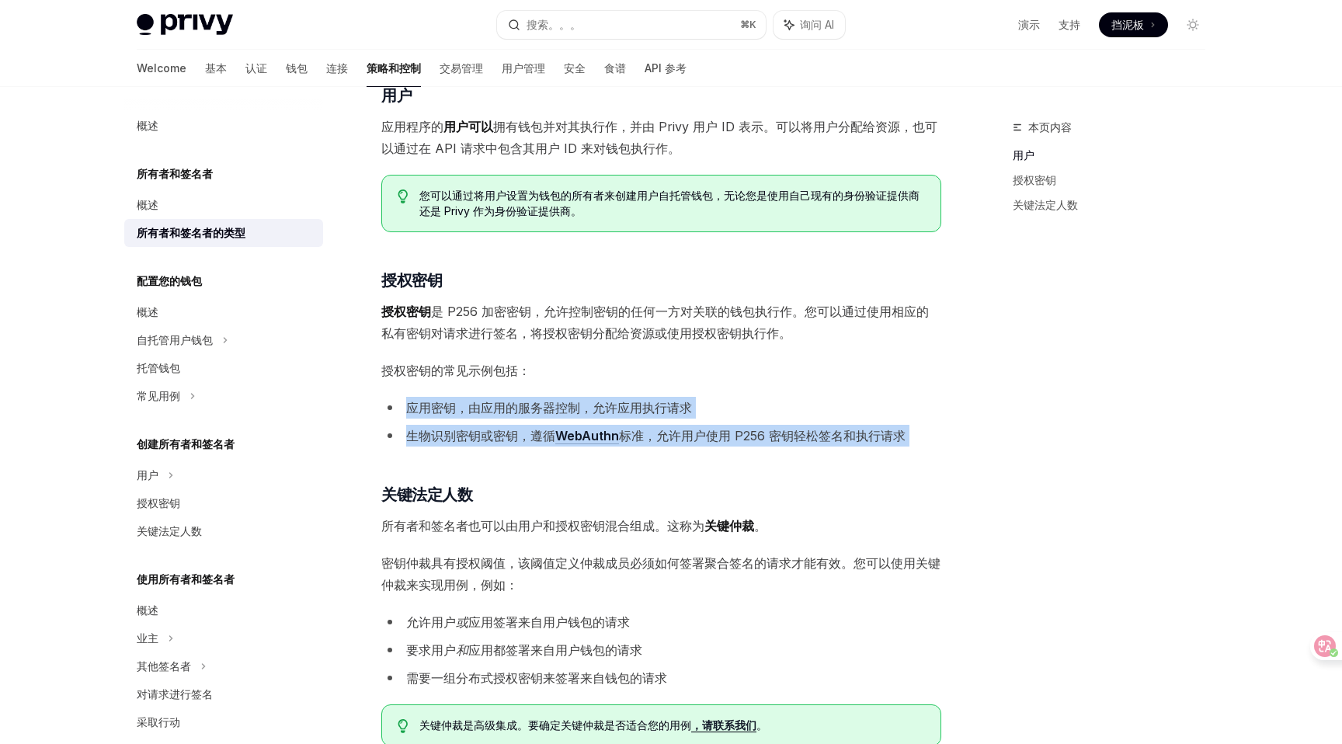
drag, startPoint x: 409, startPoint y: 406, endPoint x: 562, endPoint y: 475, distance: 167.6
click at [562, 475] on div "所有者和签名者分为三种类型： 用户 、 授权密钥 和 密钥仲裁 ​ 用户 应用程序的 用户可以 拥有钱包并对其执行作，并由 Privy 用户 ID 表示。可以…" at bounding box center [661, 386] width 560 height 721
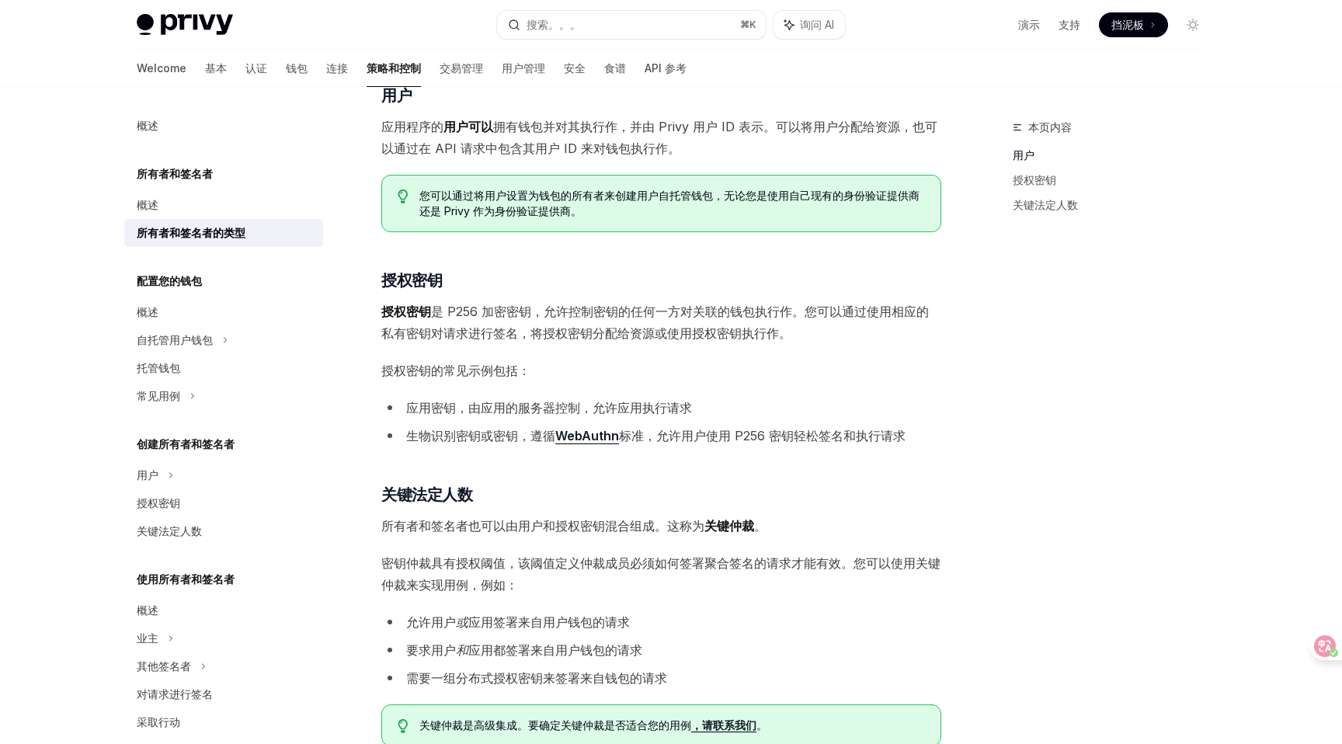
click at [509, 446] on li "生物识别密钥或密钥，遵循 WebAuthn 标准，允许用户使用 P256 密钥轻松签名和执行请求" at bounding box center [661, 436] width 560 height 22
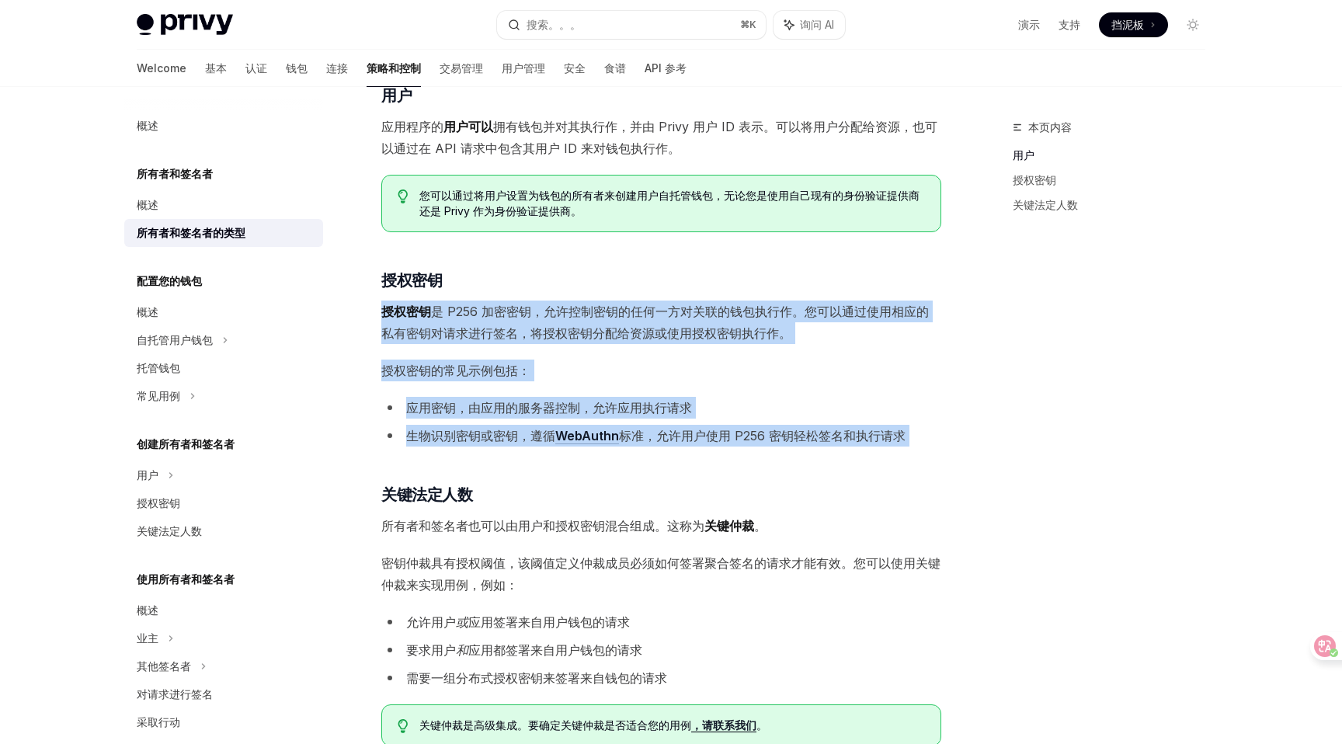
drag, startPoint x: 377, startPoint y: 308, endPoint x: 408, endPoint y: 478, distance: 172.3
click at [408, 478] on div "所有者和签名者 所有者和签名者的类型 OpenAI 在 ChatGPT 中打开 OpenAI Open in ChatGPT 所有者和签名者分为三种类型： 用…" at bounding box center [515, 462] width 857 height 1029
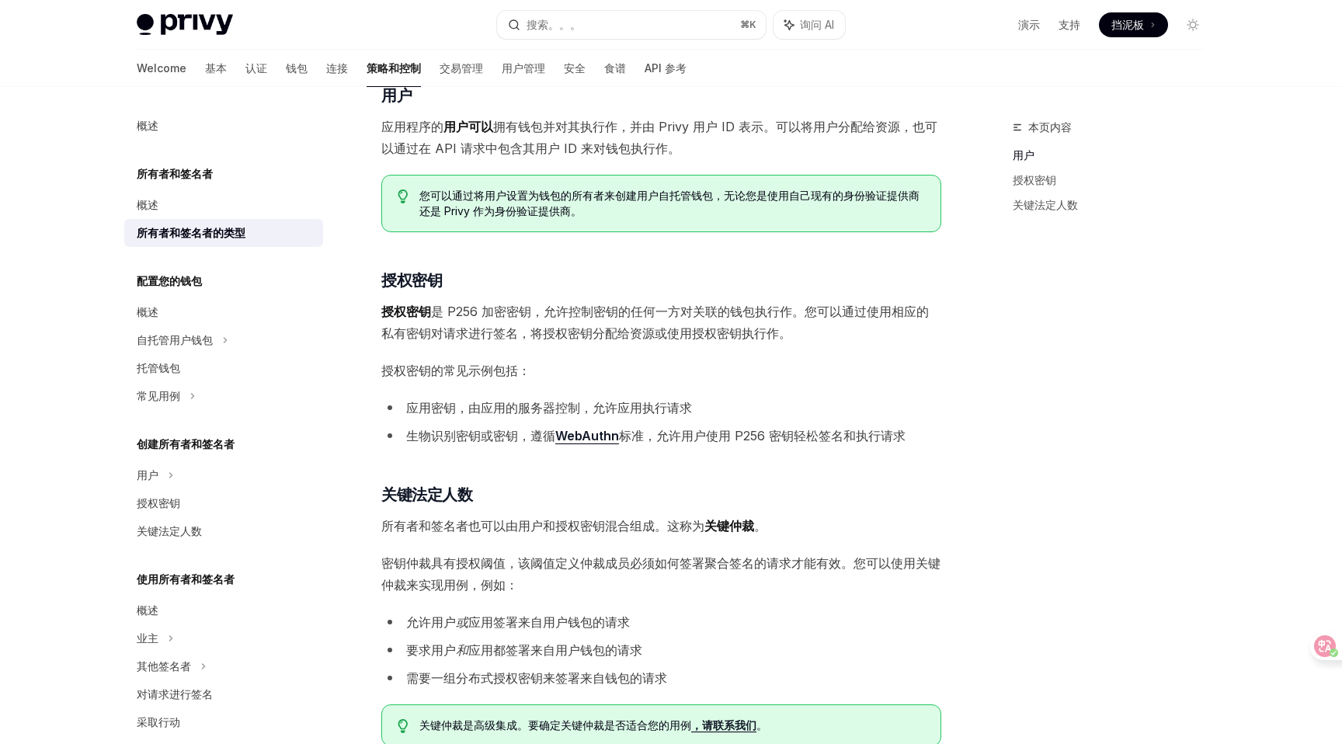
click at [526, 245] on div "所有者和签名者分为三种类型： 用户 、 授权密钥 和 密钥仲裁 ​ 用户 应用程序的 用户可以 拥有钱包并对其执行作，并由 Privy 用户 ID 表示。可以…" at bounding box center [661, 386] width 560 height 721
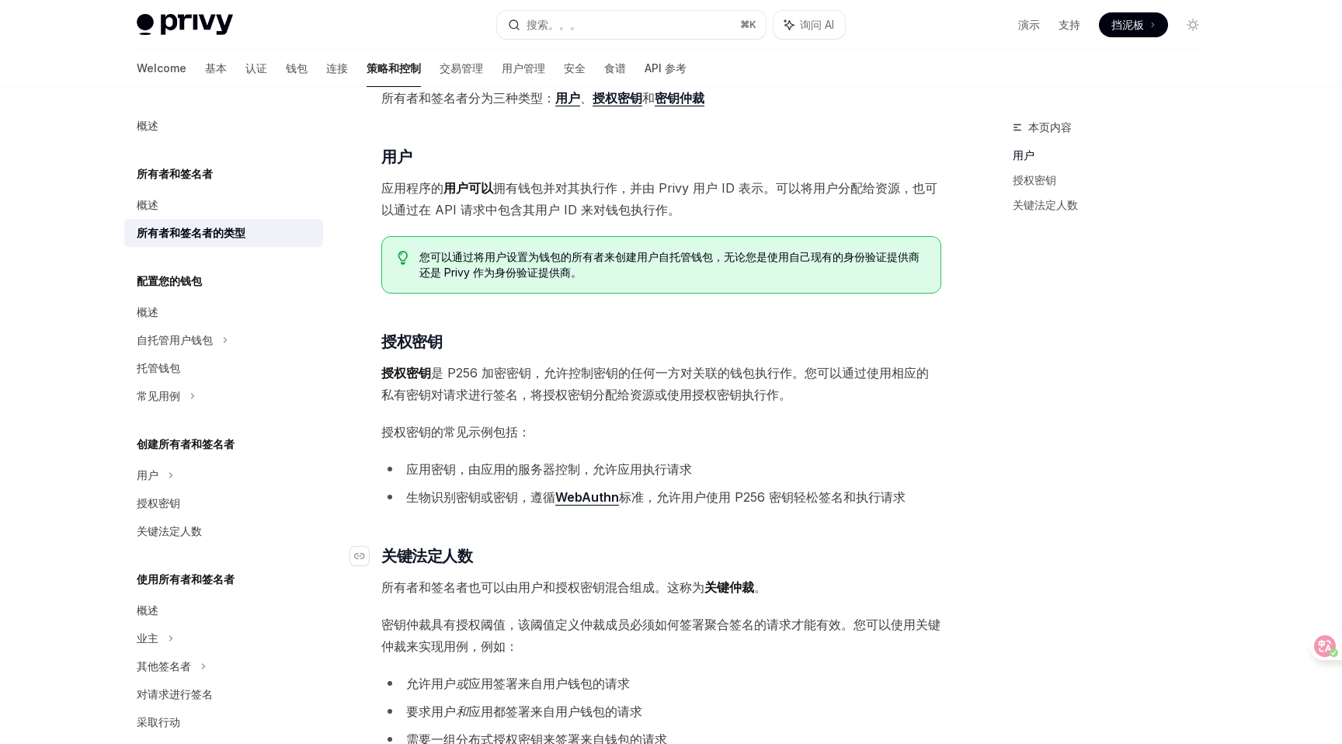
scroll to position [120, 0]
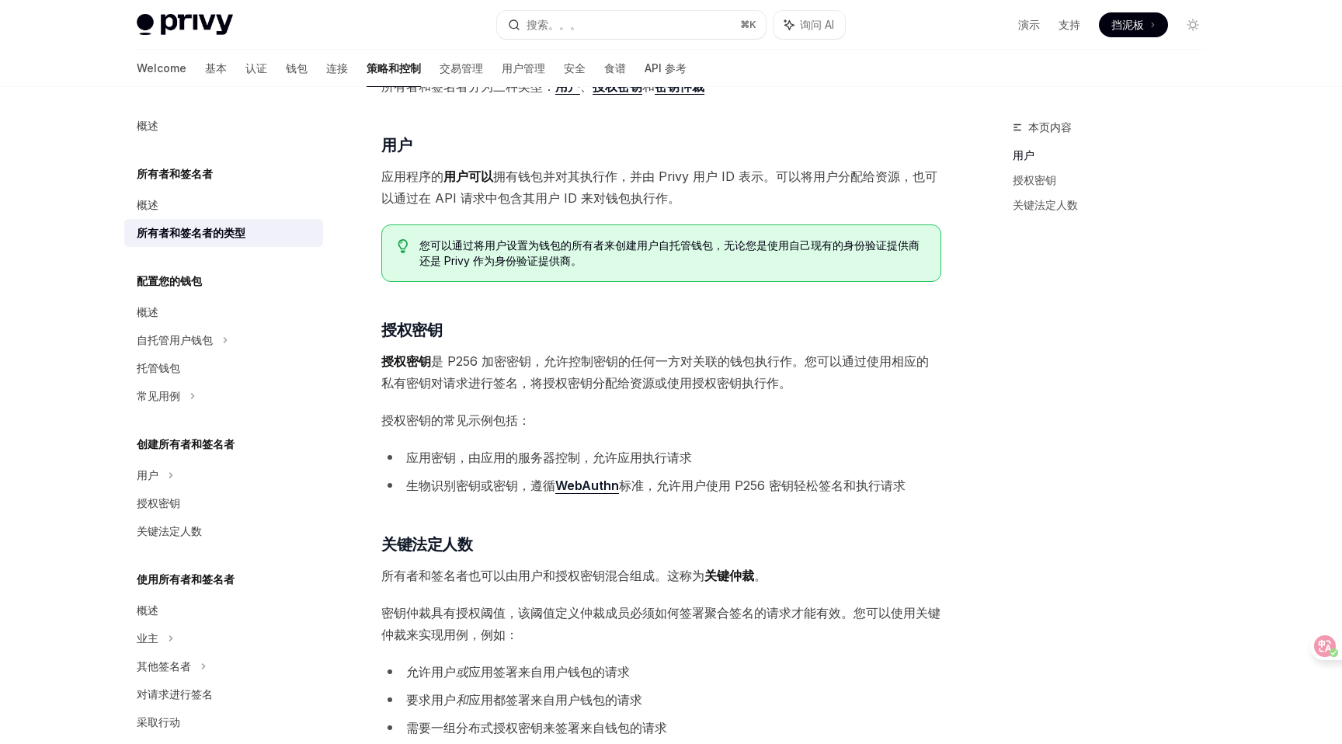
click at [566, 388] on font "授权密钥 是 P256 加密密钥，允许控制密钥的任何一方对关联的钱包执行作。您可以通过使用相应的私有密钥对请求进行签名，将授权密钥分配给资源或使用授权密钥执行…" at bounding box center [655, 371] width 548 height 37
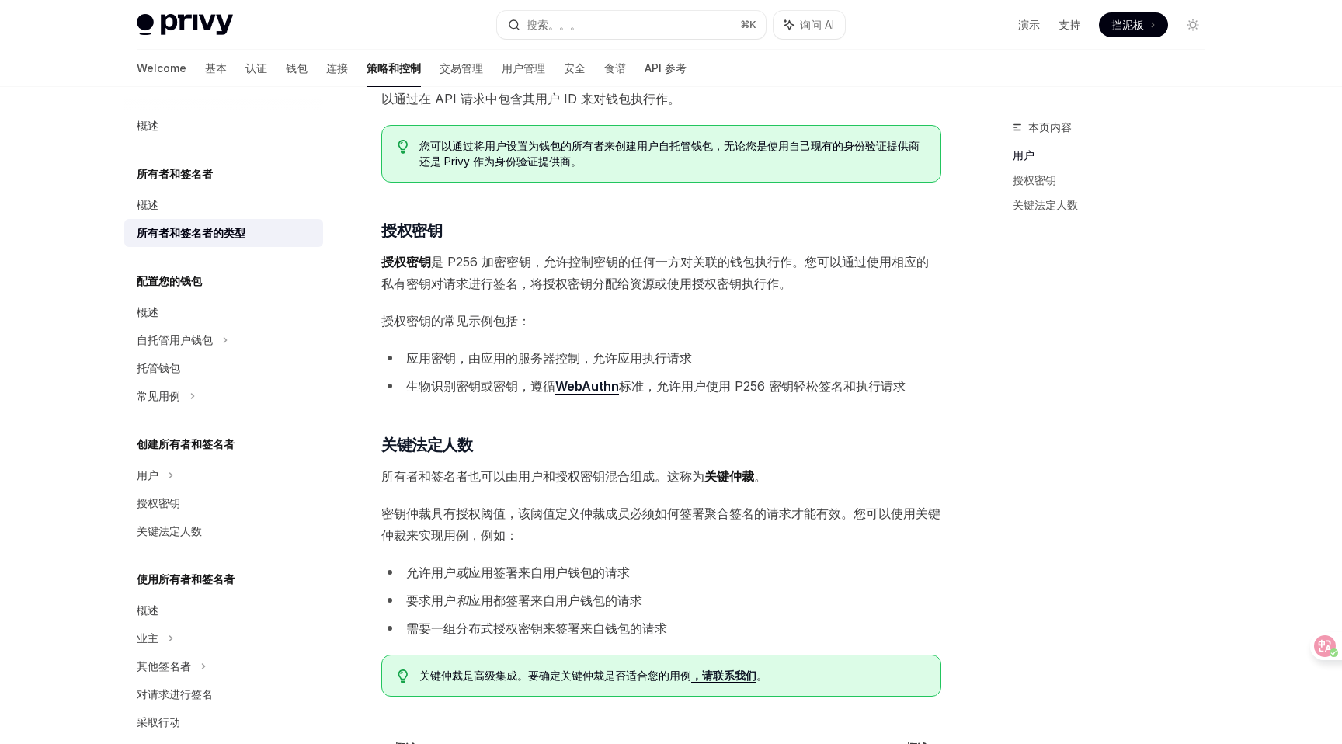
scroll to position [264, 0]
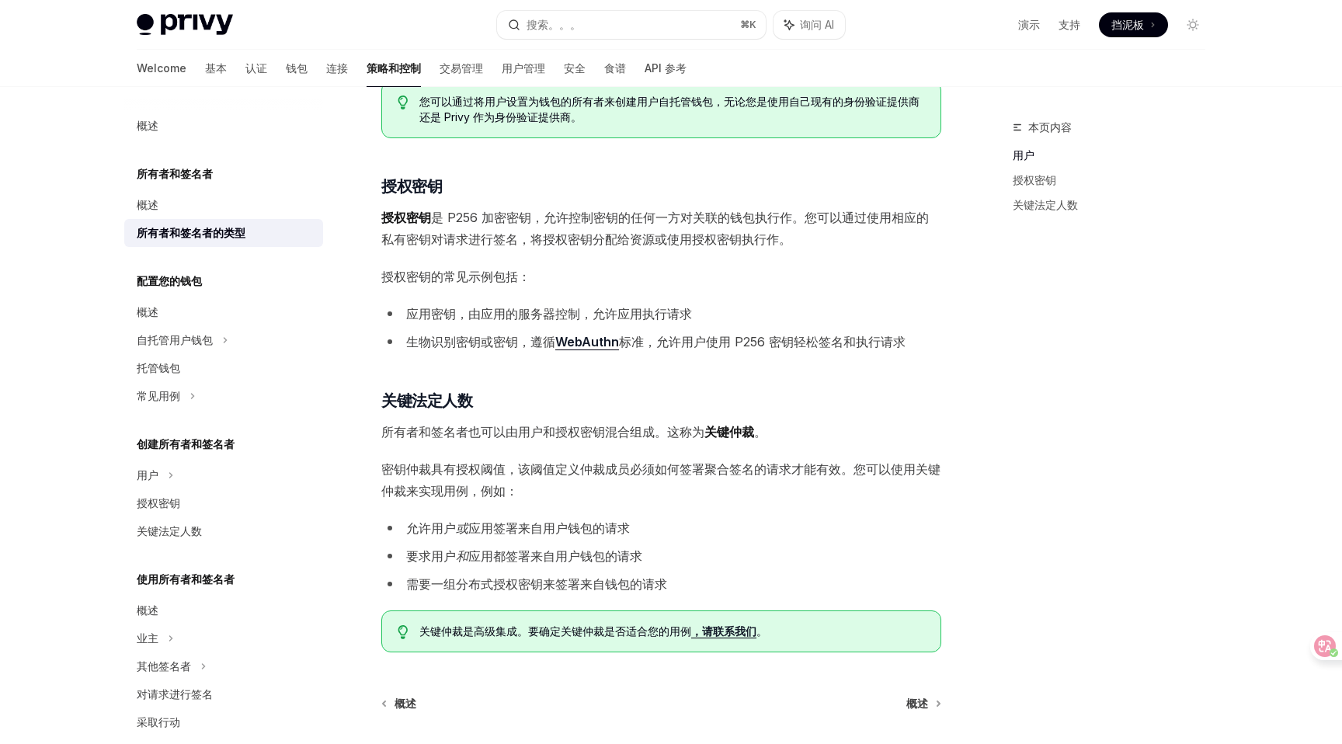
click at [385, 443] on div "所有者和签名者分为三种类型： 用户 、 授权密钥 和 密钥仲裁 ​ 用户 应用程序的 用户可以 拥有钱包并对其执行作，并由 Privy 用户 ID 表示。可以…" at bounding box center [661, 292] width 560 height 721
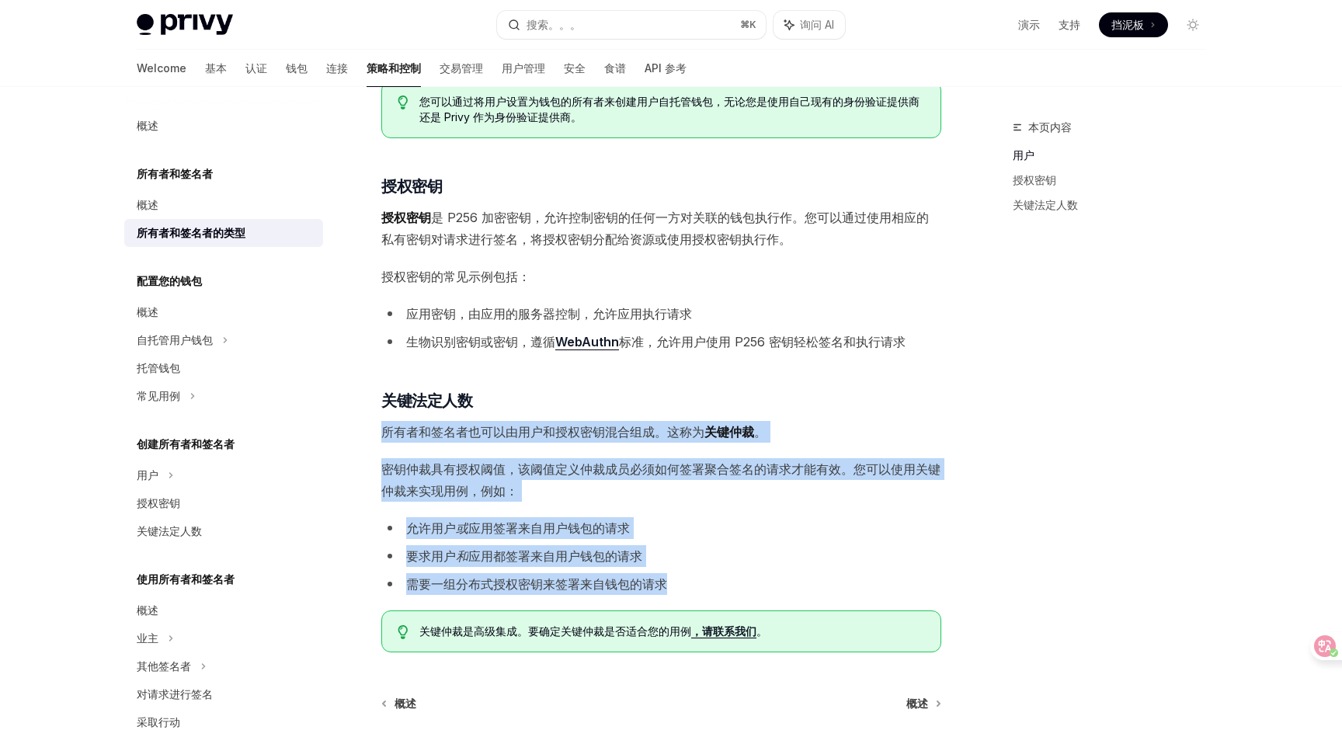
drag, startPoint x: 382, startPoint y: 434, endPoint x: 398, endPoint y: 615, distance: 181.6
click at [398, 615] on div "所有者和签名者分为三种类型： 用户 、 授权密钥 和 密钥仲裁 ​ 用户 应用程序的 用户可以 拥有钱包并对其执行作，并由 Privy 用户 ID 表示。可以…" at bounding box center [661, 292] width 560 height 721
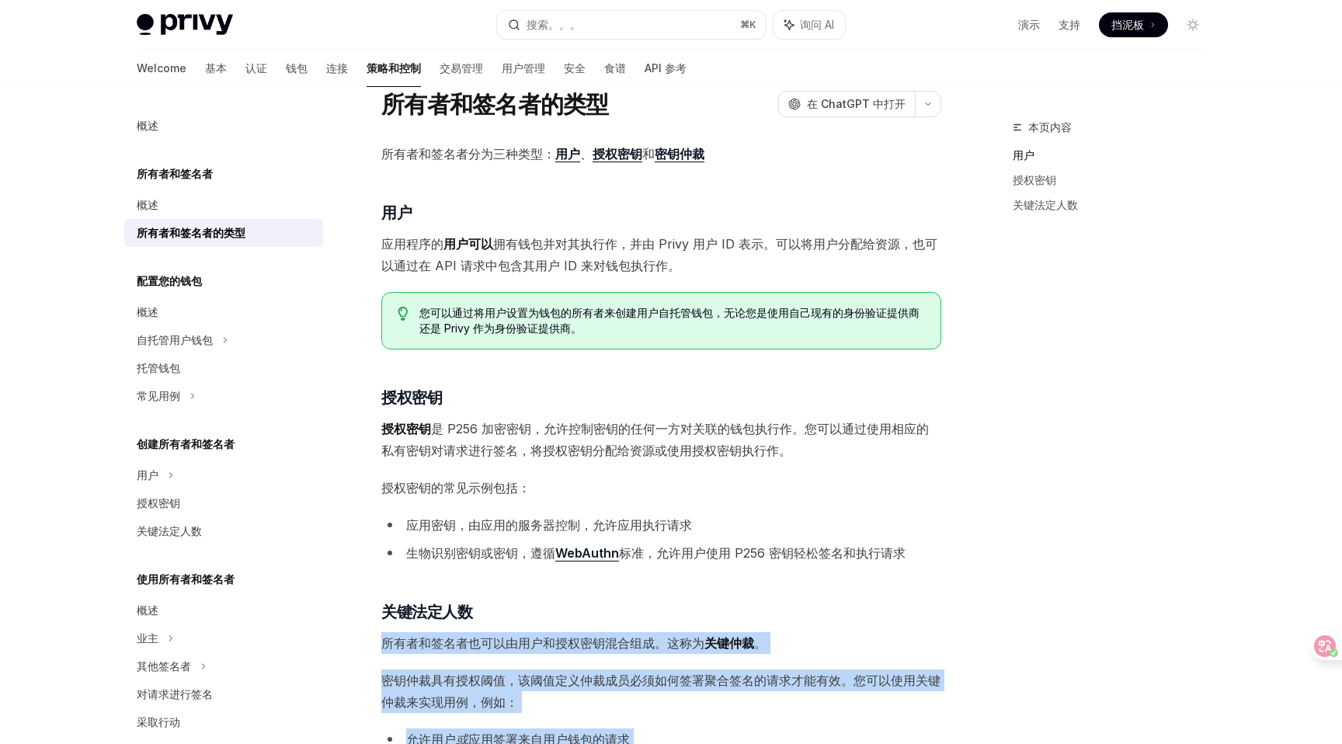
scroll to position [0, 0]
